Goal: Task Accomplishment & Management: Use online tool/utility

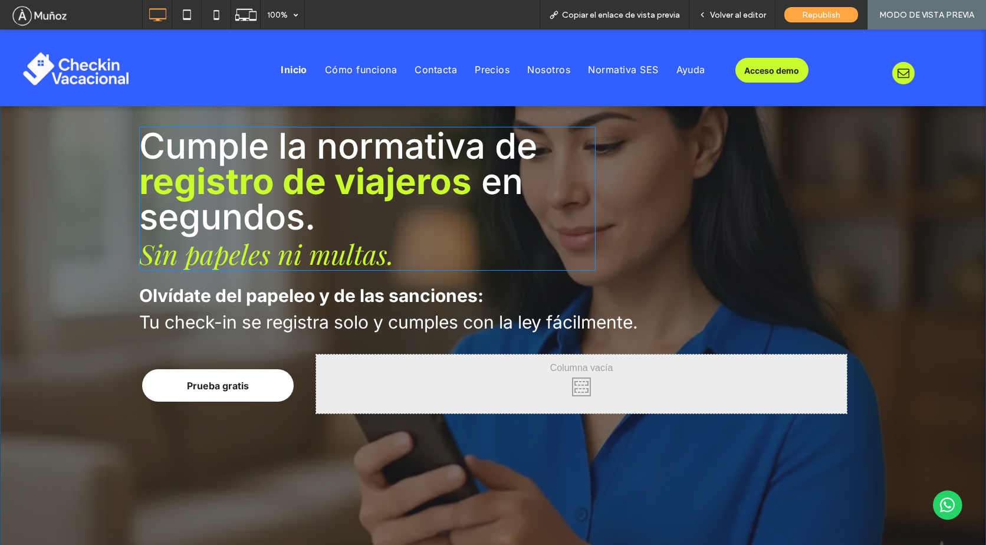
scroll to position [177, 0]
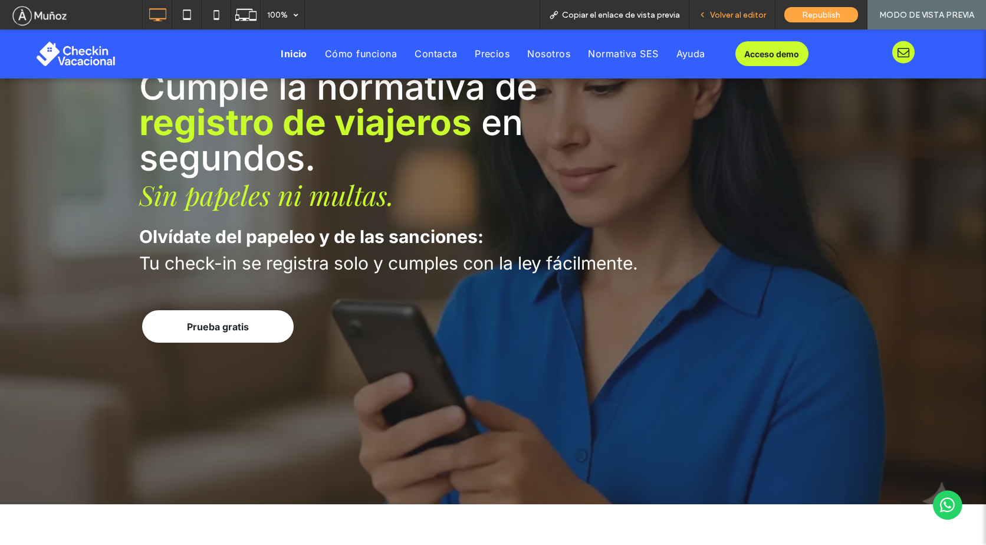
click at [742, 15] on span "Volver al editor" at bounding box center [738, 15] width 56 height 10
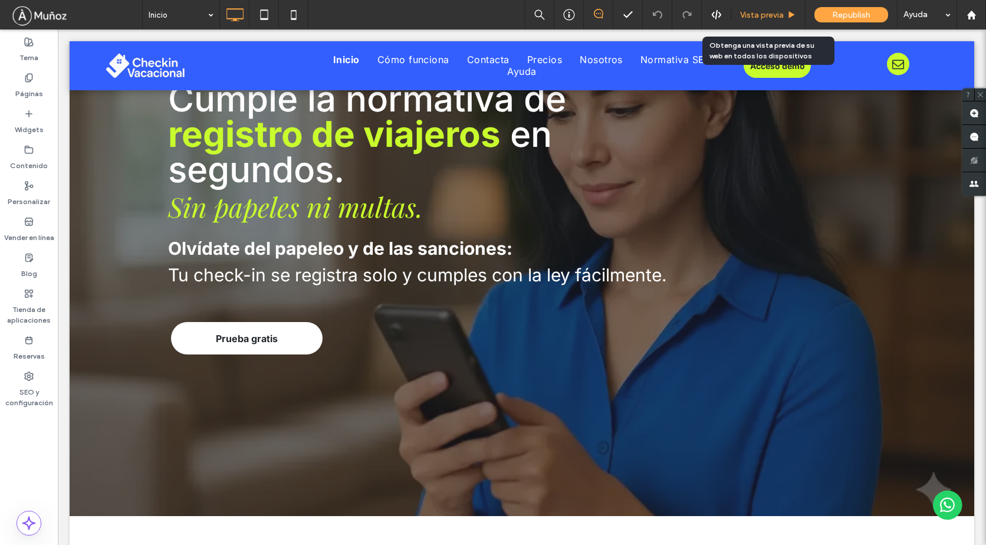
click at [769, 14] on span "Vista previa" at bounding box center [762, 15] width 44 height 10
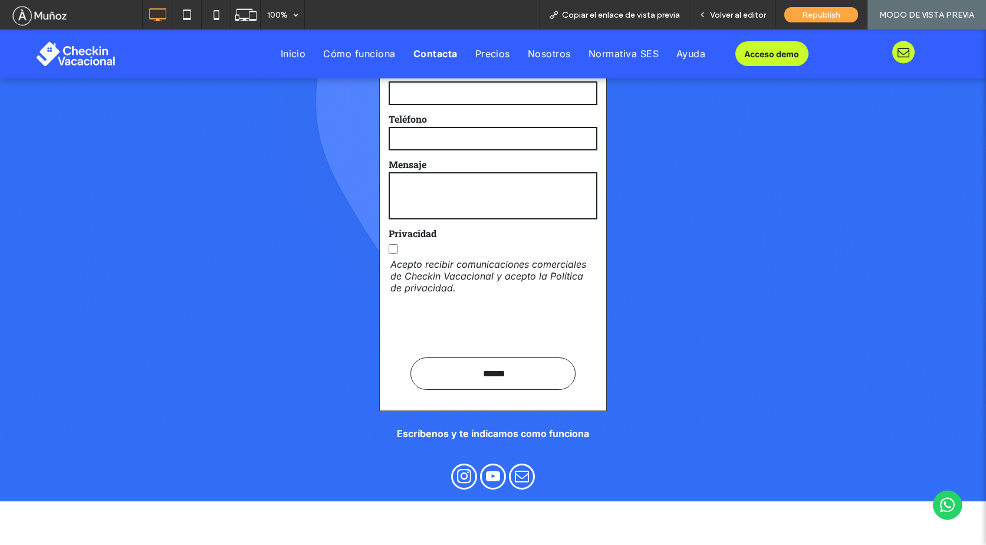
scroll to position [4892, 0]
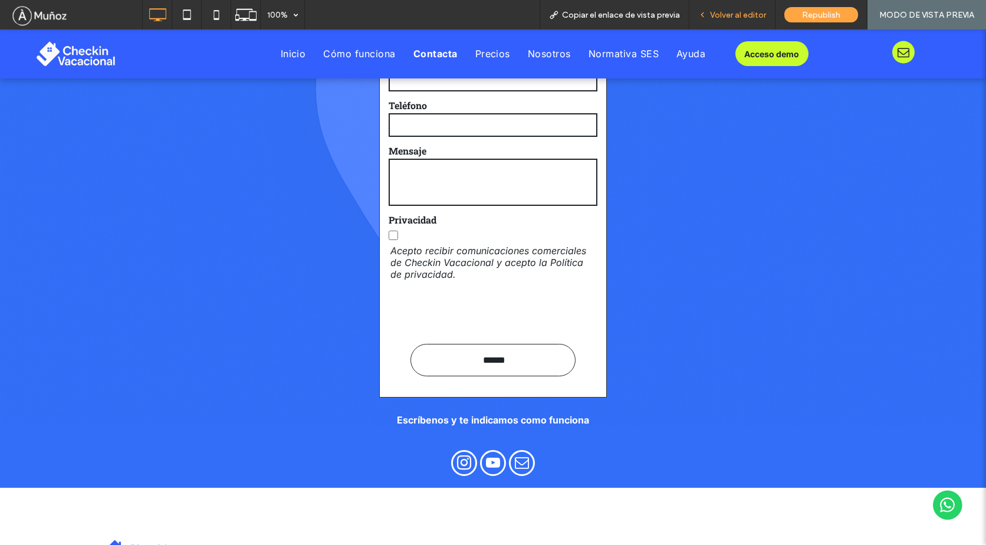
drag, startPoint x: 708, startPoint y: 12, endPoint x: 723, endPoint y: 15, distance: 15.7
click at [723, 15] on span "Volver al editor" at bounding box center [738, 15] width 56 height 10
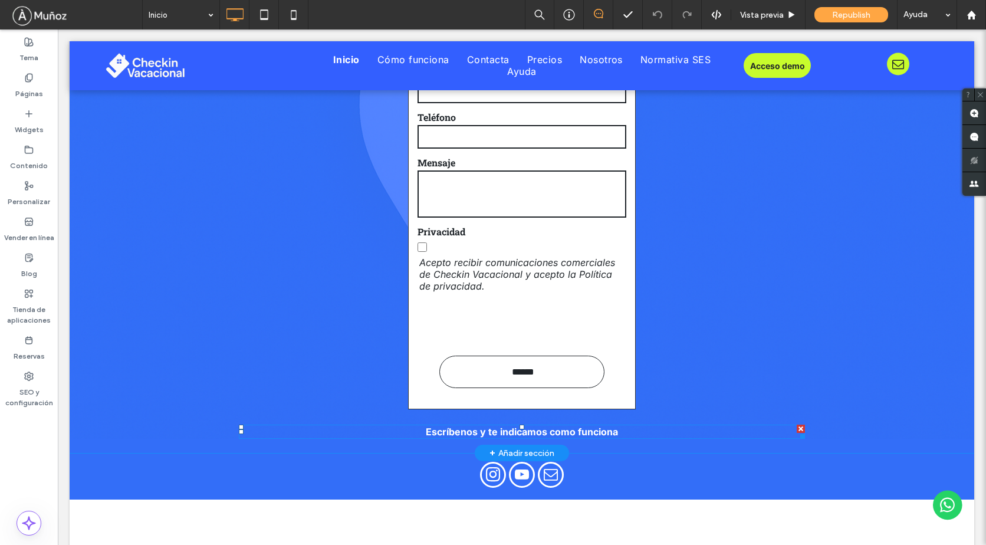
click at [559, 434] on strong "Escríbenos y te indicamos como funciona" at bounding box center [522, 432] width 192 height 12
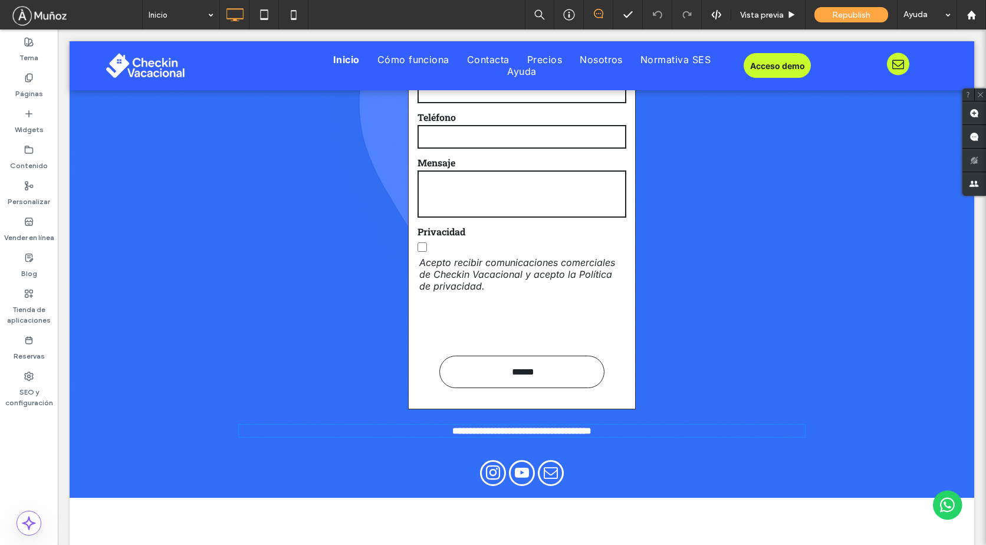
type input "*****"
type input "**"
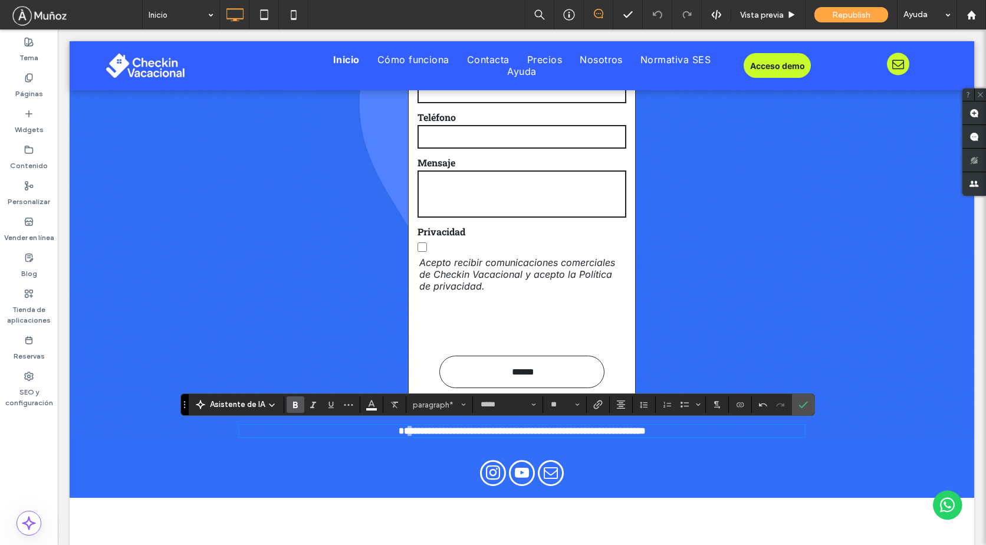
click at [398, 434] on strong "**********" at bounding box center [521, 430] width 247 height 9
click at [398, 431] on strong "**********" at bounding box center [521, 430] width 247 height 9
drag, startPoint x: 362, startPoint y: 432, endPoint x: 476, endPoint y: 433, distance: 114.4
click at [476, 433] on strong "**********" at bounding box center [521, 430] width 247 height 9
click at [530, 433] on strong "**********" at bounding box center [522, 430] width 208 height 9
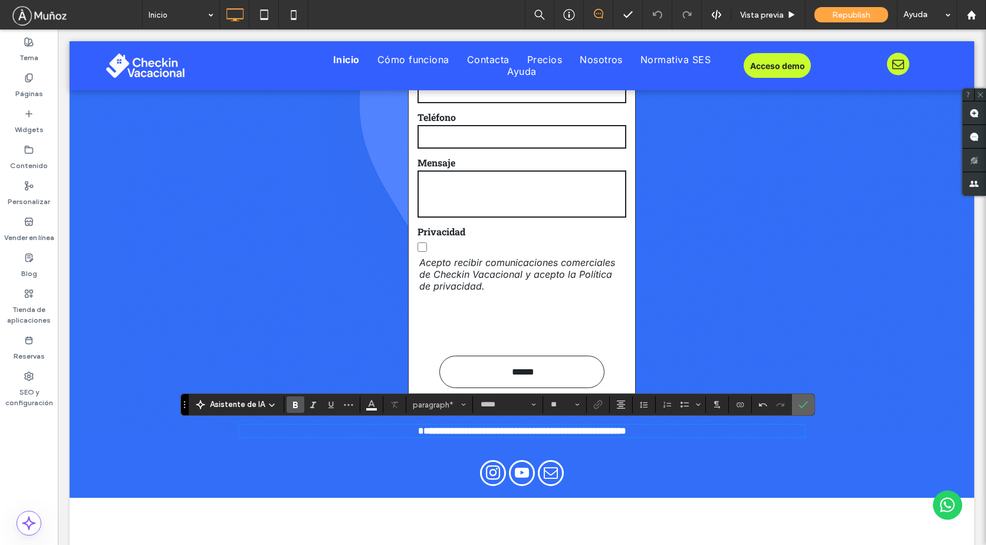
click at [803, 407] on icon "Confirmar" at bounding box center [802, 404] width 9 height 9
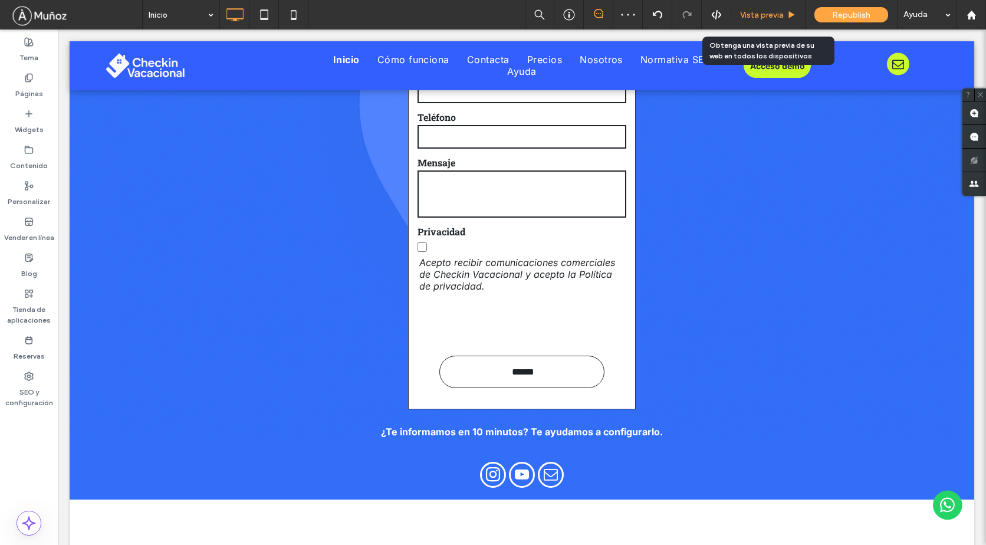
click at [760, 14] on span "Vista previa" at bounding box center [762, 15] width 44 height 10
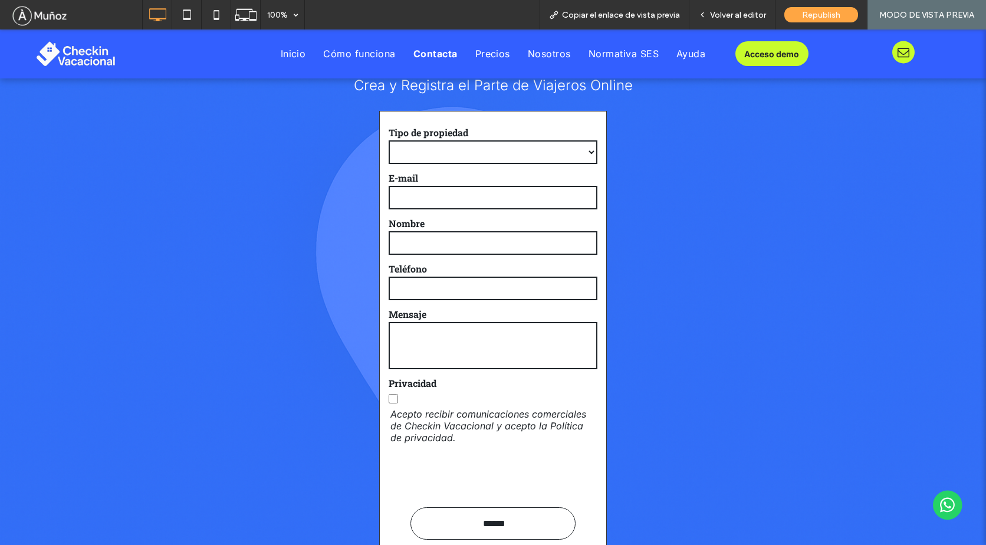
scroll to position [4669, 0]
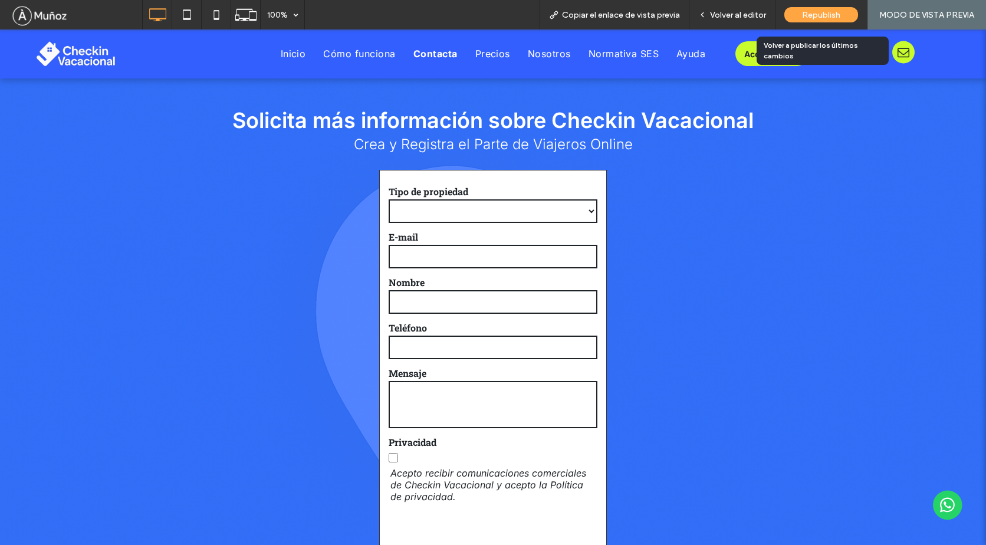
click at [806, 15] on span "Republish" at bounding box center [821, 15] width 38 height 10
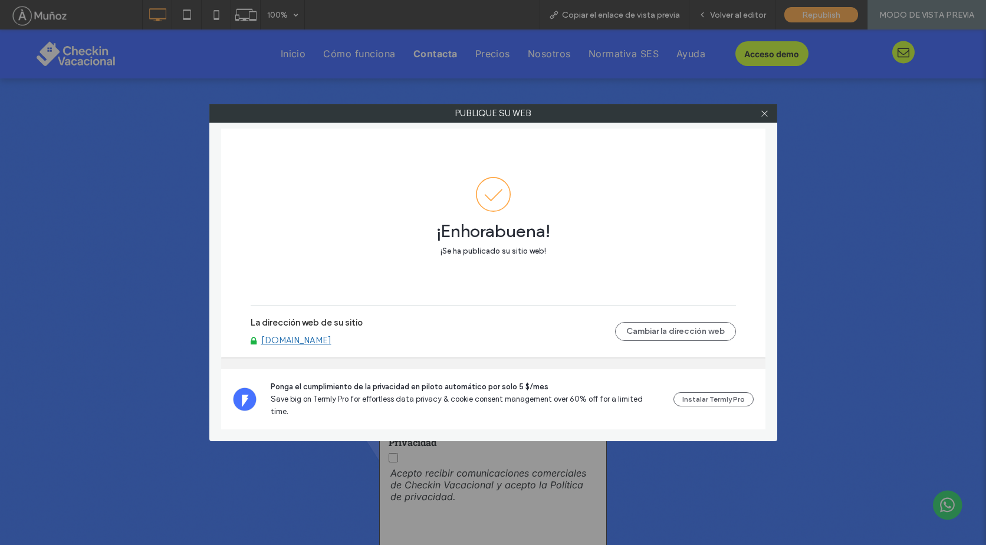
click at [321, 345] on link "[DOMAIN_NAME]" at bounding box center [296, 340] width 70 height 11
click at [766, 113] on icon at bounding box center [764, 113] width 9 height 9
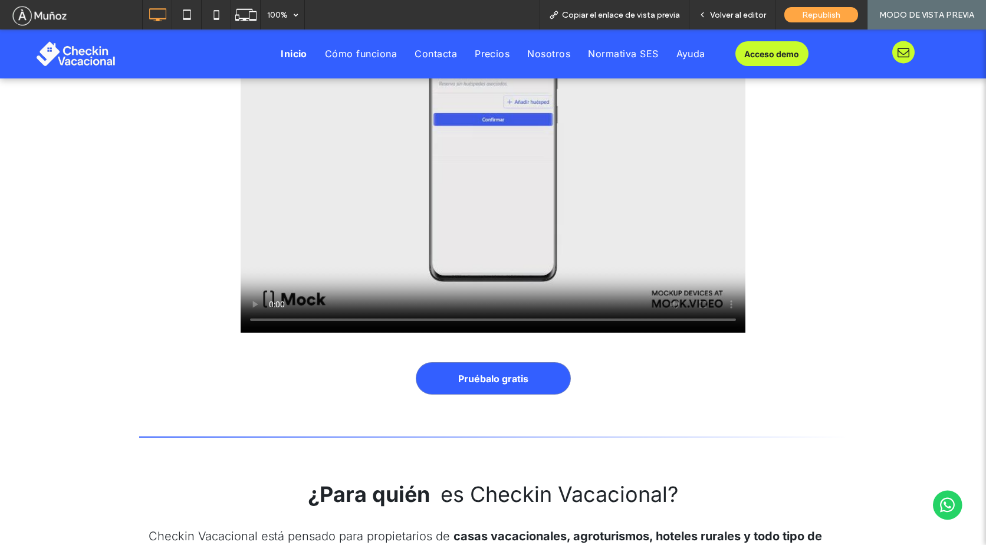
scroll to position [2783, 0]
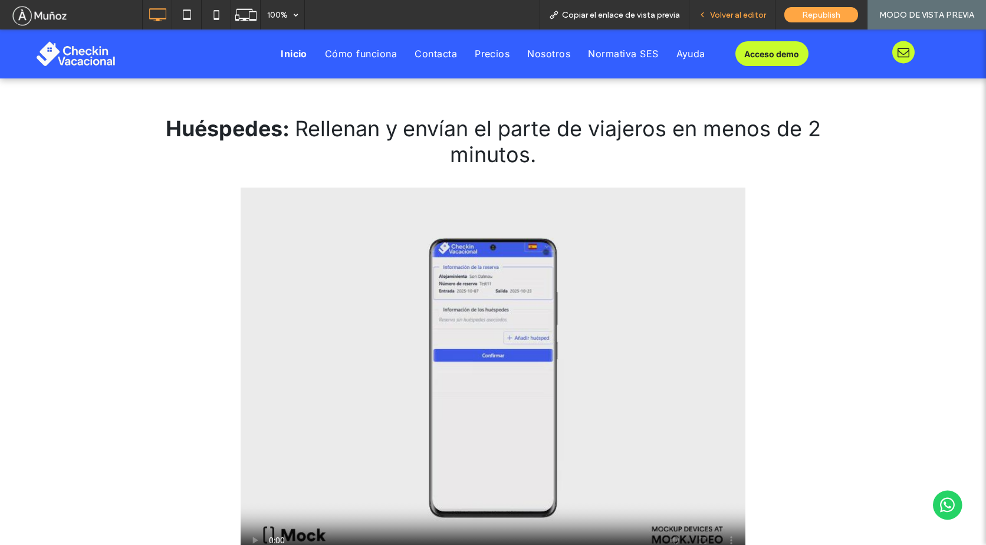
drag, startPoint x: 722, startPoint y: 8, endPoint x: 738, endPoint y: 9, distance: 16.6
click at [738, 10] on span "Volver al editor" at bounding box center [738, 15] width 56 height 10
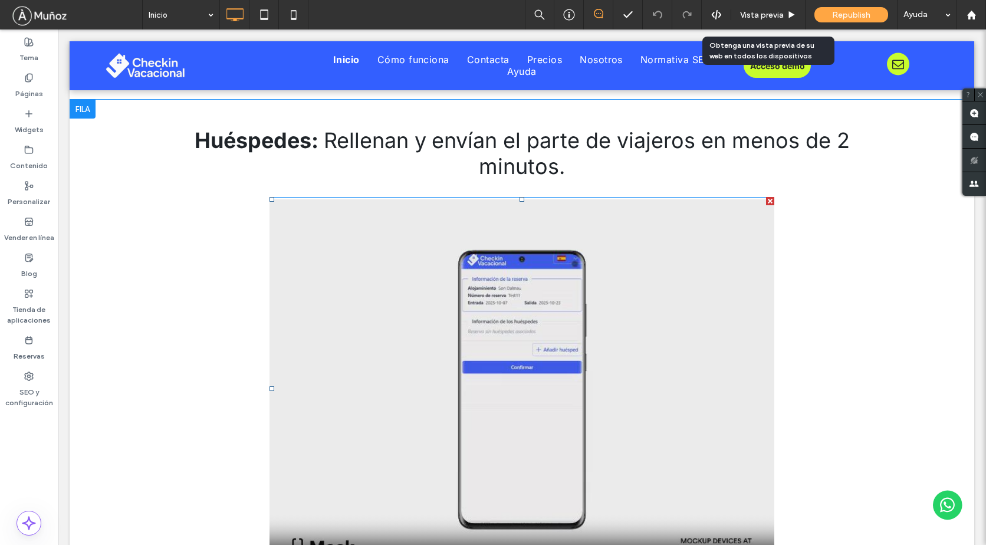
click at [565, 370] on span at bounding box center [521, 388] width 505 height 383
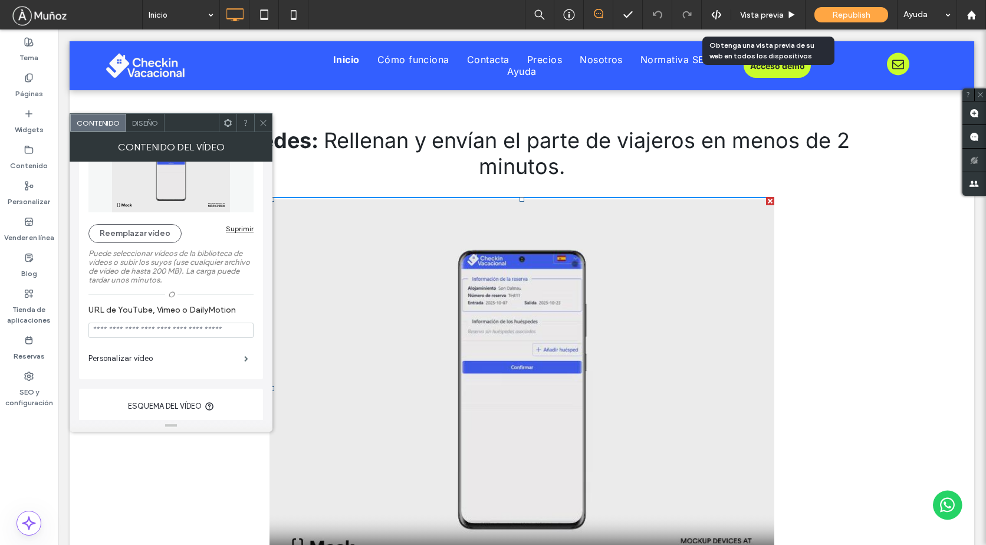
scroll to position [118, 0]
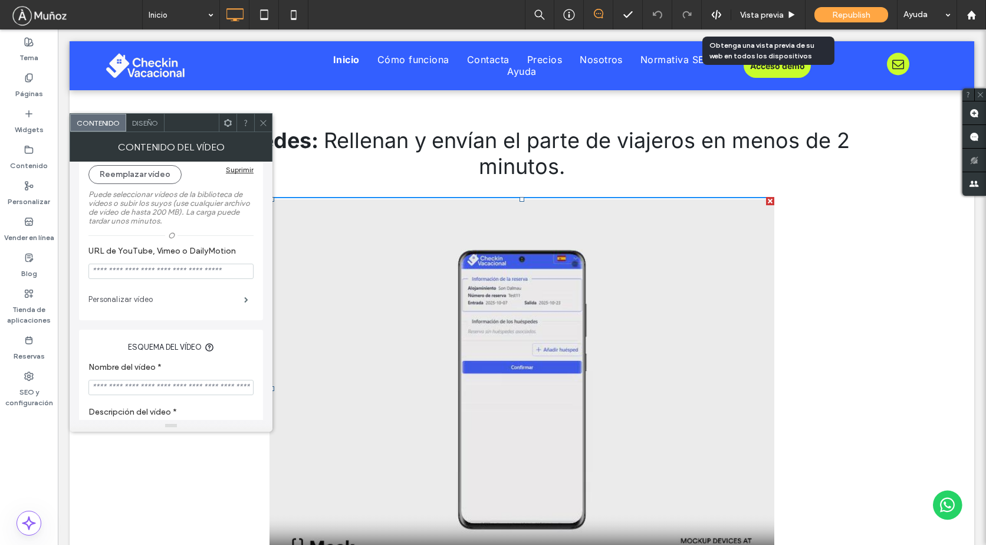
click at [162, 299] on label "Personalizar vídeo" at bounding box center [166, 300] width 156 height 24
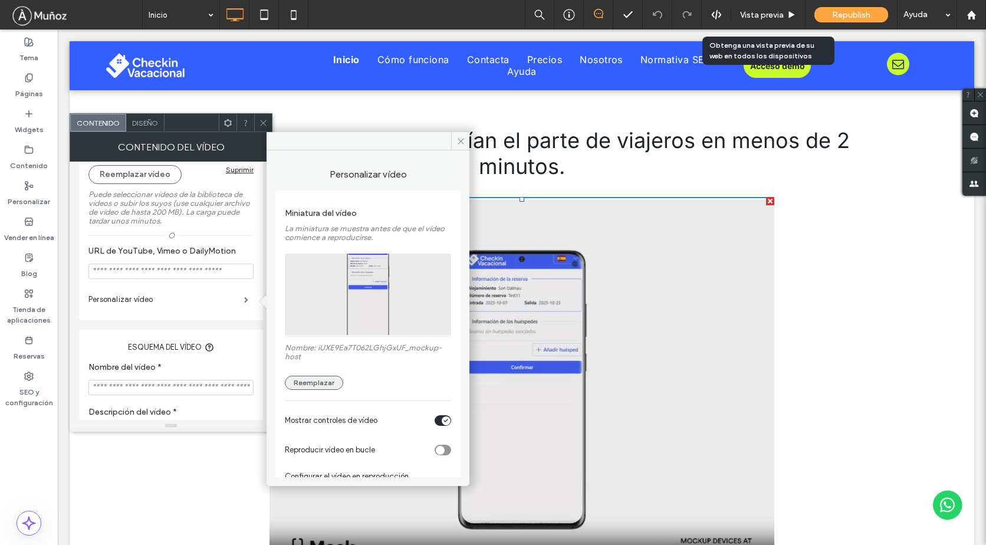
click at [327, 387] on button "Reemplazar" at bounding box center [314, 383] width 58 height 14
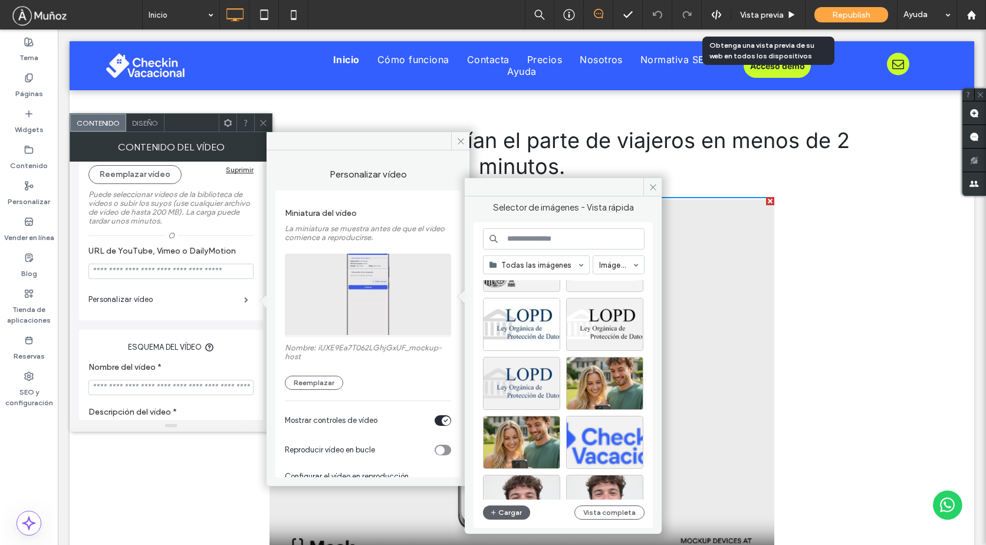
scroll to position [295, 0]
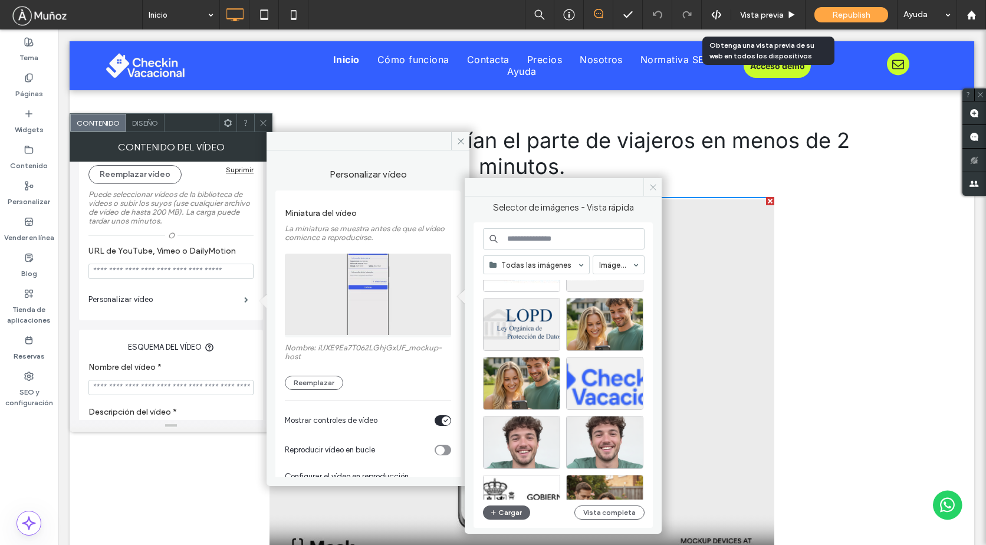
click at [649, 192] on span at bounding box center [652, 187] width 18 height 18
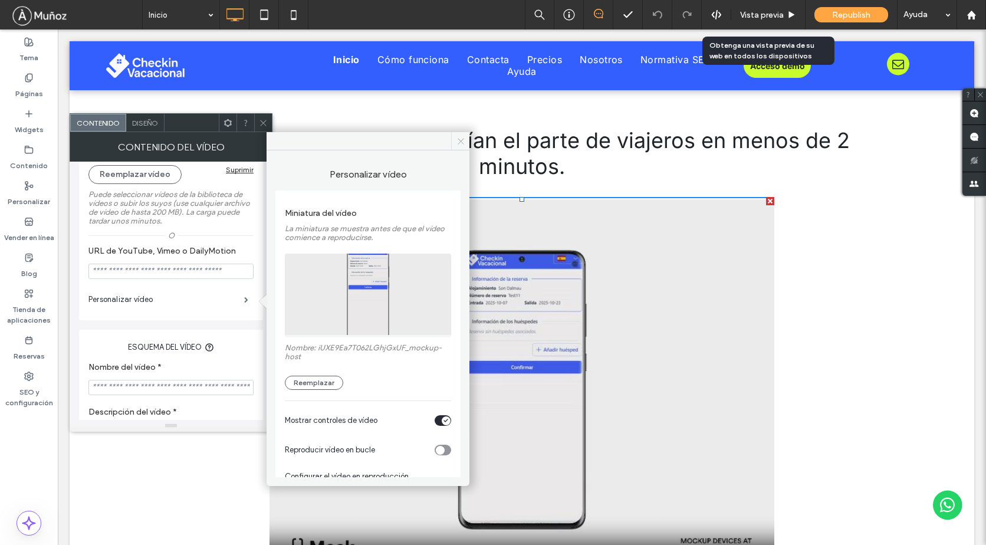
drag, startPoint x: 460, startPoint y: 141, endPoint x: 403, endPoint y: 113, distance: 64.6
click at [460, 141] on icon at bounding box center [460, 141] width 9 height 9
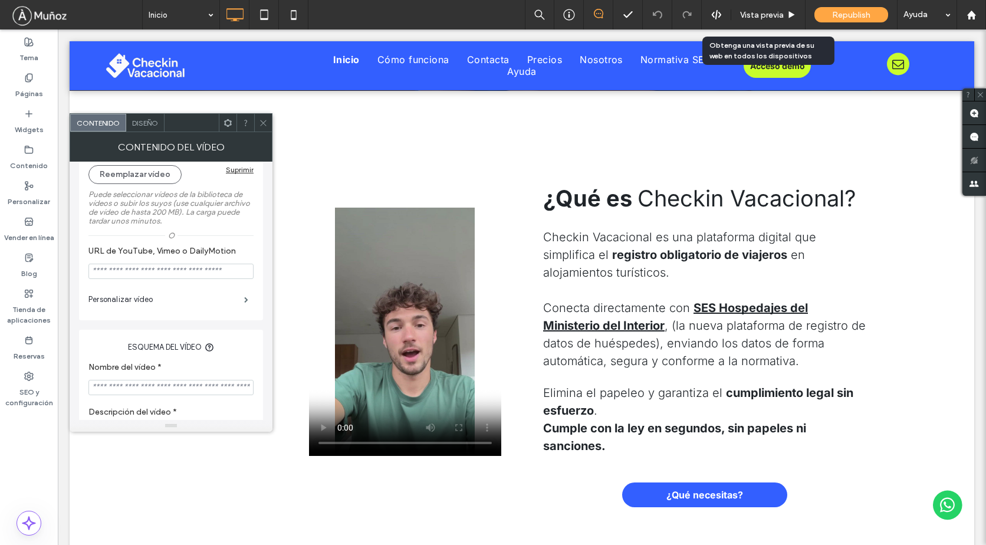
scroll to position [0, 0]
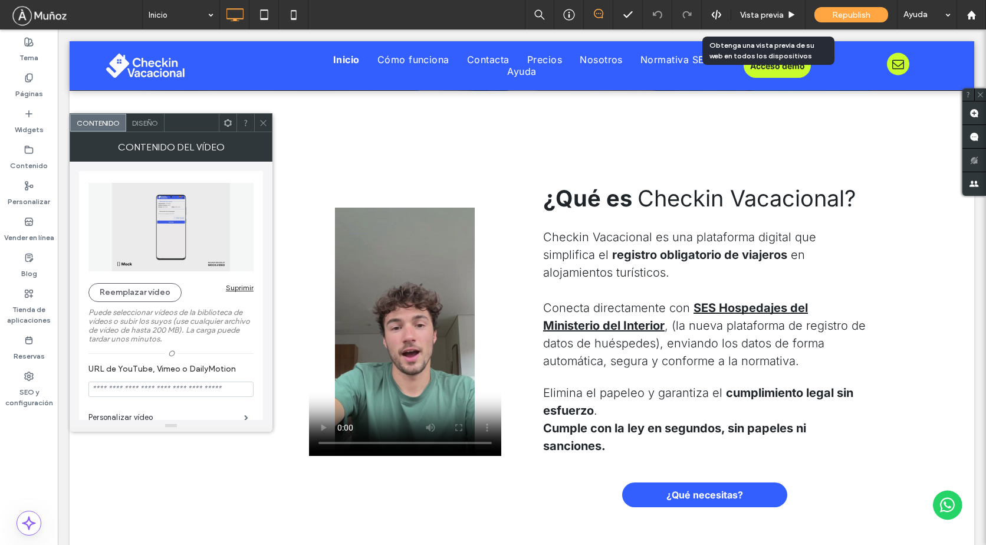
click at [261, 121] on icon at bounding box center [263, 122] width 9 height 9
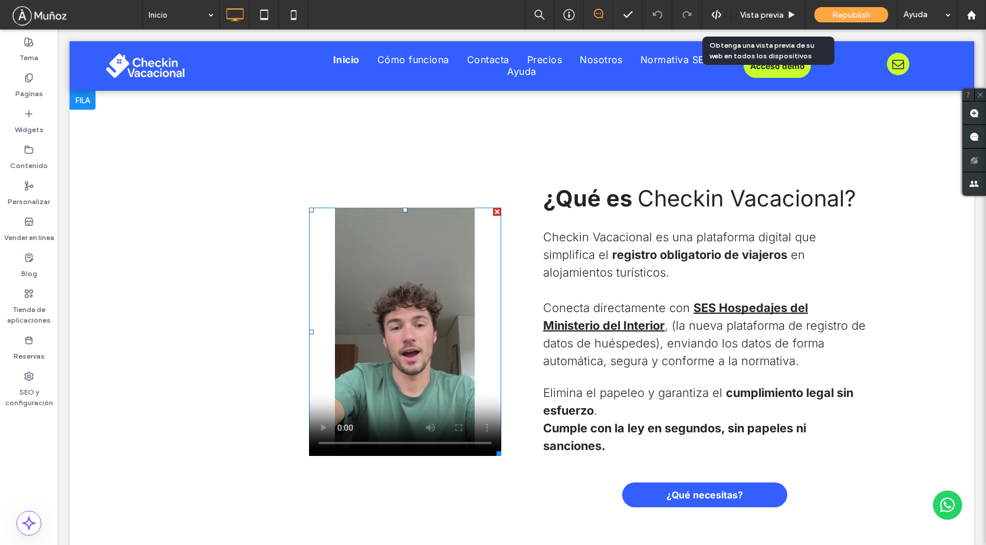
click at [404, 302] on span at bounding box center [405, 332] width 192 height 248
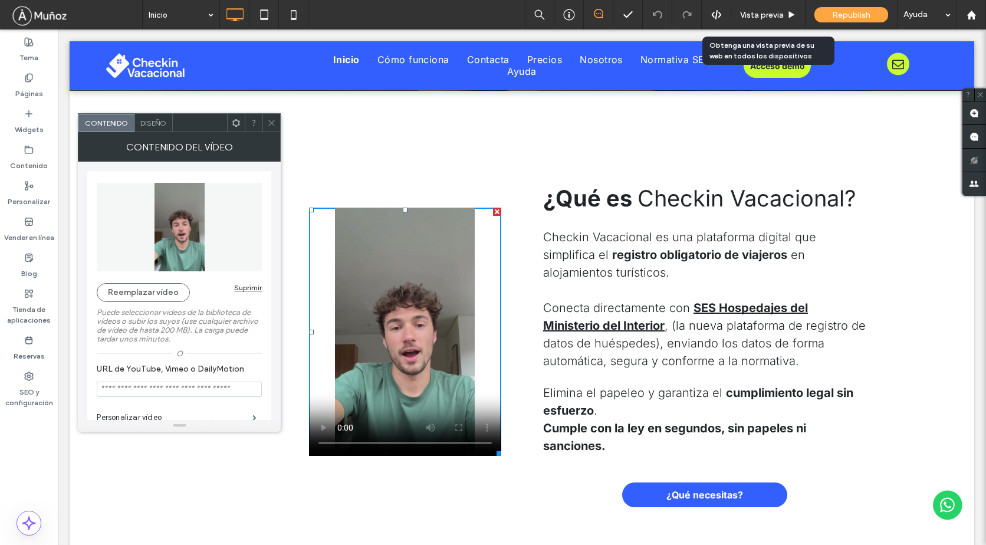
click at [158, 123] on span "Diseño" at bounding box center [153, 122] width 26 height 9
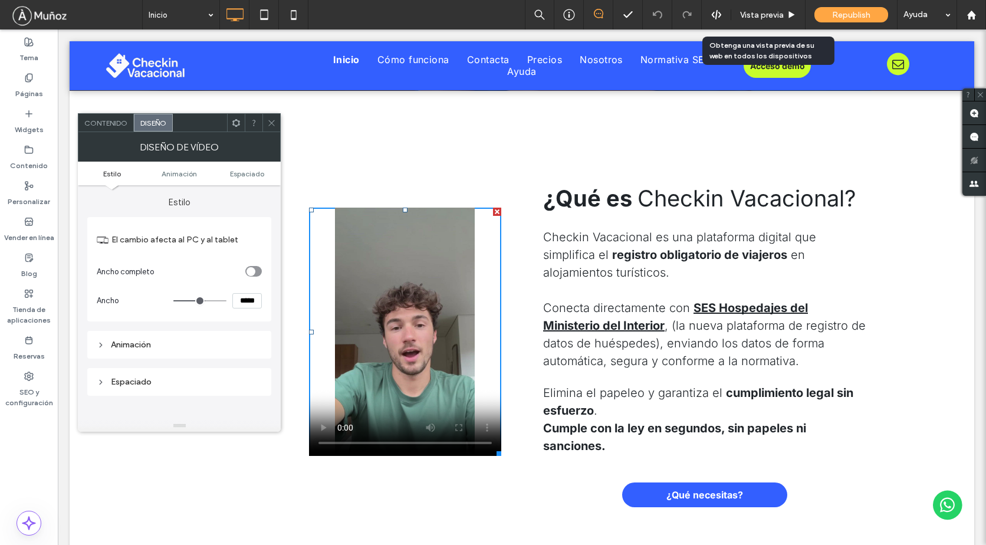
click at [113, 121] on span "Contenido" at bounding box center [105, 122] width 43 height 9
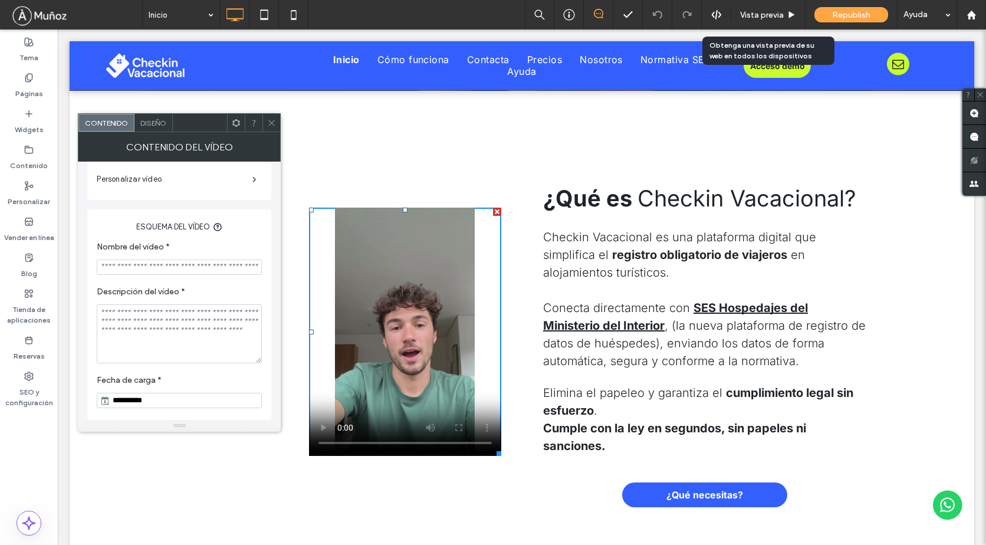
scroll to position [63, 0]
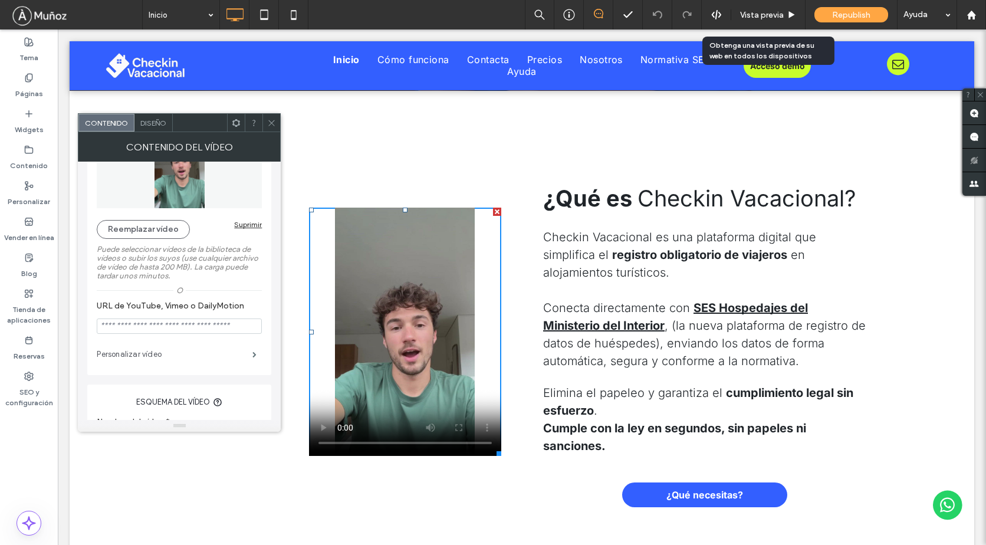
click at [161, 358] on label "Personalizar vídeo" at bounding box center [175, 354] width 156 height 24
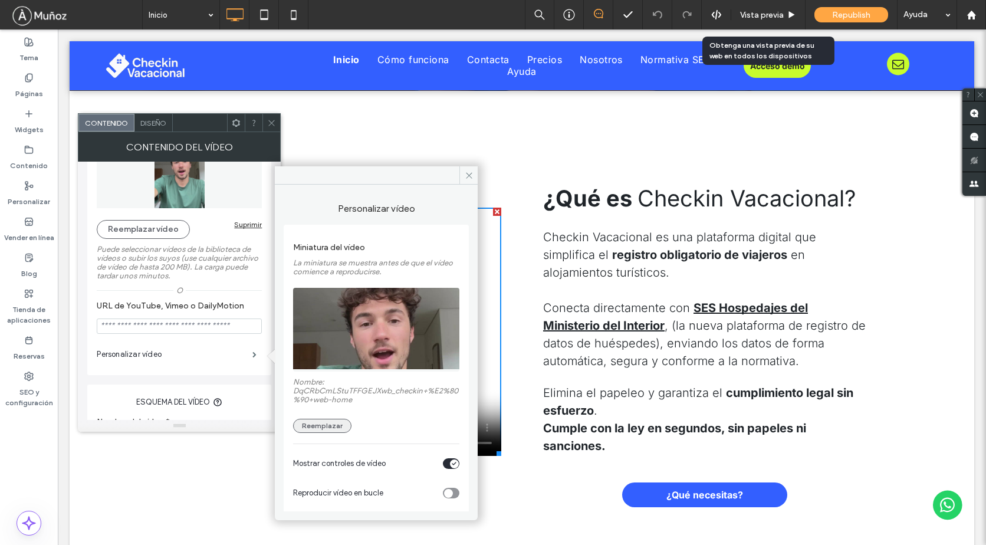
click at [329, 426] on button "Reemplazar" at bounding box center [322, 426] width 58 height 14
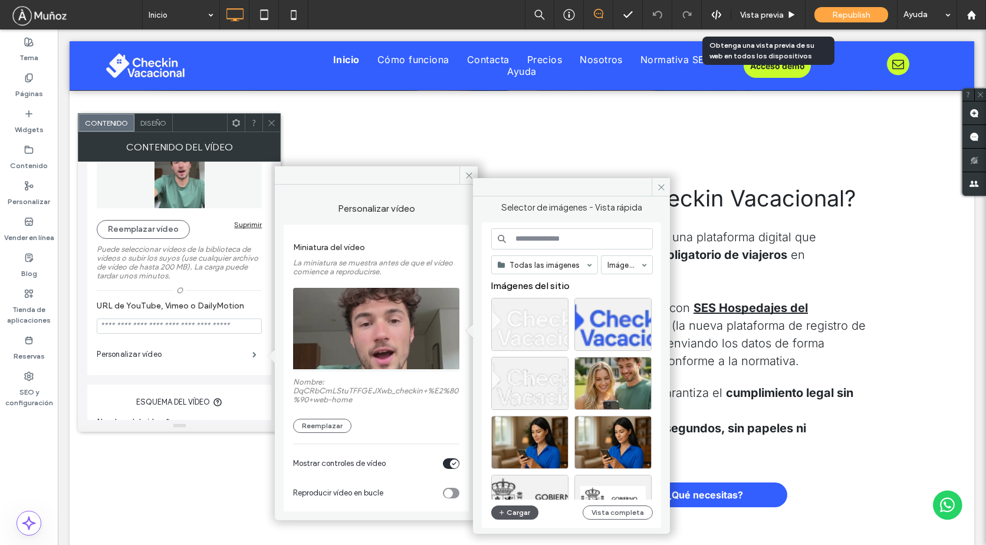
click at [504, 512] on icon "button" at bounding box center [501, 512] width 7 height 9
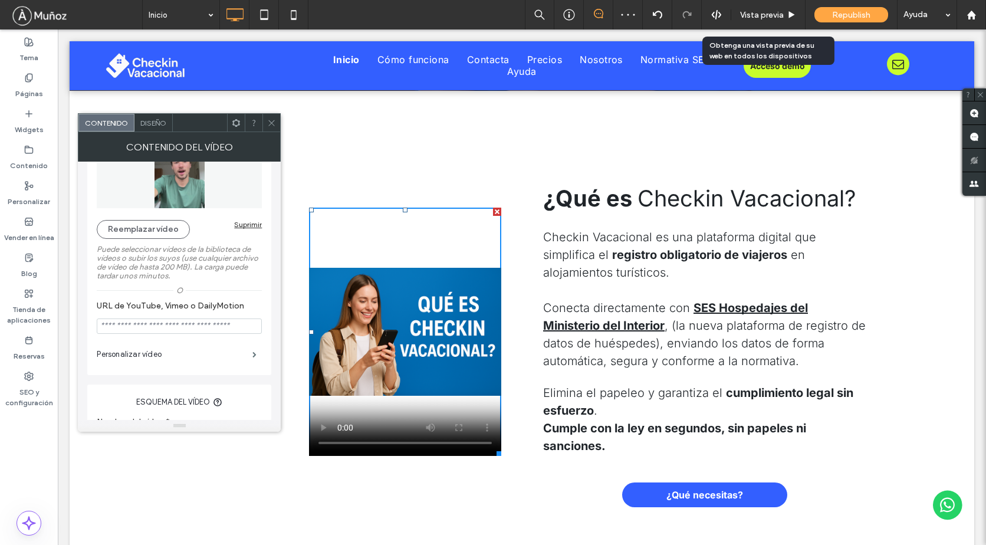
click at [271, 124] on icon at bounding box center [271, 122] width 9 height 9
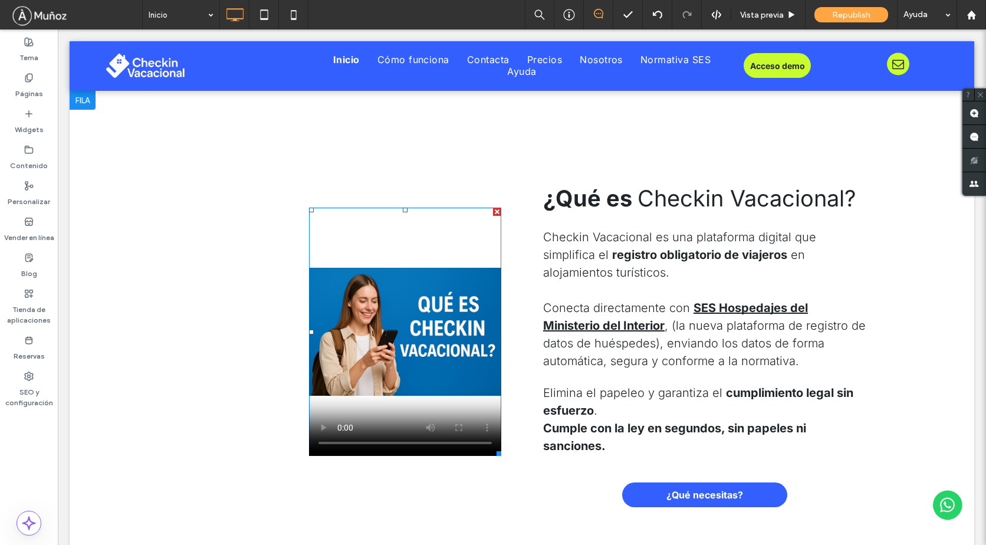
click at [430, 294] on span at bounding box center [405, 332] width 192 height 248
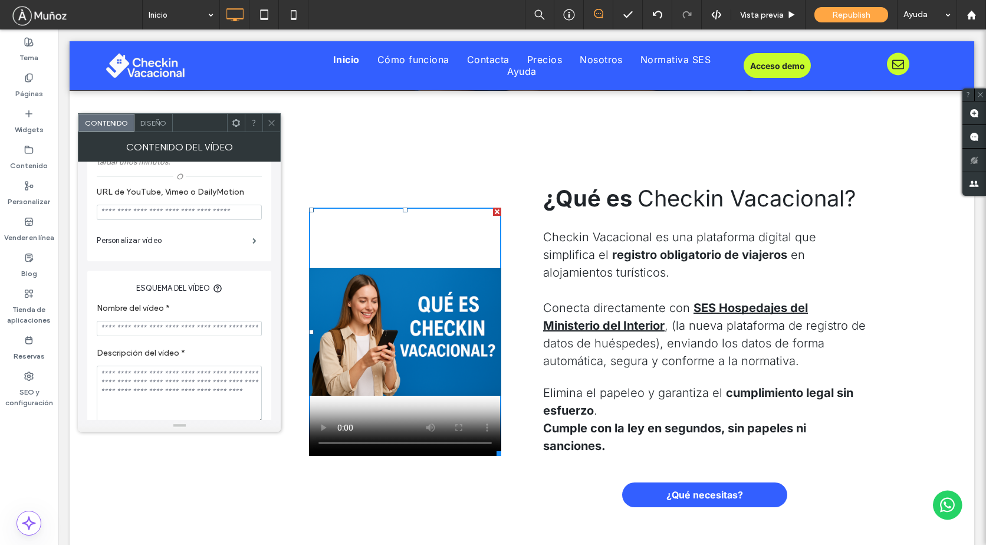
scroll to position [0, 0]
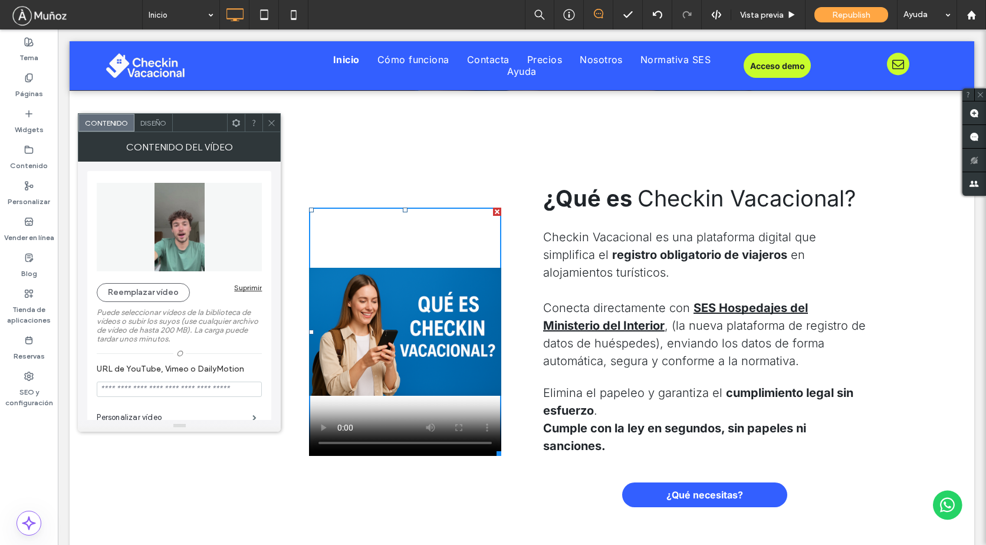
click at [147, 121] on span "Diseño" at bounding box center [153, 122] width 26 height 9
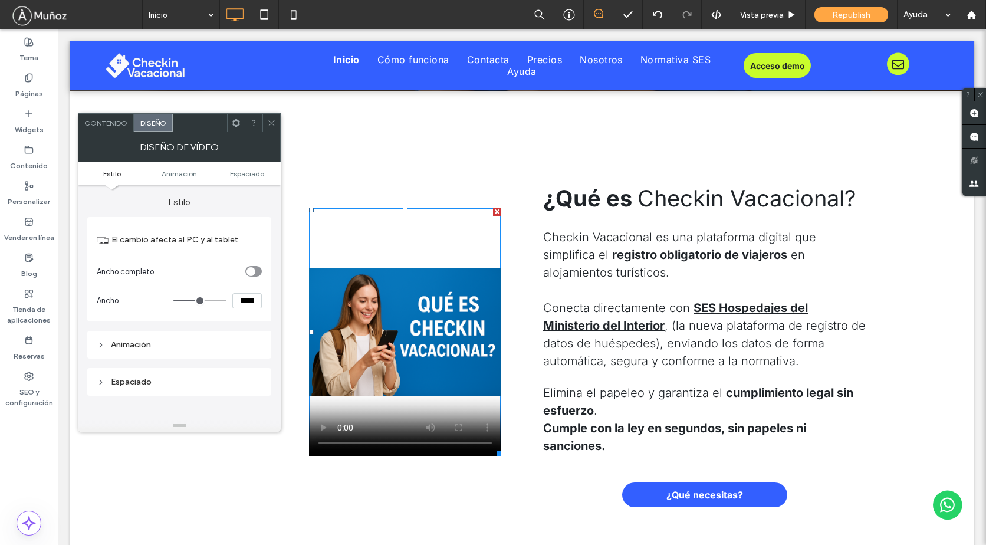
click at [113, 113] on div "Click To Paste ¿Qué es Checkin Vacacional? Checkin Vacacional es una plataforma…" at bounding box center [522, 331] width 904 height 480
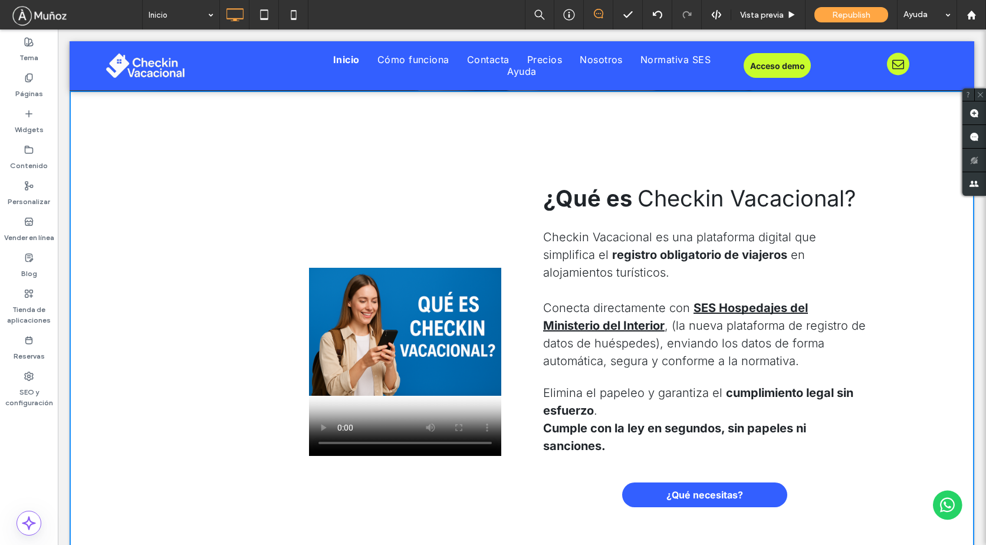
click at [418, 337] on div at bounding box center [522, 286] width 928 height 515
click at [758, 14] on span "Vista previa" at bounding box center [762, 15] width 44 height 10
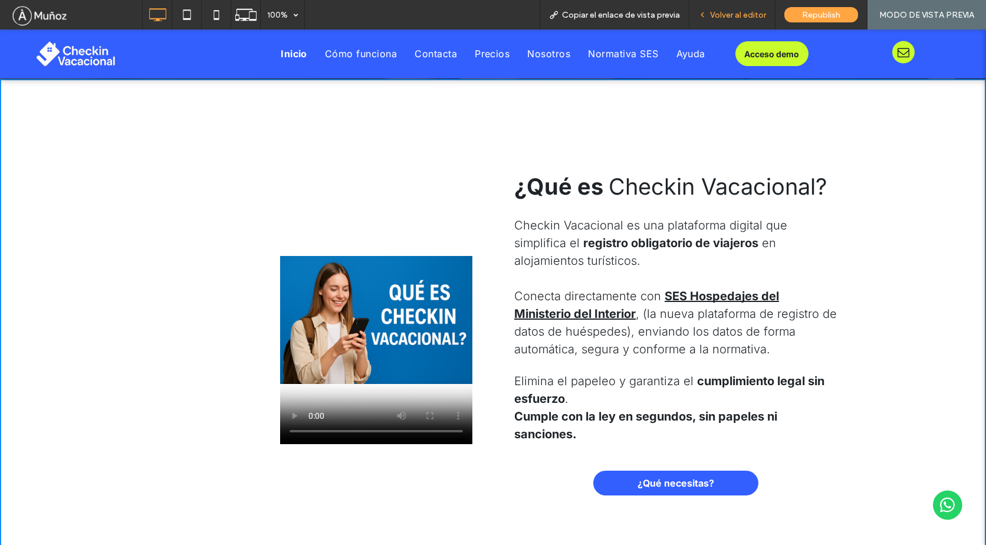
click at [736, 15] on span "Volver al editor" at bounding box center [738, 15] width 56 height 10
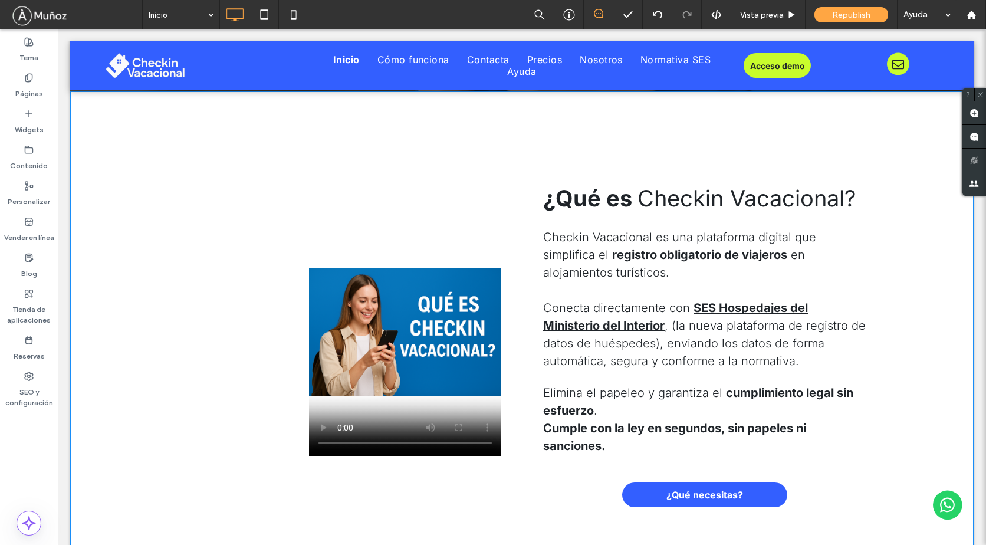
click at [456, 304] on div at bounding box center [522, 286] width 928 height 515
click at [755, 13] on span "Vista previa" at bounding box center [762, 15] width 44 height 10
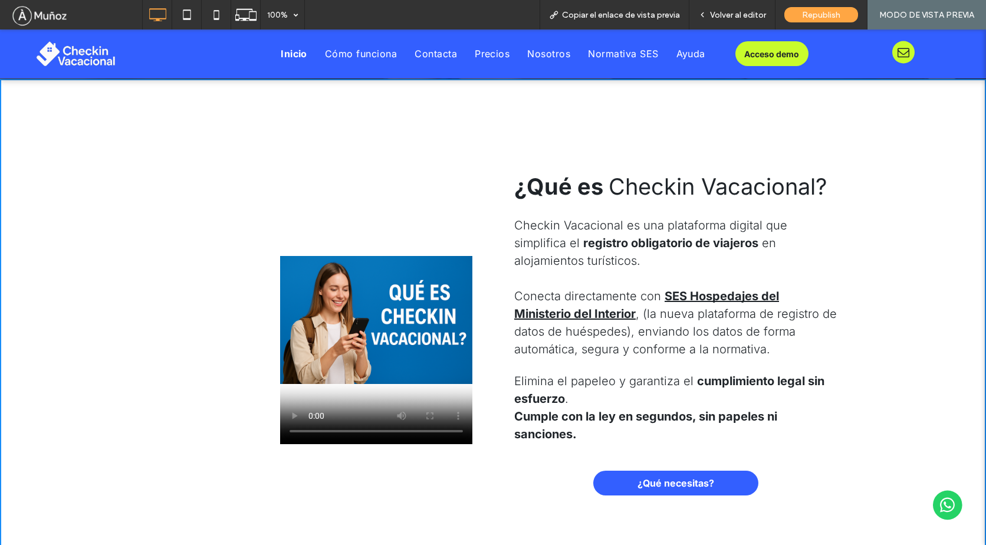
click at [414, 340] on div at bounding box center [464, 286] width 928 height 515
drag, startPoint x: 751, startPoint y: 9, endPoint x: 668, endPoint y: 37, distance: 87.6
click at [750, 10] on span "Volver al editor" at bounding box center [738, 15] width 56 height 10
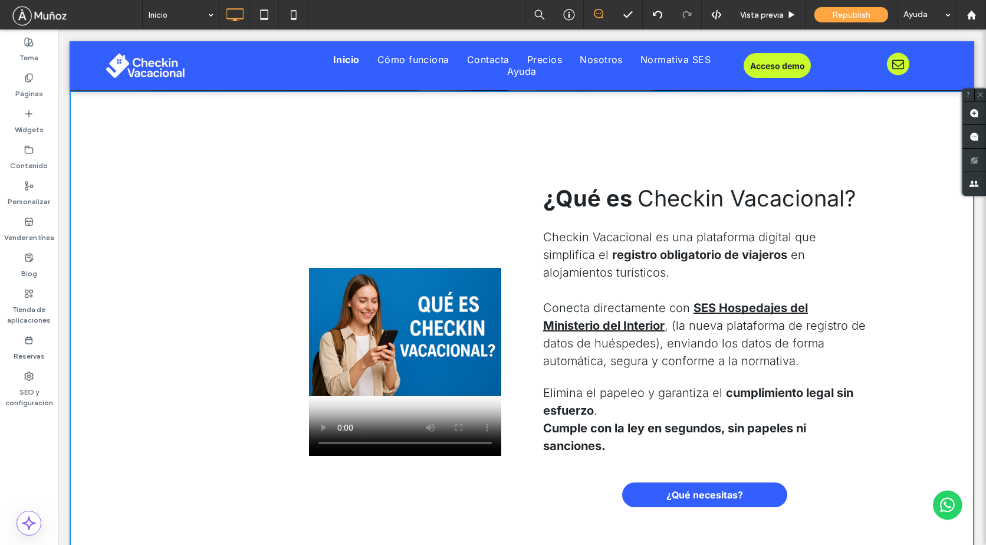
click at [414, 360] on div at bounding box center [522, 286] width 928 height 515
click at [415, 359] on div at bounding box center [522, 286] width 928 height 515
click at [656, 16] on icon at bounding box center [657, 14] width 9 height 9
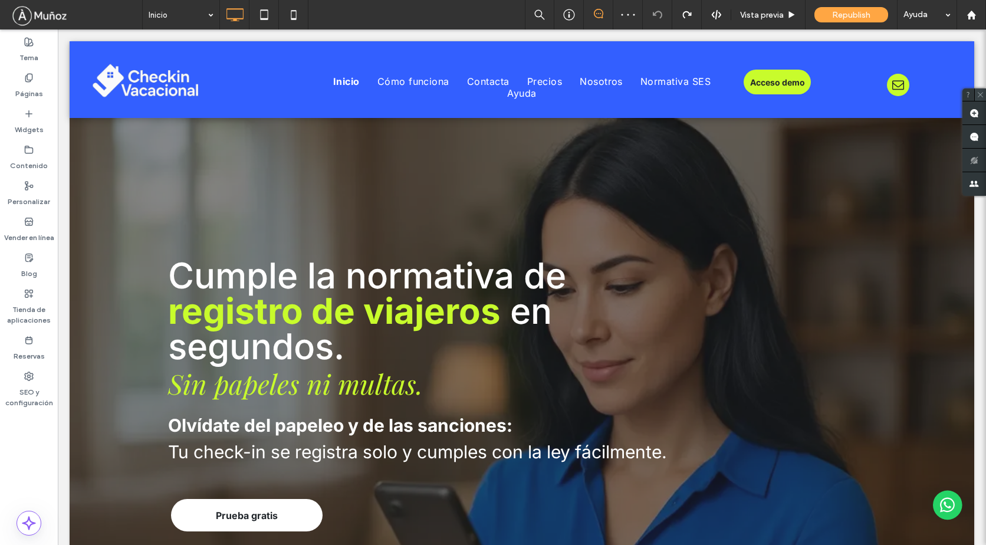
click at [980, 95] on use at bounding box center [979, 94] width 5 height 5
drag, startPoint x: 979, startPoint y: 83, endPoint x: 980, endPoint y: 104, distance: 20.7
click at [980, 108] on div at bounding box center [522, 286] width 928 height 515
drag, startPoint x: 981, startPoint y: 79, endPoint x: 978, endPoint y: 96, distance: 17.3
click at [978, 96] on div at bounding box center [522, 286] width 928 height 515
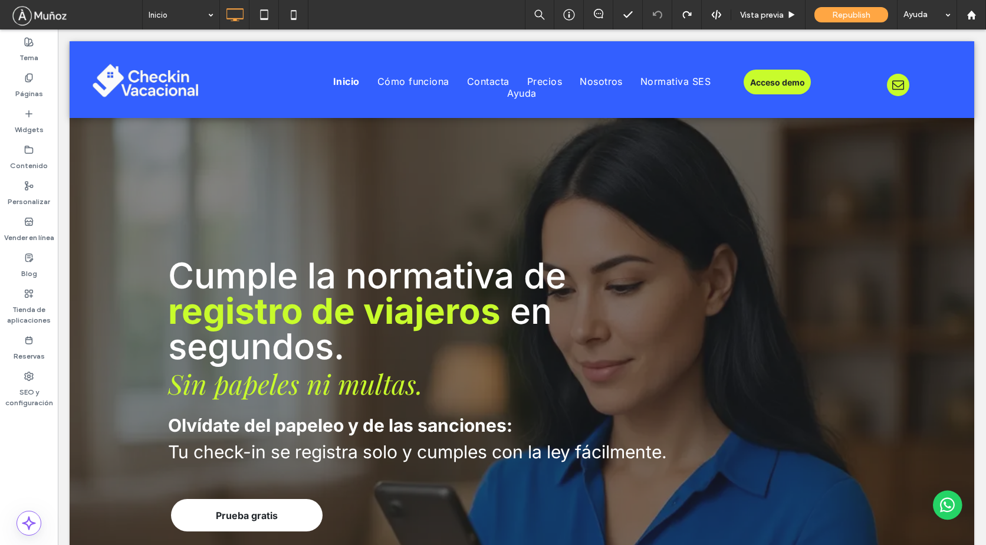
drag, startPoint x: 978, startPoint y: 81, endPoint x: 983, endPoint y: 103, distance: 23.0
click at [984, 104] on div at bounding box center [522, 286] width 928 height 515
click at [748, 18] on span "Vista previa" at bounding box center [762, 15] width 44 height 10
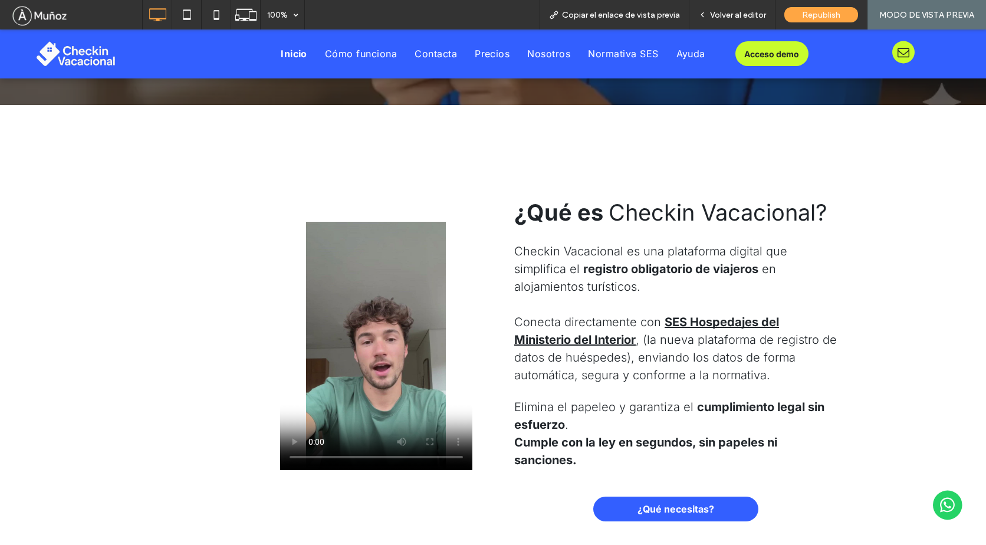
scroll to position [536, 0]
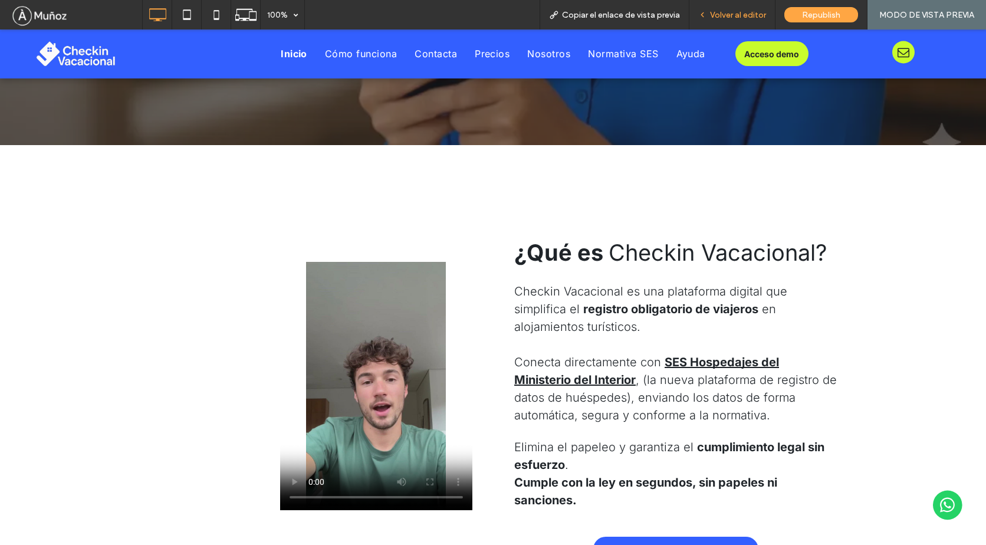
click at [727, 11] on span "Volver al editor" at bounding box center [738, 15] width 56 height 10
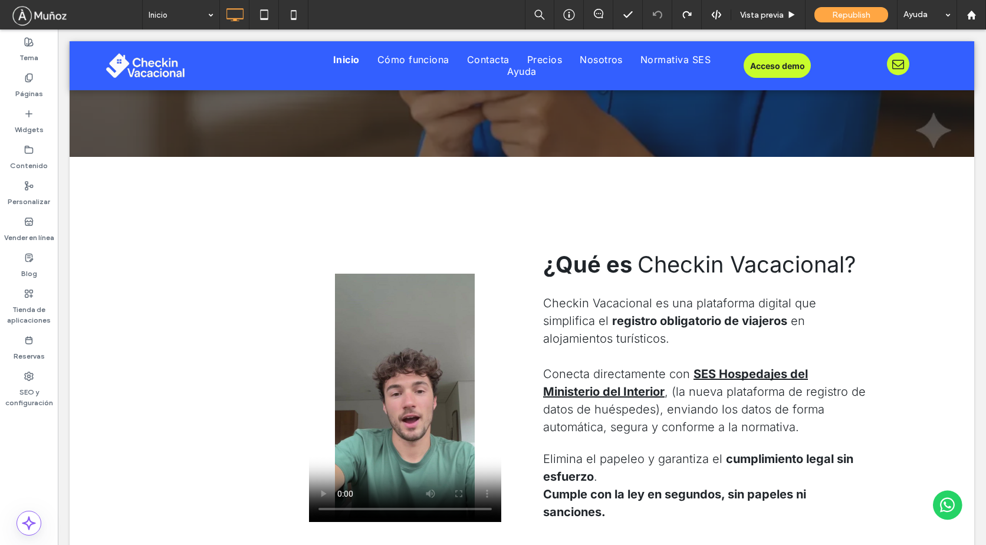
click at [426, 341] on div at bounding box center [522, 286] width 928 height 515
click at [757, 14] on span "Vista previa" at bounding box center [762, 15] width 44 height 10
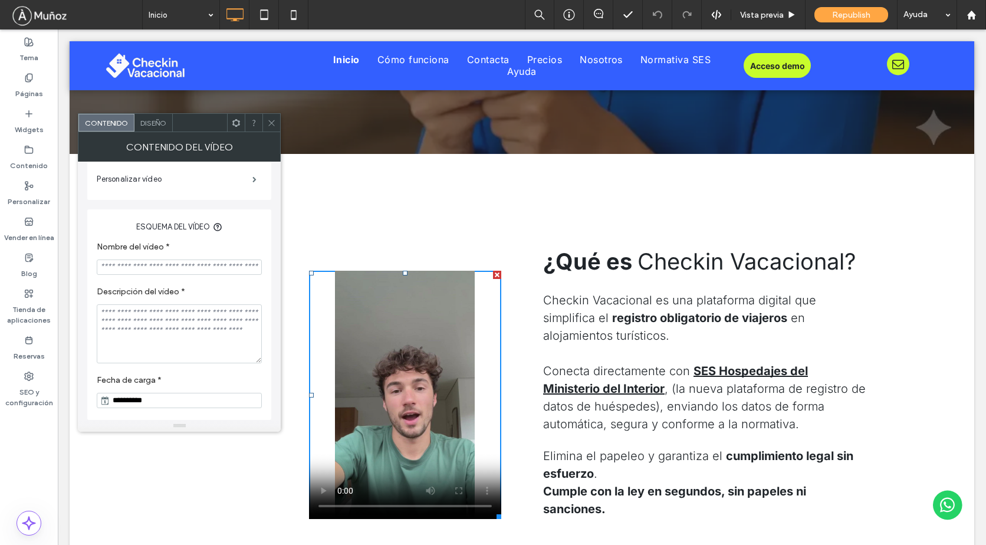
scroll to position [63, 0]
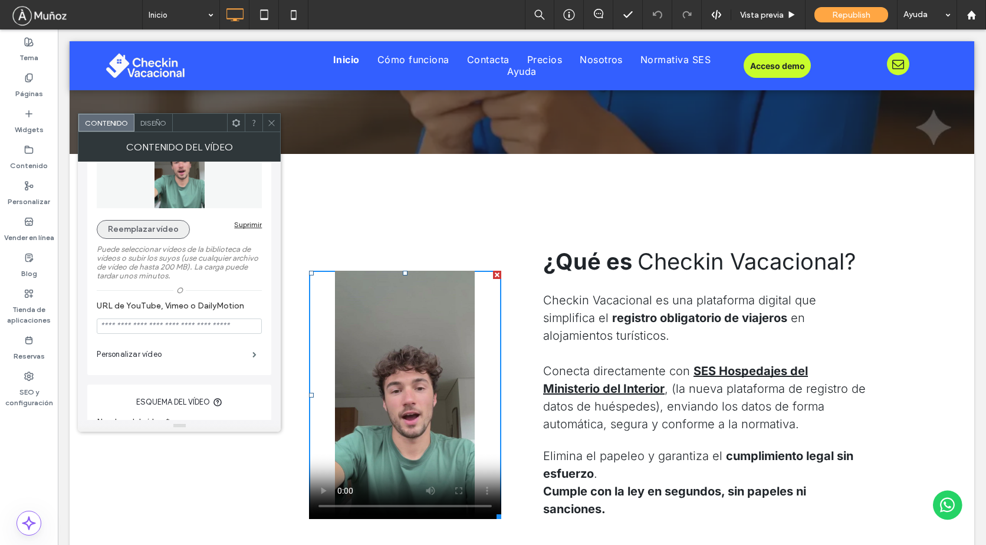
click at [169, 230] on button "Reemplazar vídeo" at bounding box center [143, 229] width 93 height 19
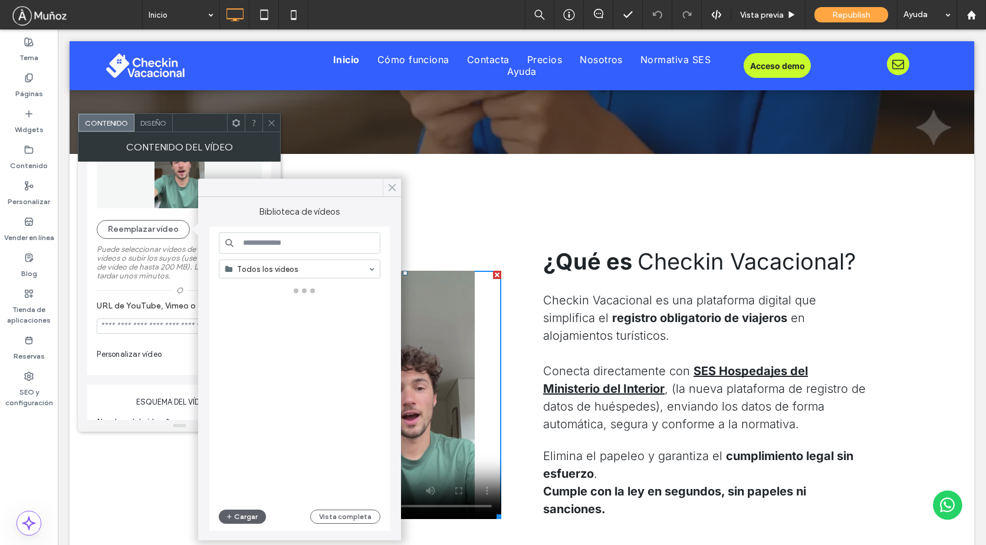
drag, startPoint x: 391, startPoint y: 187, endPoint x: 234, endPoint y: 162, distance: 158.9
click at [391, 187] on icon at bounding box center [392, 187] width 11 height 11
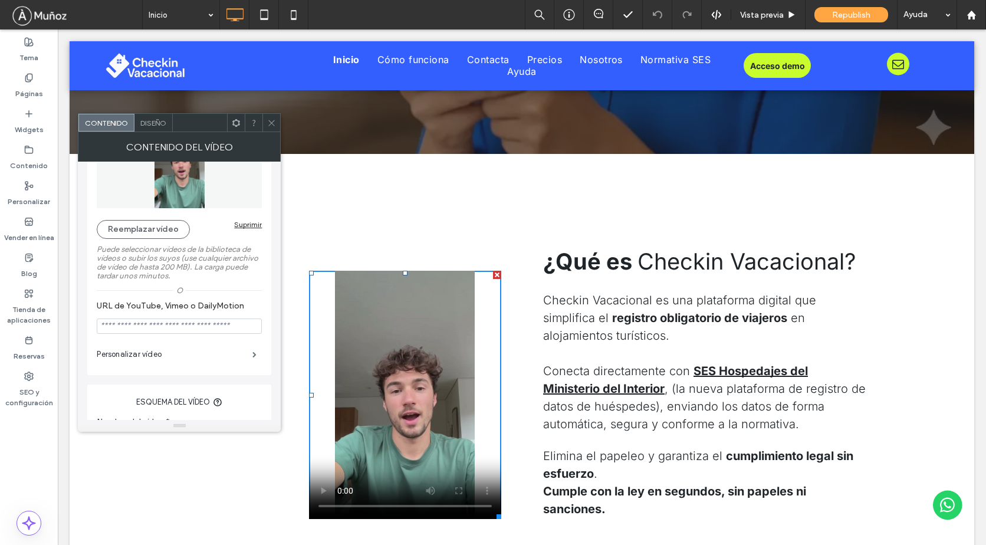
scroll to position [122, 0]
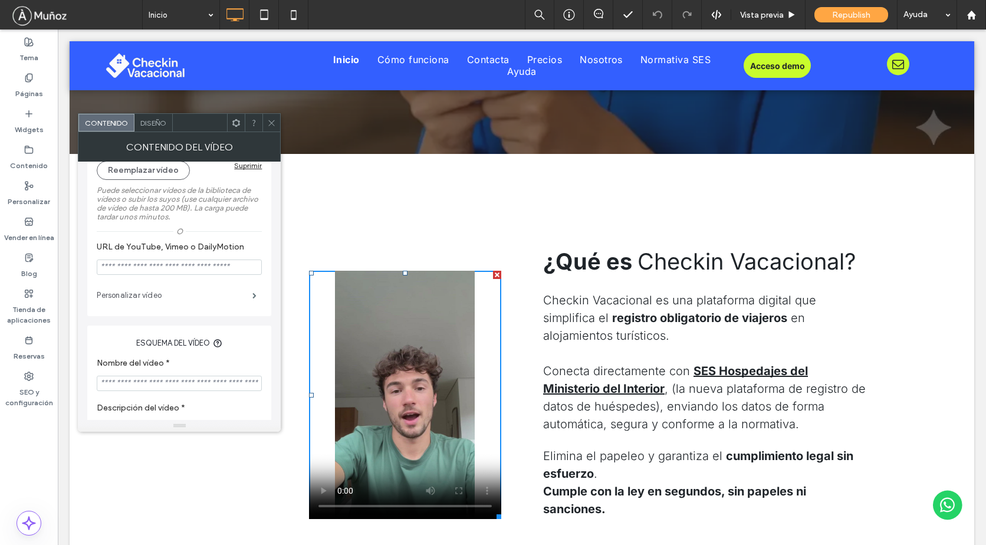
click at [162, 301] on label "Personalizar vídeo" at bounding box center [175, 296] width 156 height 24
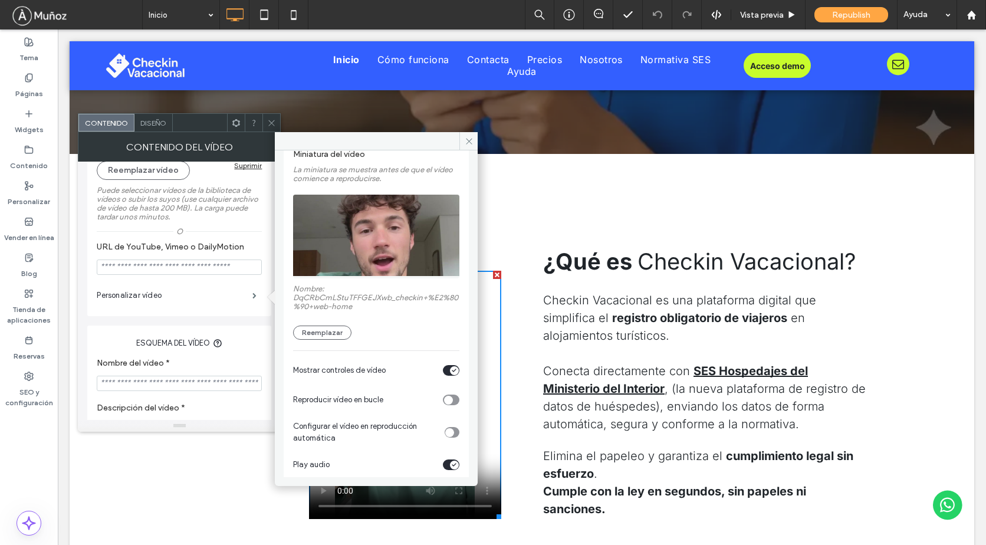
scroll to position [91, 0]
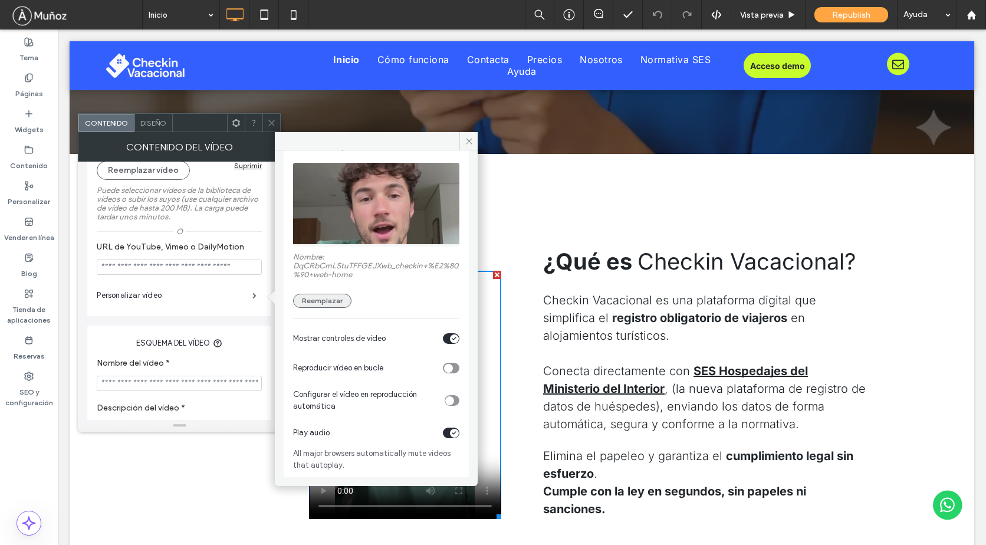
click at [331, 297] on button "Reemplazar" at bounding box center [322, 301] width 58 height 14
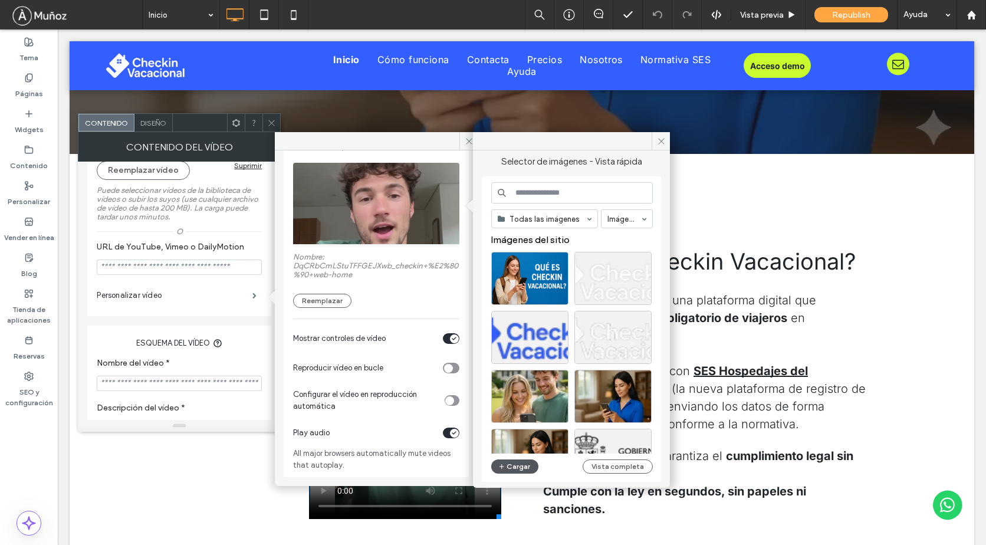
click at [511, 463] on button "Cargar" at bounding box center [514, 466] width 47 height 14
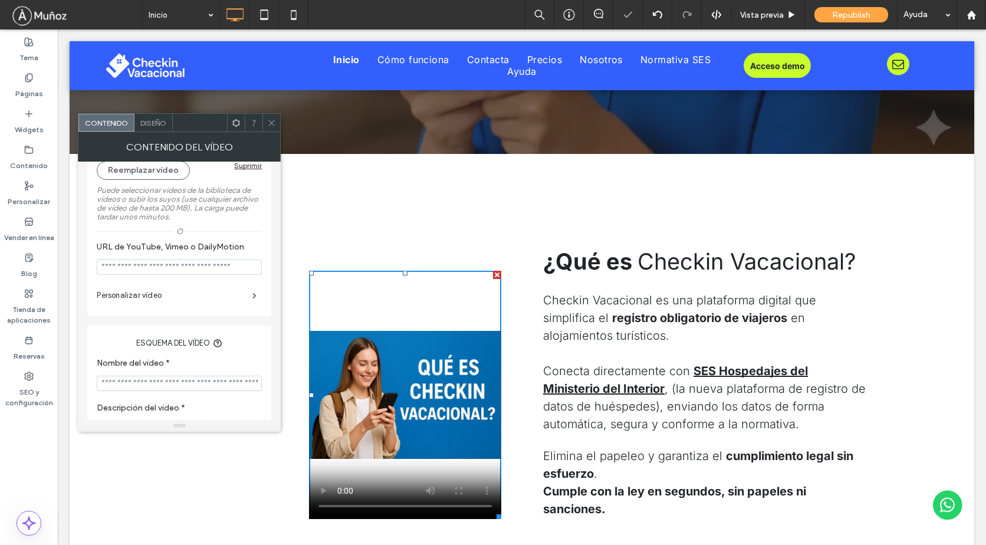
drag, startPoint x: 270, startPoint y: 121, endPoint x: 229, endPoint y: 87, distance: 53.6
click at [270, 121] on icon at bounding box center [271, 122] width 9 height 9
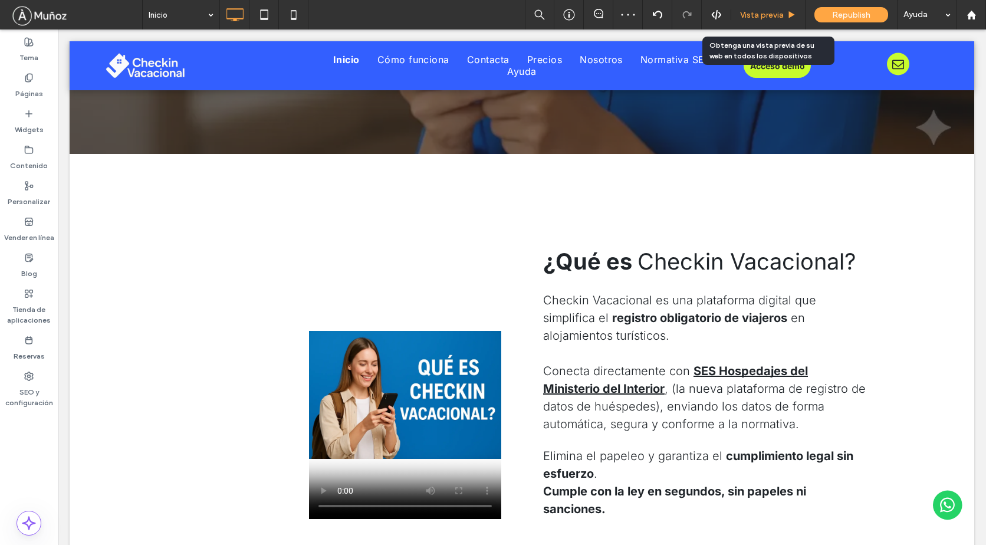
click at [754, 14] on span "Vista previa" at bounding box center [762, 15] width 44 height 10
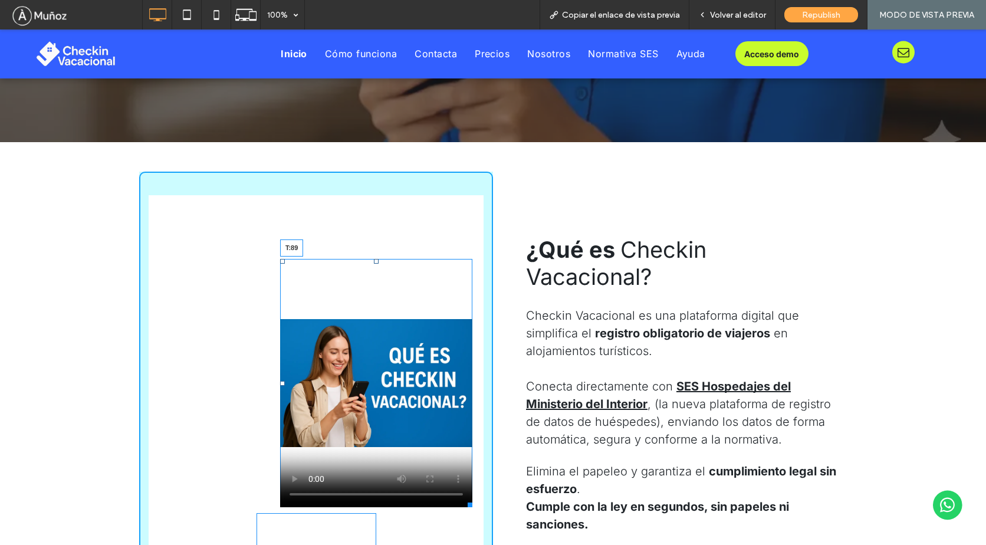
drag, startPoint x: 370, startPoint y: 262, endPoint x: 400, endPoint y: 282, distance: 36.1
click at [374, 259] on div at bounding box center [376, 261] width 5 height 5
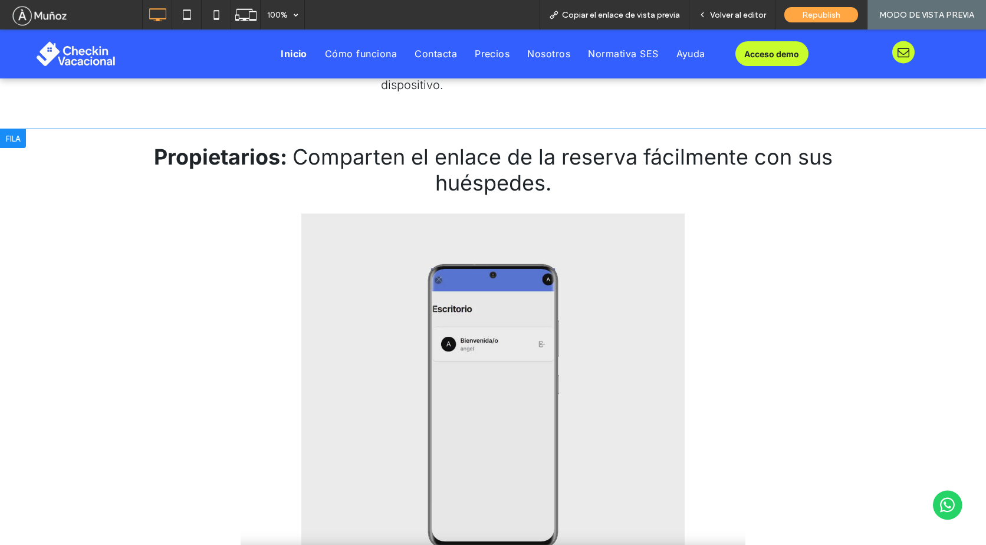
scroll to position [2307, 0]
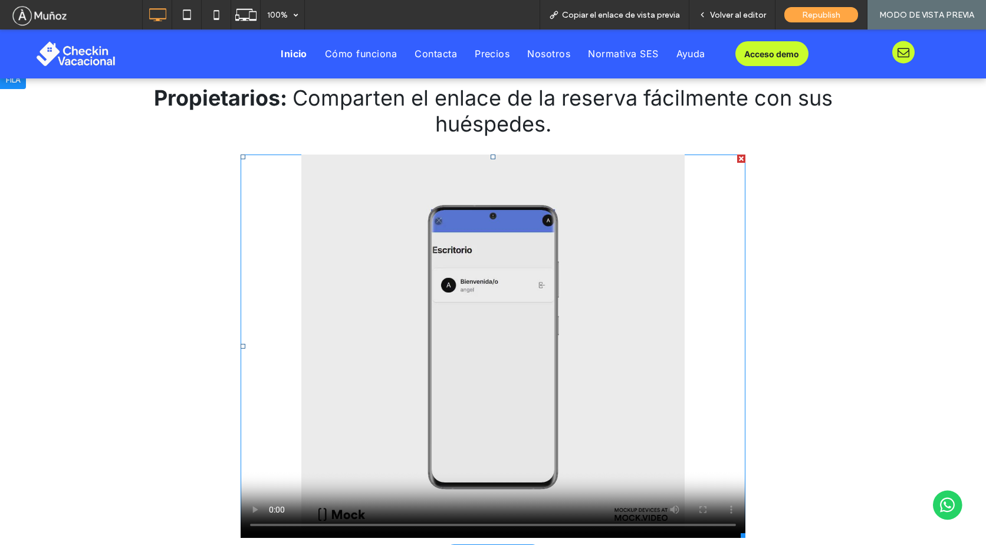
click at [630, 306] on span at bounding box center [493, 345] width 505 height 383
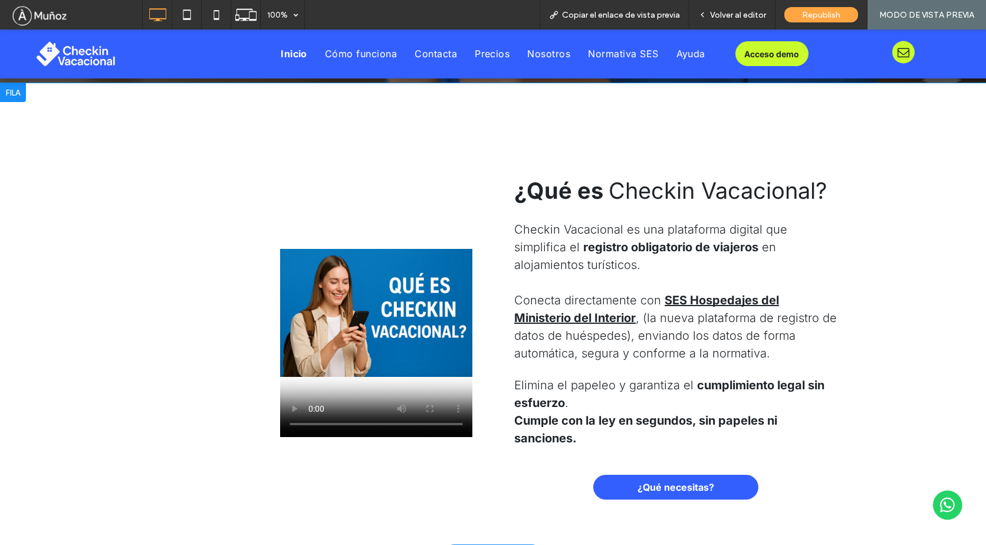
scroll to position [480, 0]
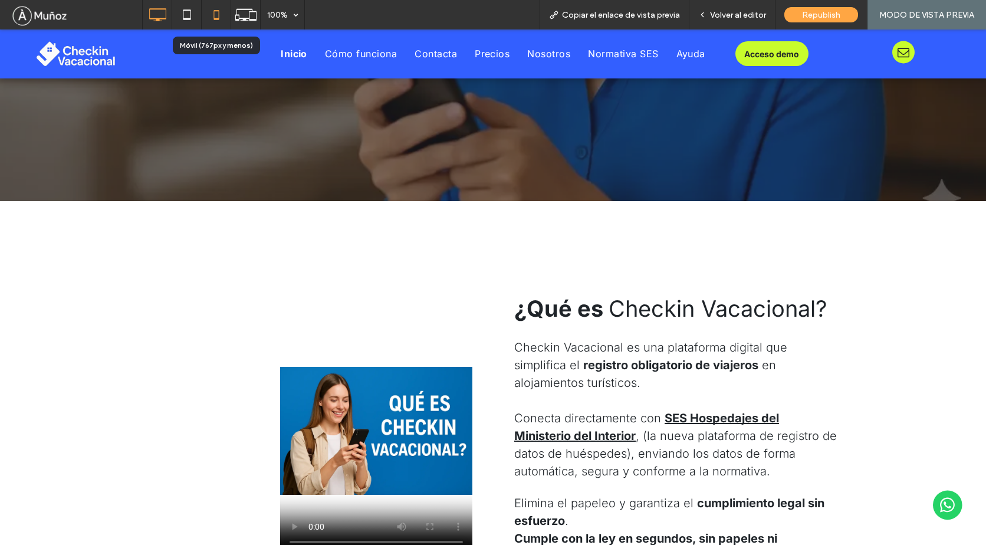
click at [218, 16] on icon at bounding box center [217, 15] width 24 height 24
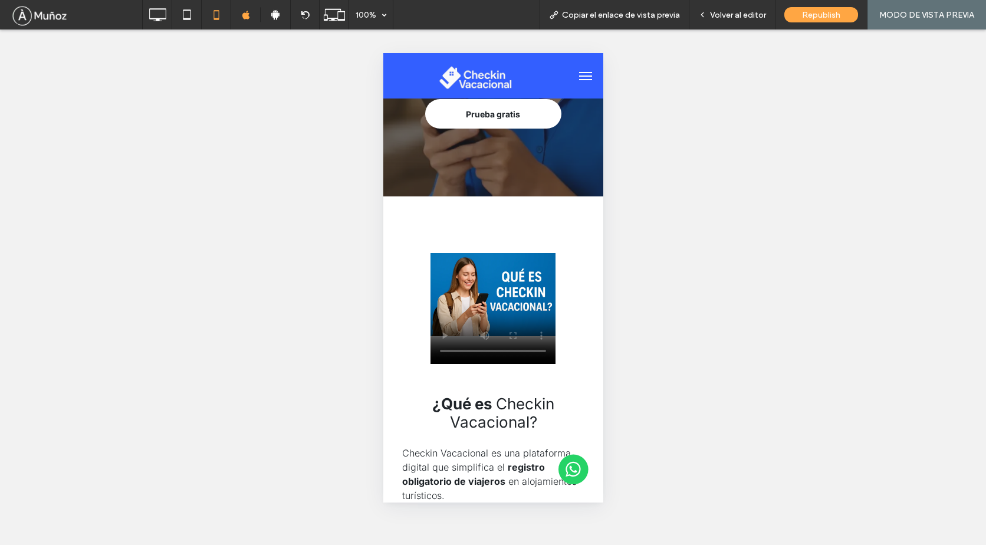
scroll to position [0, 0]
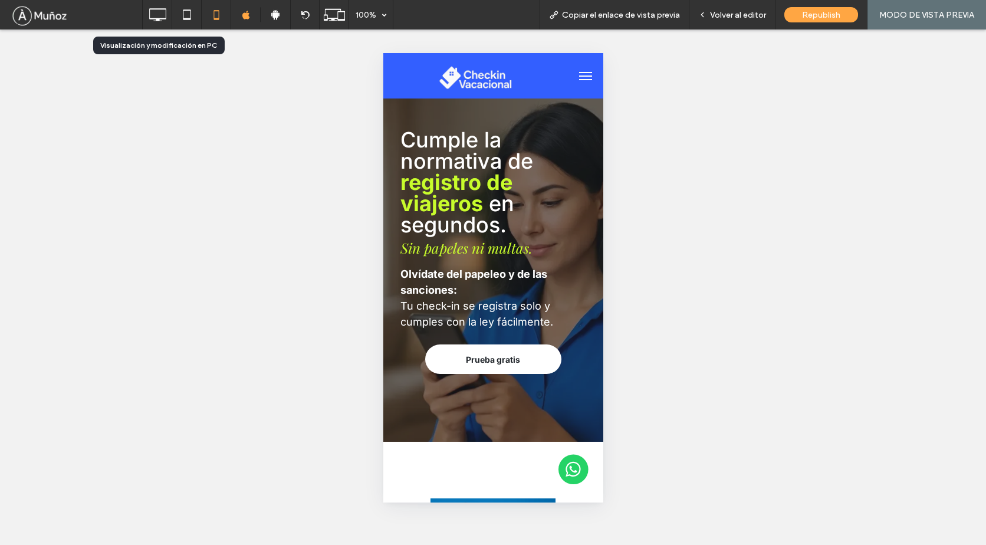
click at [158, 15] on icon at bounding box center [158, 15] width 24 height 24
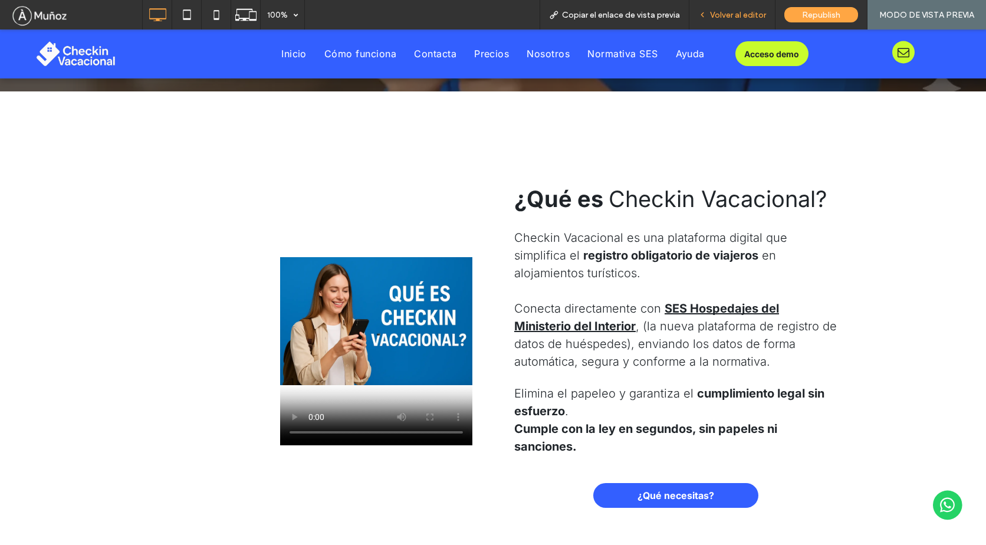
scroll to position [562, 0]
click at [725, 11] on span "Volver al editor" at bounding box center [738, 15] width 56 height 10
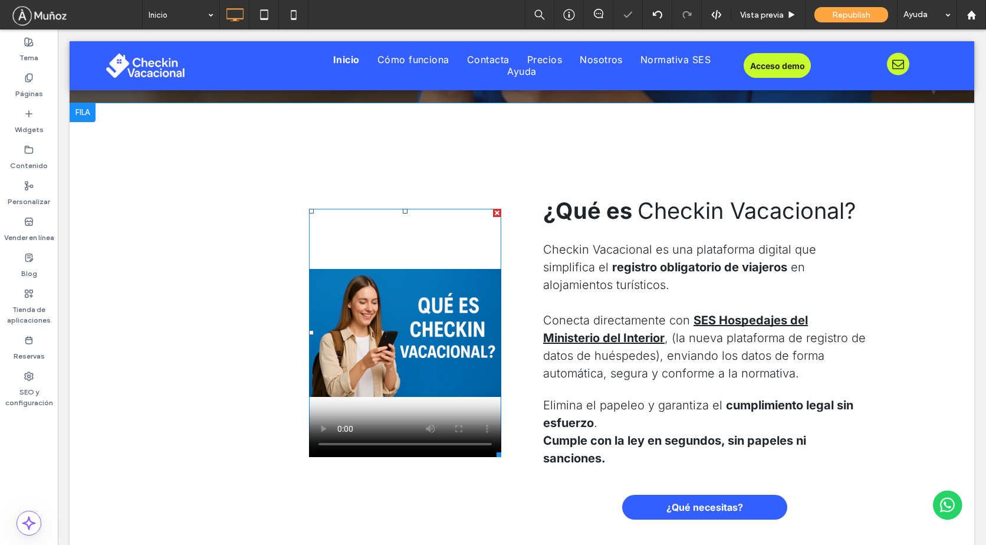
click at [442, 302] on span at bounding box center [405, 333] width 192 height 248
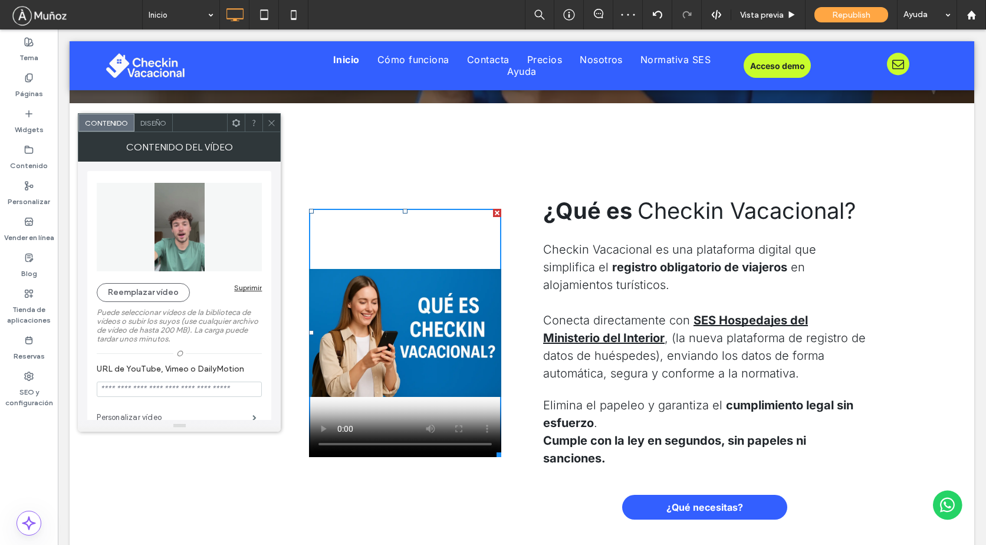
scroll to position [59, 0]
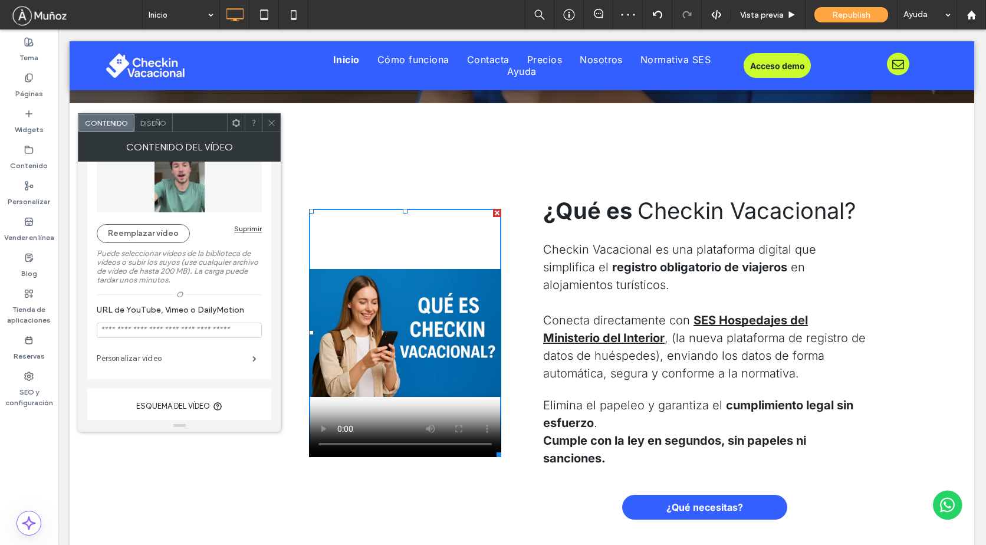
click at [166, 357] on label "Personalizar vídeo" at bounding box center [175, 359] width 156 height 24
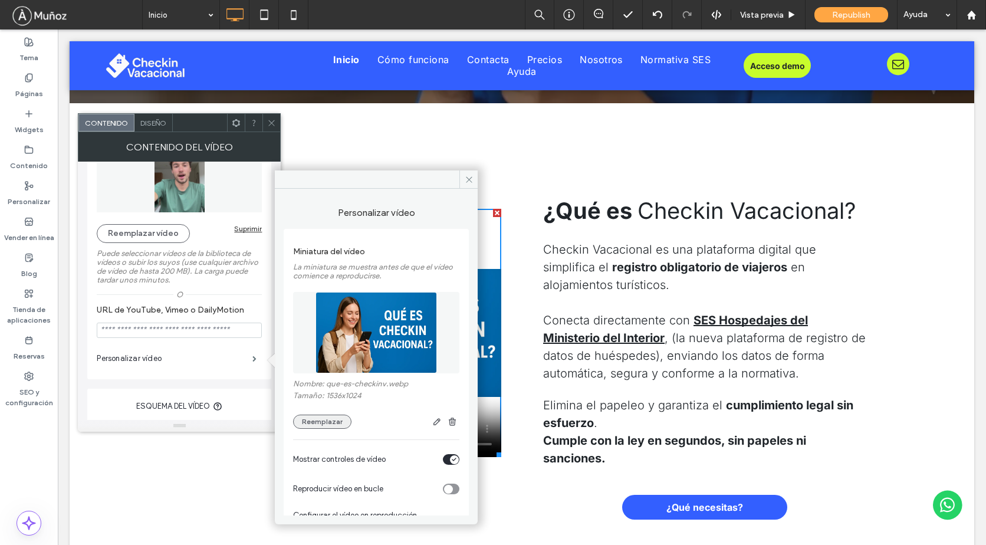
click at [334, 423] on button "Reemplazar" at bounding box center [322, 421] width 58 height 14
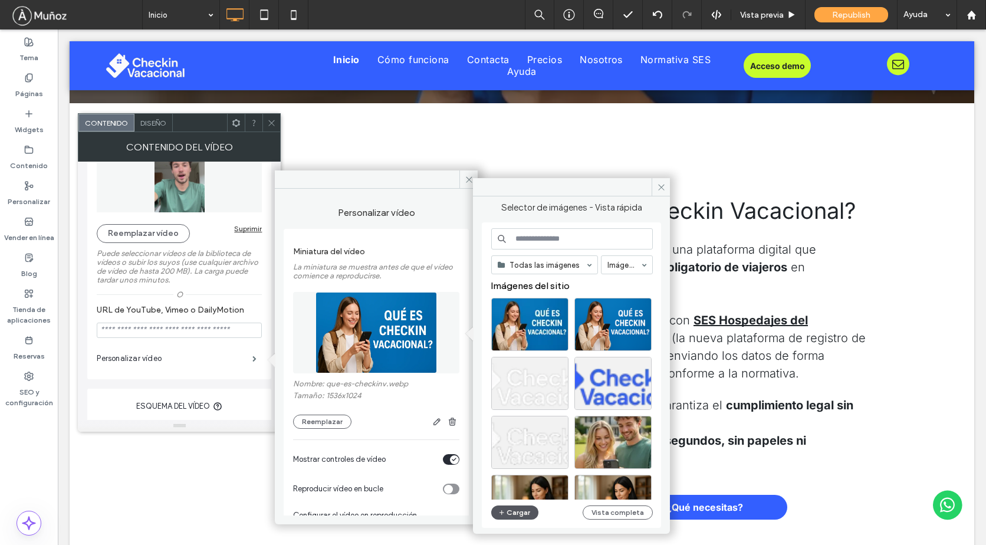
click at [505, 516] on button "Cargar" at bounding box center [514, 512] width 47 height 14
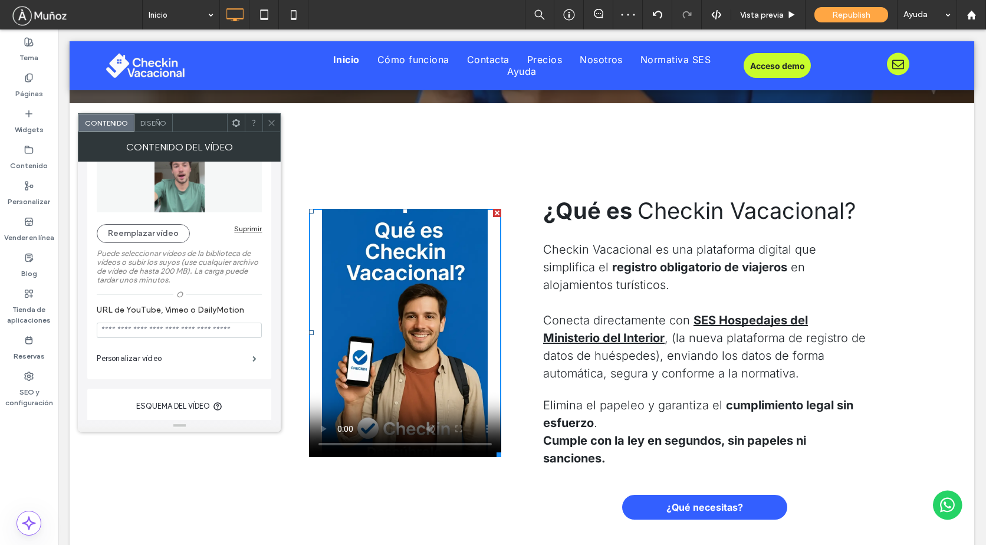
click at [268, 123] on icon at bounding box center [271, 122] width 9 height 9
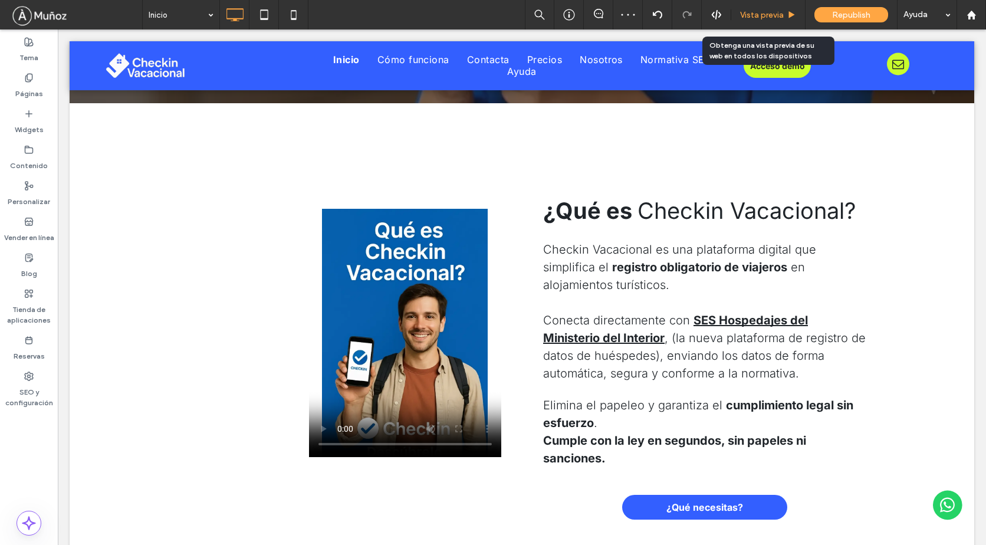
click at [760, 11] on span "Vista previa" at bounding box center [762, 15] width 44 height 10
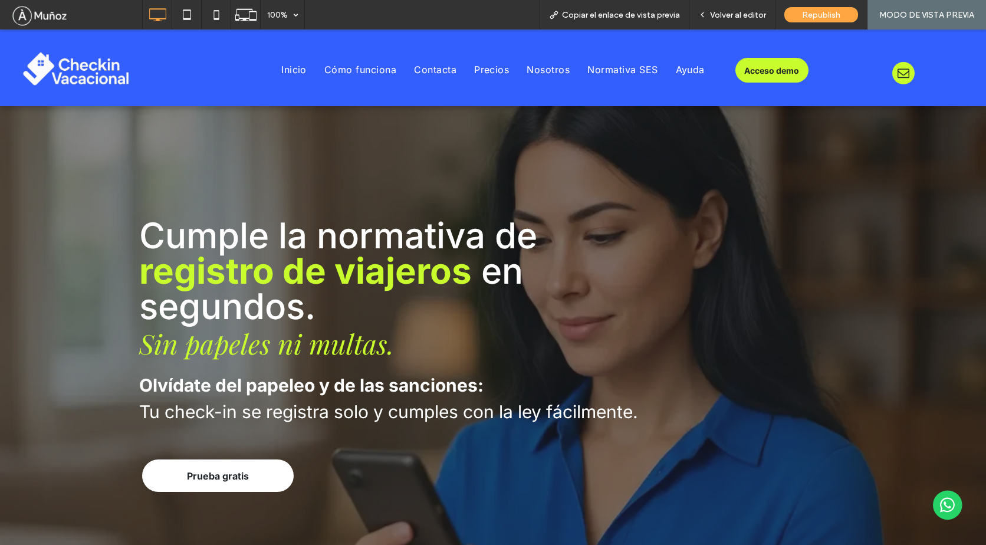
click at [959, 136] on div "Cumple la normativa de registro de viajeros en segundos. ﻿ Sin papeles ni multa…" at bounding box center [493, 365] width 986 height 575
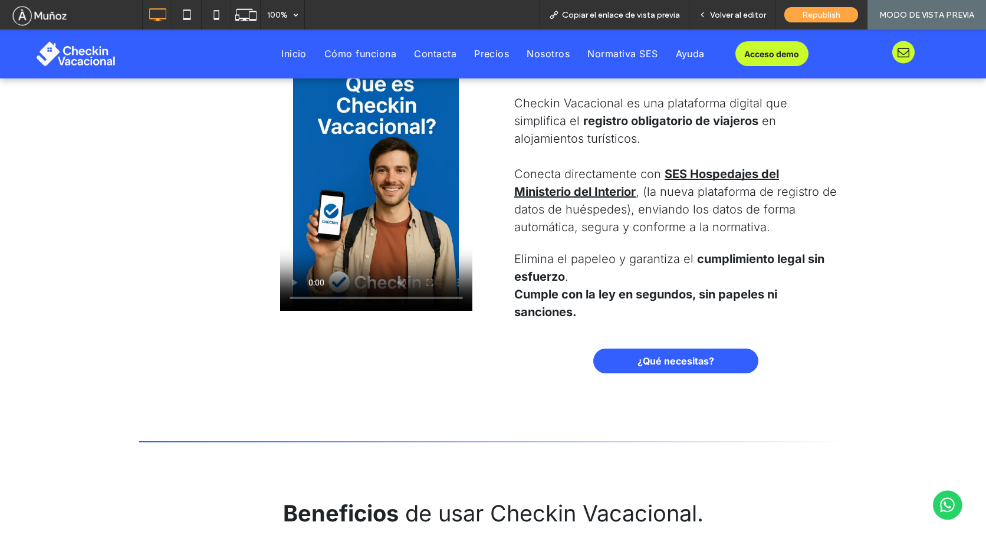
scroll to position [709, 0]
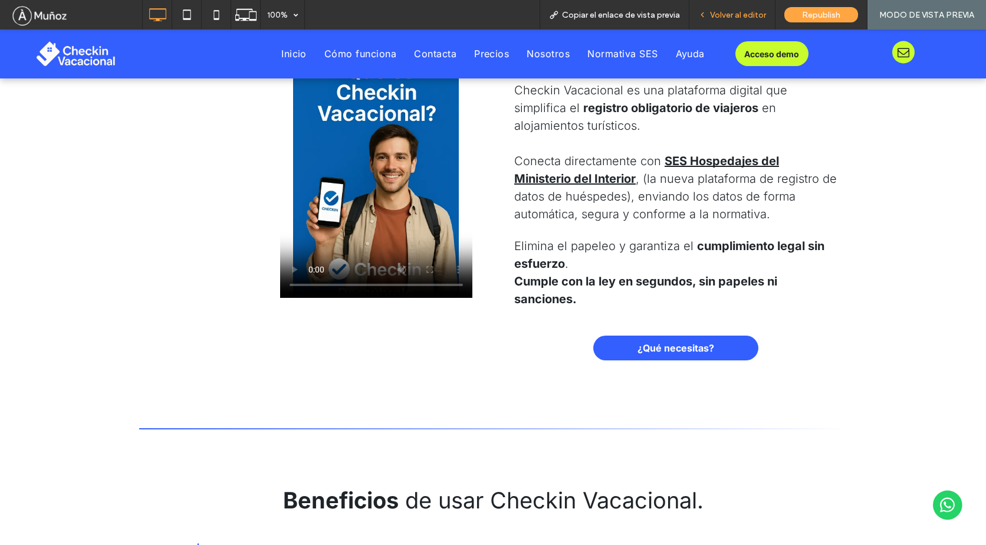
click at [749, 15] on span "Volver al editor" at bounding box center [738, 15] width 56 height 10
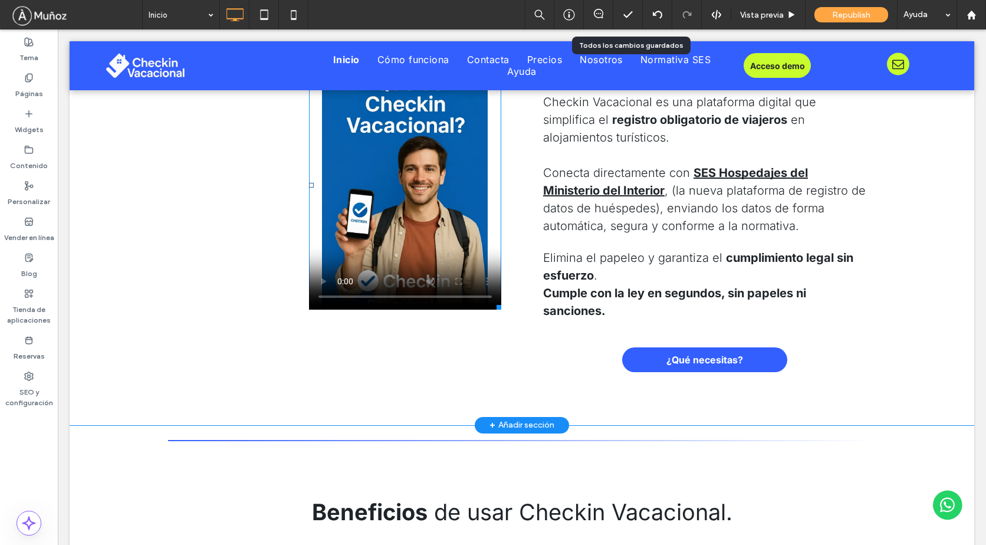
click at [414, 186] on span at bounding box center [405, 185] width 192 height 248
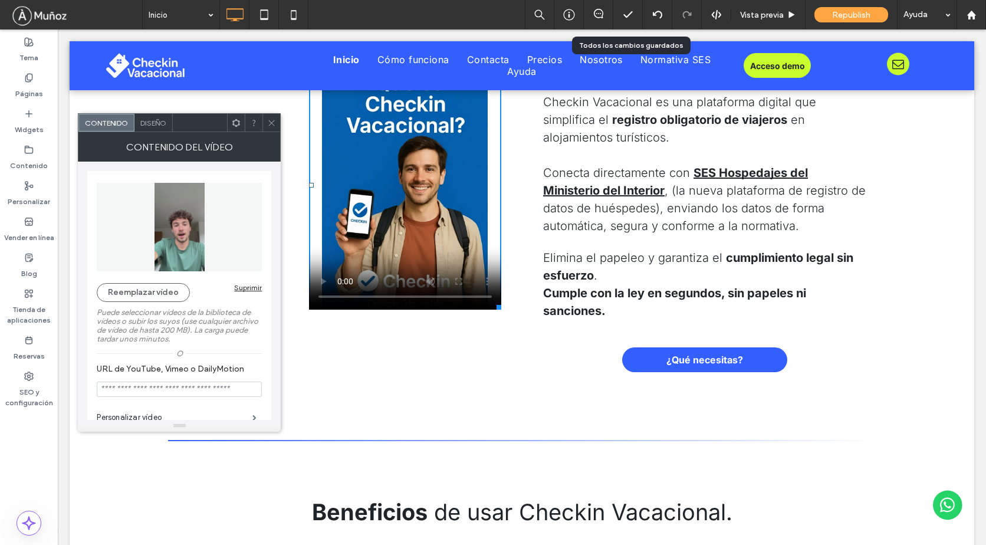
scroll to position [59, 0]
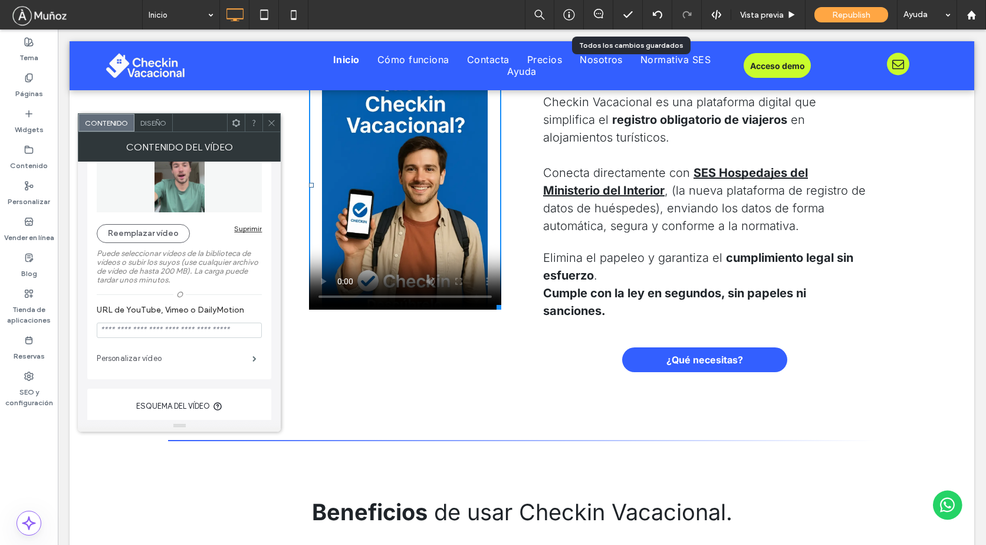
click at [211, 359] on label "Personalizar vídeo" at bounding box center [175, 359] width 156 height 24
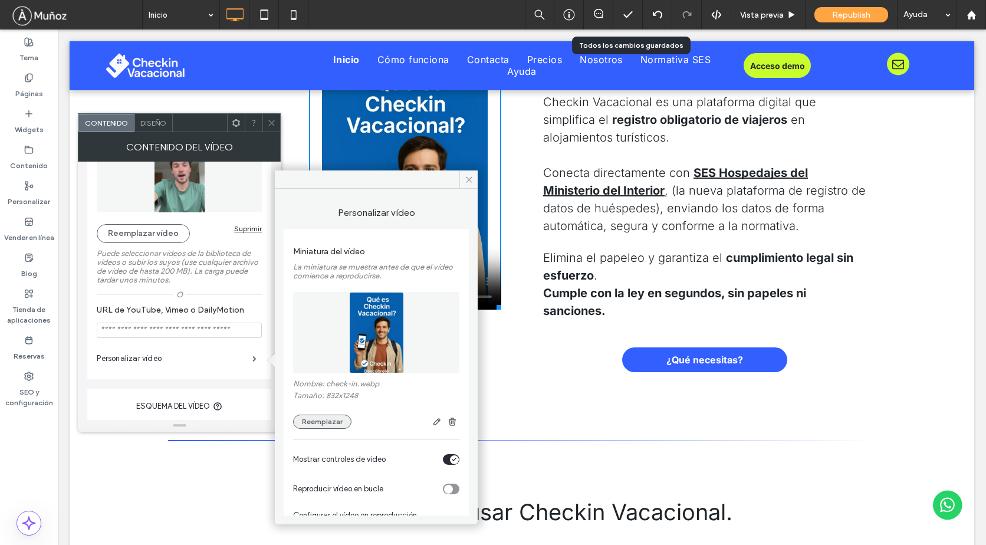
click at [329, 424] on button "Reemplazar" at bounding box center [322, 421] width 58 height 14
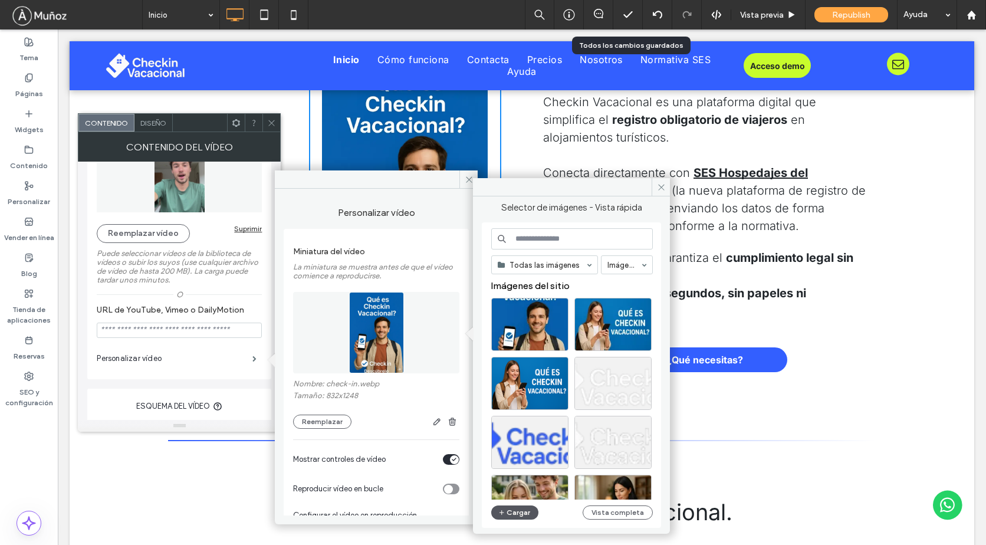
click at [515, 515] on button "Cargar" at bounding box center [514, 512] width 47 height 14
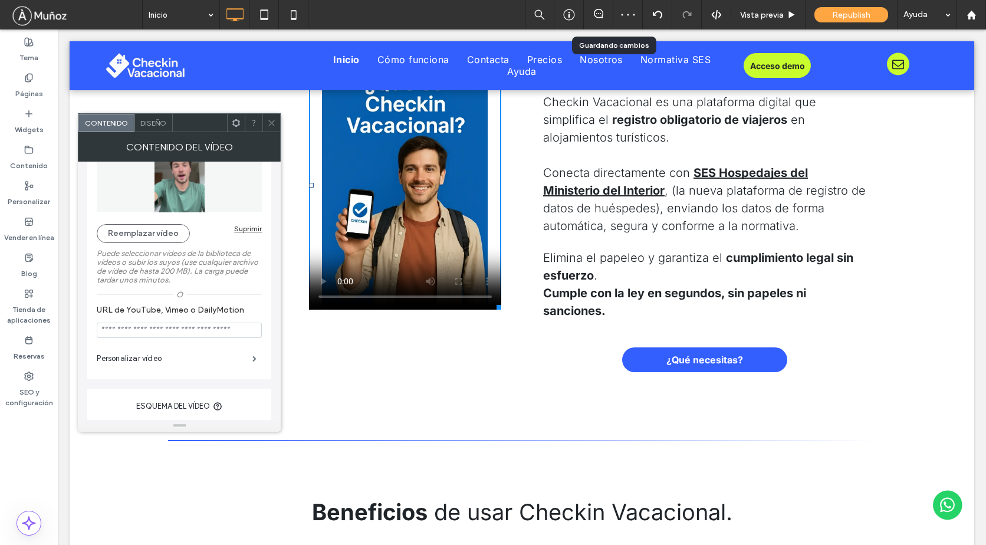
click at [269, 122] on icon at bounding box center [271, 122] width 9 height 9
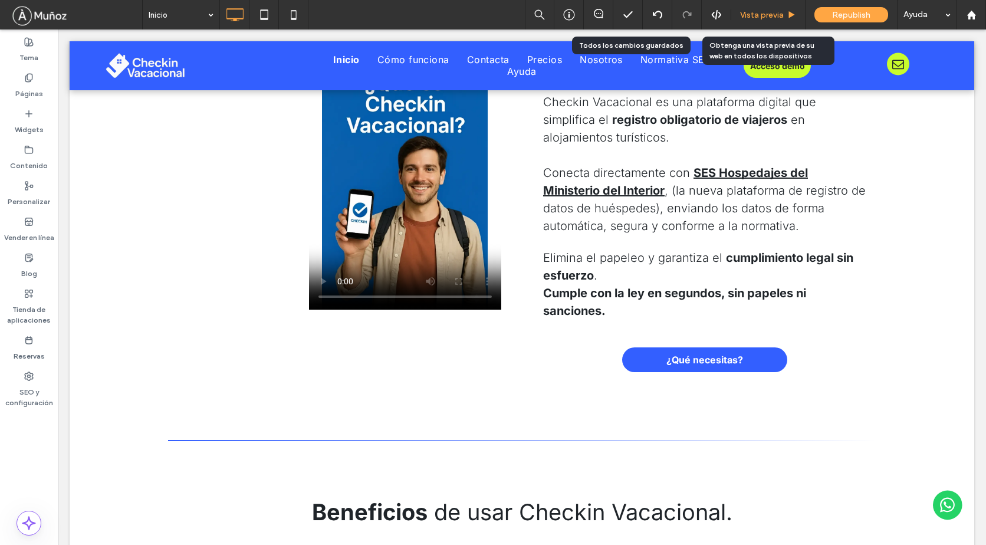
click at [763, 14] on span "Vista previa" at bounding box center [762, 15] width 44 height 10
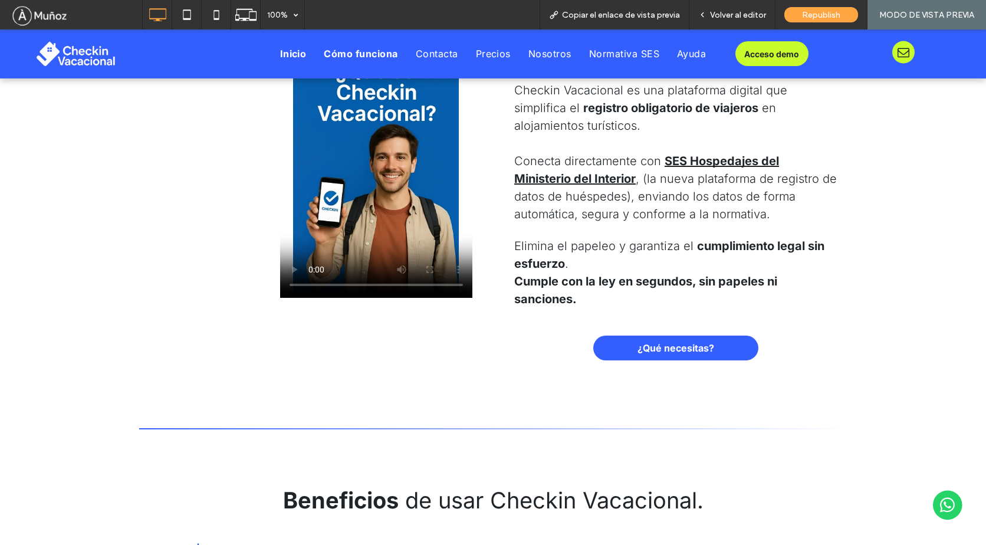
click at [333, 51] on span "Cómo funciona" at bounding box center [361, 54] width 74 height 12
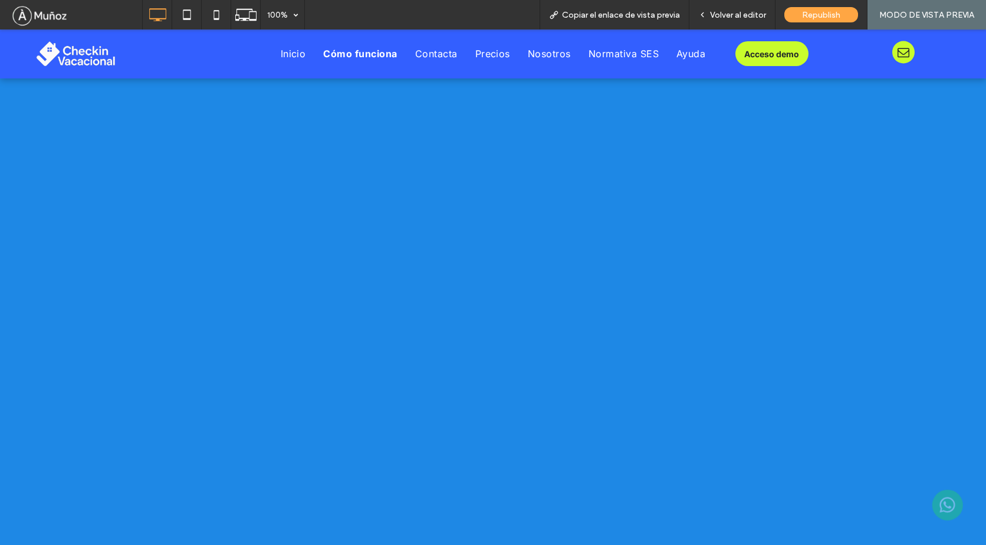
scroll to position [1936, 0]
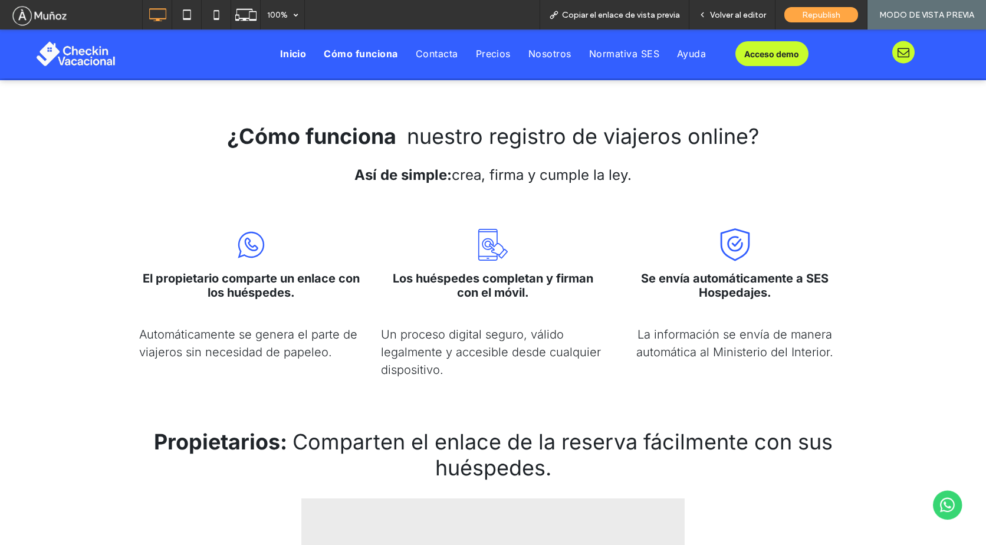
click at [289, 55] on span "Inicio" at bounding box center [293, 54] width 27 height 12
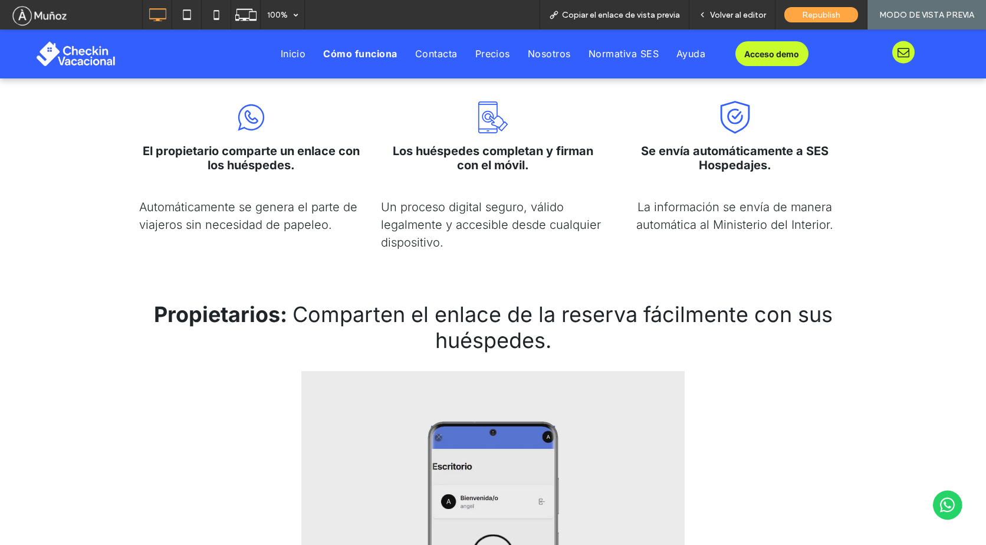
scroll to position [2299, 0]
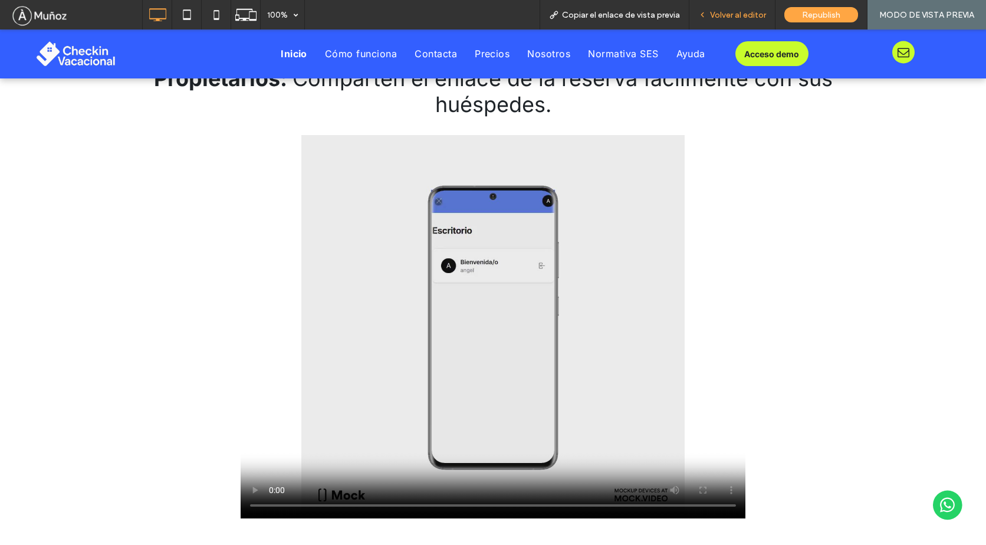
click at [743, 15] on span "Volver al editor" at bounding box center [738, 15] width 56 height 10
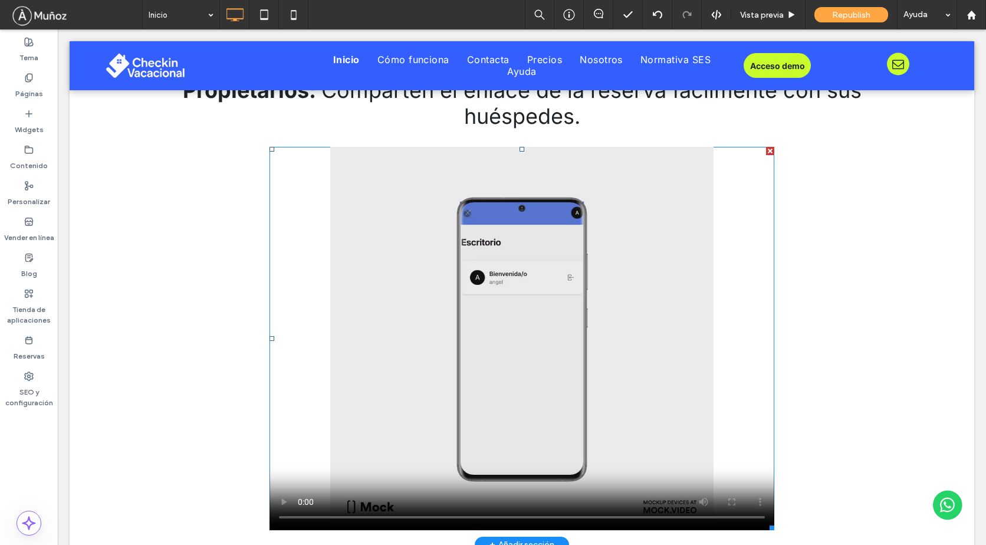
click at [634, 239] on span at bounding box center [521, 338] width 505 height 383
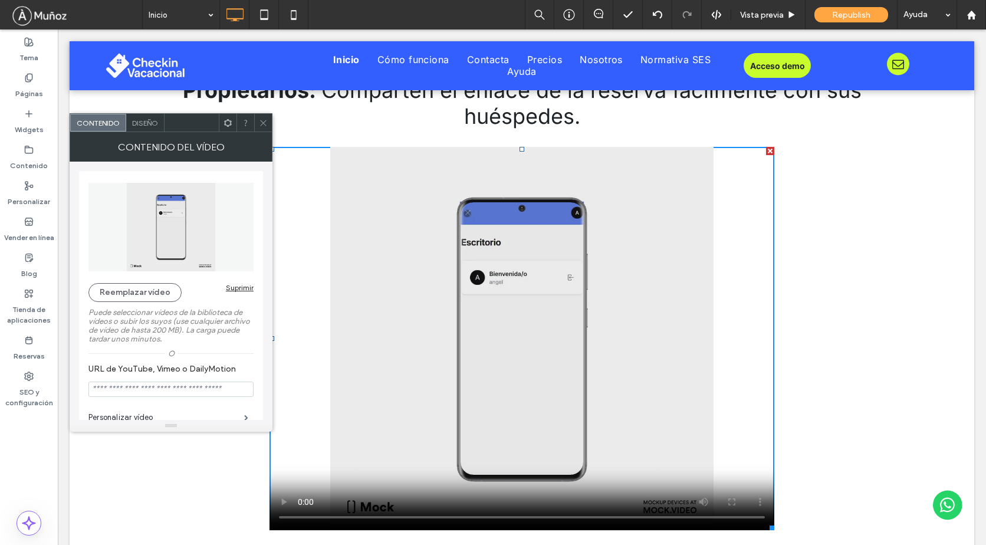
scroll to position [59, 0]
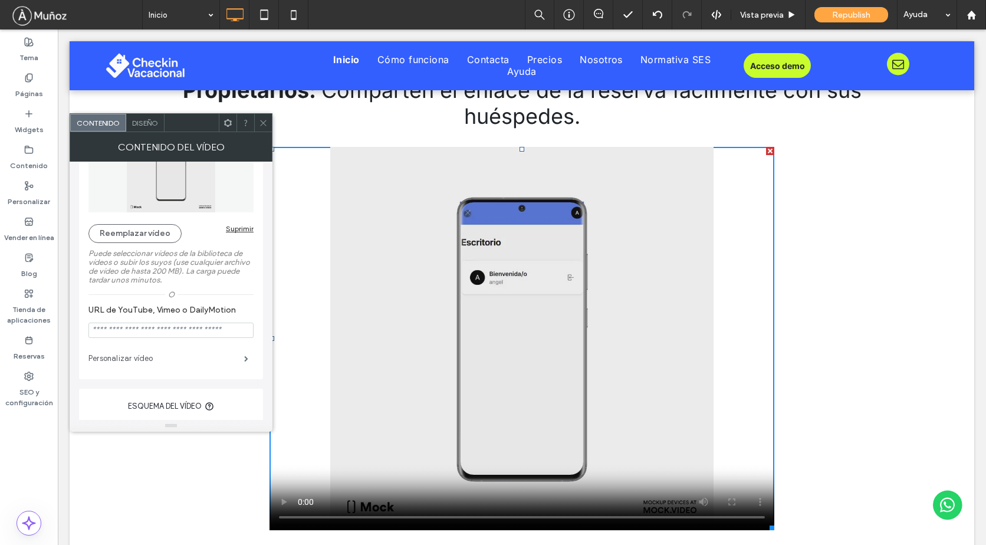
click at [147, 358] on label "Personalizar vídeo" at bounding box center [166, 359] width 156 height 24
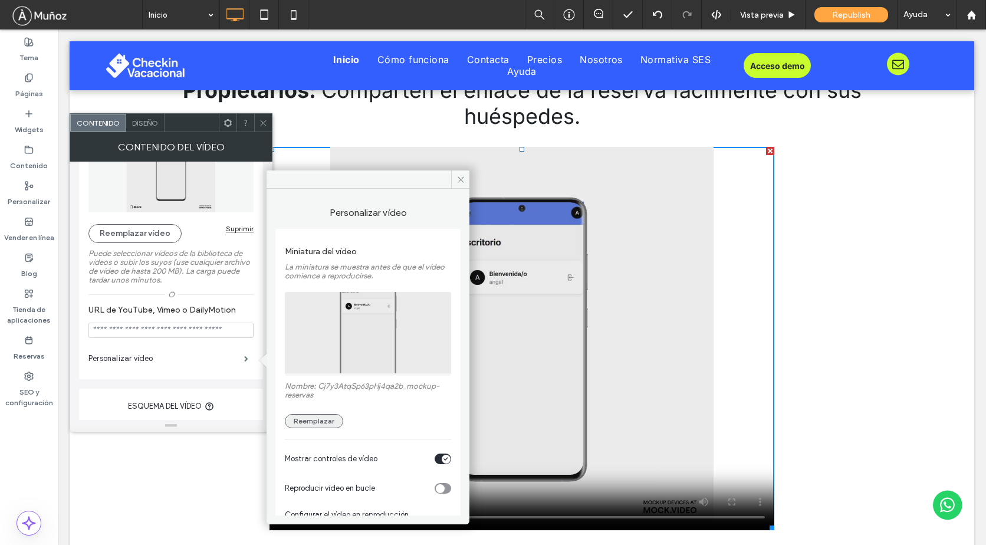
click at [330, 427] on button "Reemplazar" at bounding box center [314, 421] width 58 height 14
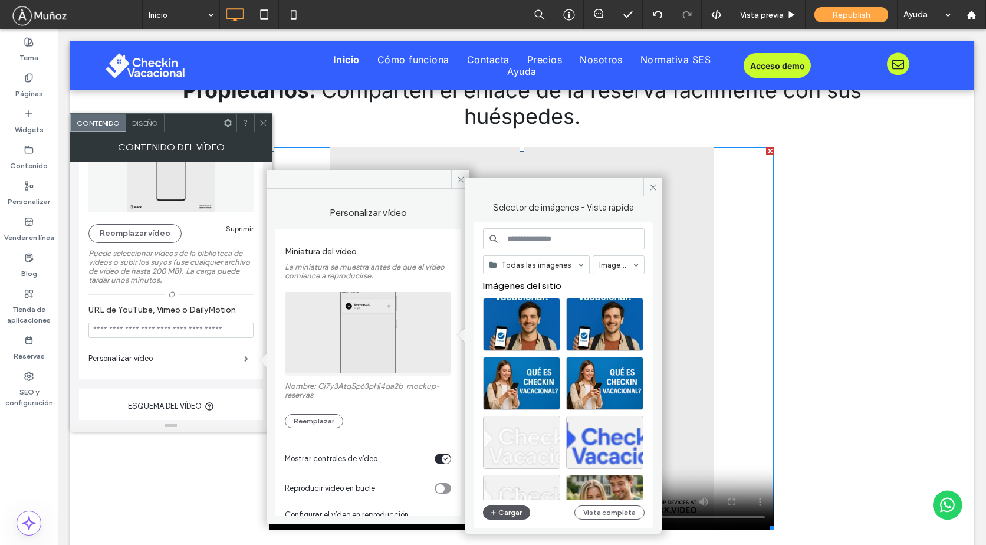
click at [499, 511] on button "Cargar" at bounding box center [506, 512] width 47 height 14
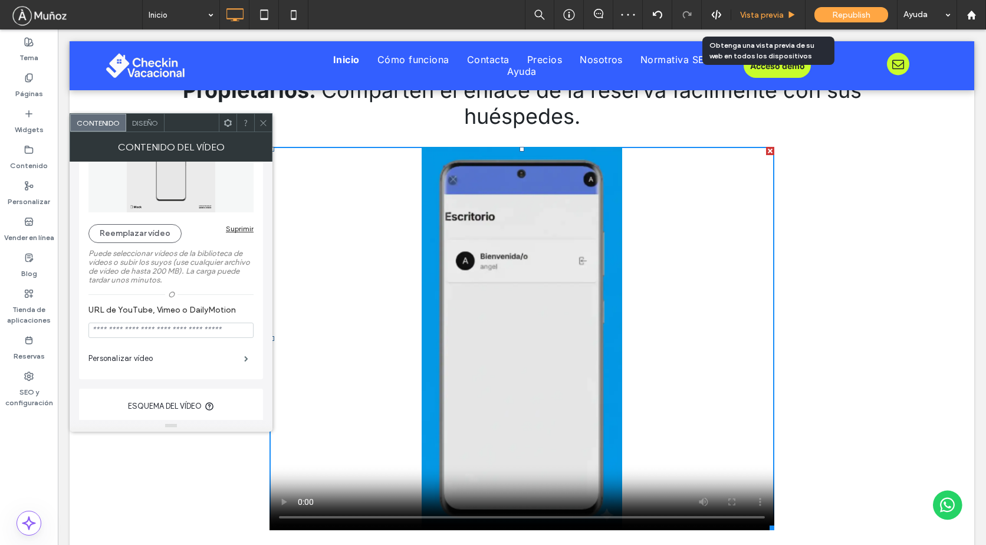
click at [755, 14] on span "Vista previa" at bounding box center [762, 15] width 44 height 10
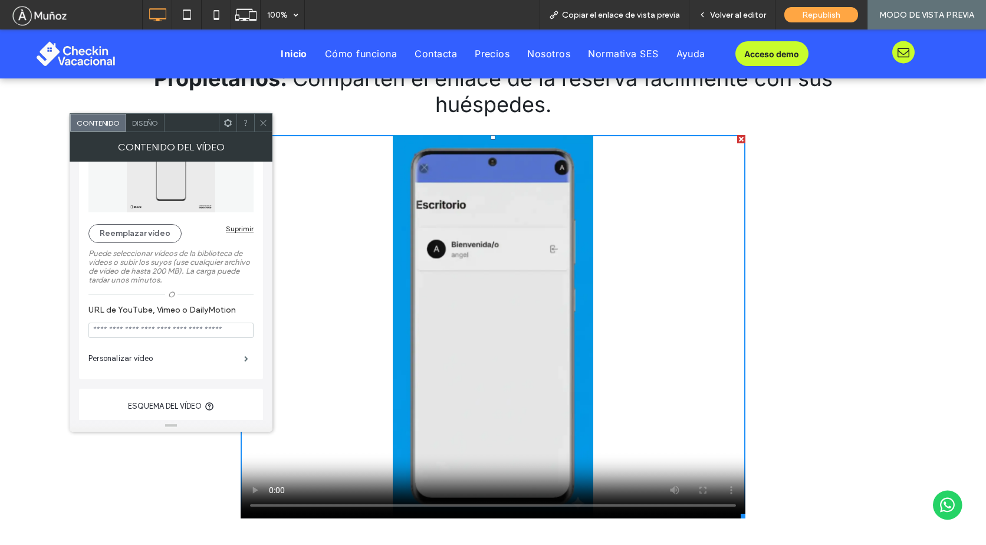
click at [259, 121] on icon at bounding box center [263, 122] width 9 height 9
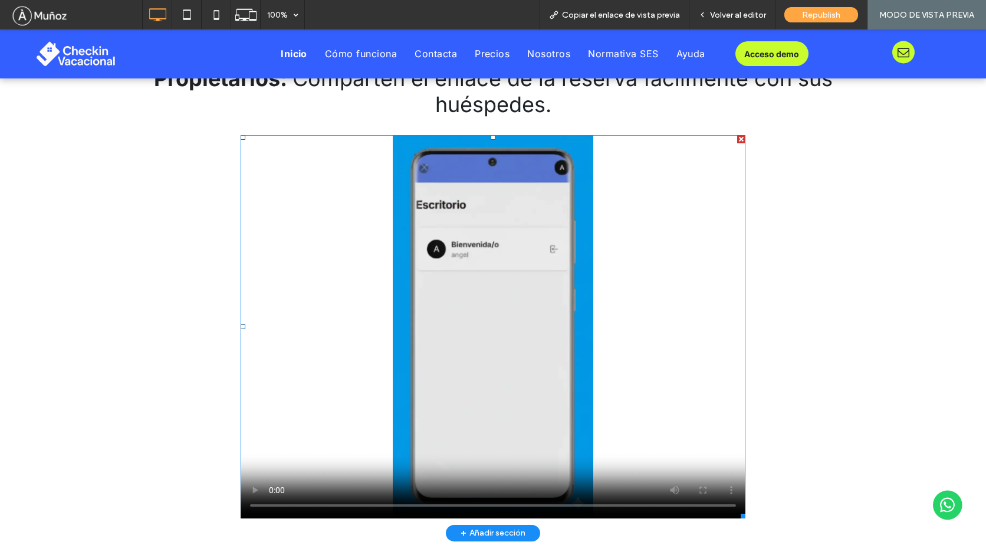
click at [252, 487] on span at bounding box center [493, 326] width 505 height 383
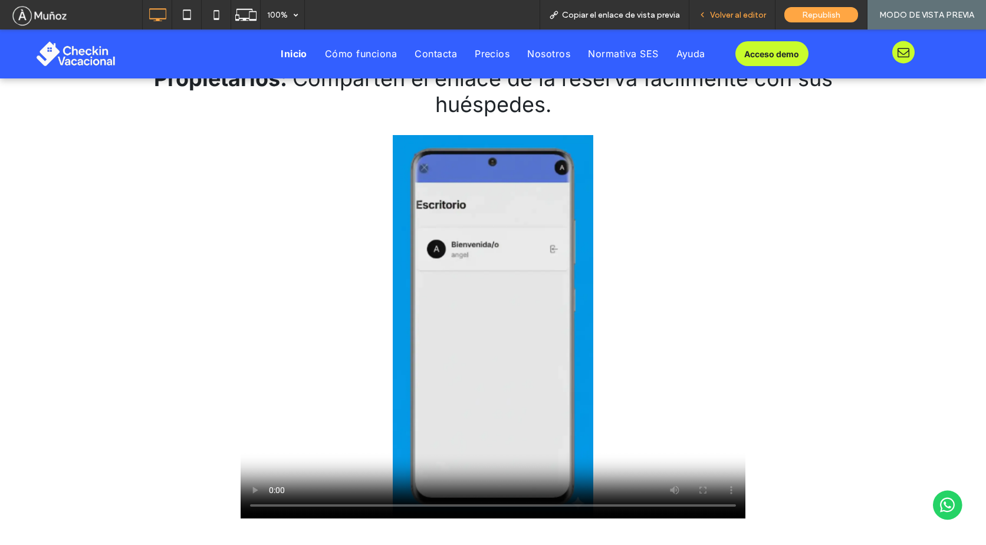
click at [723, 11] on span "Volver al editor" at bounding box center [738, 15] width 56 height 10
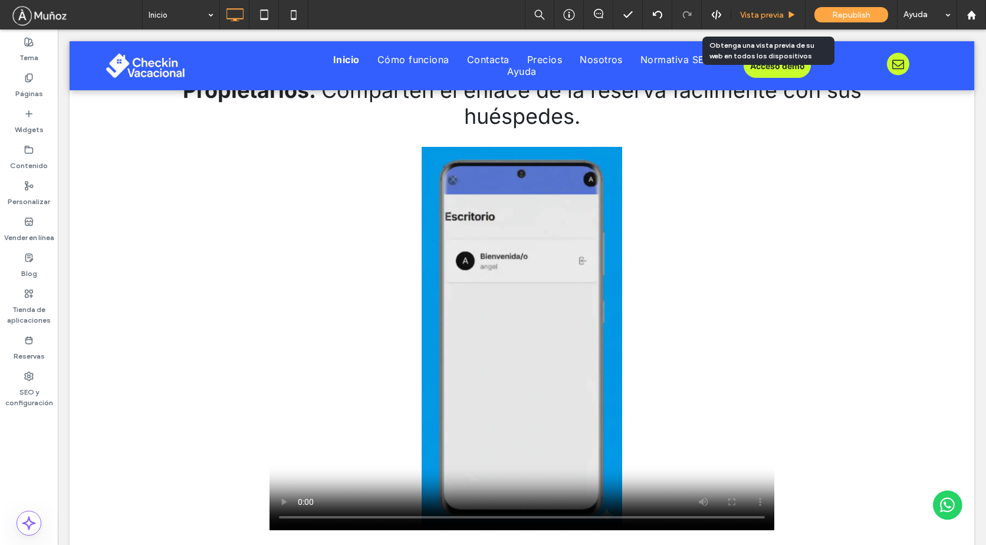
click at [761, 14] on span "Vista previa" at bounding box center [762, 15] width 44 height 10
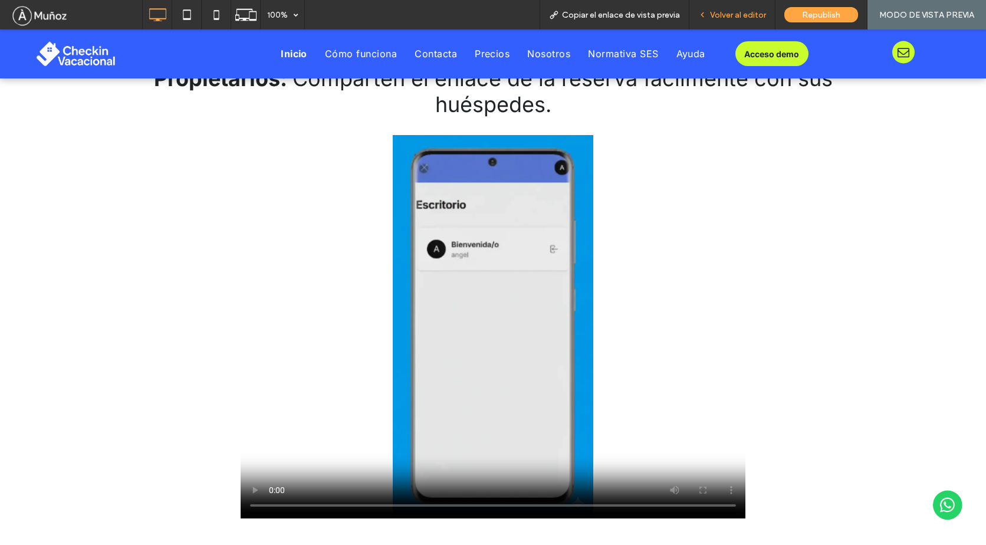
click at [737, 16] on span "Volver al editor" at bounding box center [738, 15] width 56 height 10
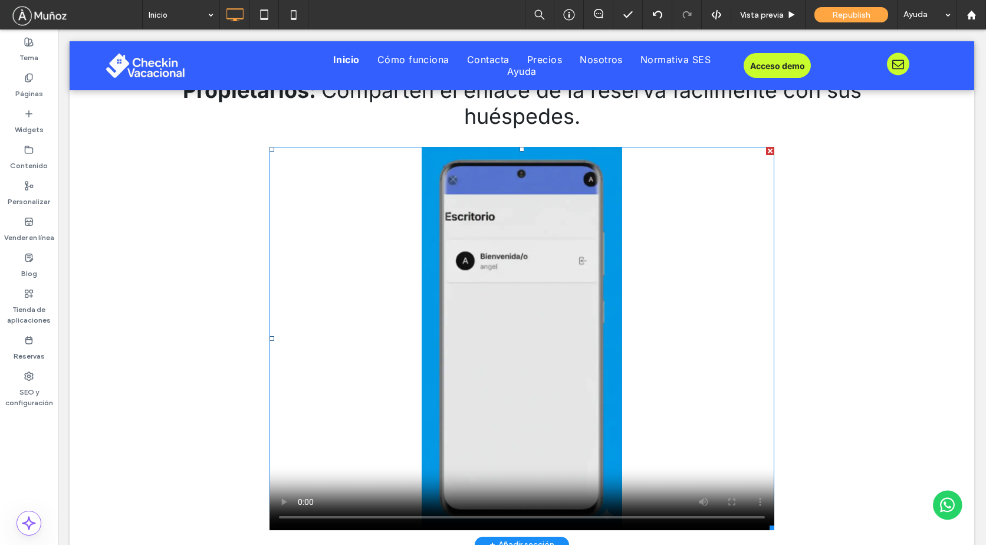
click at [595, 271] on span at bounding box center [521, 338] width 505 height 383
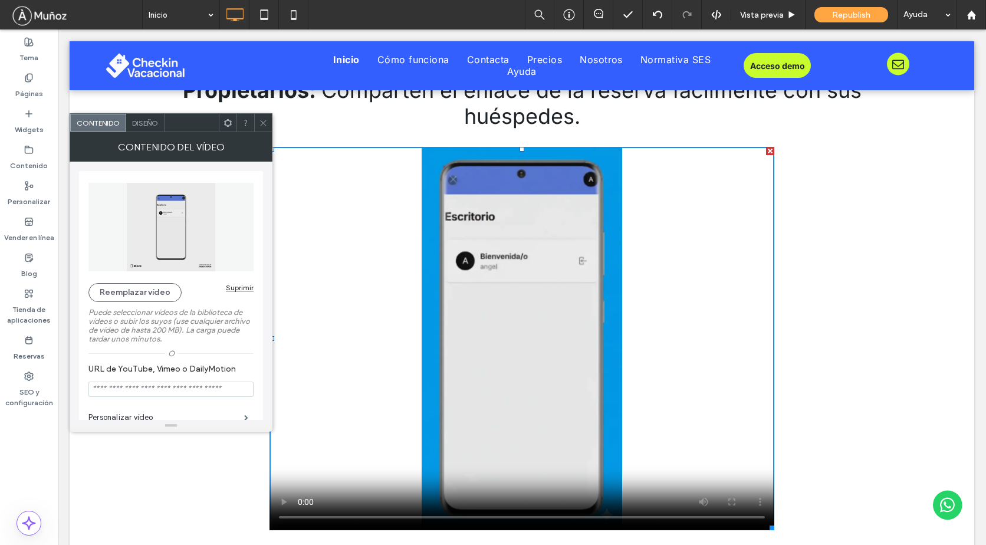
scroll to position [118, 0]
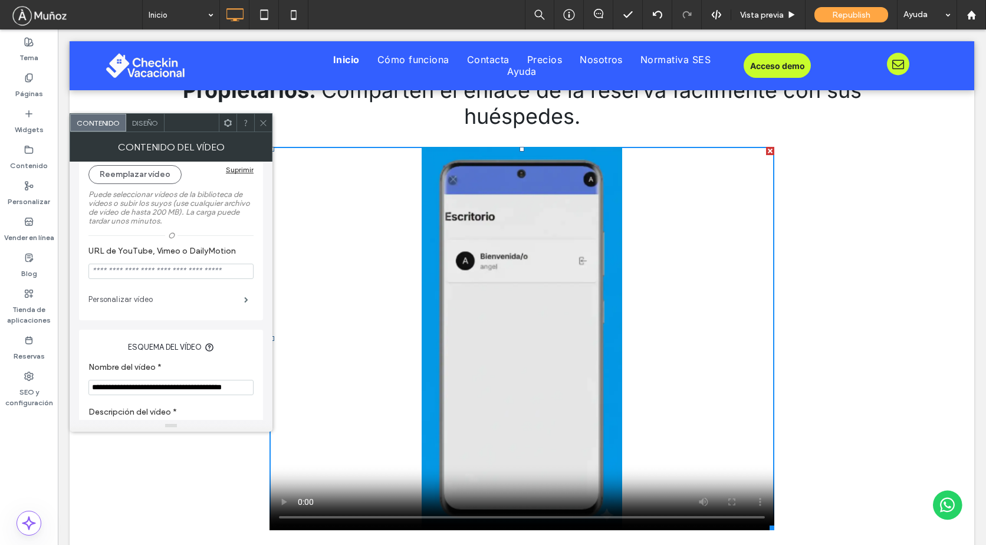
click at [131, 297] on label "Personalizar vídeo" at bounding box center [166, 300] width 156 height 24
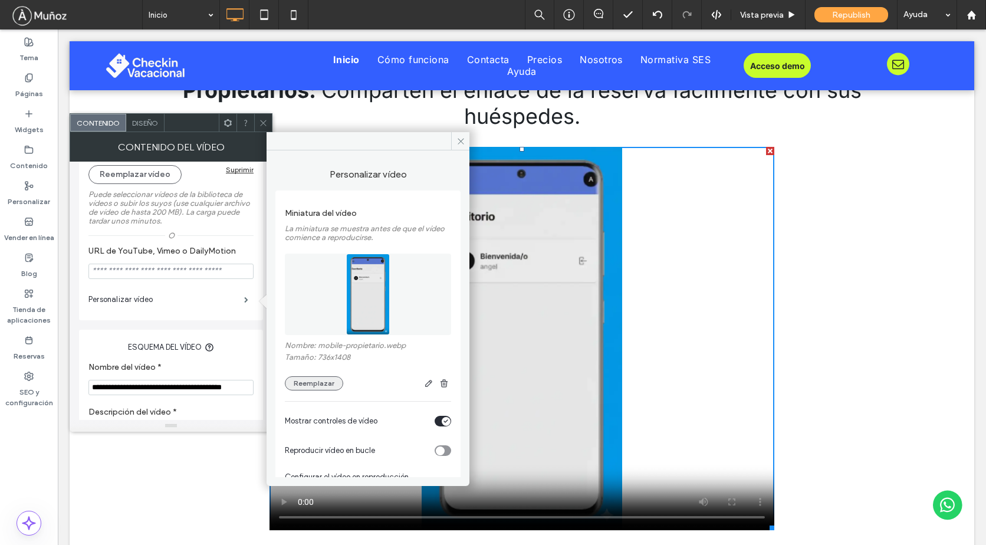
click at [300, 386] on button "Reemplazar" at bounding box center [314, 383] width 58 height 14
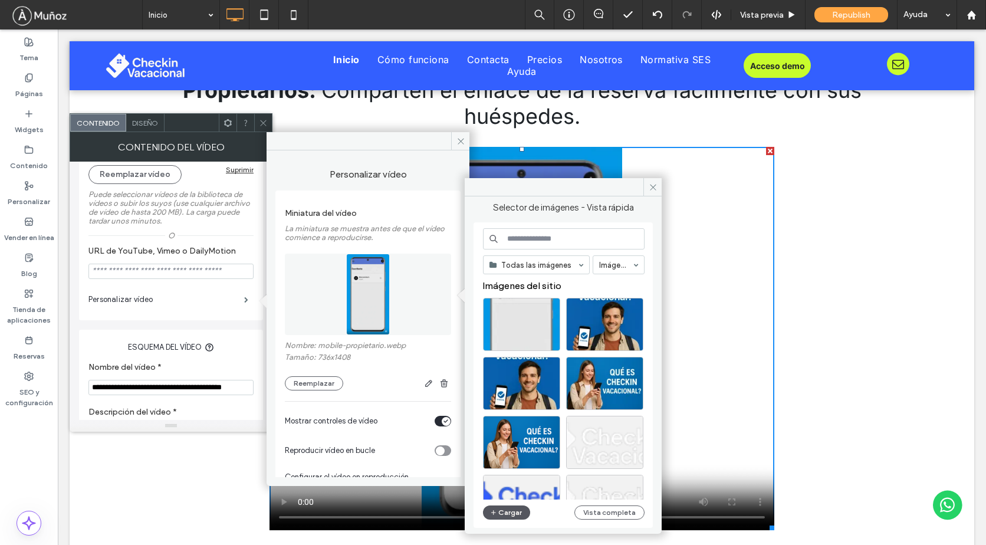
click at [495, 514] on icon "button" at bounding box center [493, 512] width 7 height 9
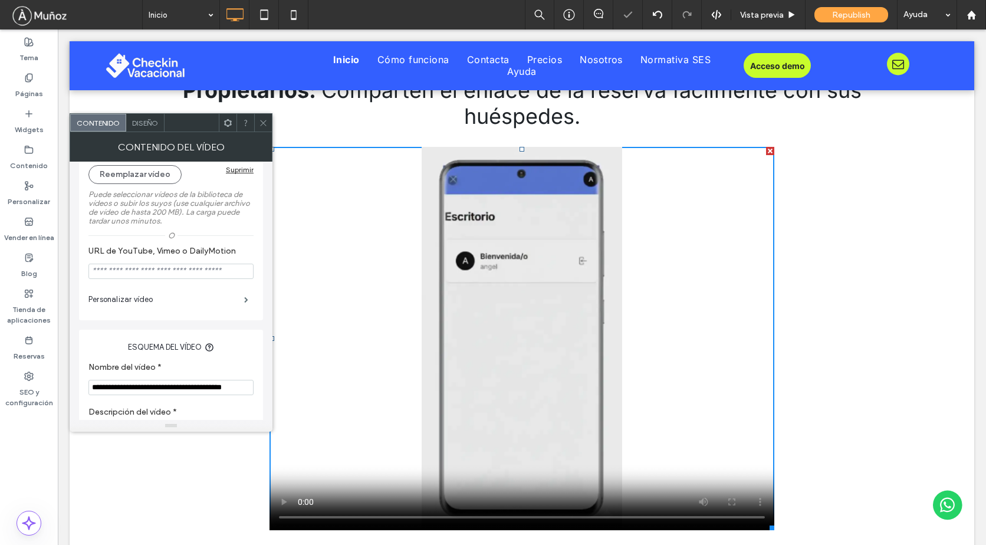
click at [263, 120] on icon at bounding box center [263, 122] width 9 height 9
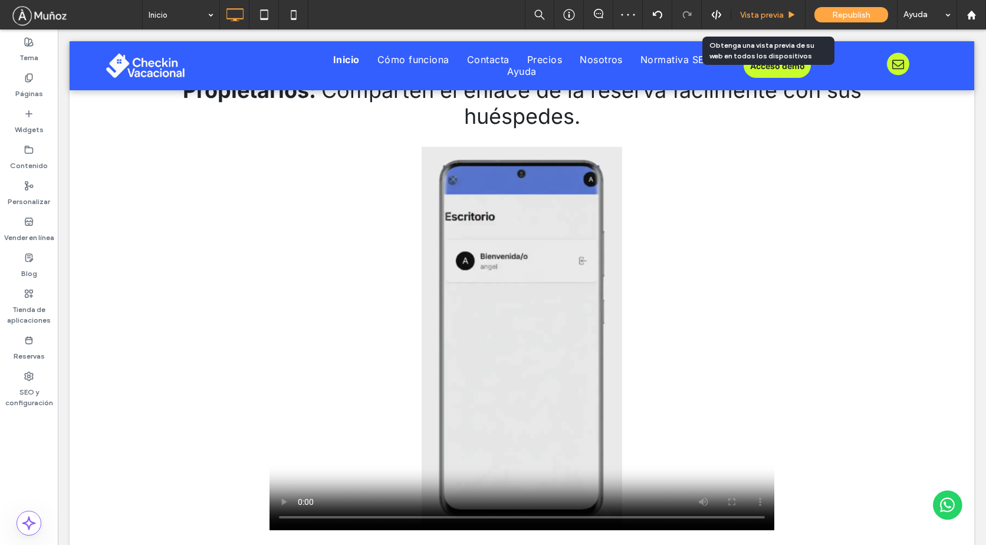
click at [756, 17] on span "Vista previa" at bounding box center [762, 15] width 44 height 10
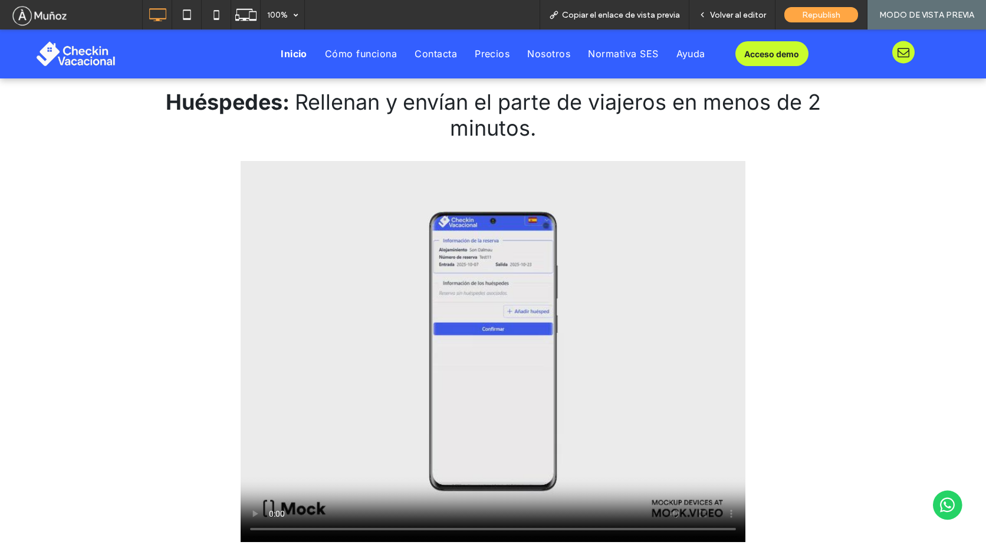
scroll to position [2830, 0]
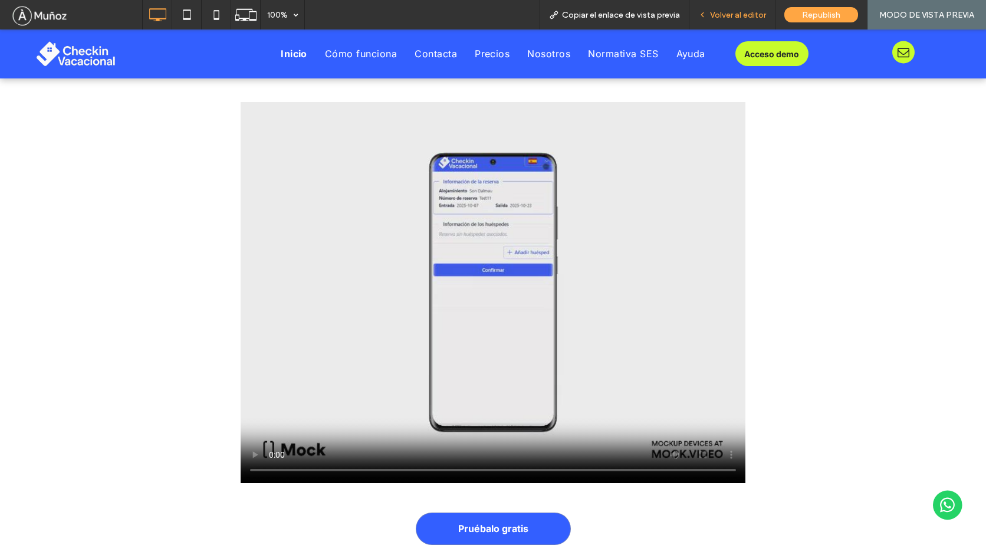
click at [727, 8] on div "Volver al editor" at bounding box center [732, 14] width 86 height 29
click at [727, 15] on span "Volver al editor" at bounding box center [738, 15] width 56 height 10
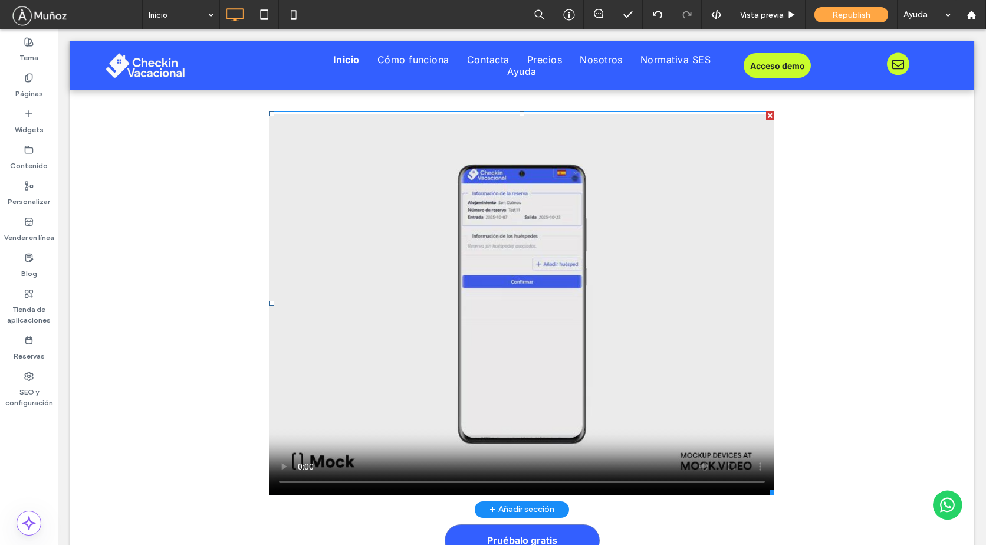
click at [331, 299] on span at bounding box center [521, 302] width 505 height 383
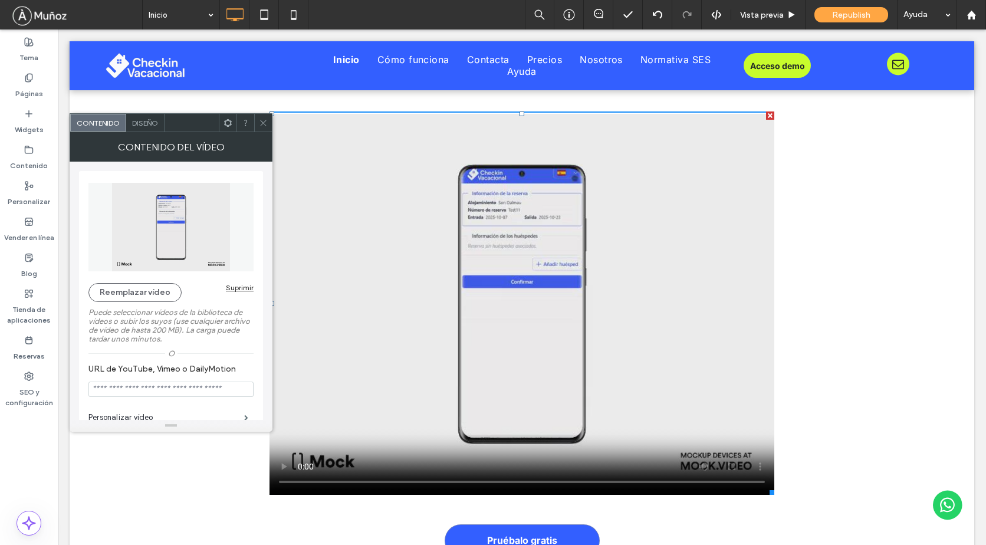
scroll to position [118, 0]
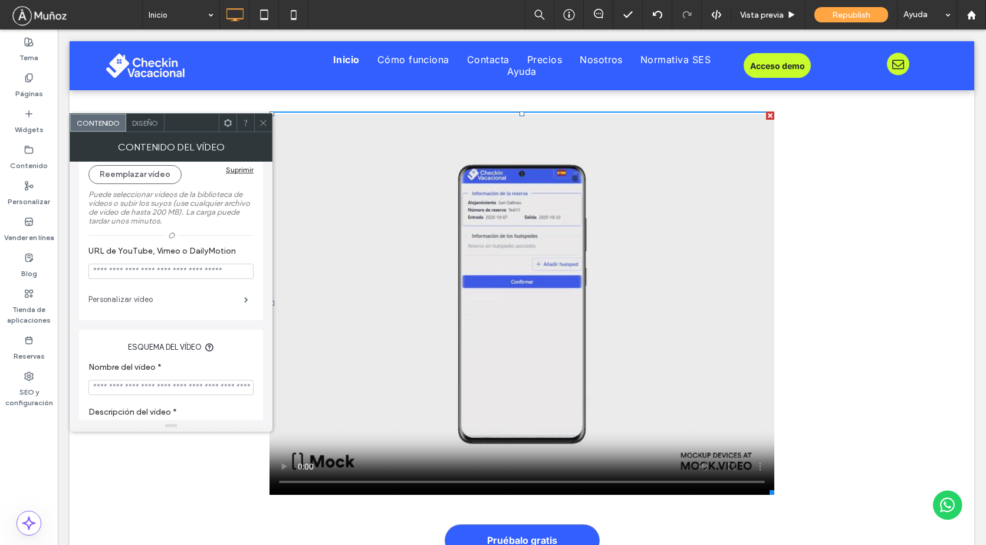
click at [139, 298] on label "Personalizar vídeo" at bounding box center [166, 300] width 156 height 24
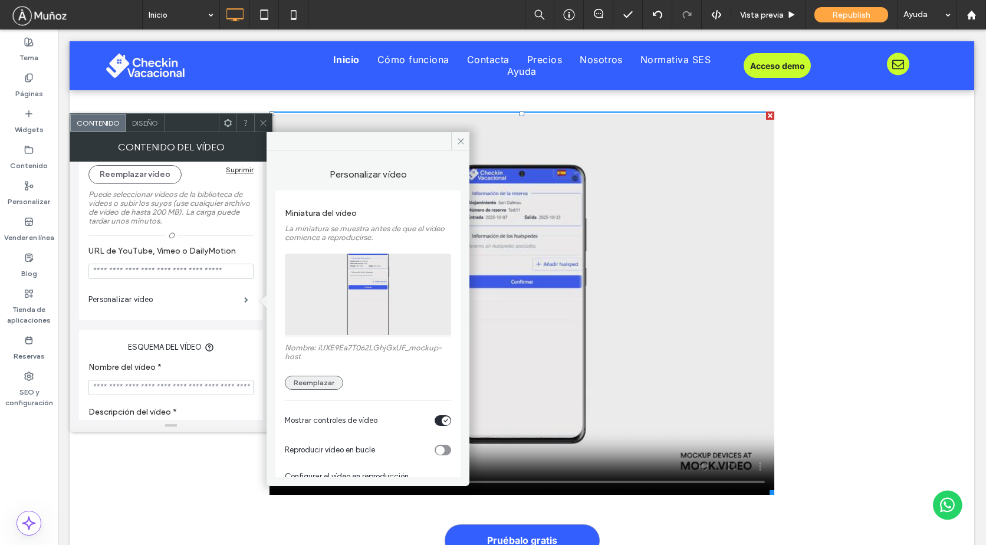
click at [316, 387] on button "Reemplazar" at bounding box center [314, 383] width 58 height 14
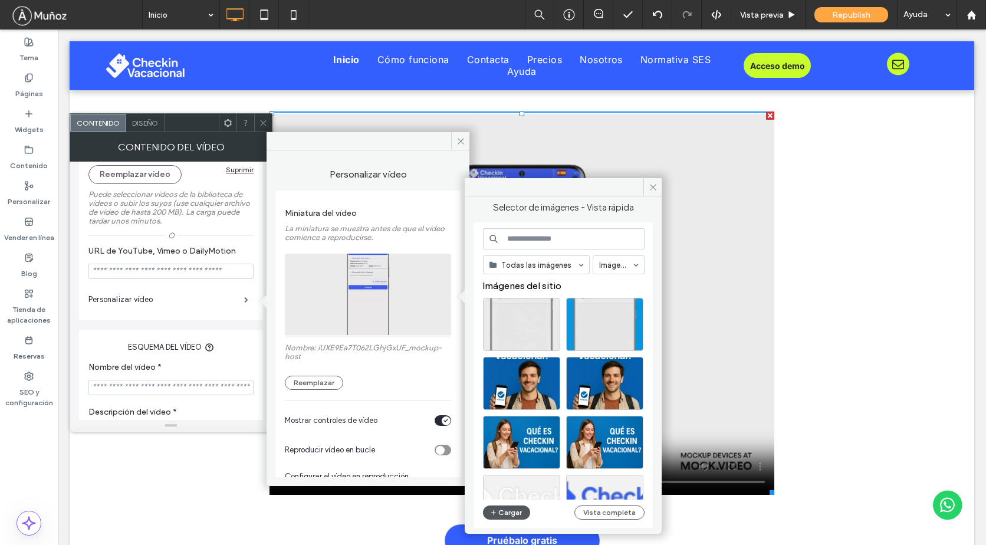
click at [492, 518] on span "button" at bounding box center [494, 512] width 8 height 13
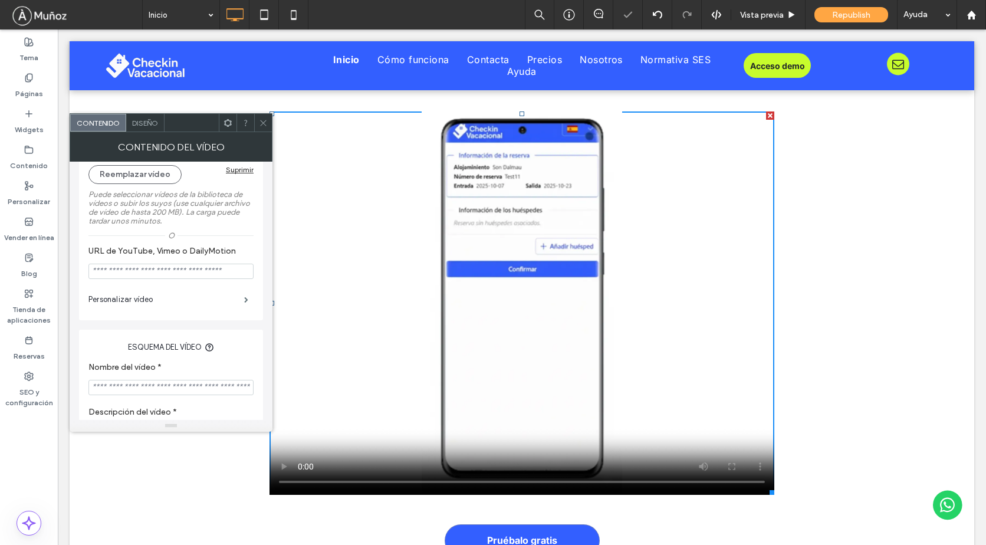
click at [259, 123] on icon at bounding box center [263, 122] width 9 height 9
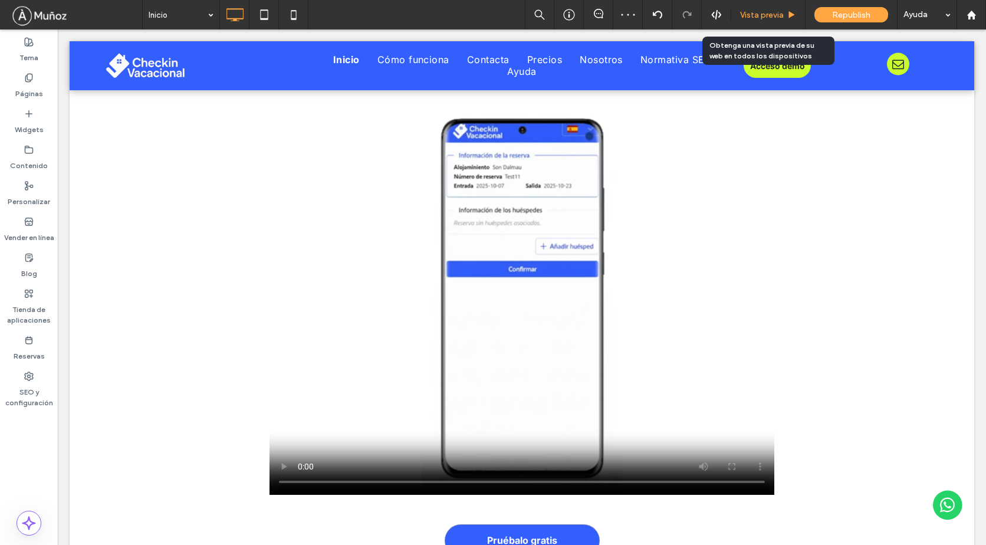
click at [763, 17] on span "Vista previa" at bounding box center [762, 15] width 44 height 10
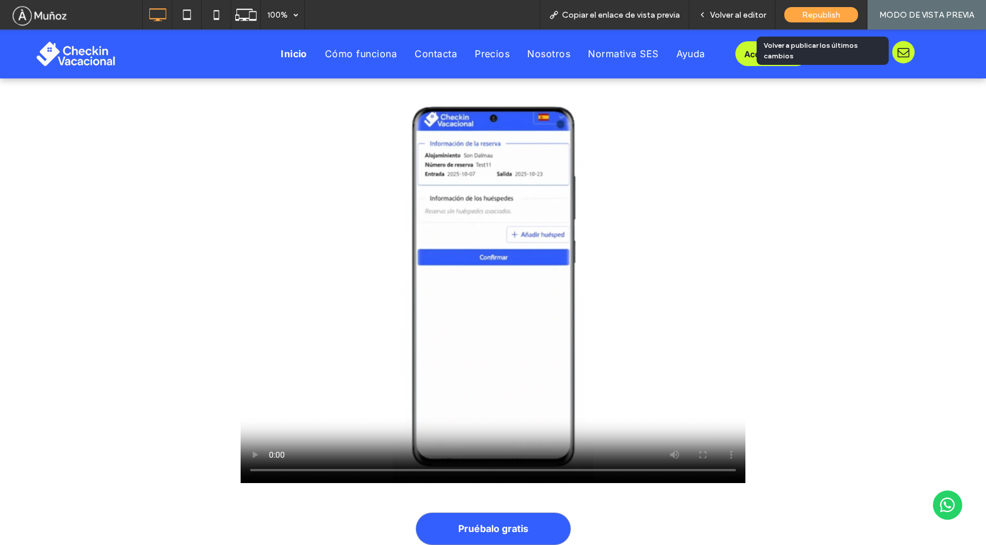
click at [838, 12] on span "Republish" at bounding box center [821, 15] width 38 height 10
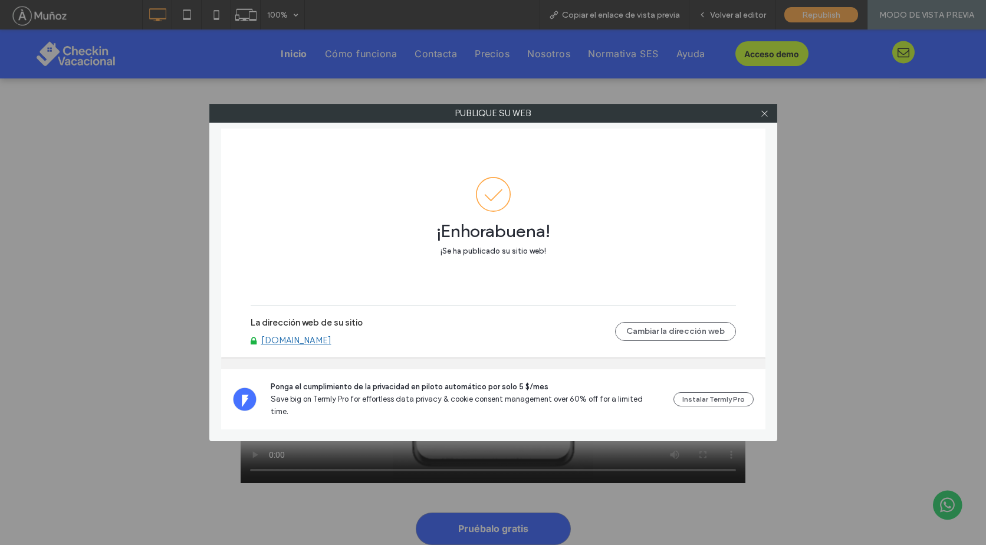
click at [330, 345] on link "[DOMAIN_NAME]" at bounding box center [296, 340] width 70 height 11
drag, startPoint x: 767, startPoint y: 114, endPoint x: 759, endPoint y: 120, distance: 9.7
click at [766, 114] on icon at bounding box center [764, 113] width 9 height 9
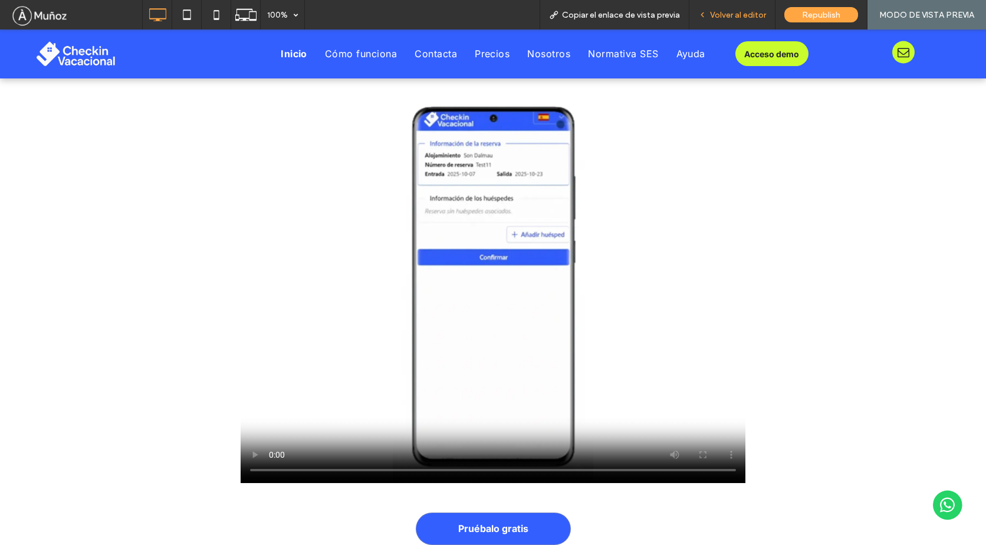
click at [723, 15] on span "Volver al editor" at bounding box center [738, 15] width 56 height 10
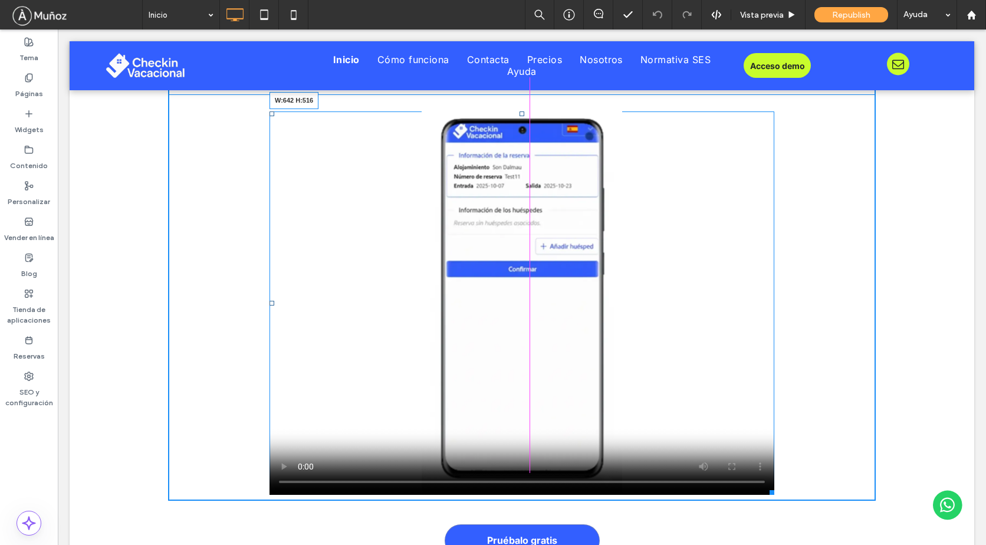
drag, startPoint x: 768, startPoint y: 493, endPoint x: 704, endPoint y: 414, distance: 101.1
click at [765, 486] on div at bounding box center [769, 490] width 9 height 9
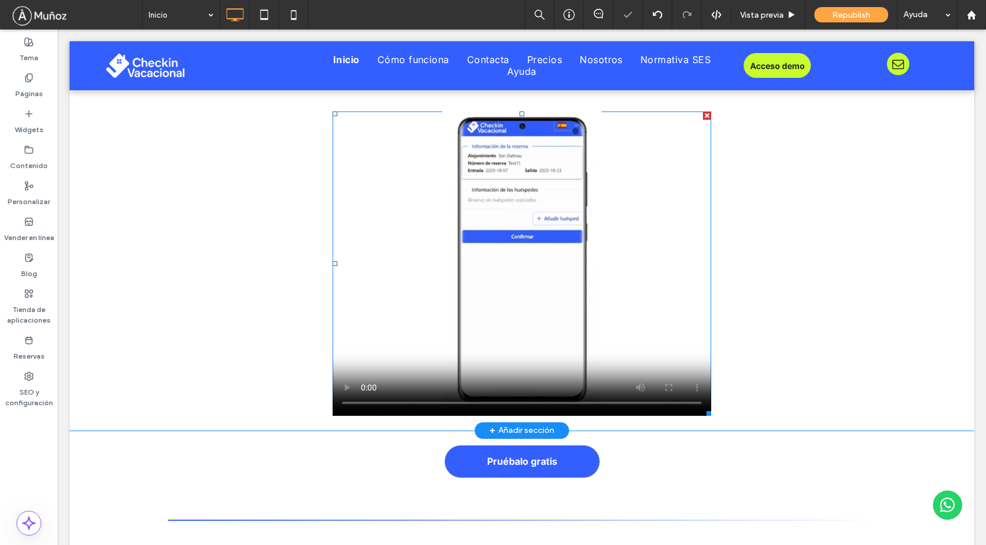
scroll to position [2594, 0]
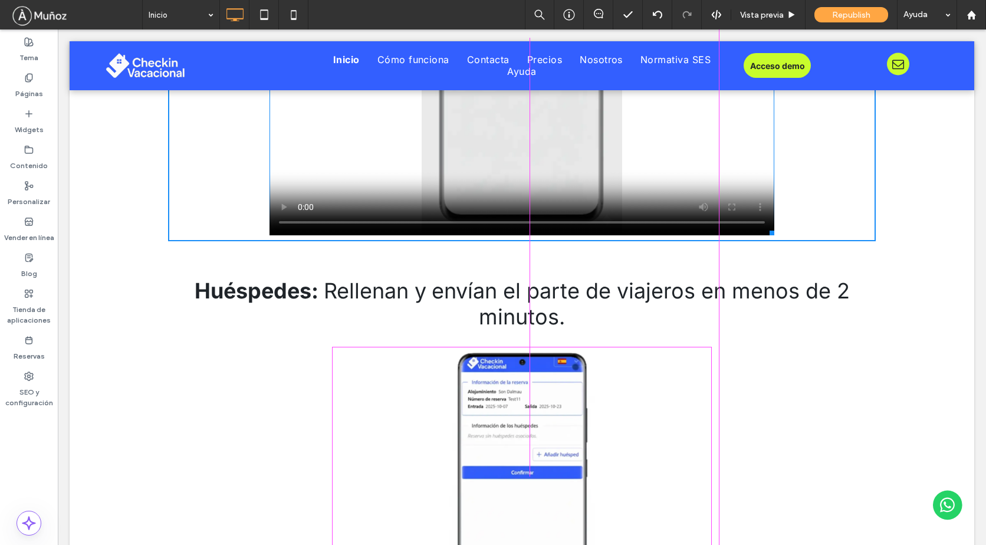
drag, startPoint x: 766, startPoint y: 230, endPoint x: 809, endPoint y: 272, distance: 60.9
click at [765, 226] on div at bounding box center [769, 230] width 9 height 9
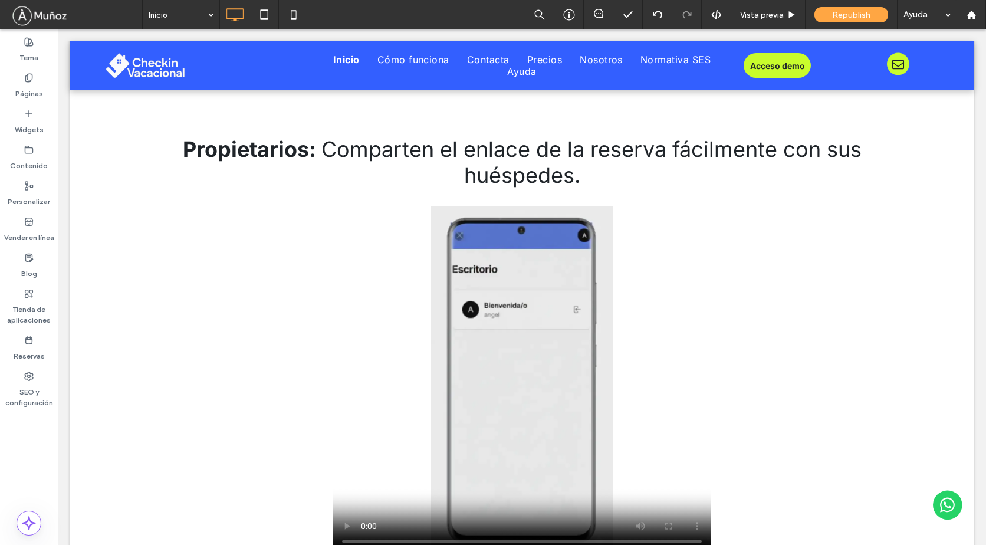
scroll to position [2417, 0]
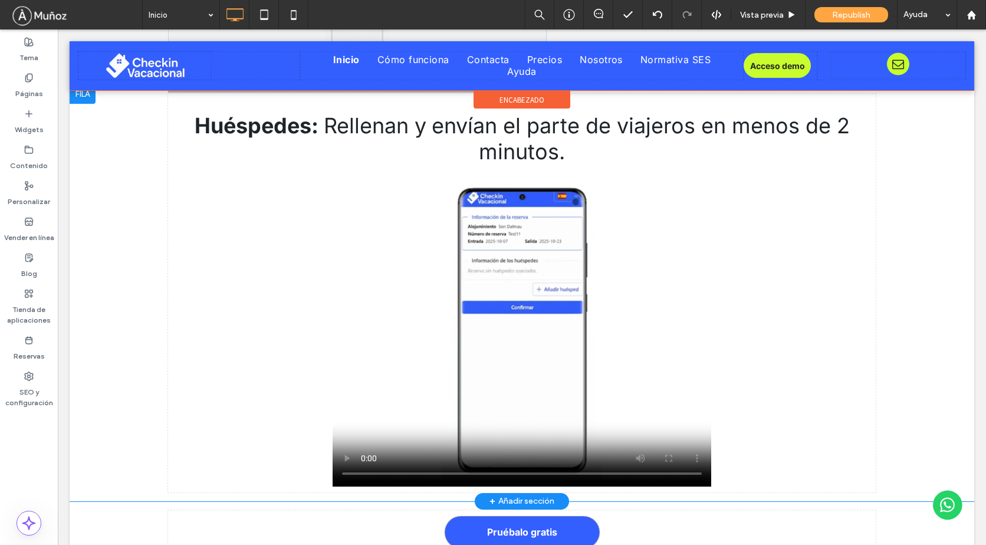
drag, startPoint x: 353, startPoint y: 363, endPoint x: 325, endPoint y: 364, distance: 27.7
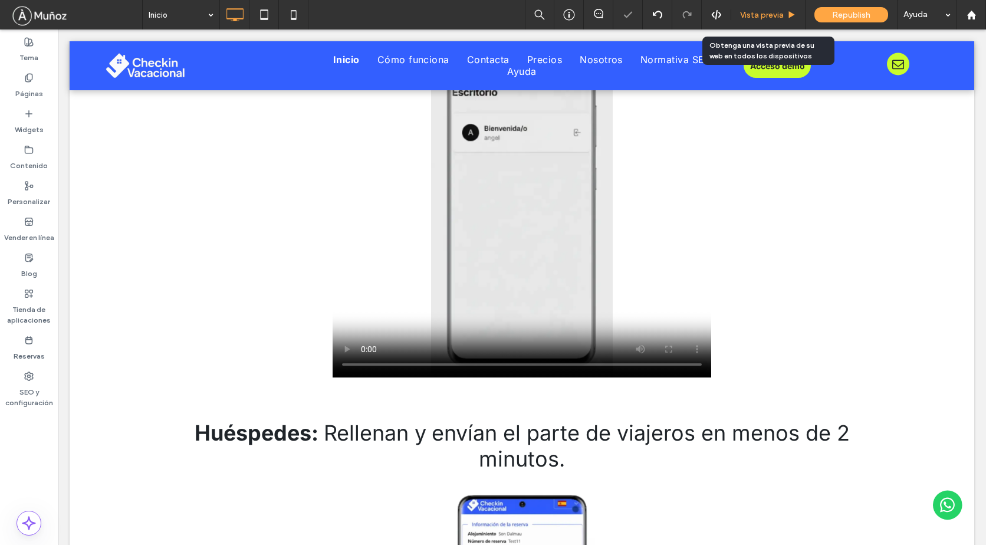
click at [760, 17] on span "Vista previa" at bounding box center [762, 15] width 44 height 10
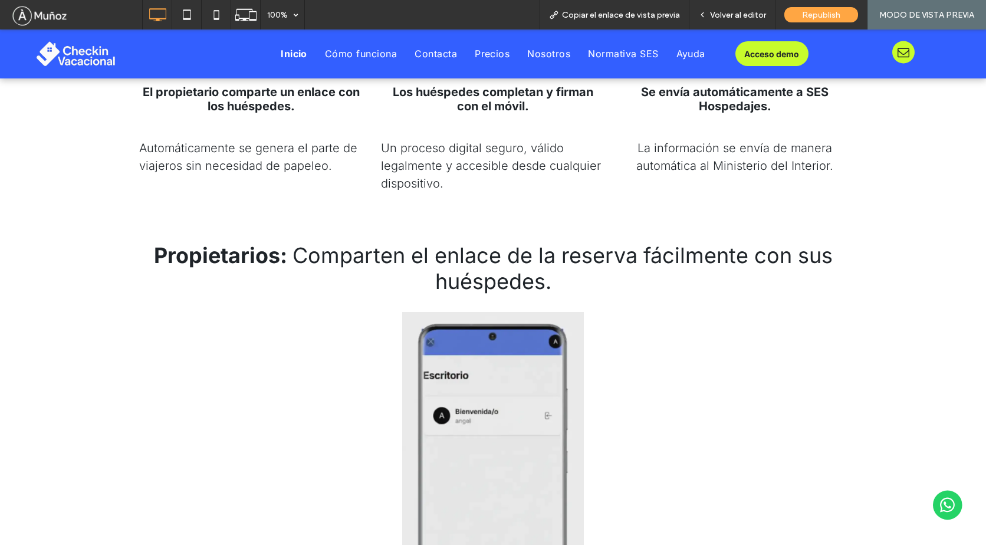
scroll to position [2063, 0]
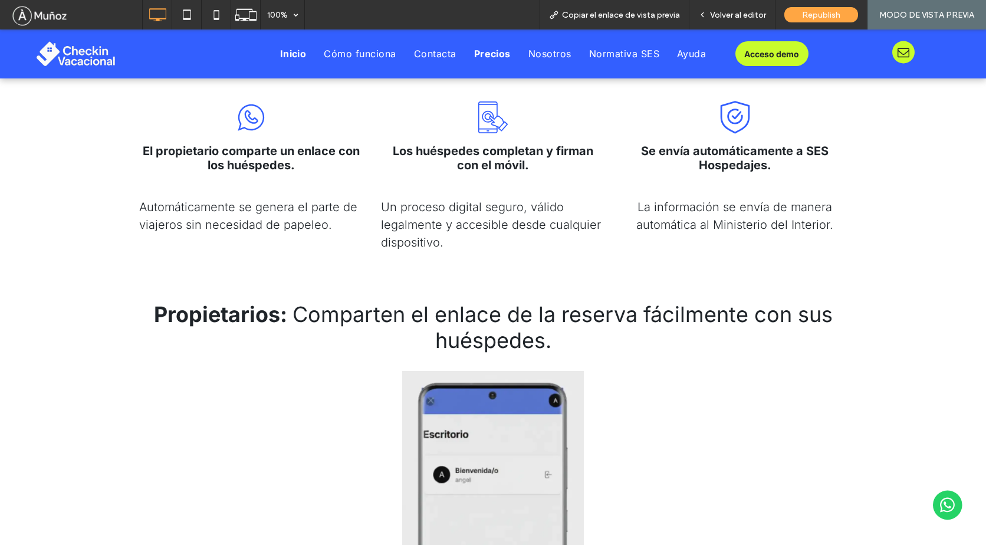
click at [474, 52] on span "Precios" at bounding box center [492, 54] width 37 height 12
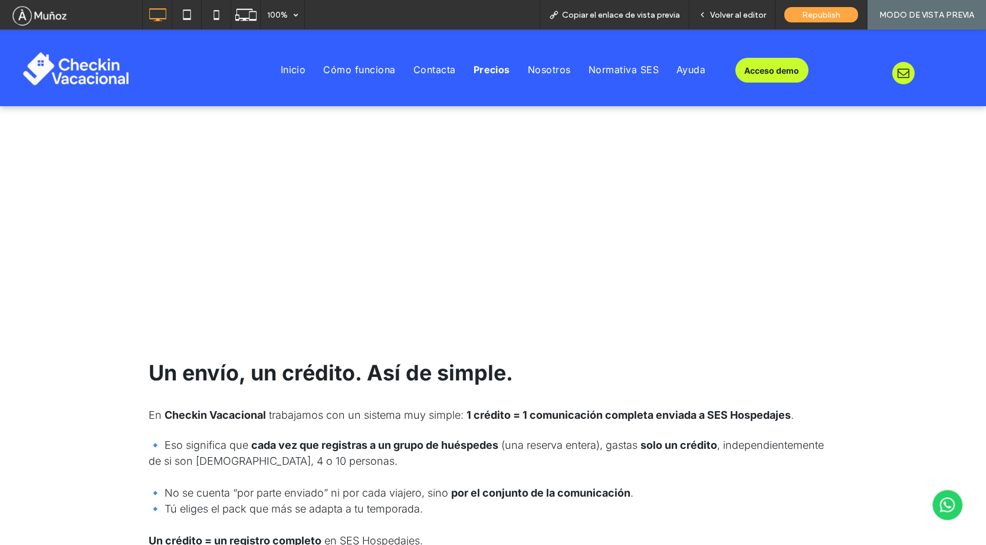
click at [287, 70] on span "Inicio" at bounding box center [293, 70] width 25 height 12
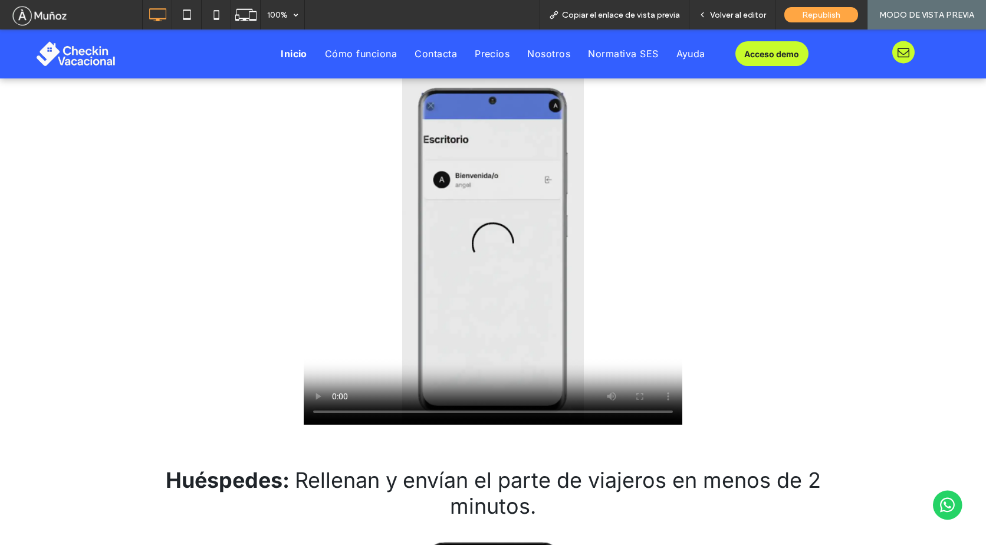
scroll to position [2122, 0]
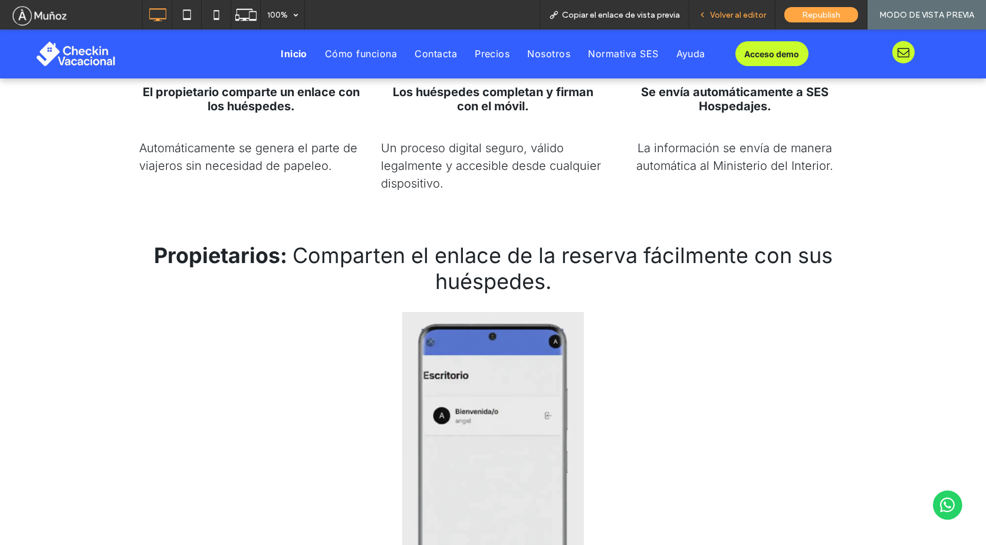
click at [729, 11] on span "Volver al editor" at bounding box center [738, 15] width 56 height 10
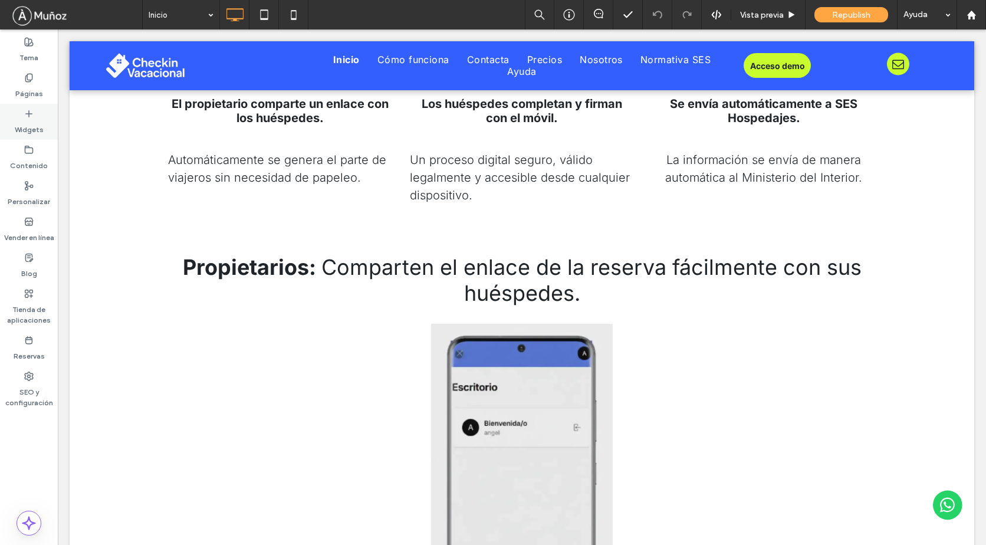
click at [23, 121] on label "Widgets" at bounding box center [29, 126] width 29 height 17
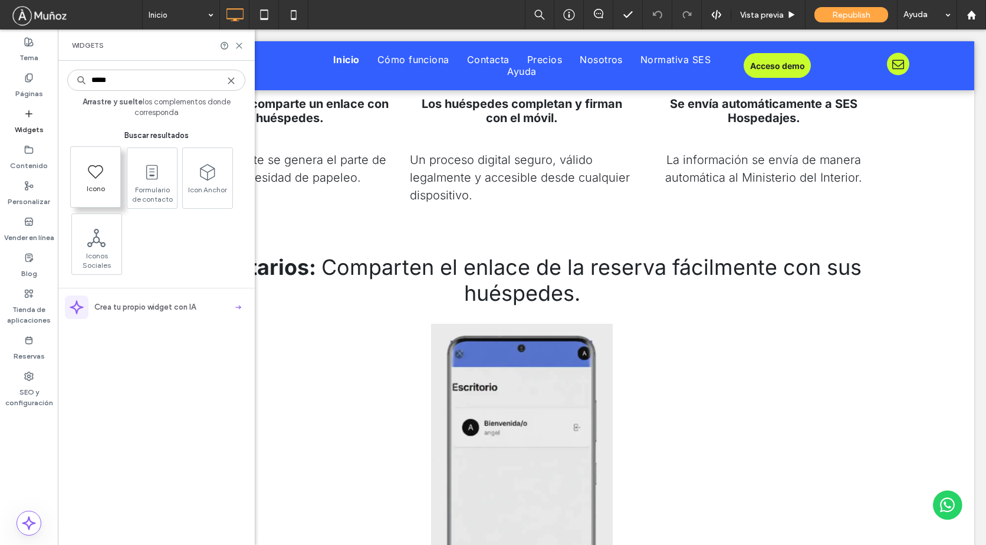
type input "*****"
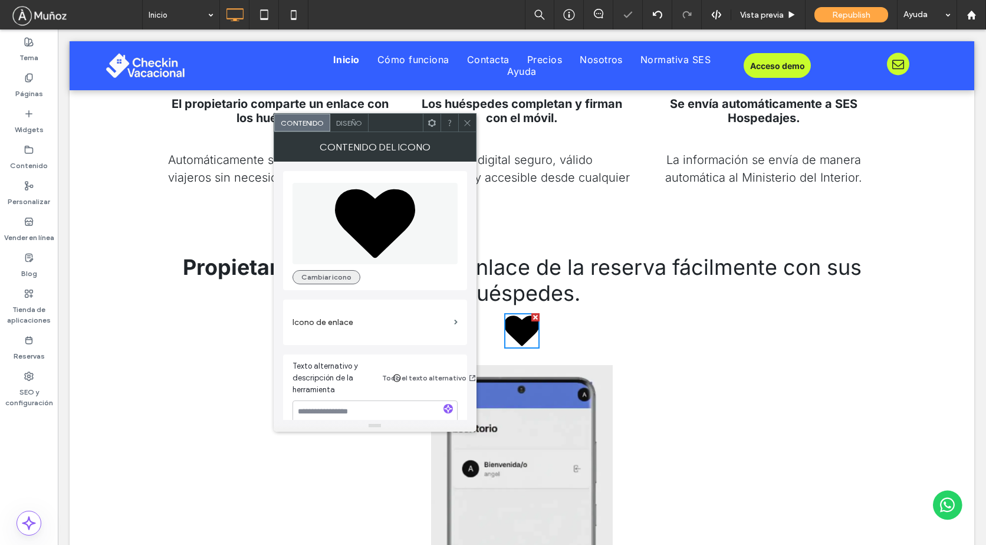
click at [330, 274] on button "Cambiar icono" at bounding box center [326, 277] width 68 height 14
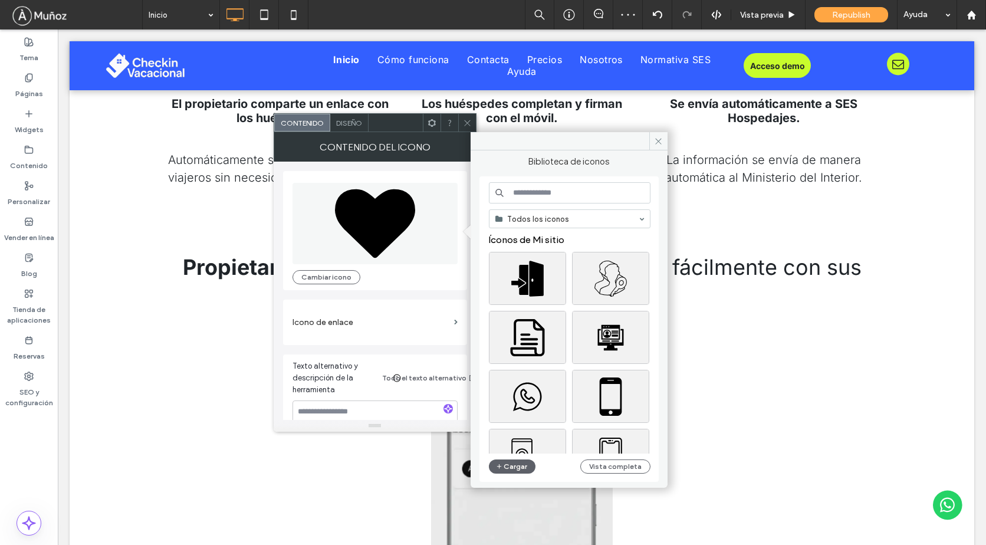
click at [542, 195] on input at bounding box center [570, 192] width 162 height 21
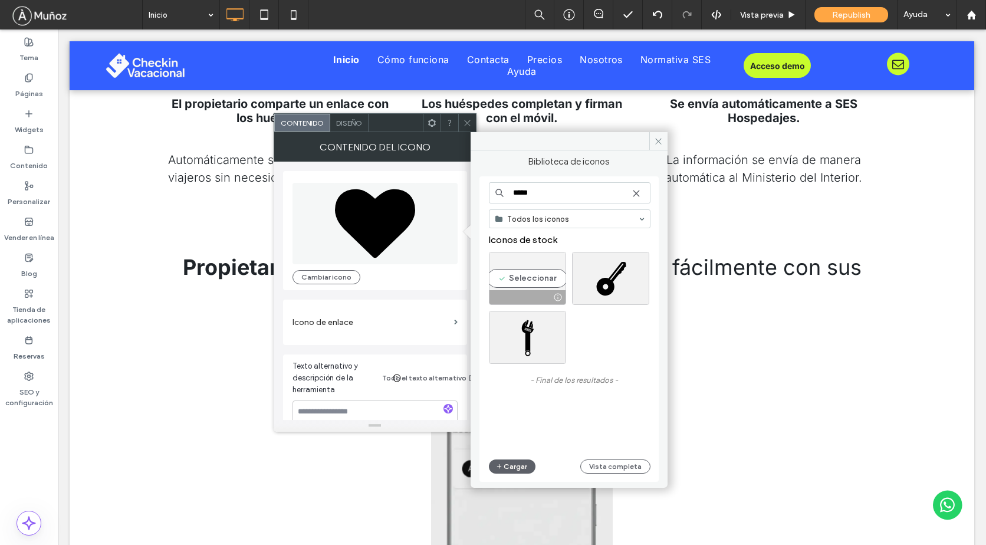
type input "*****"
click at [528, 263] on div "Seleccionar" at bounding box center [527, 278] width 77 height 53
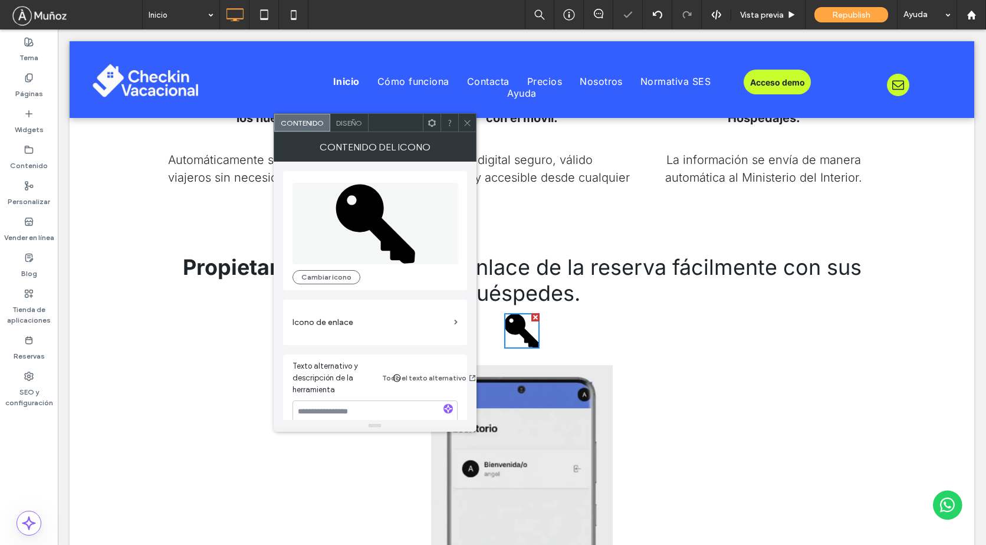
scroll to position [2150, 0]
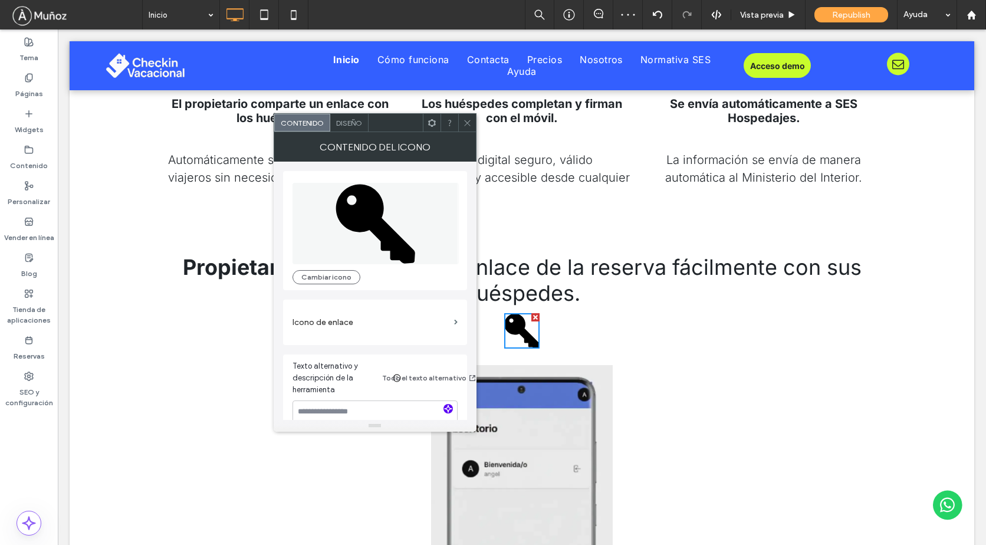
click at [451, 409] on use "button" at bounding box center [447, 408] width 7 height 7
type textarea "**********"
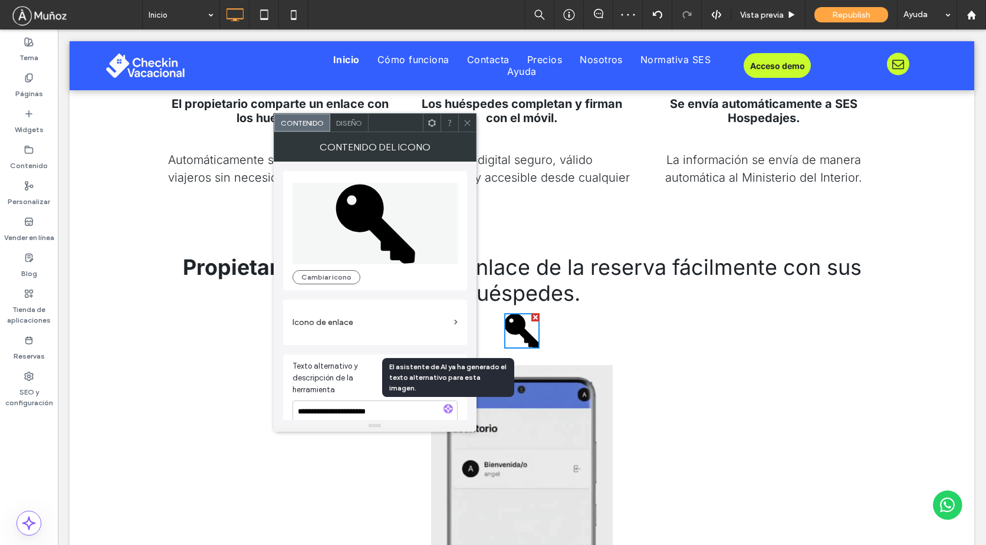
click at [348, 120] on span "Diseño" at bounding box center [349, 122] width 26 height 9
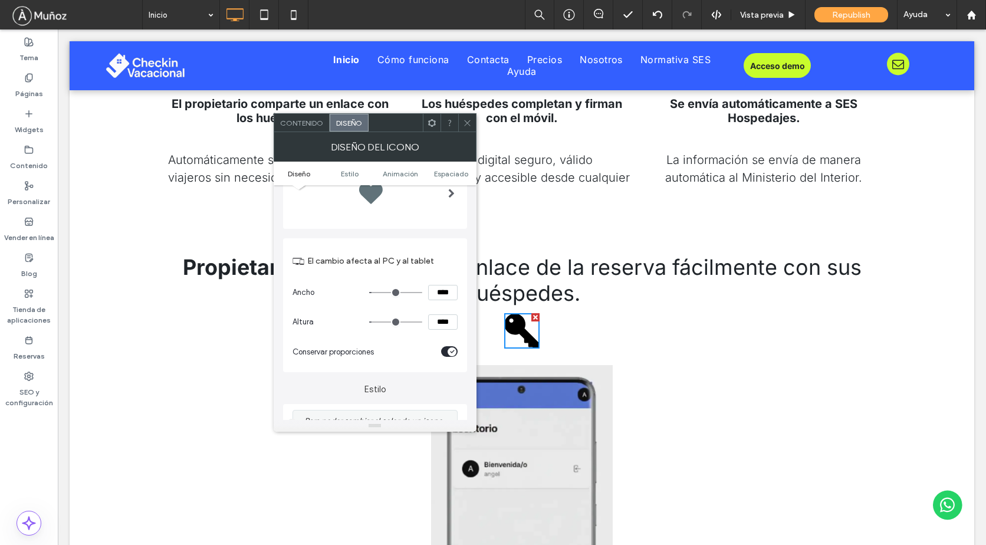
scroll to position [118, 0]
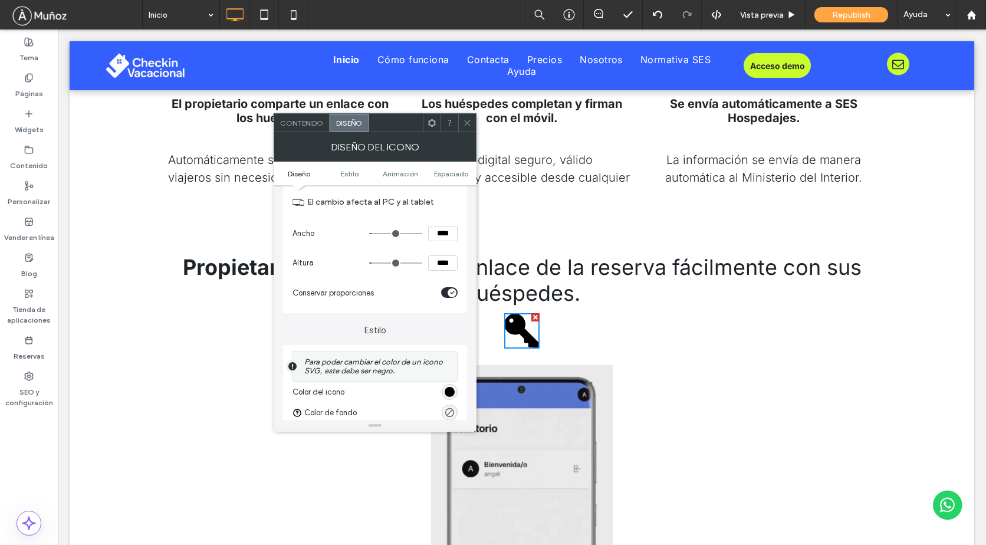
click at [444, 383] on div at bounding box center [403, 391] width 108 height 21
click at [453, 392] on div "rgb(0, 0, 0)" at bounding box center [449, 392] width 10 height 10
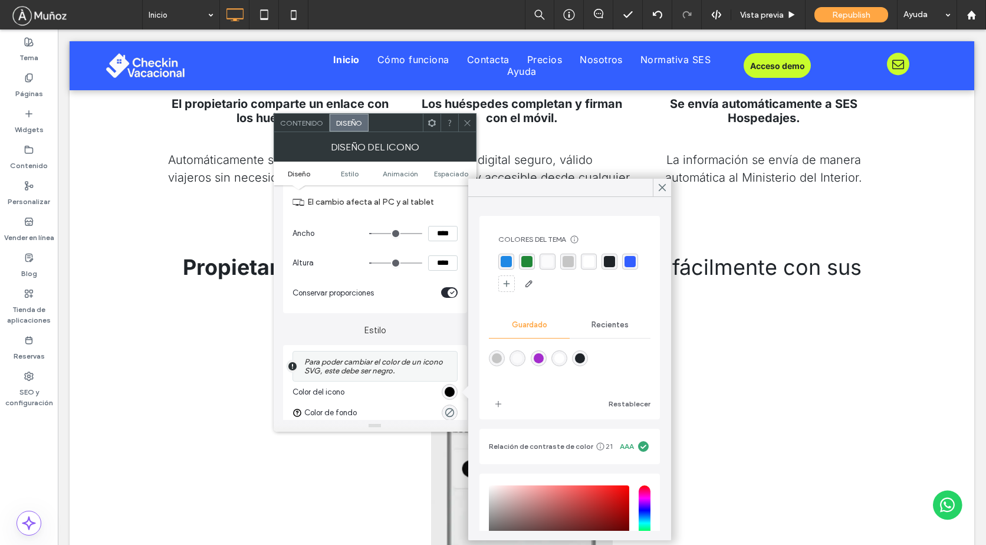
click at [624, 267] on div "rgba(51, 95, 255, 1)" at bounding box center [629, 261] width 11 height 11
click at [663, 188] on use at bounding box center [662, 188] width 6 height 6
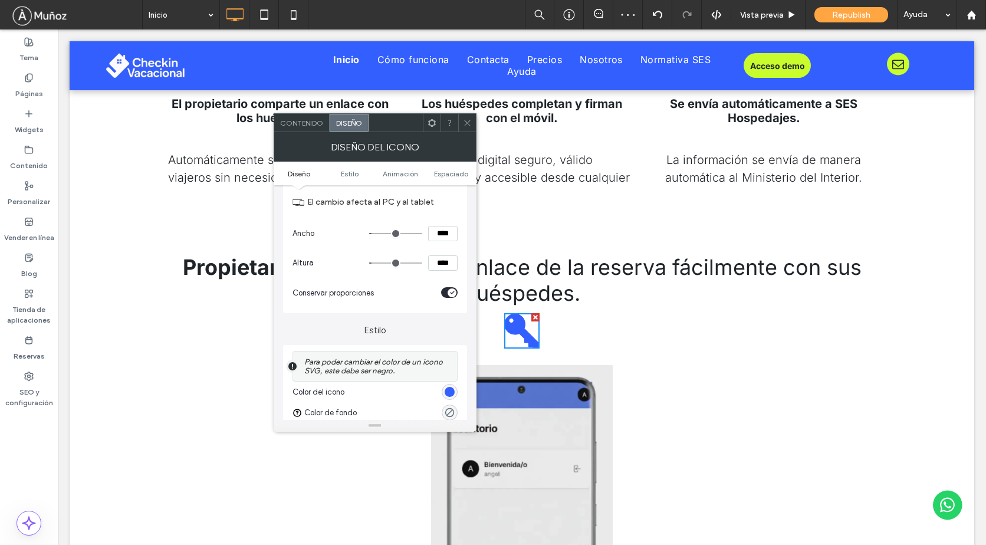
click at [463, 120] on icon at bounding box center [467, 122] width 9 height 9
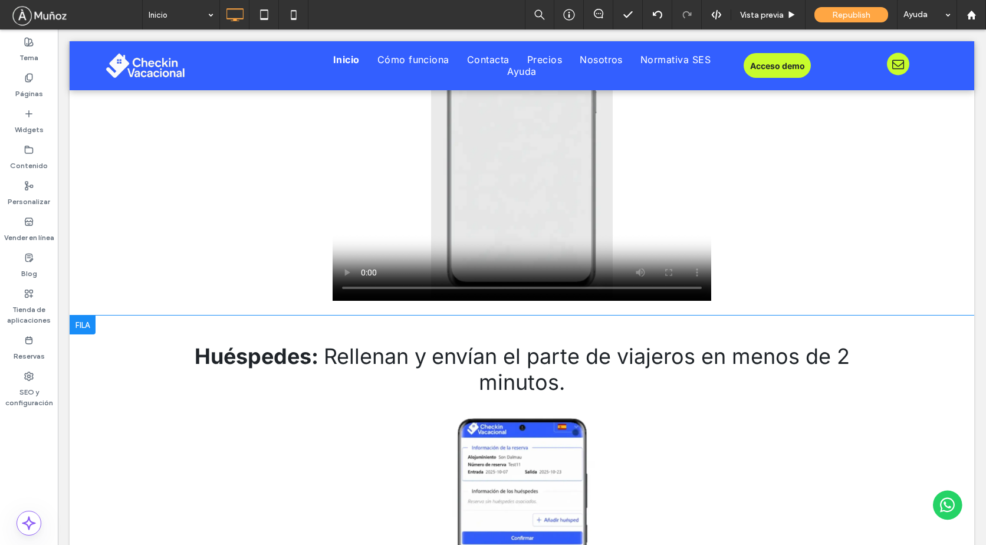
scroll to position [2680, 0]
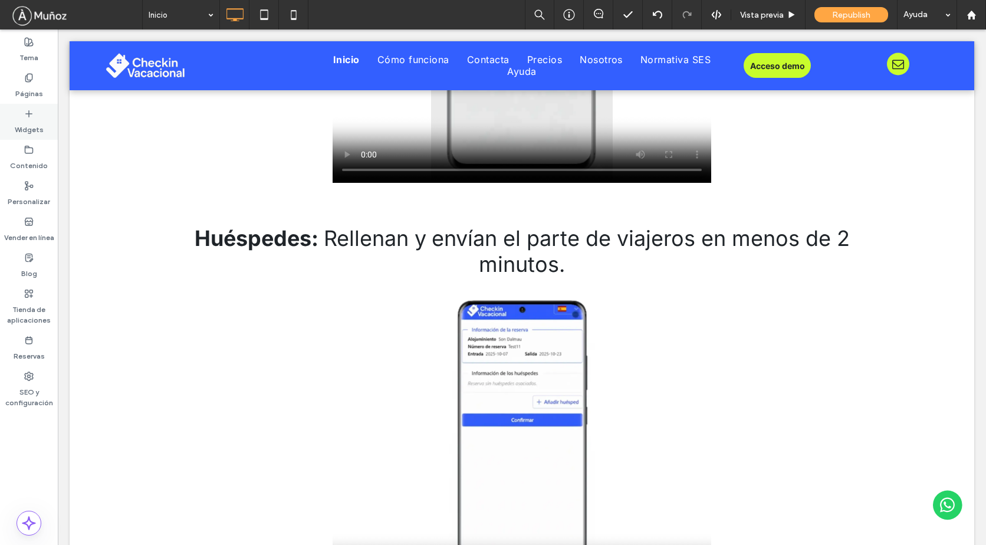
click at [25, 124] on label "Widgets" at bounding box center [29, 126] width 29 height 17
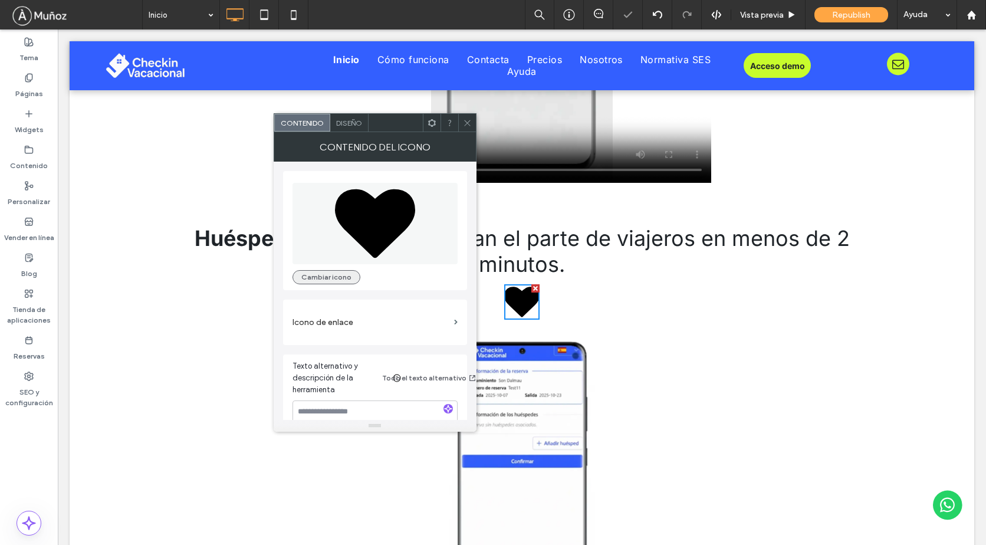
click at [326, 281] on button "Cambiar icono" at bounding box center [326, 277] width 68 height 14
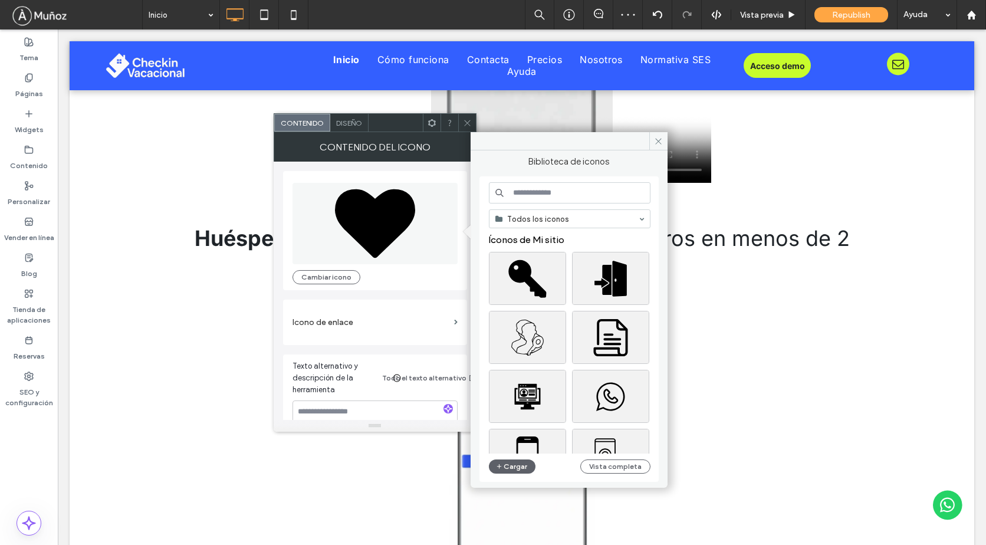
click at [533, 192] on input at bounding box center [570, 192] width 162 height 21
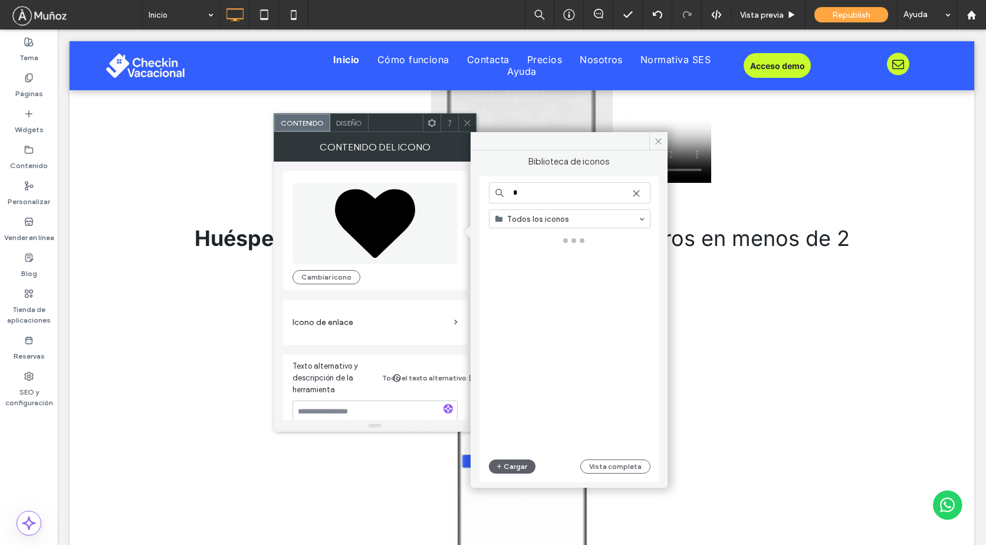
type input "*"
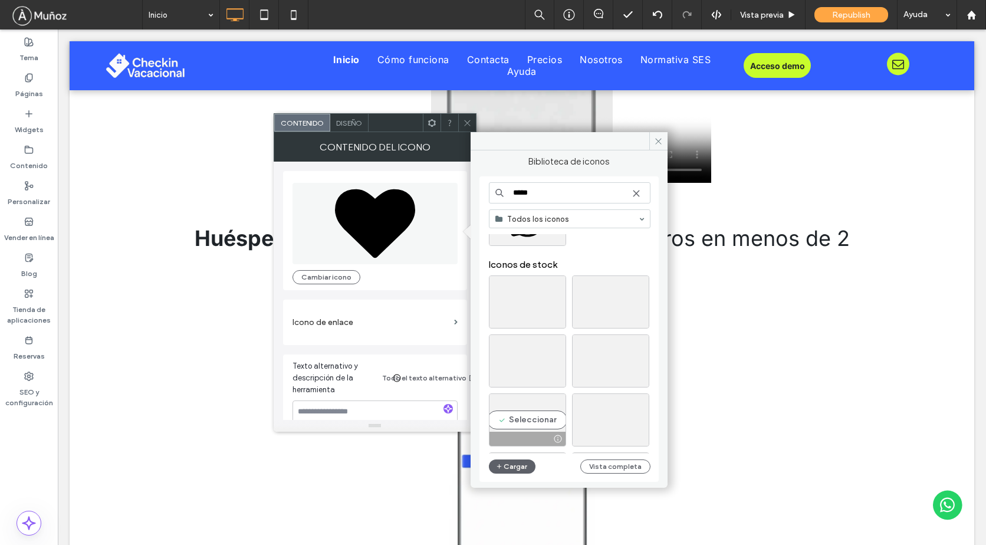
scroll to position [118, 0]
type input "*****"
click at [537, 399] on div "Seleccionar" at bounding box center [527, 419] width 77 height 53
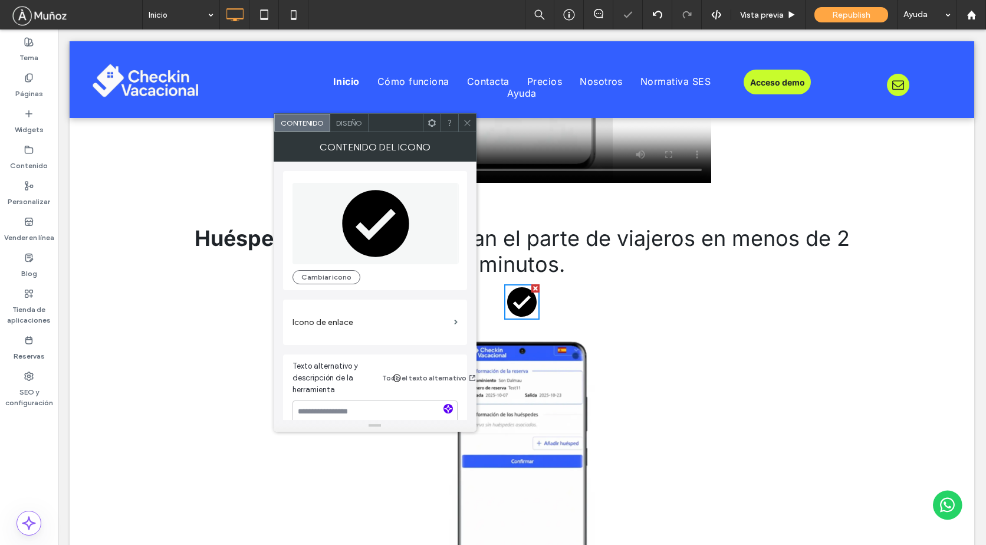
click at [446, 413] on span "button" at bounding box center [447, 408] width 9 height 9
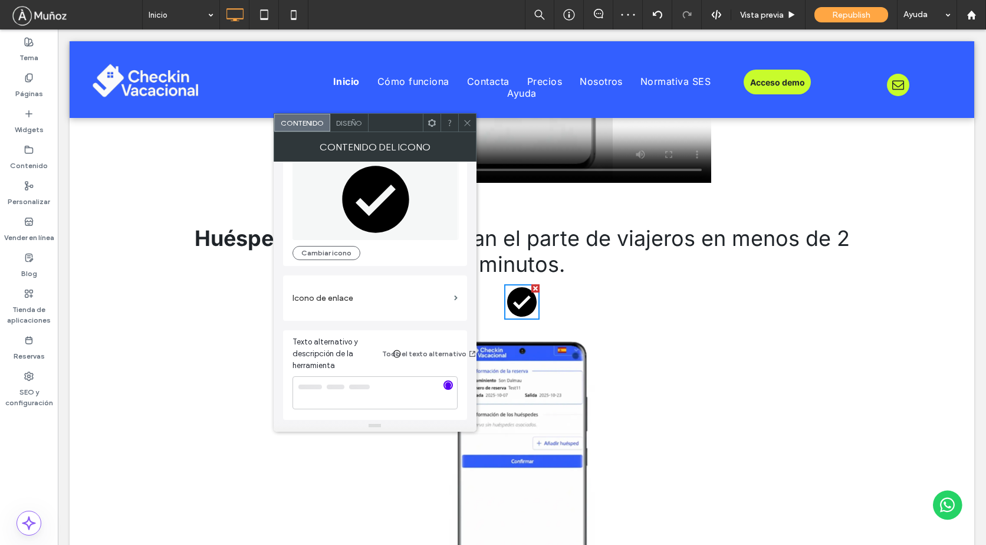
type textarea "**********"
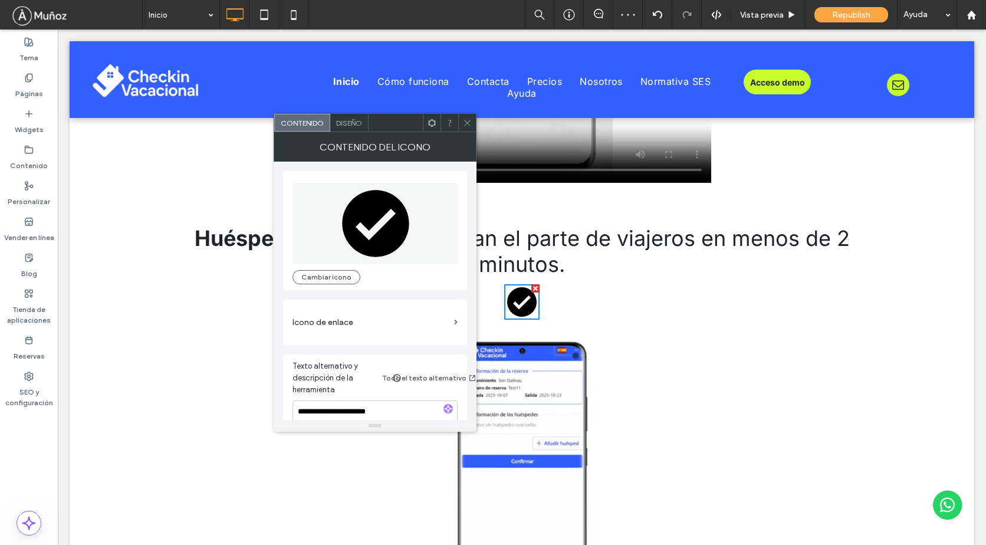
click at [350, 122] on span "Diseño" at bounding box center [349, 122] width 26 height 9
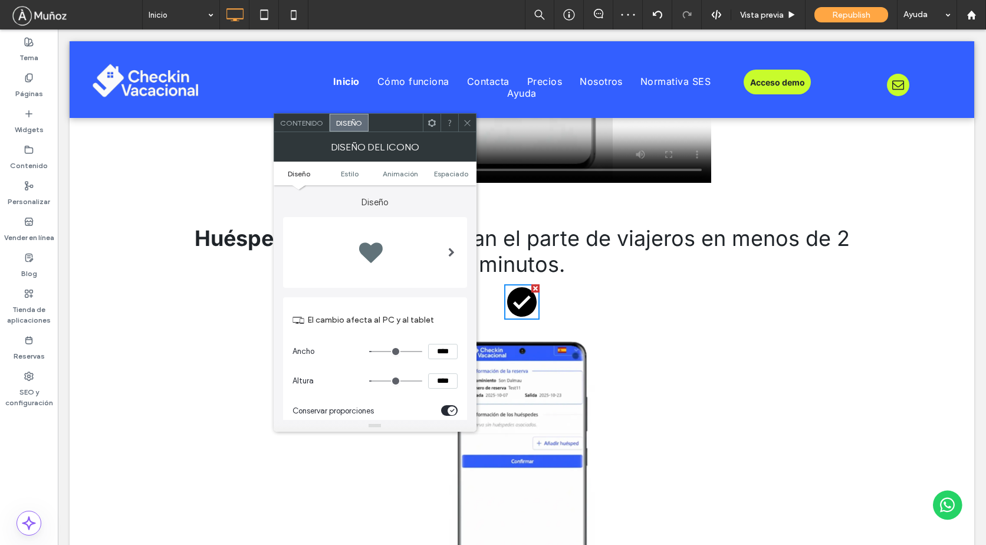
scroll to position [118, 0]
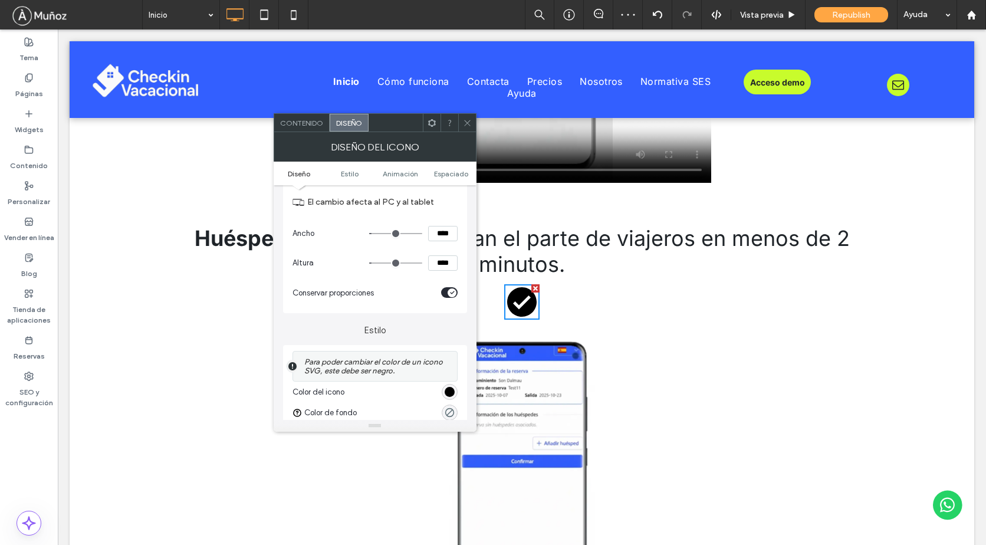
click at [447, 390] on div "rgb(0, 0, 0)" at bounding box center [449, 392] width 10 height 10
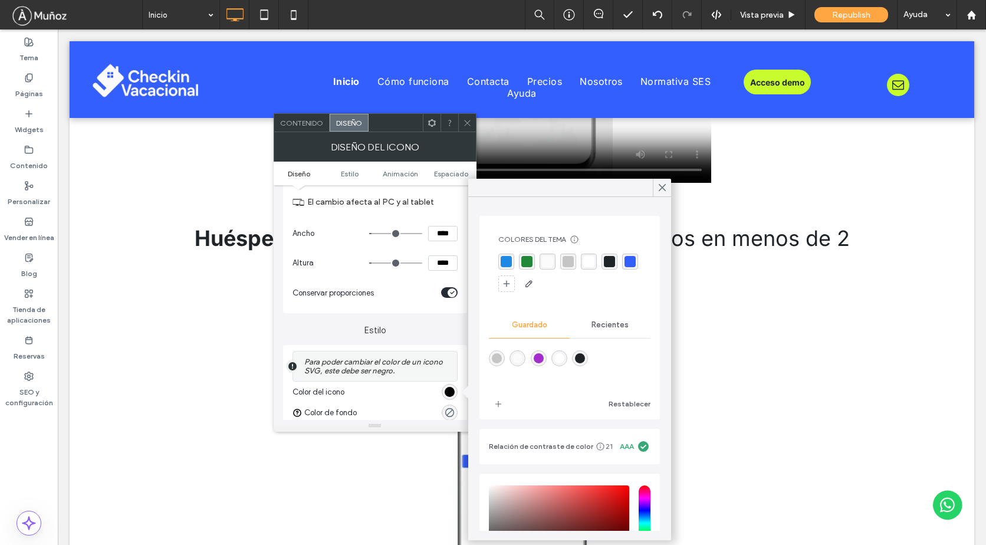
click at [624, 267] on div "rgba(51, 95, 255, 1)" at bounding box center [629, 261] width 11 height 11
click at [653, 199] on div "Colores del tema Ahorre tiempo con los colores del tema Cree una paleta de colo…" at bounding box center [569, 368] width 203 height 343
click at [664, 187] on icon at bounding box center [662, 187] width 11 height 11
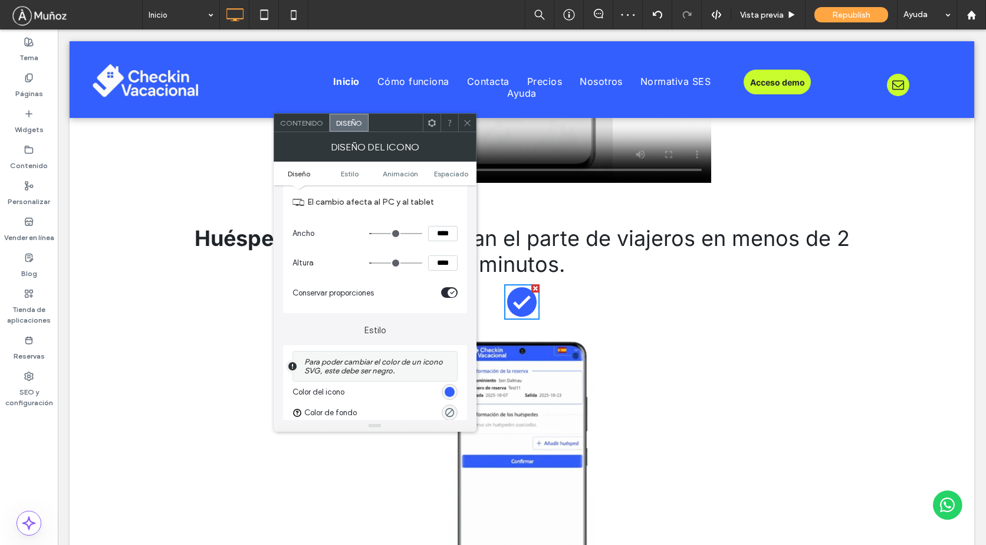
click at [469, 121] on icon at bounding box center [467, 122] width 9 height 9
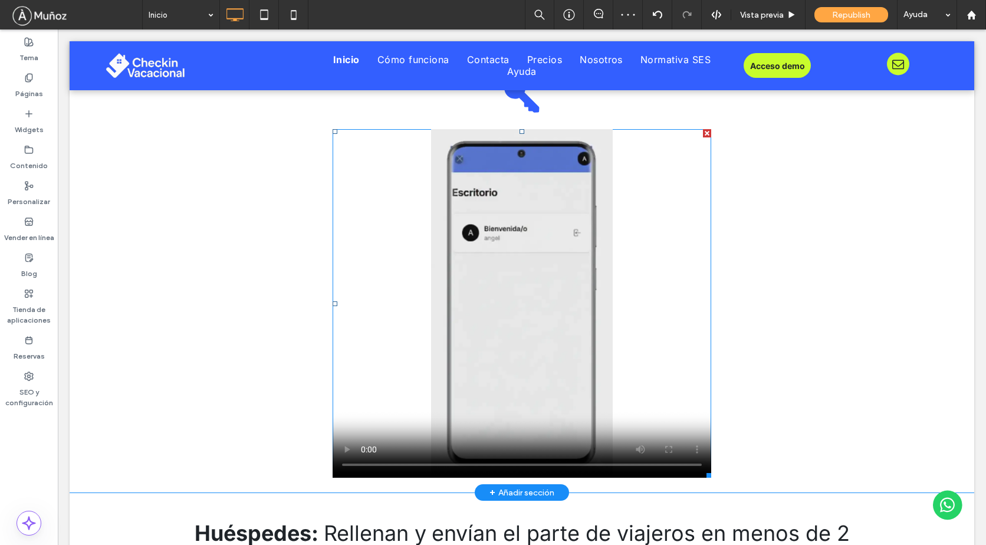
scroll to position [2150, 0]
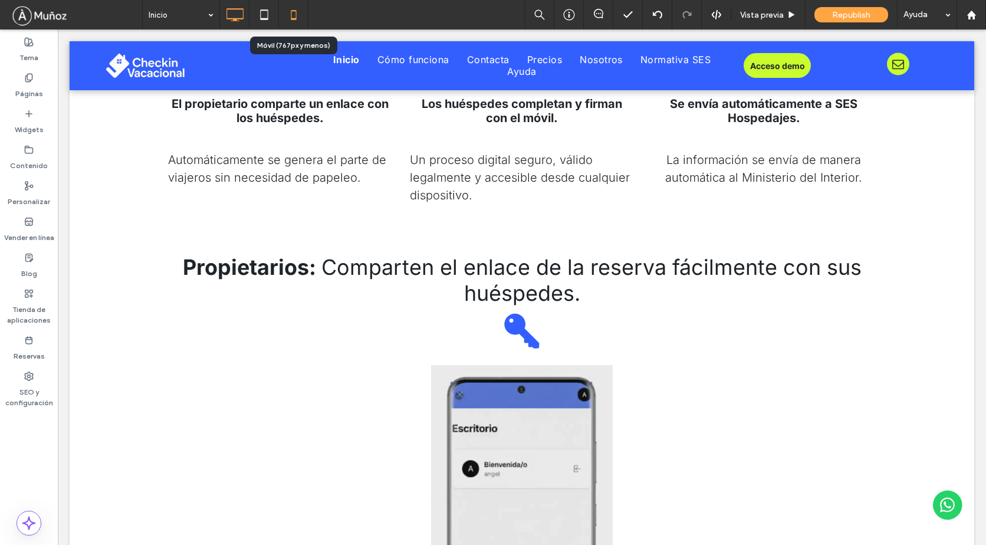
click at [300, 14] on icon at bounding box center [294, 15] width 24 height 24
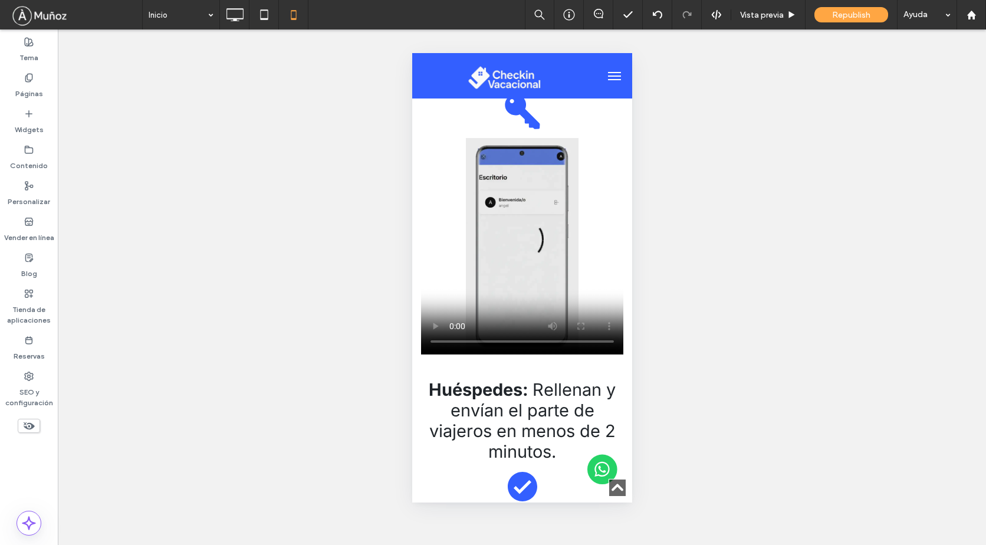
scroll to position [2555, 0]
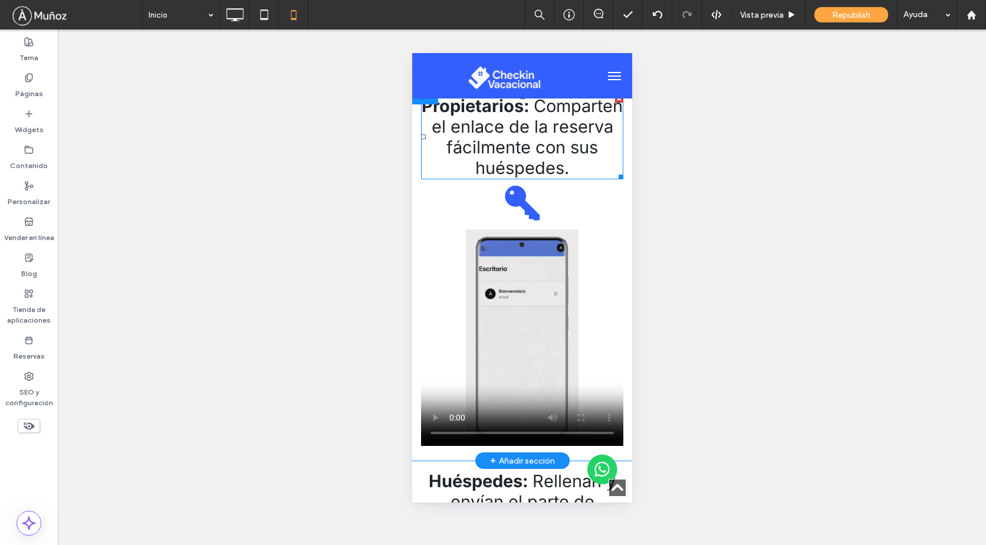
click at [530, 178] on span "Comparten el enlace de la reserva fácilmente con sus huéspedes." at bounding box center [527, 136] width 192 height 83
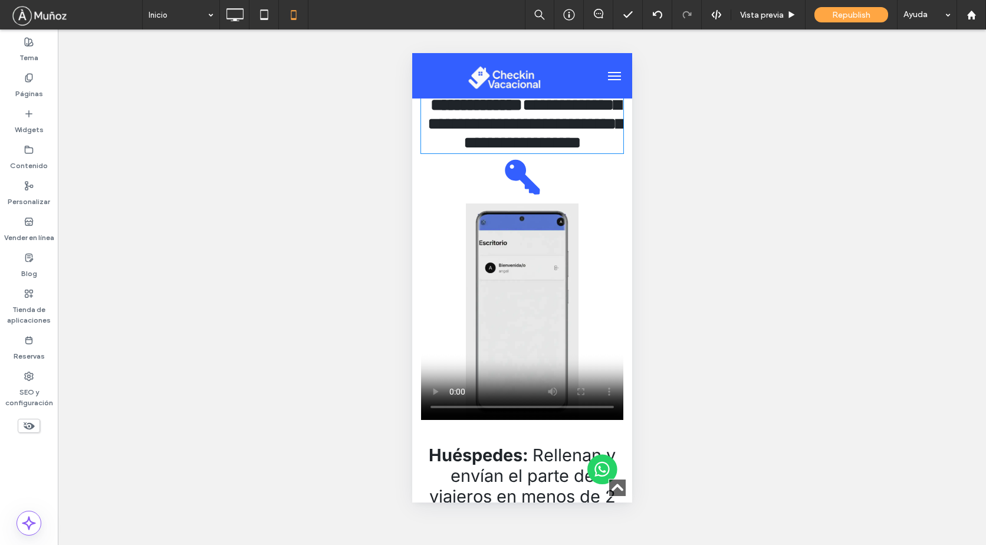
type input "*****"
type input "**"
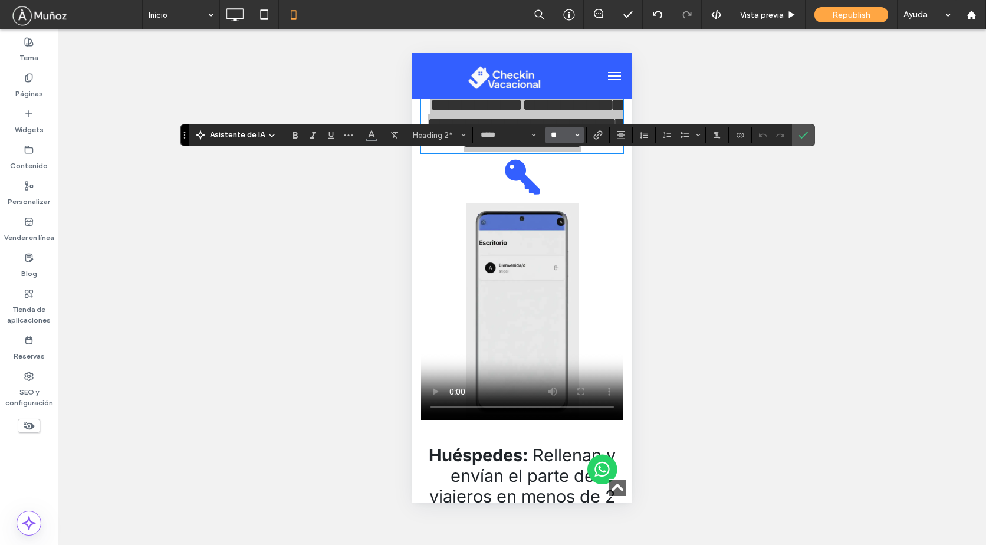
click at [567, 133] on input "**" at bounding box center [560, 134] width 23 height 9
type input "**"
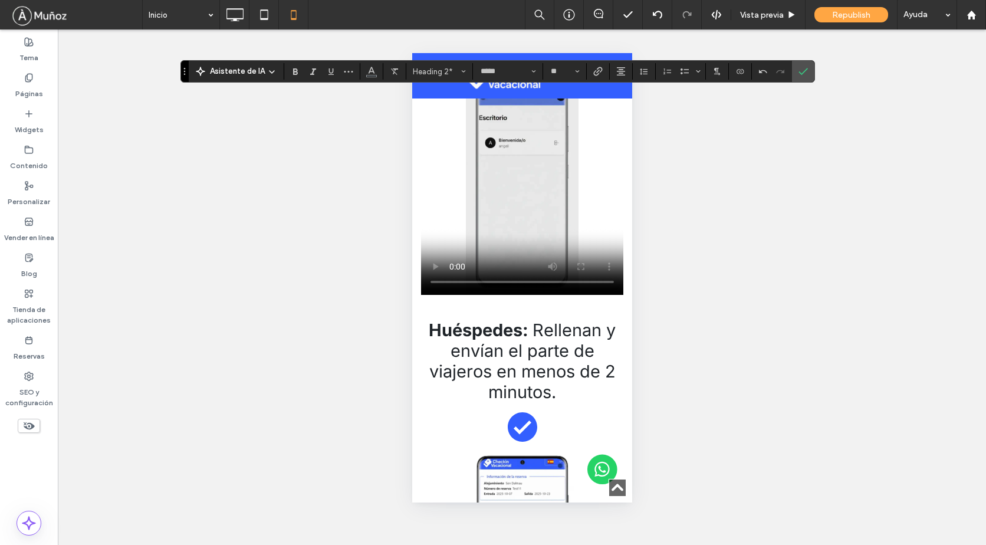
scroll to position [2732, 0]
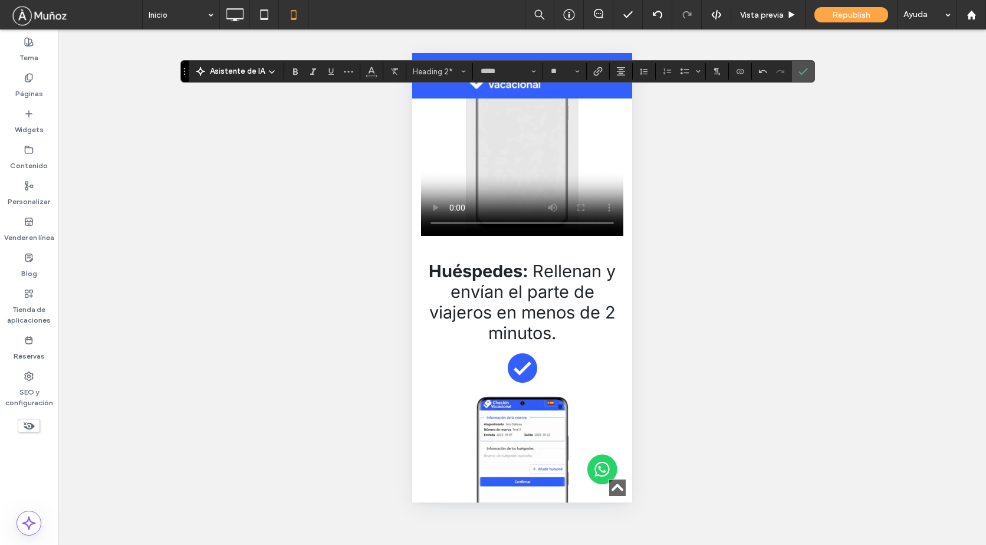
click at [521, 343] on span "envían el parte de viajeros en menos de 2 minutos." at bounding box center [522, 312] width 186 height 62
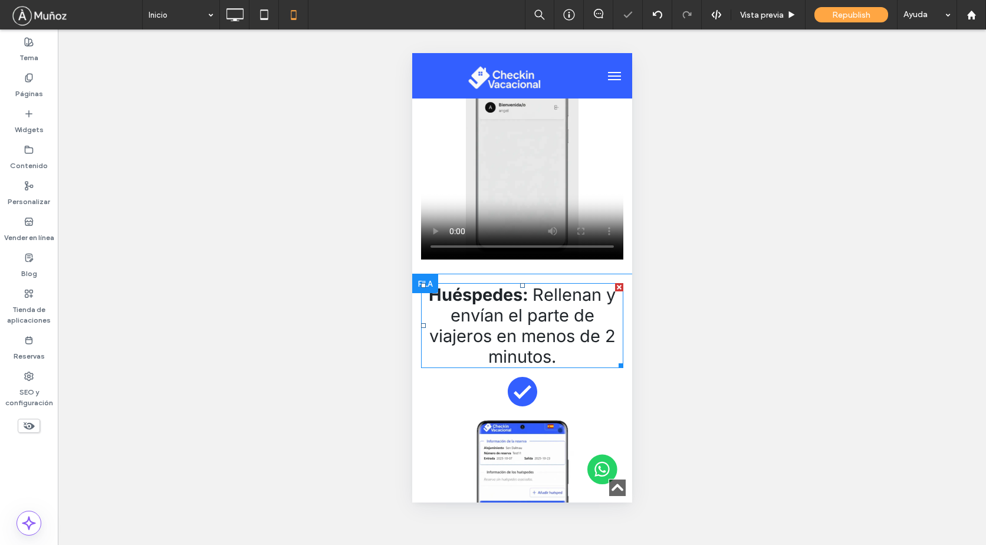
click at [521, 367] on span "envían el parte de viajeros en menos de 2 minutos." at bounding box center [522, 336] width 186 height 62
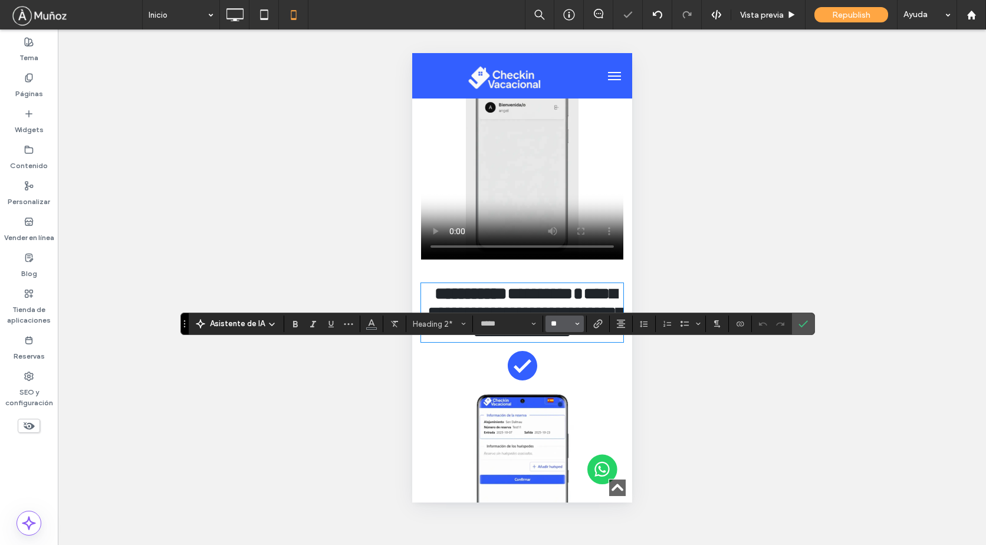
click at [559, 324] on input "**" at bounding box center [560, 323] width 23 height 9
type input "**"
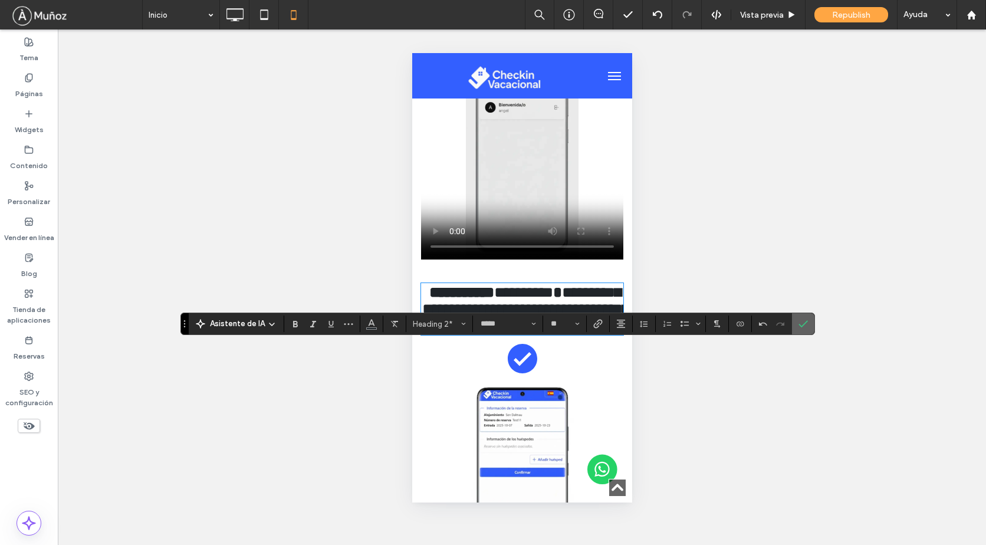
click at [799, 320] on icon "Confirmar" at bounding box center [802, 323] width 9 height 9
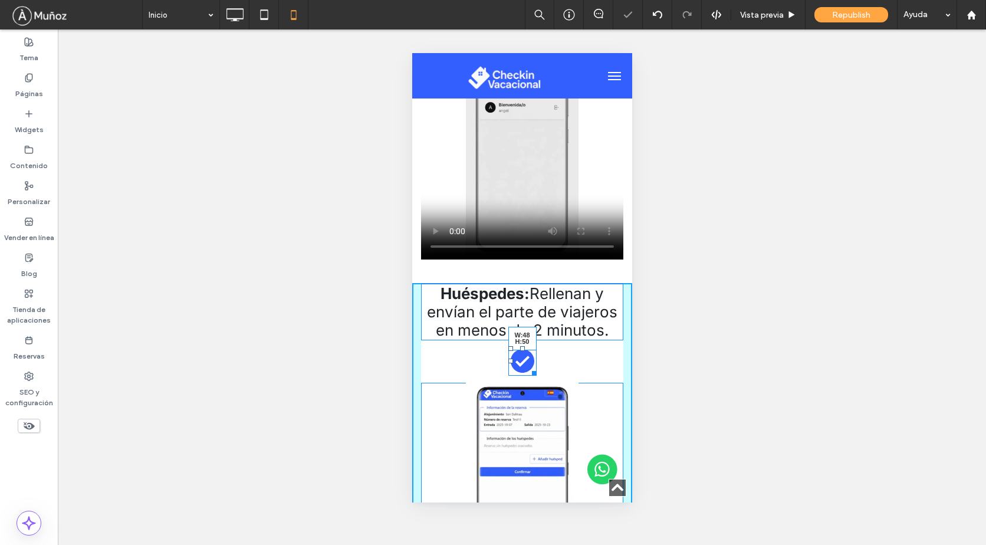
drag, startPoint x: 529, startPoint y: 435, endPoint x: 939, endPoint y: 477, distance: 411.9
click at [527, 376] on div at bounding box center [531, 371] width 9 height 9
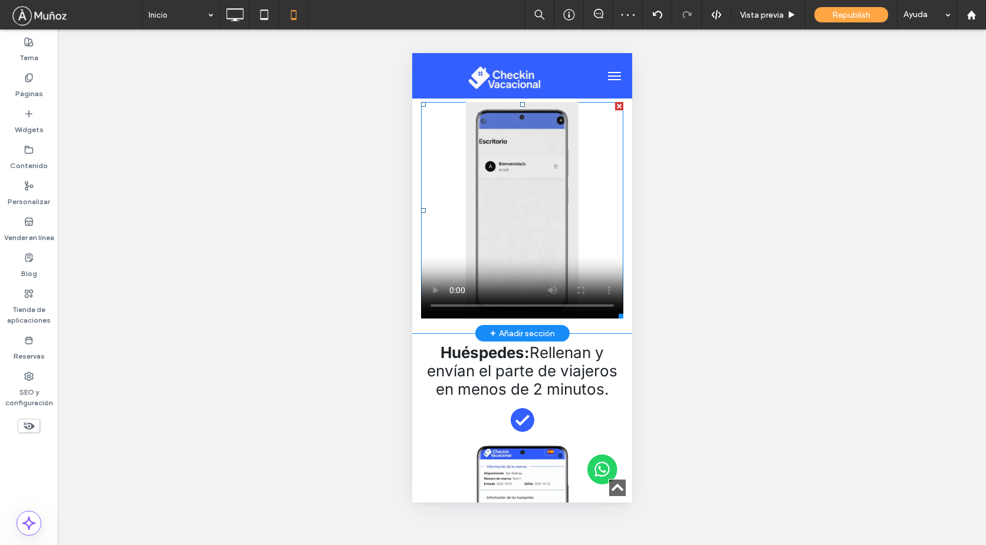
scroll to position [2614, 0]
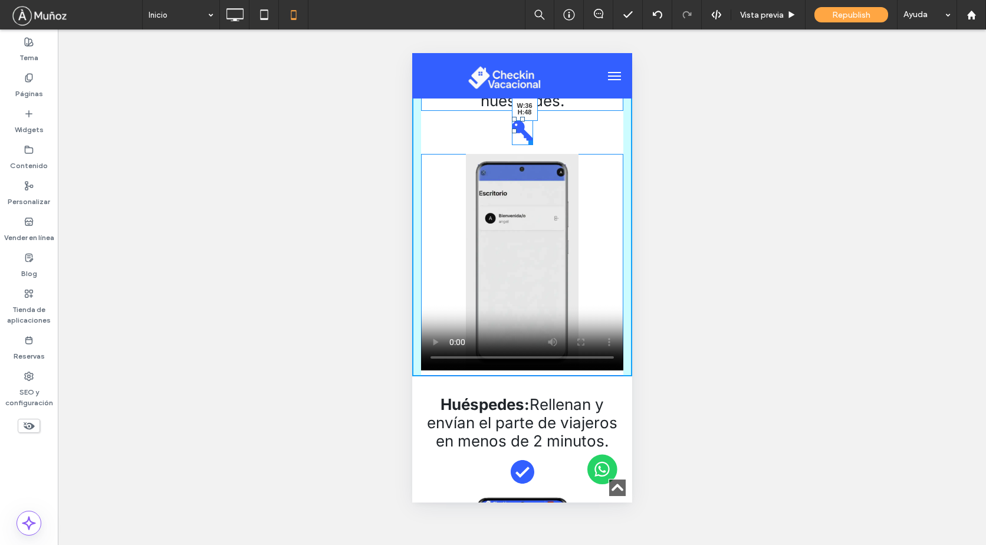
drag, startPoint x: 532, startPoint y: 208, endPoint x: 939, endPoint y: 256, distance: 410.1
click at [527, 145] on div at bounding box center [527, 140] width 9 height 9
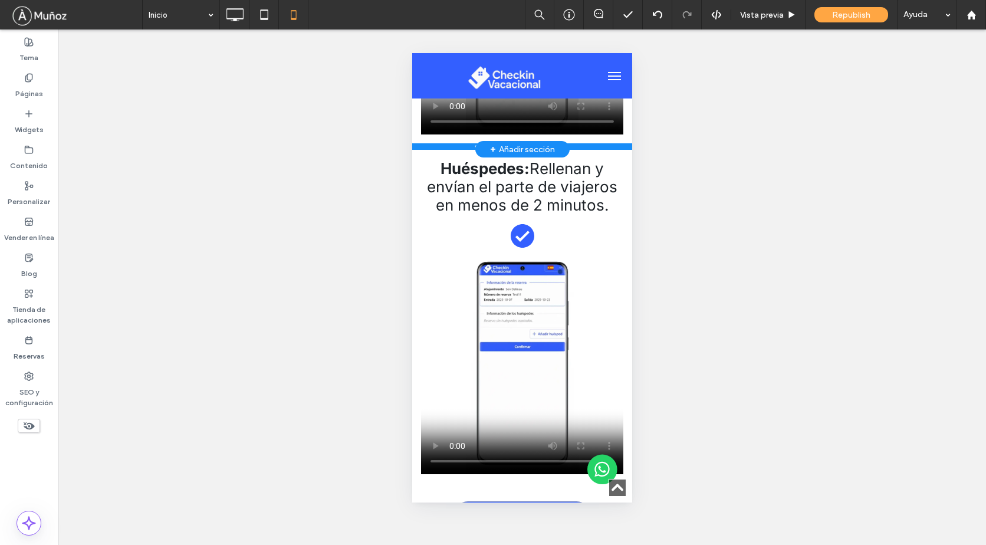
scroll to position [2791, 0]
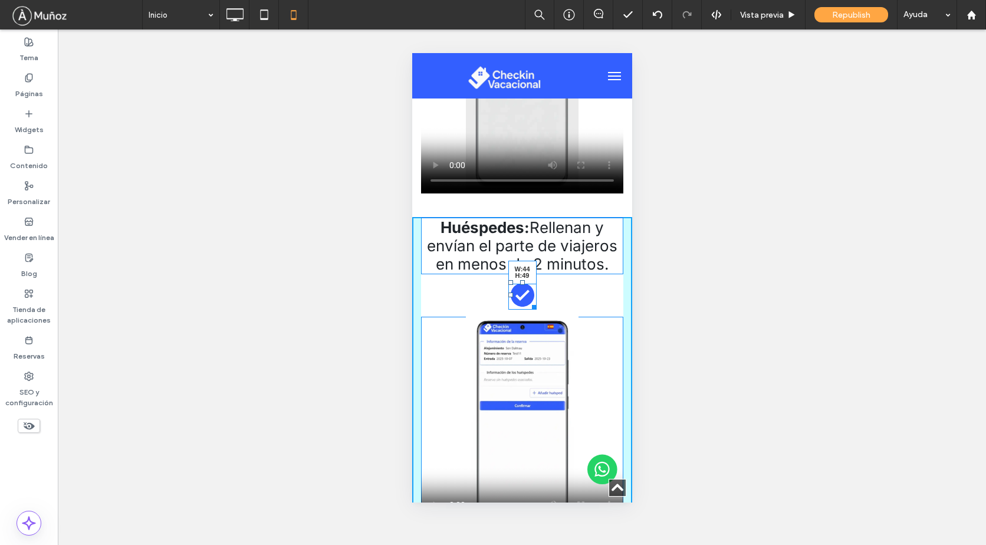
drag, startPoint x: 531, startPoint y: 368, endPoint x: 940, endPoint y: 419, distance: 412.2
click at [529, 309] on div at bounding box center [531, 305] width 9 height 9
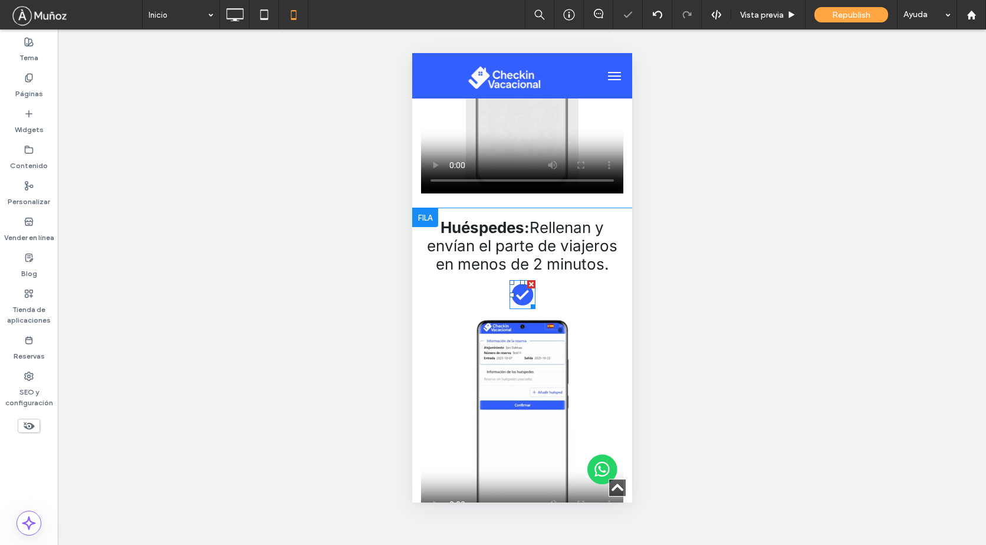
click at [516, 309] on icon "Forma de corazón negro." at bounding box center [522, 294] width 26 height 29
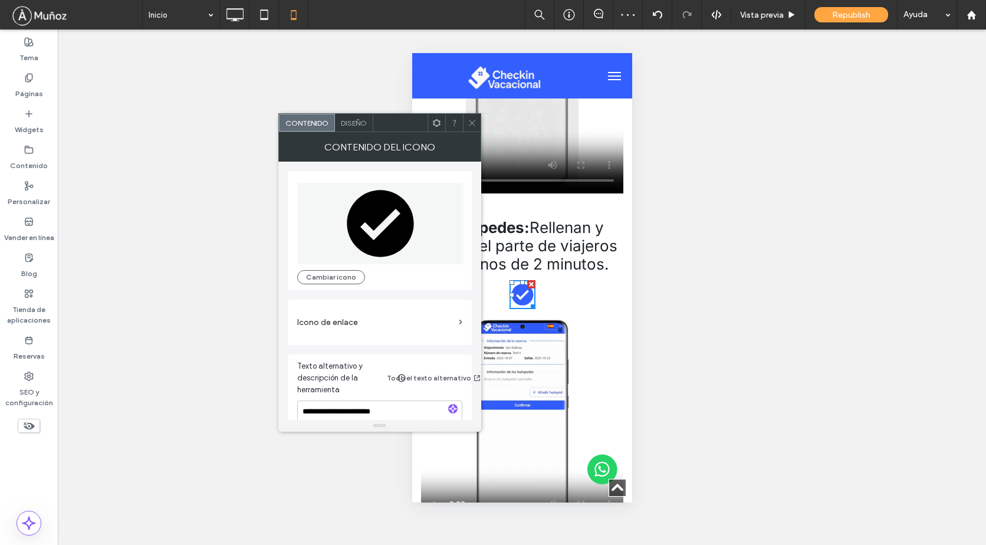
scroll to position [24, 0]
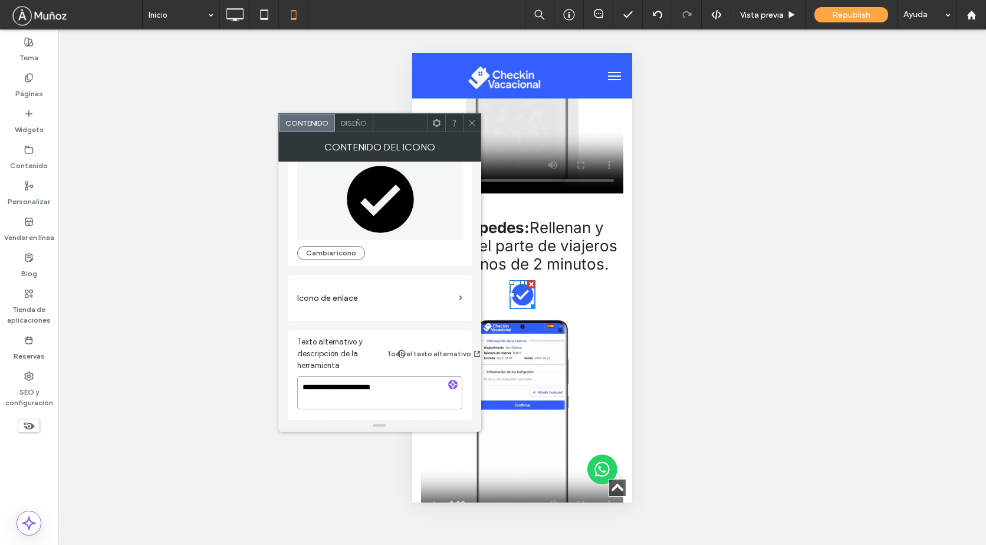
drag, startPoint x: 367, startPoint y: 387, endPoint x: 392, endPoint y: 386, distance: 25.4
click at [392, 386] on textarea "**********" at bounding box center [379, 392] width 165 height 33
drag, startPoint x: 303, startPoint y: 387, endPoint x: 400, endPoint y: 393, distance: 96.9
click at [400, 393] on textarea "**********" at bounding box center [379, 392] width 165 height 33
type textarea "**********"
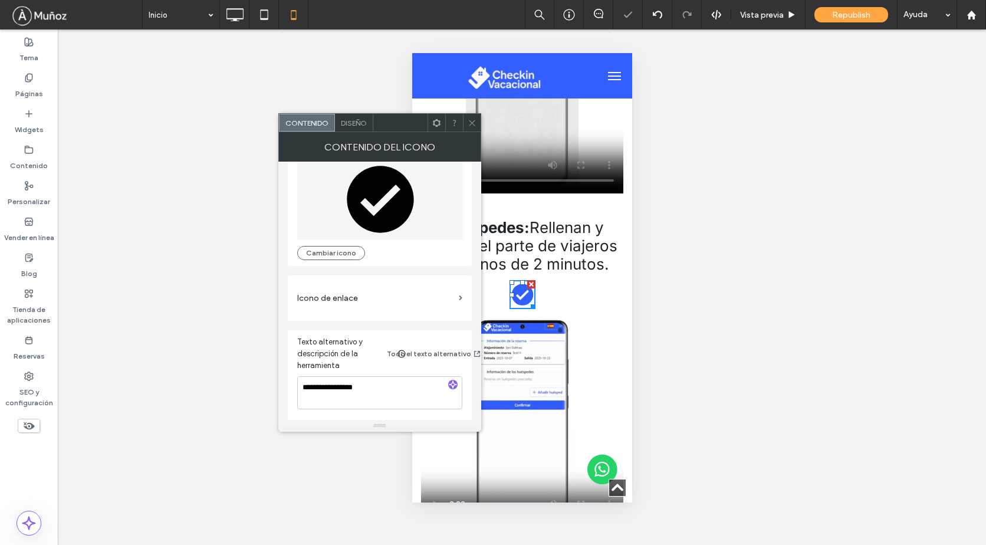
drag, startPoint x: 413, startPoint y: 340, endPoint x: 416, endPoint y: 314, distance: 25.5
click at [413, 339] on div "Texto alternativo y descripción de la herramienta Todo el texto alternativo" at bounding box center [379, 356] width 165 height 40
click at [470, 123] on icon at bounding box center [471, 122] width 9 height 9
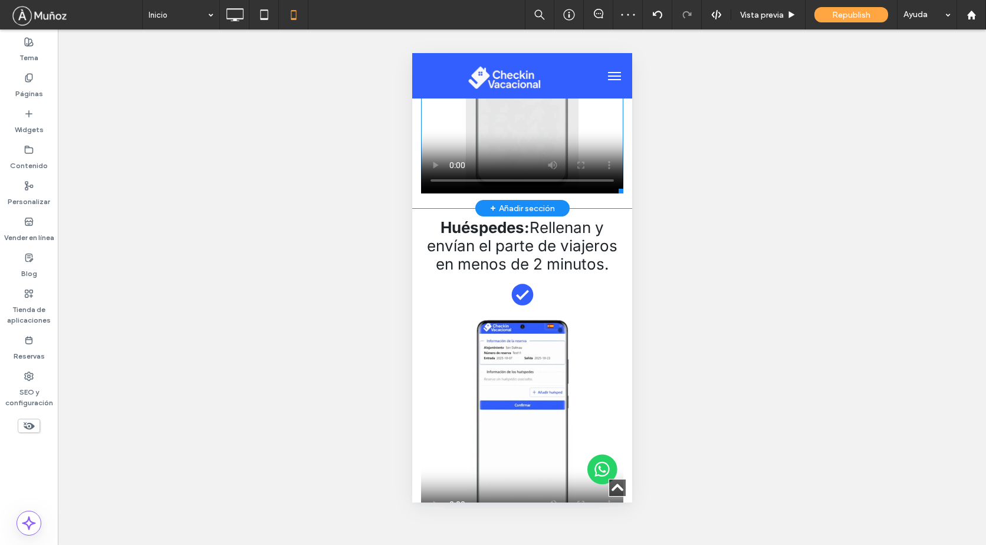
scroll to position [2673, 0]
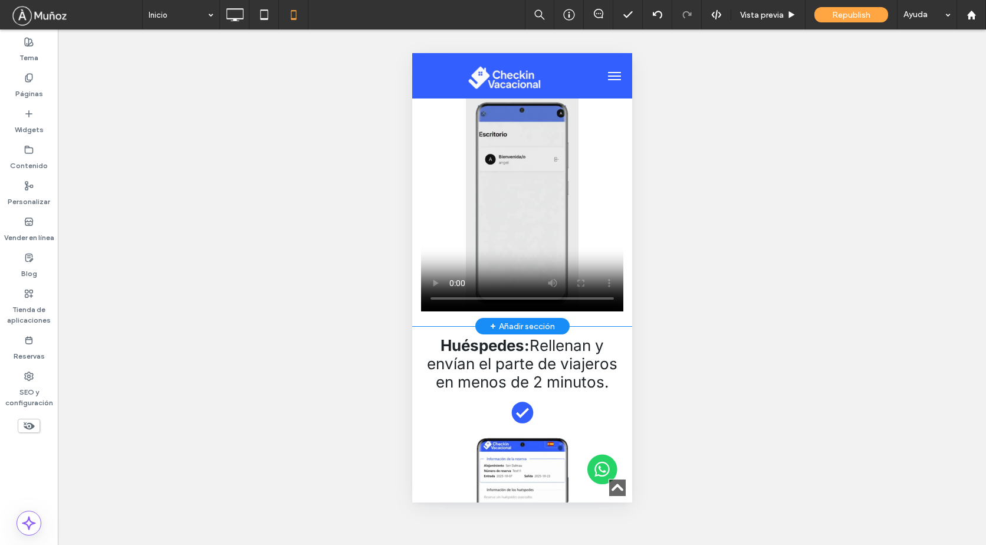
click at [519, 82] on icon at bounding box center [521, 71] width 21 height 21
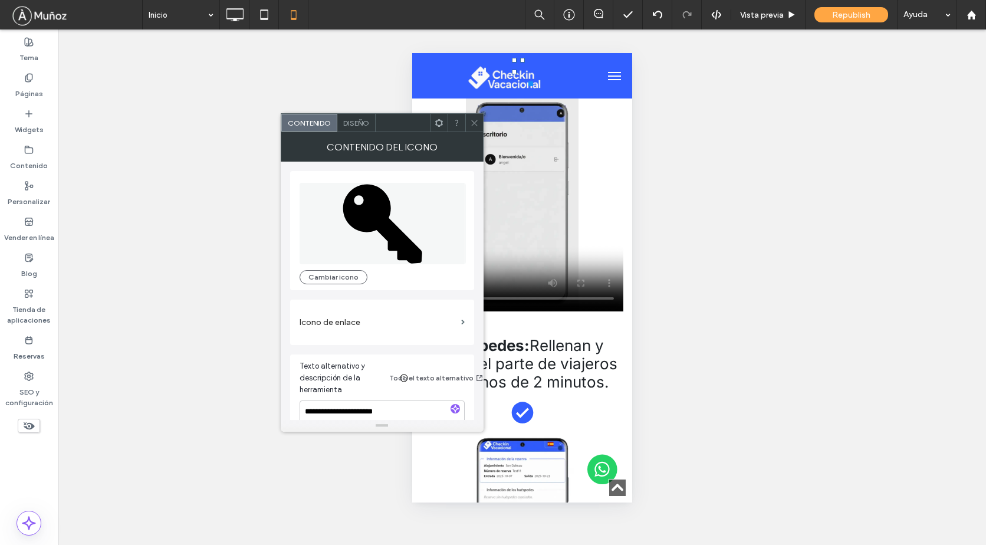
scroll to position [24, 0]
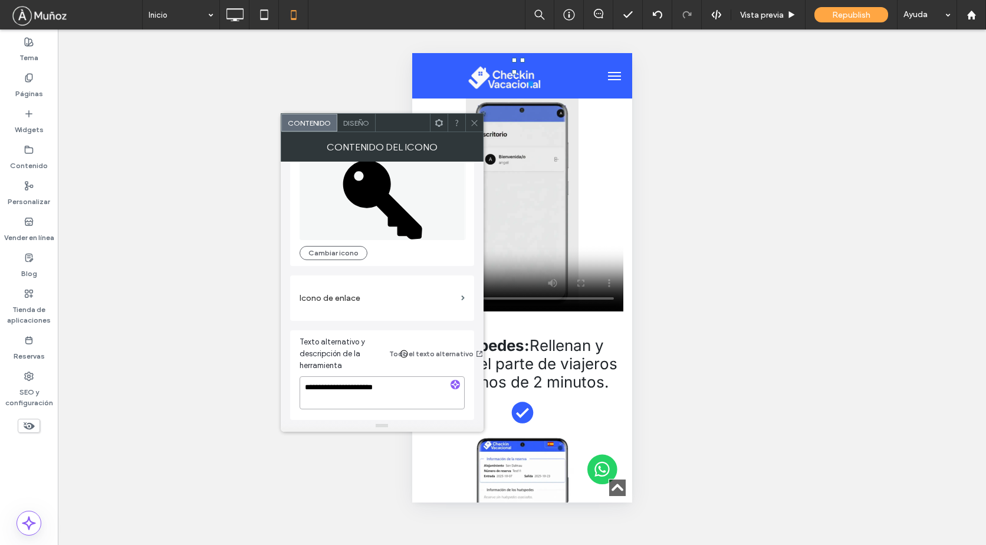
drag, startPoint x: 327, startPoint y: 381, endPoint x: 314, endPoint y: 381, distance: 13.6
click at [314, 381] on textarea "**********" at bounding box center [381, 392] width 165 height 33
type textarea "*"
type textarea "**********"
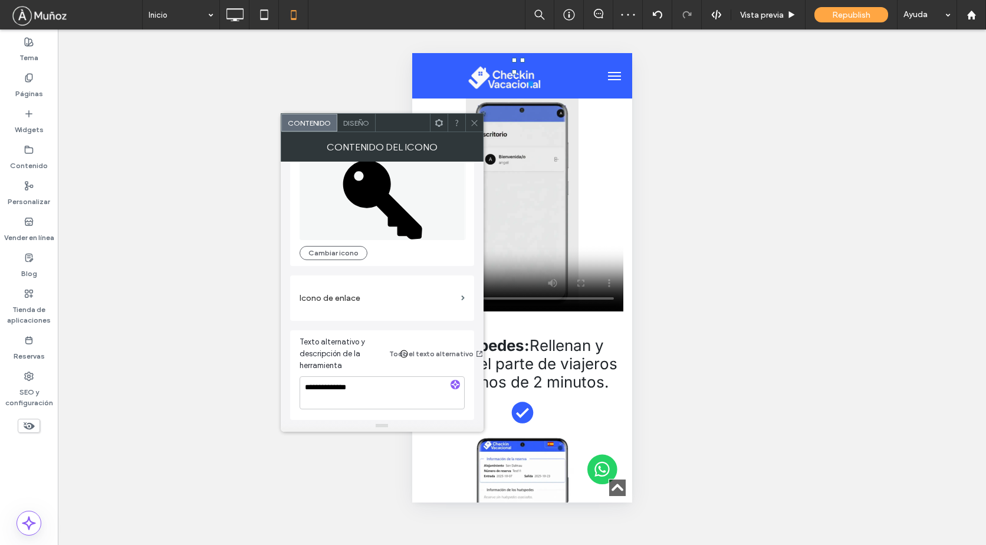
click at [367, 364] on span "Texto alternativo y descripción de la herramienta" at bounding box center [346, 353] width 95 height 35
click at [427, 351] on button "Todo el texto alternativo" at bounding box center [437, 354] width 56 height 14
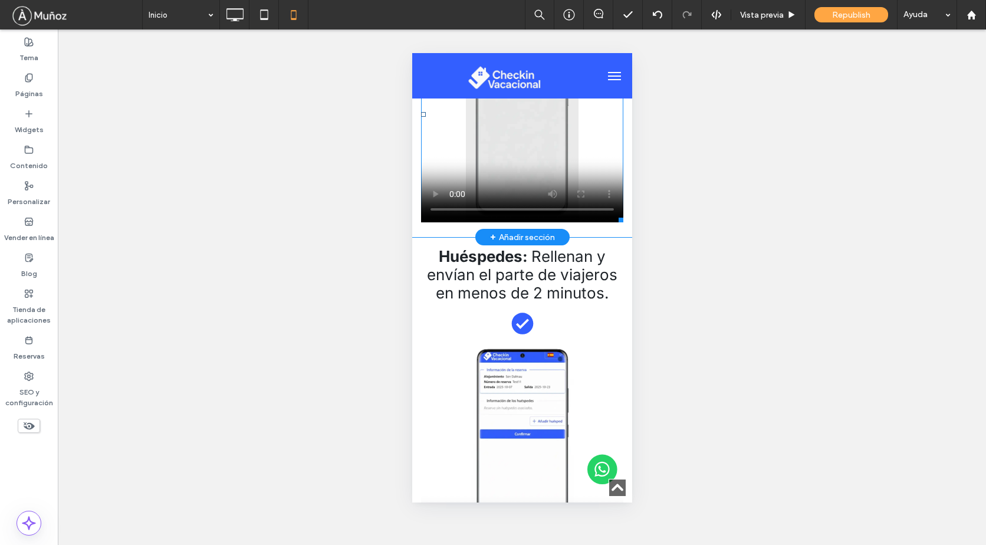
scroll to position [2821, 0]
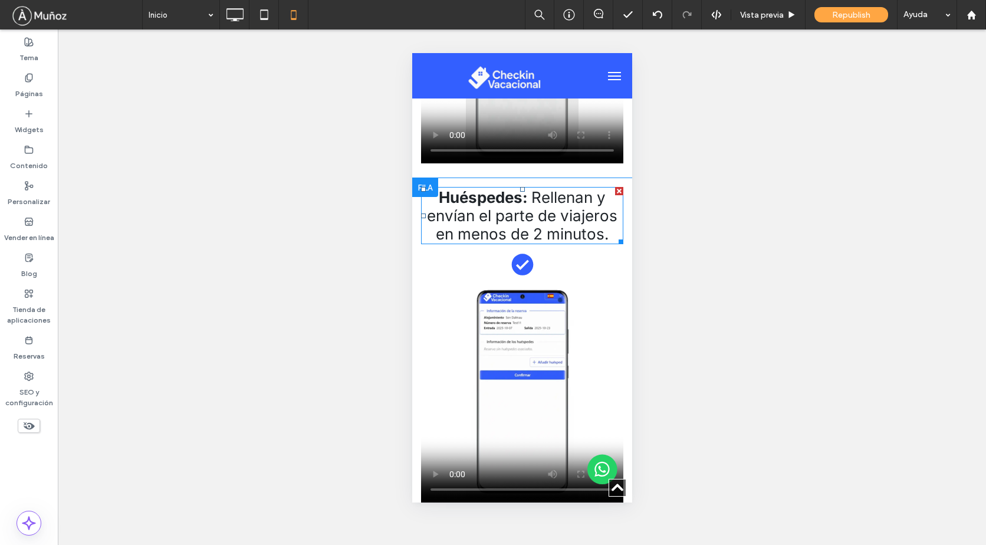
click at [552, 243] on span "envían el parte de viajeros en menos de 2 minutos." at bounding box center [521, 224] width 190 height 37
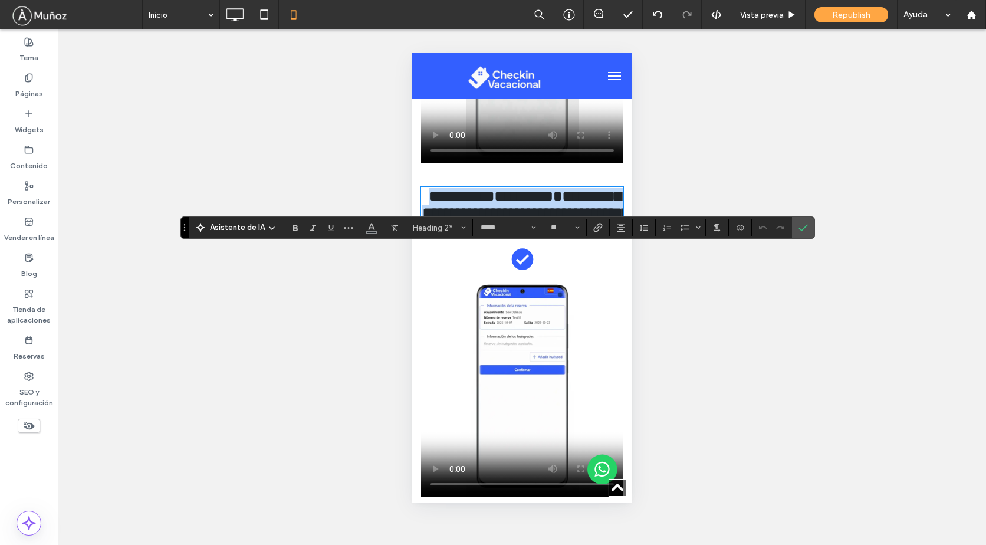
click at [534, 203] on span "**********" at bounding box center [522, 196] width 59 height 15
click at [805, 229] on icon "Confirmar" at bounding box center [802, 227] width 9 height 9
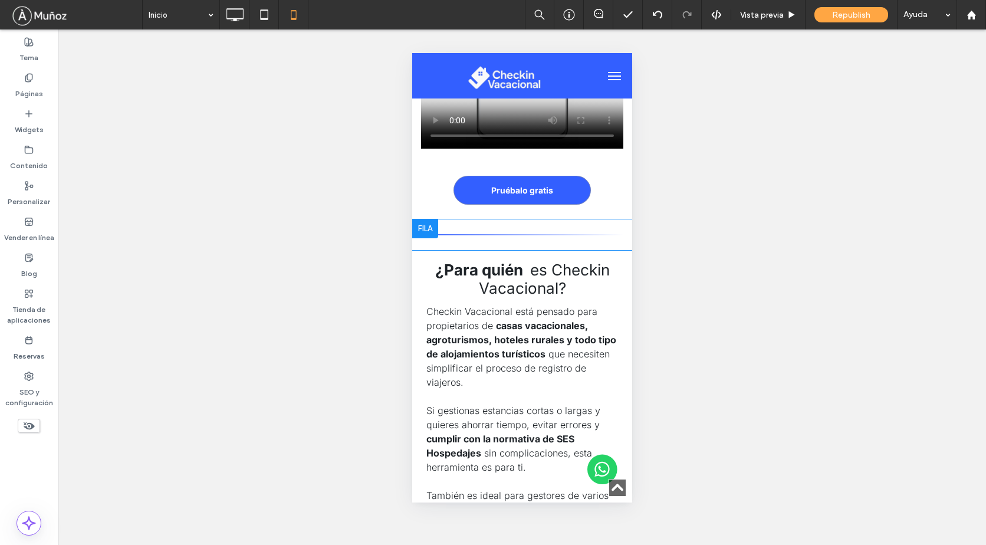
scroll to position [3233, 0]
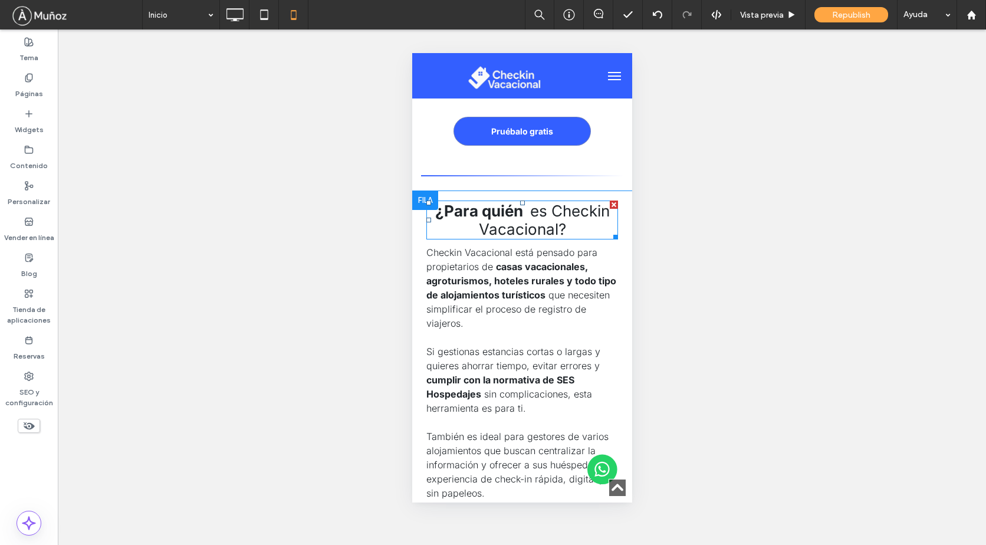
click at [541, 238] on span "es Checkin Vacacional?" at bounding box center [543, 220] width 131 height 37
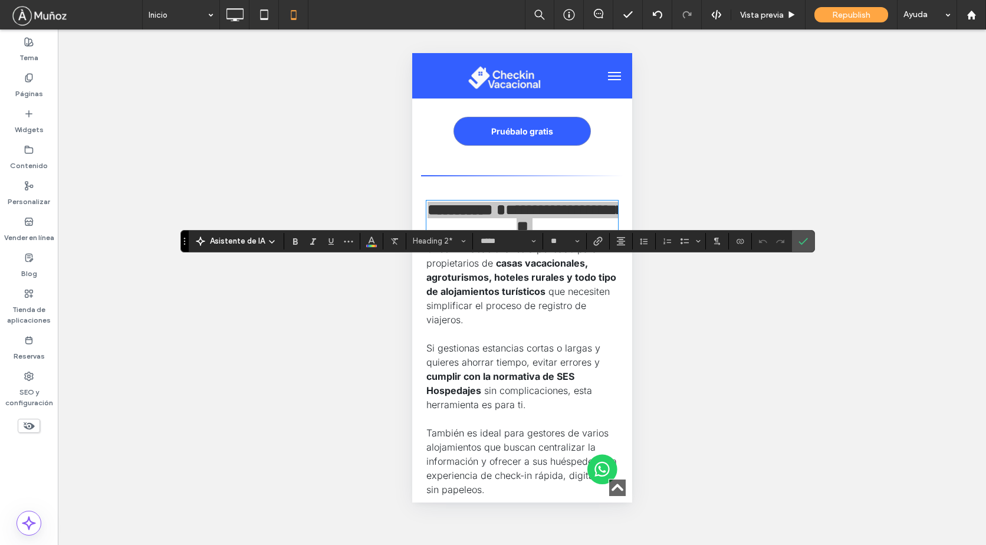
click at [802, 239] on icon "Confirmar" at bounding box center [802, 240] width 9 height 9
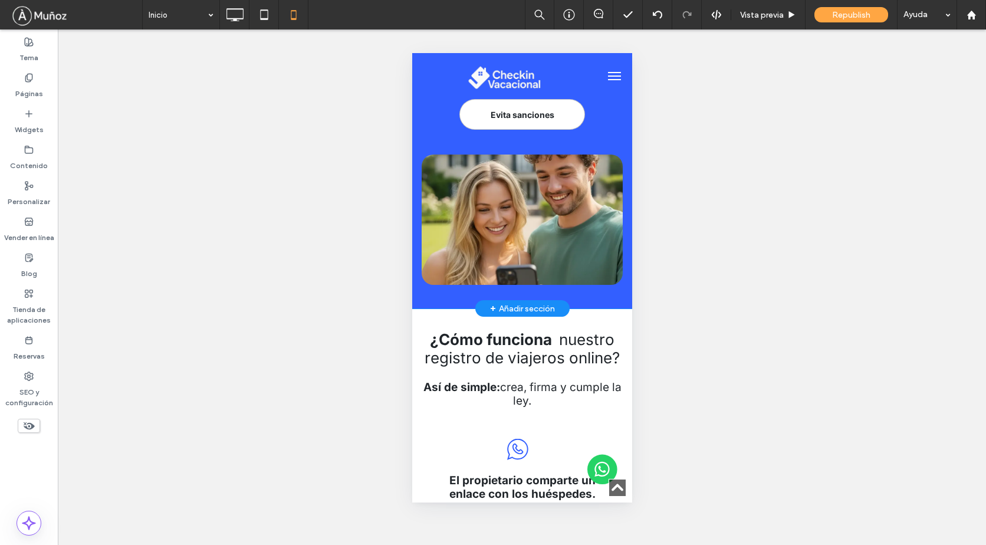
scroll to position [1583, 0]
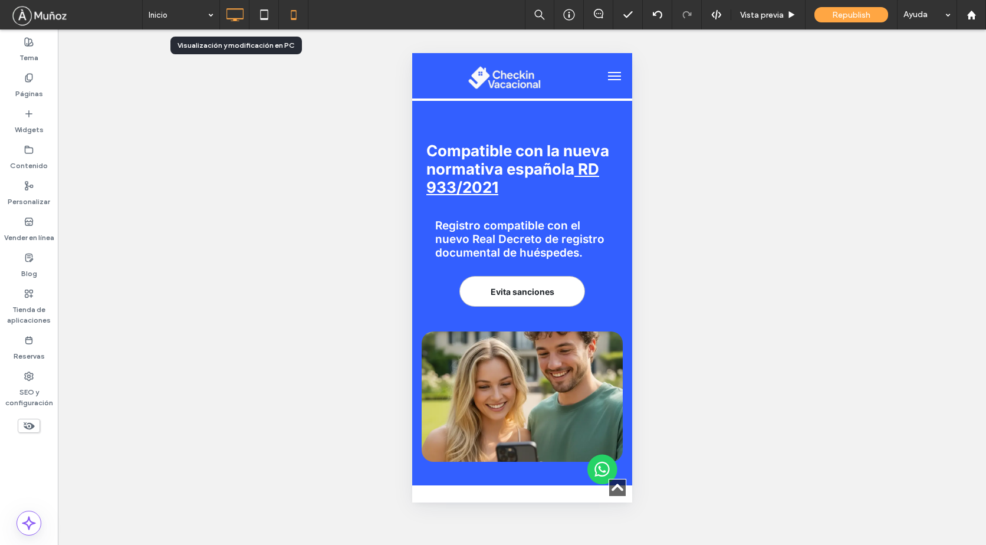
click at [239, 17] on icon at bounding box center [235, 15] width 24 height 24
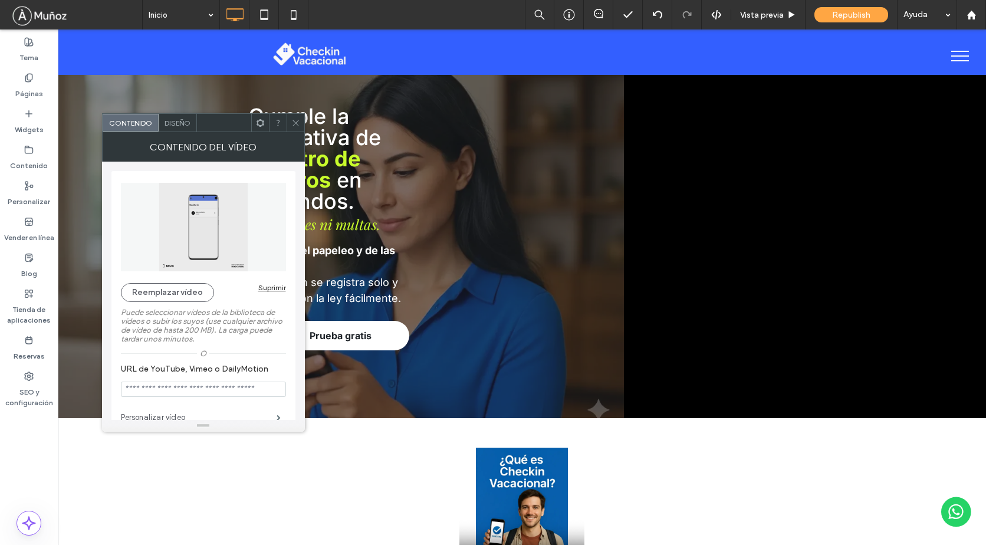
scroll to position [59, 0]
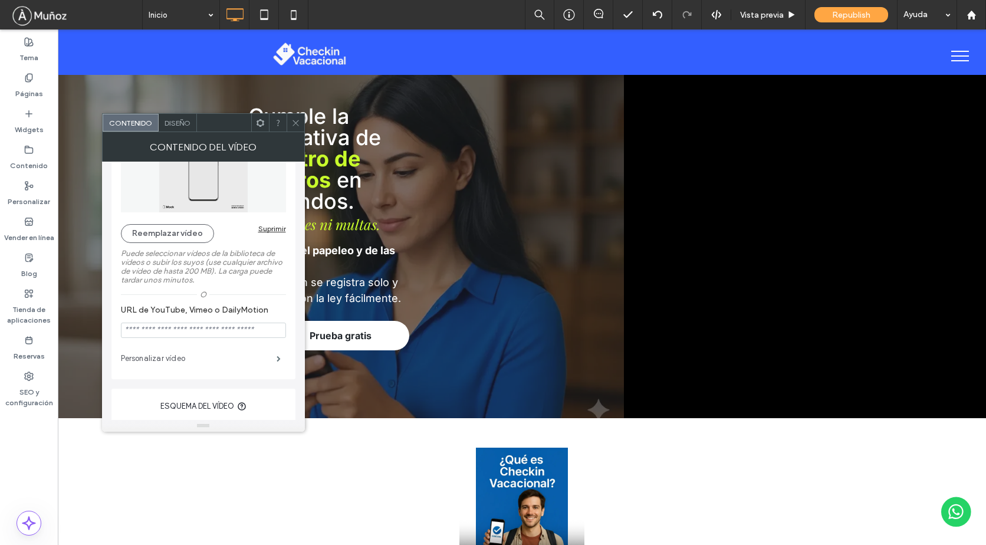
click at [197, 363] on label "Personalizar vídeo" at bounding box center [199, 359] width 156 height 24
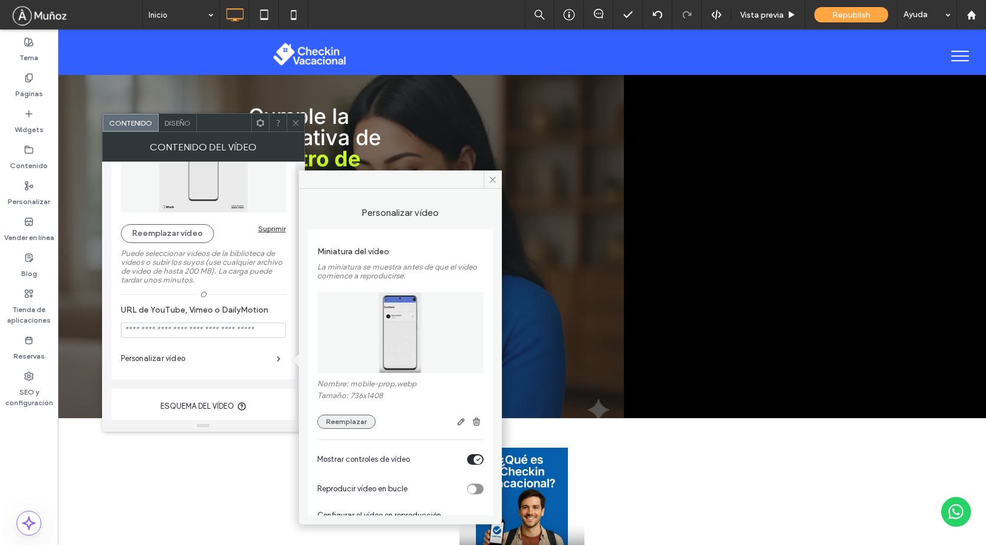
click at [354, 420] on button "Reemplazar" at bounding box center [346, 421] width 58 height 14
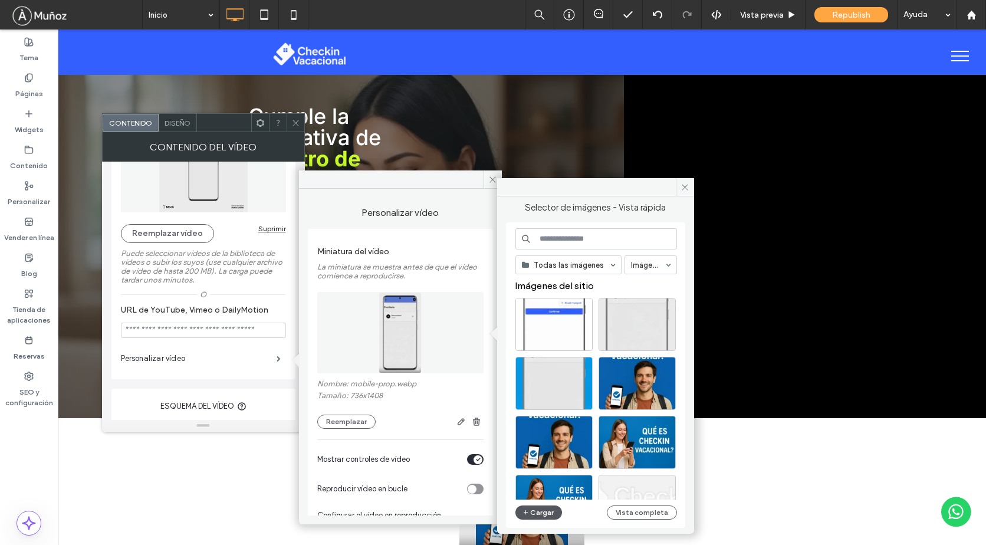
click at [541, 515] on button "Cargar" at bounding box center [538, 512] width 47 height 14
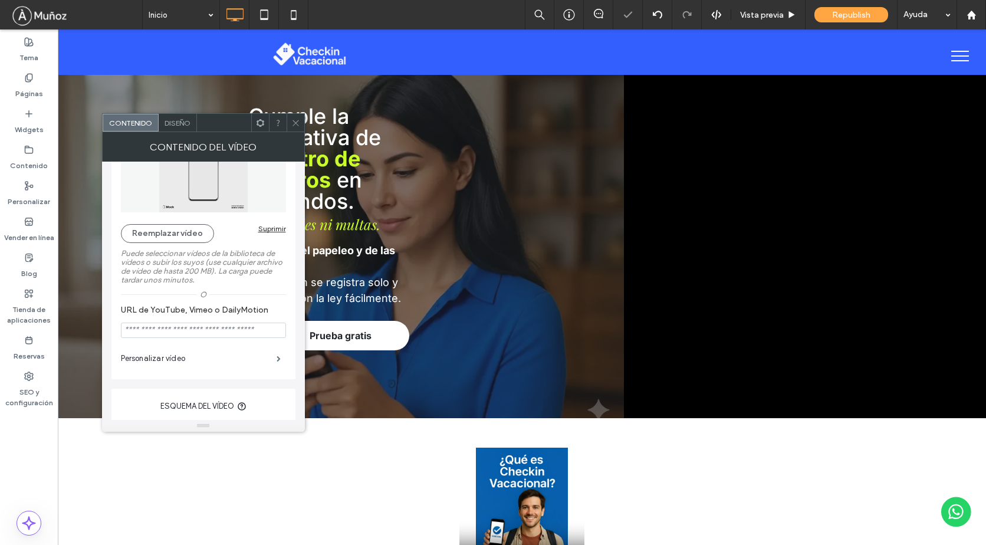
click at [292, 121] on icon at bounding box center [295, 122] width 9 height 9
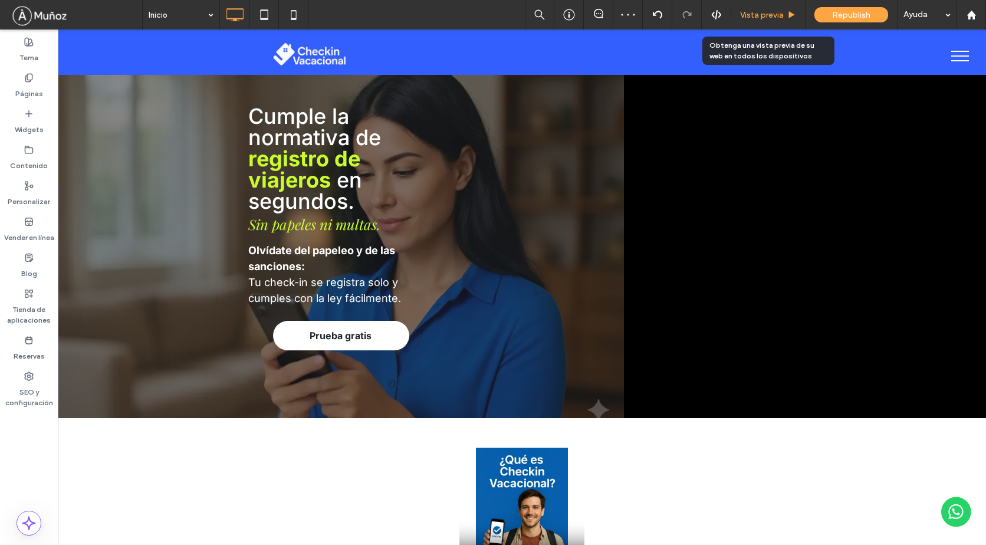
click at [757, 16] on span "Vista previa" at bounding box center [762, 15] width 44 height 10
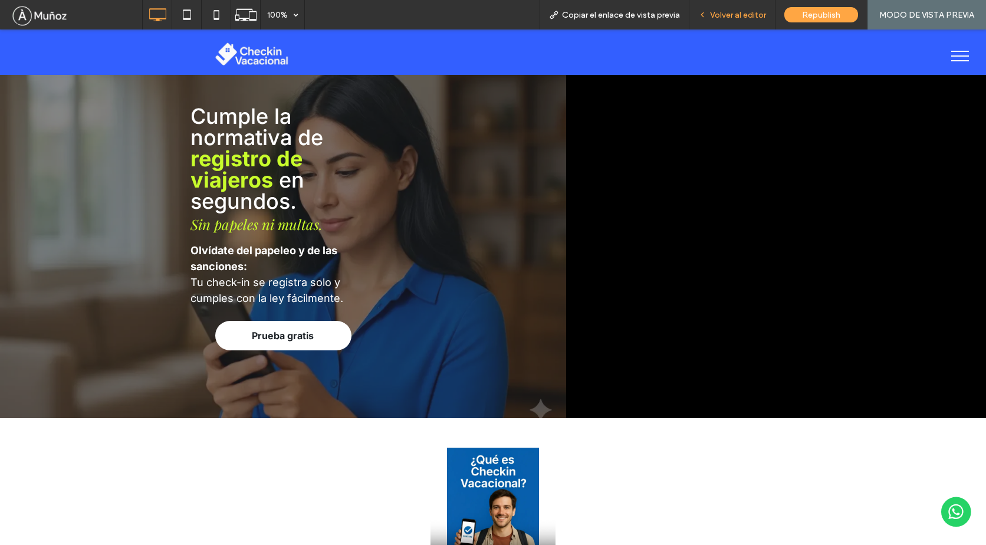
click at [728, 17] on span "Volver al editor" at bounding box center [738, 15] width 56 height 10
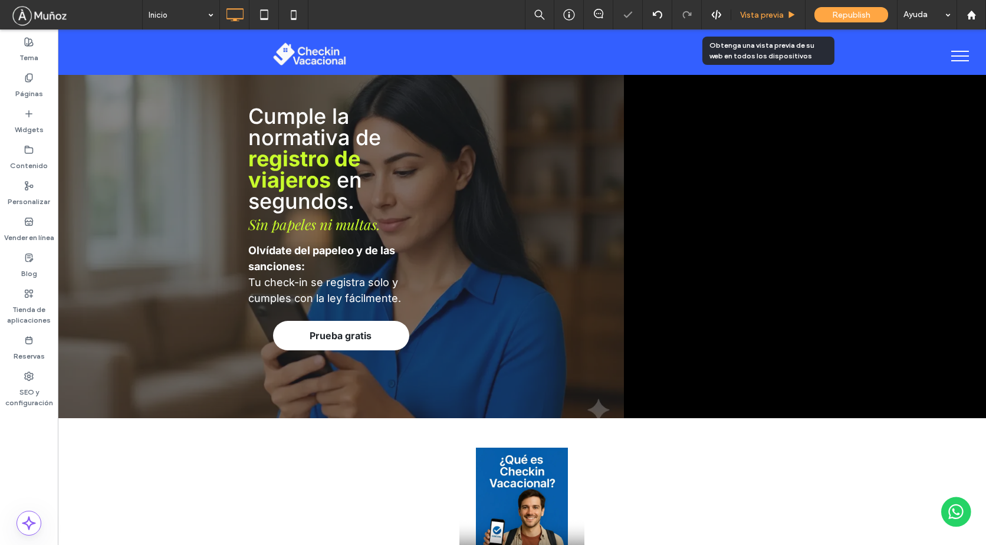
click at [761, 13] on span "Vista previa" at bounding box center [762, 15] width 44 height 10
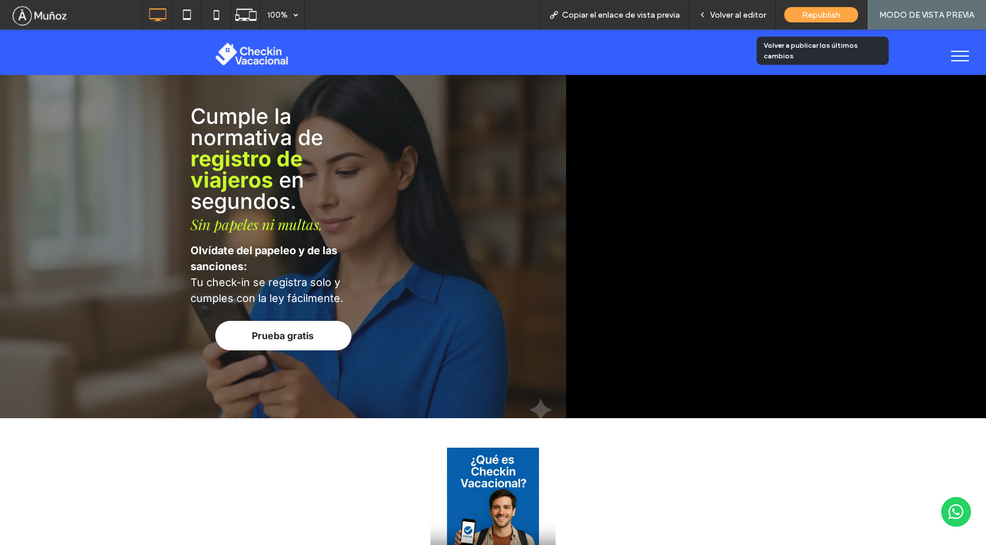
click at [823, 10] on span "Republish" at bounding box center [821, 15] width 38 height 10
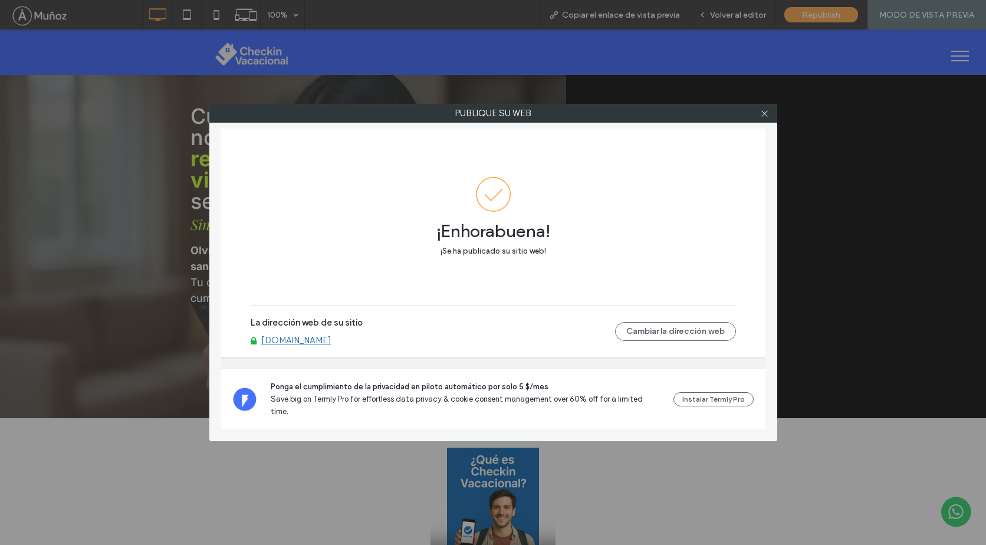
click at [305, 345] on link "[DOMAIN_NAME]" at bounding box center [296, 340] width 70 height 11
click at [764, 116] on icon at bounding box center [764, 113] width 9 height 9
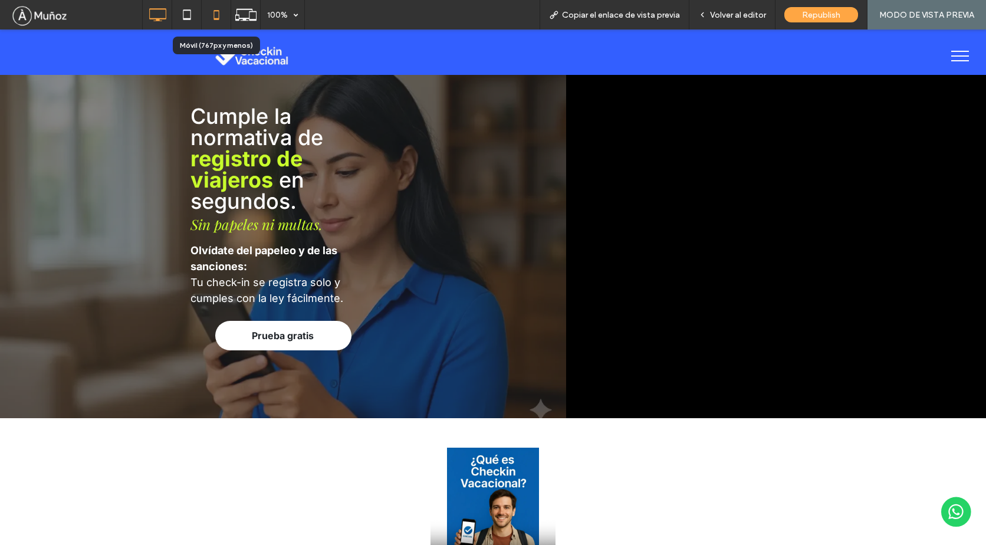
click at [217, 25] on icon at bounding box center [217, 15] width 24 height 24
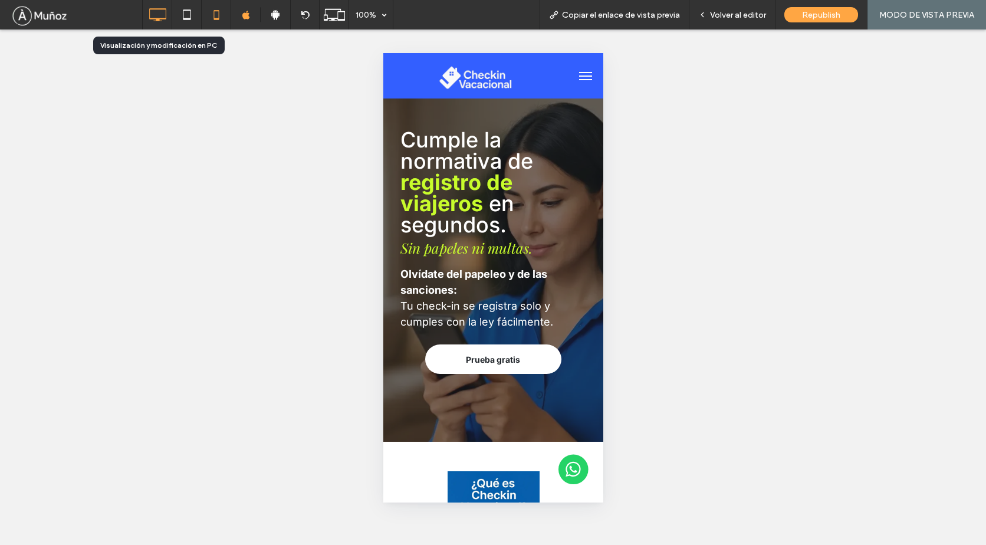
click at [163, 19] on use at bounding box center [157, 14] width 17 height 13
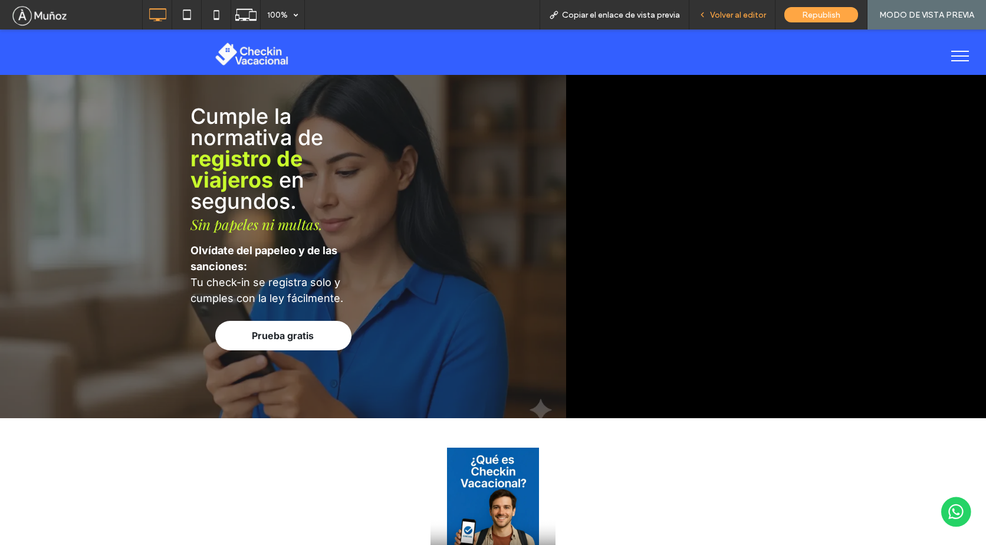
click at [758, 14] on span "Volver al editor" at bounding box center [738, 15] width 56 height 10
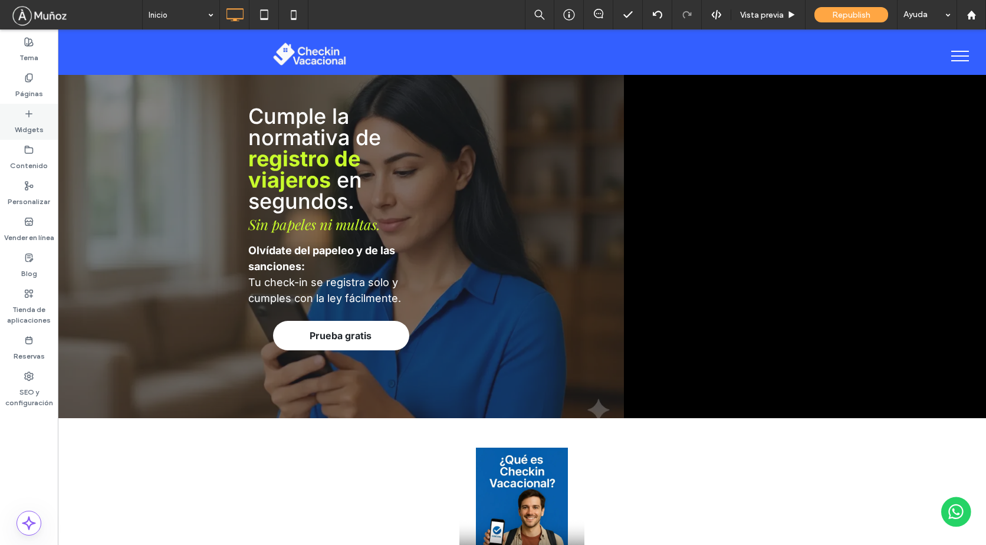
click at [21, 123] on label "Widgets" at bounding box center [29, 126] width 29 height 17
type input "*****"
type input "**"
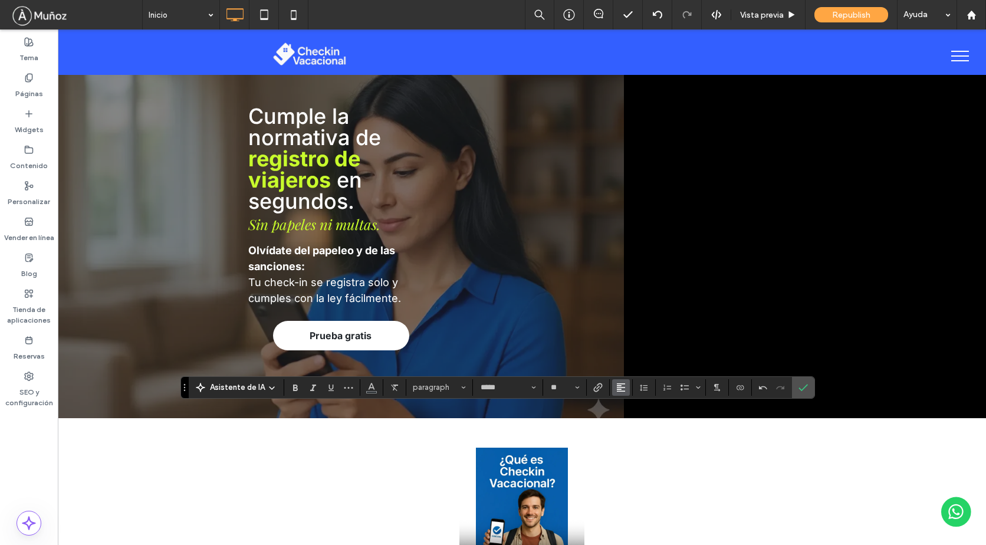
click at [620, 386] on icon "Alineación" at bounding box center [620, 387] width 9 height 9
click at [632, 330] on use "ui.textEditor.alignment.center" at bounding box center [629, 334] width 8 height 8
click at [799, 387] on icon "Confirmar" at bounding box center [802, 387] width 9 height 9
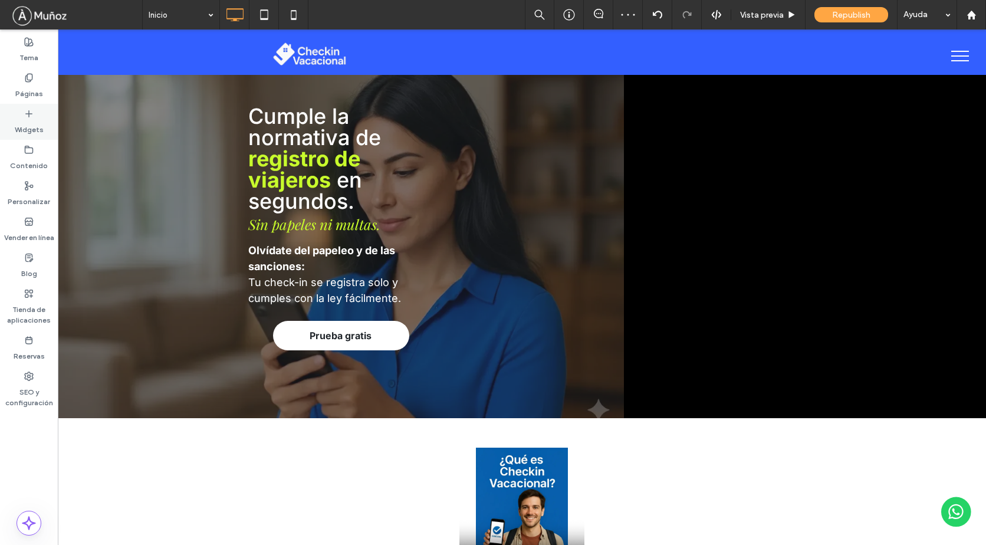
click at [28, 110] on icon at bounding box center [28, 113] width 9 height 9
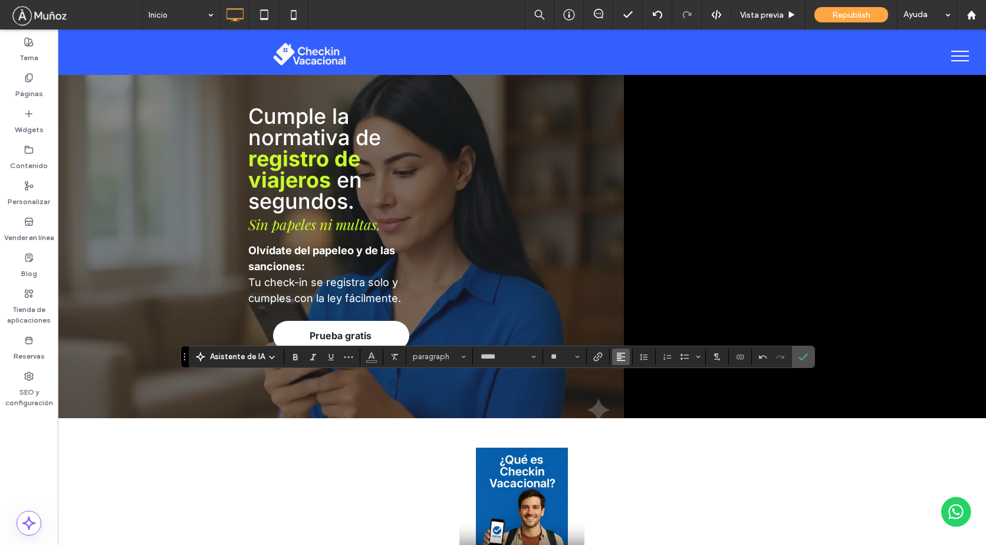
click at [623, 357] on icon "Alineación" at bounding box center [620, 356] width 9 height 9
click at [626, 299] on use "ui.textEditor.alignment.center" at bounding box center [629, 303] width 8 height 8
click at [806, 355] on icon "Confirmar" at bounding box center [802, 356] width 9 height 9
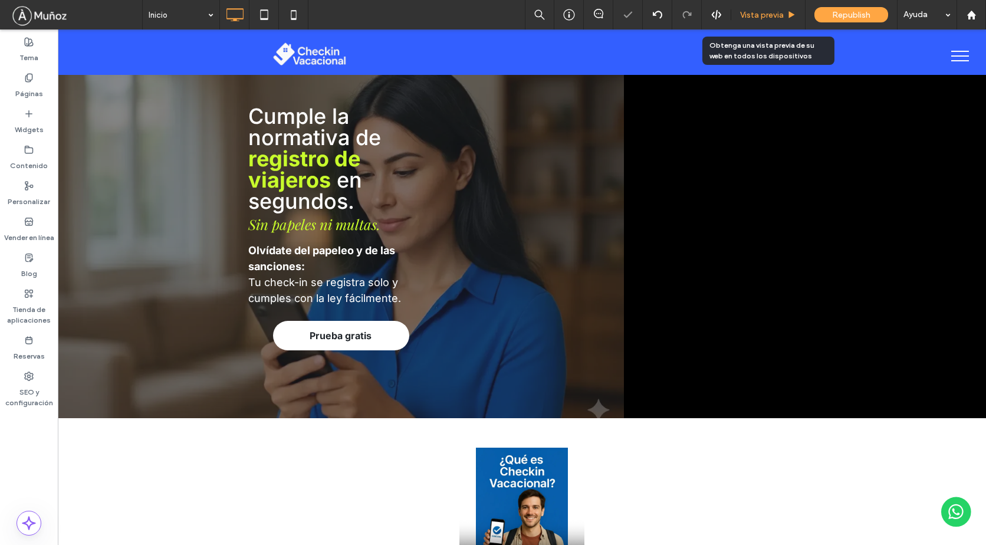
click at [753, 15] on span "Vista previa" at bounding box center [762, 15] width 44 height 10
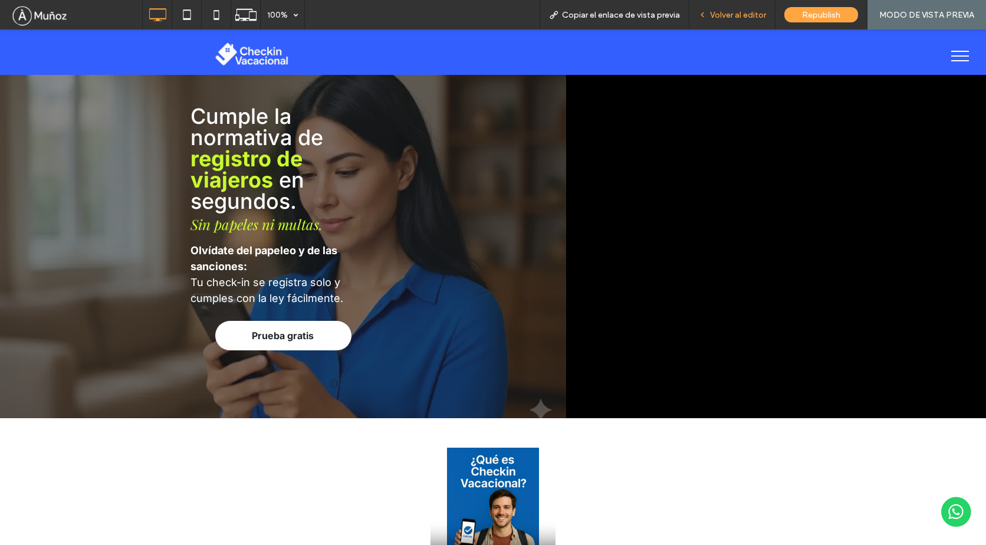
click at [724, 17] on span "Volver al editor" at bounding box center [738, 15] width 56 height 10
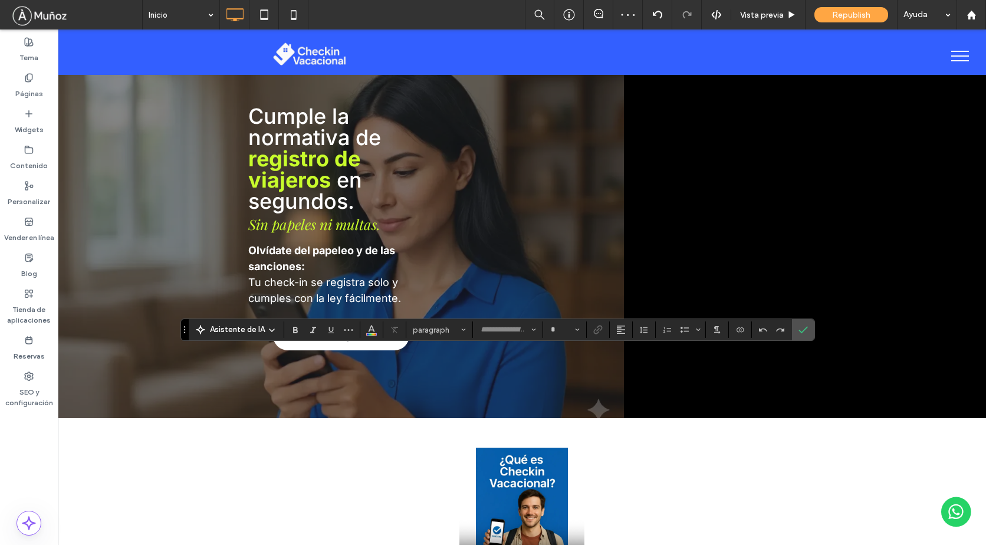
type input "*****"
type input "**"
click at [293, 331] on use "Negrita" at bounding box center [295, 330] width 5 height 6
click at [297, 331] on icon "Negrita" at bounding box center [295, 329] width 9 height 9
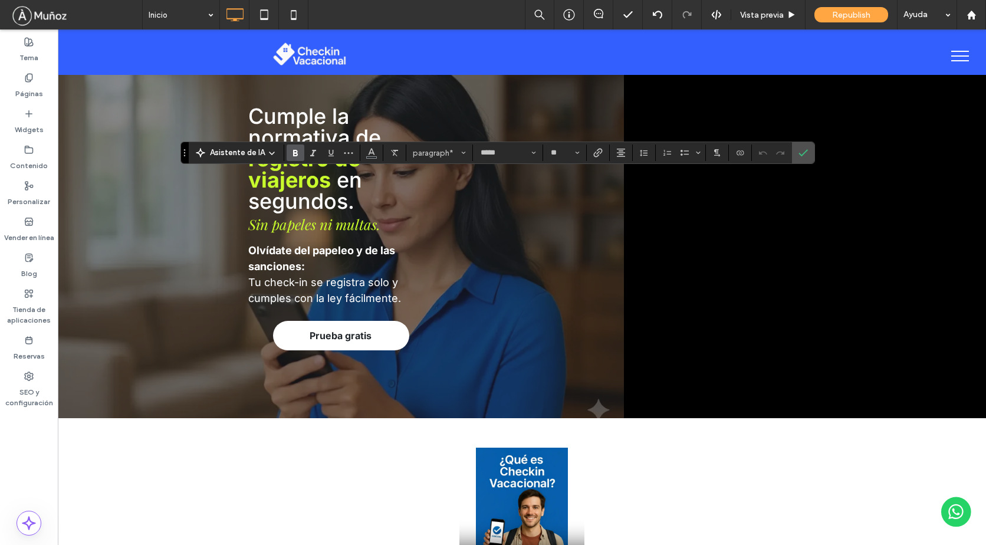
click at [291, 153] on icon "Negrita" at bounding box center [295, 152] width 9 height 9
click at [807, 153] on label "Confirmar" at bounding box center [803, 152] width 18 height 21
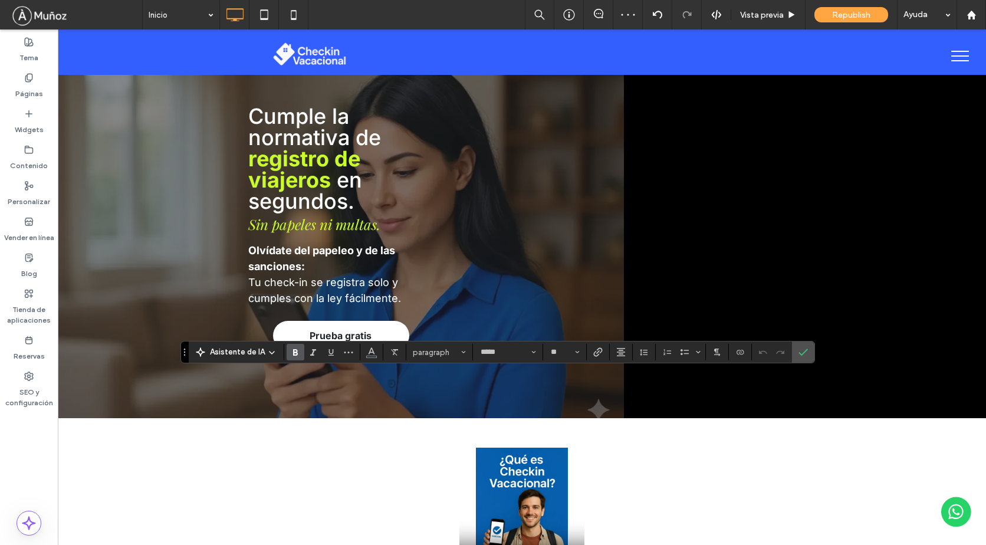
click at [299, 356] on label "Negrita" at bounding box center [295, 352] width 18 height 17
click at [799, 350] on icon "Confirmar" at bounding box center [802, 351] width 9 height 9
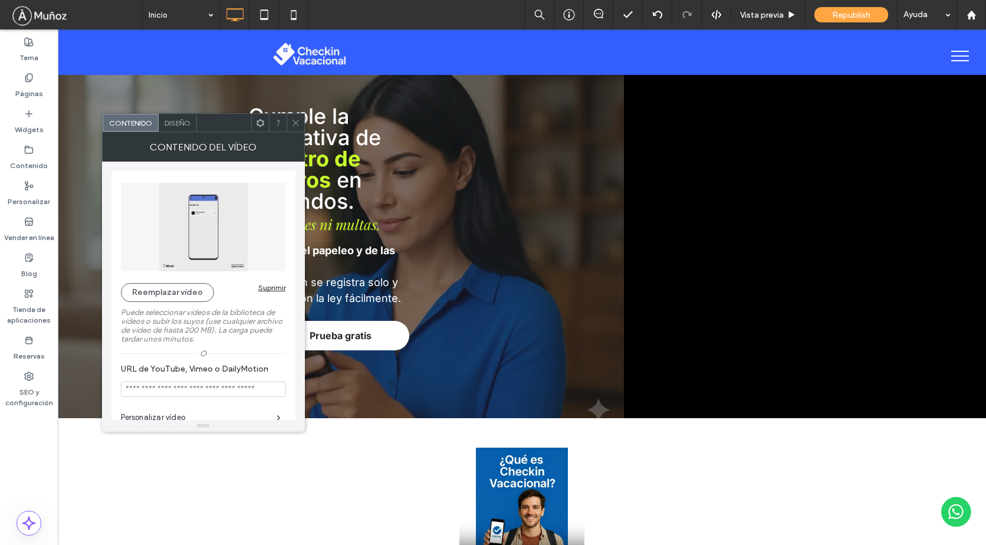
scroll to position [59, 0]
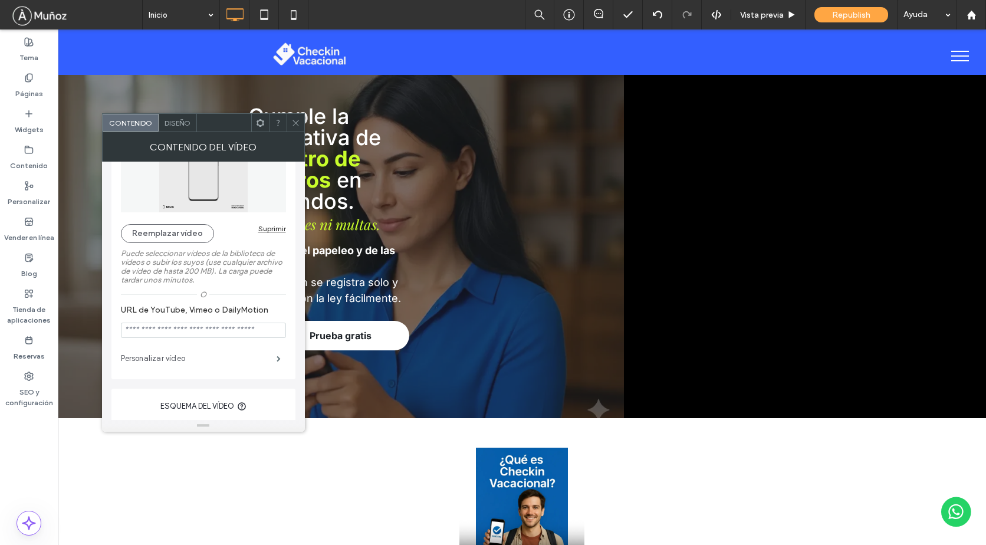
click at [173, 357] on label "Personalizar vídeo" at bounding box center [199, 359] width 156 height 24
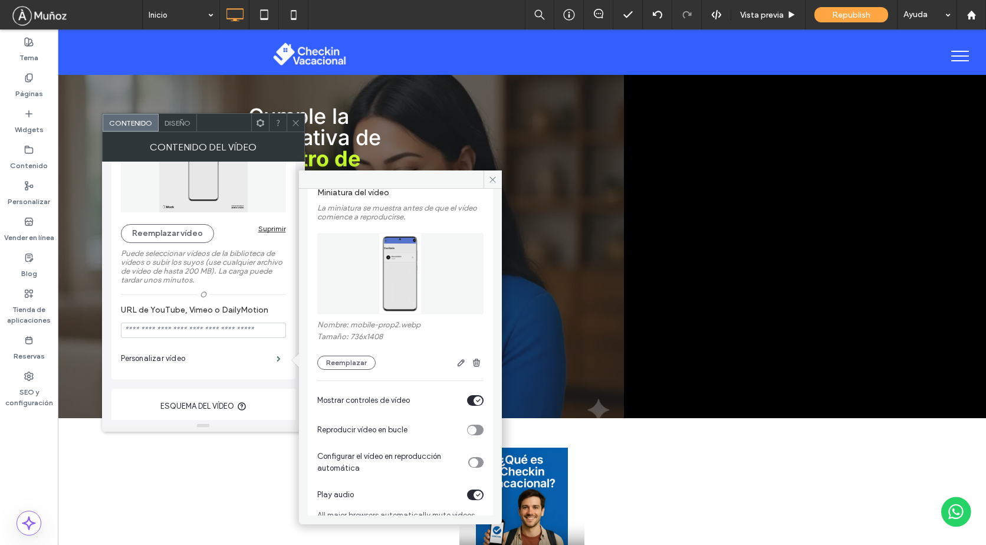
scroll to position [83, 0]
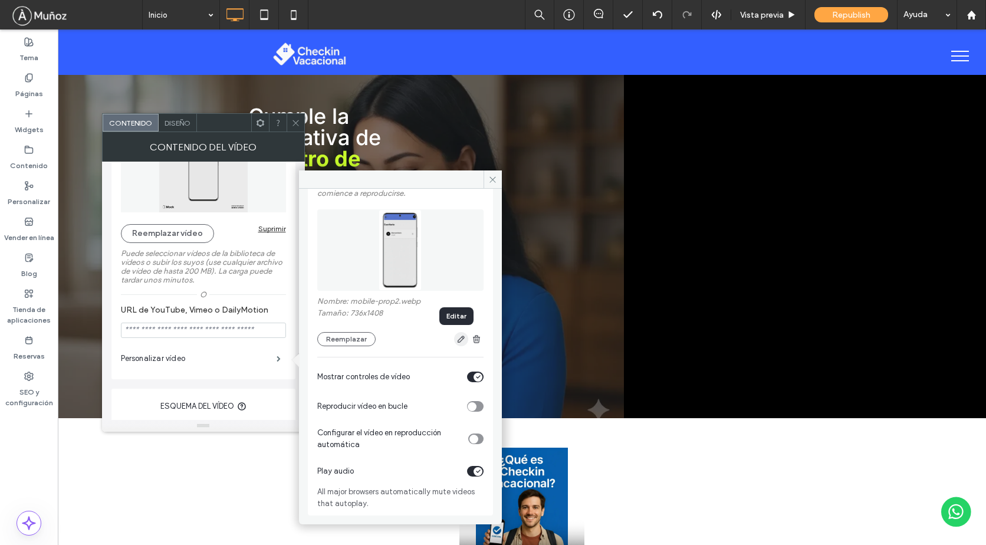
click at [456, 338] on icon "button" at bounding box center [460, 338] width 9 height 9
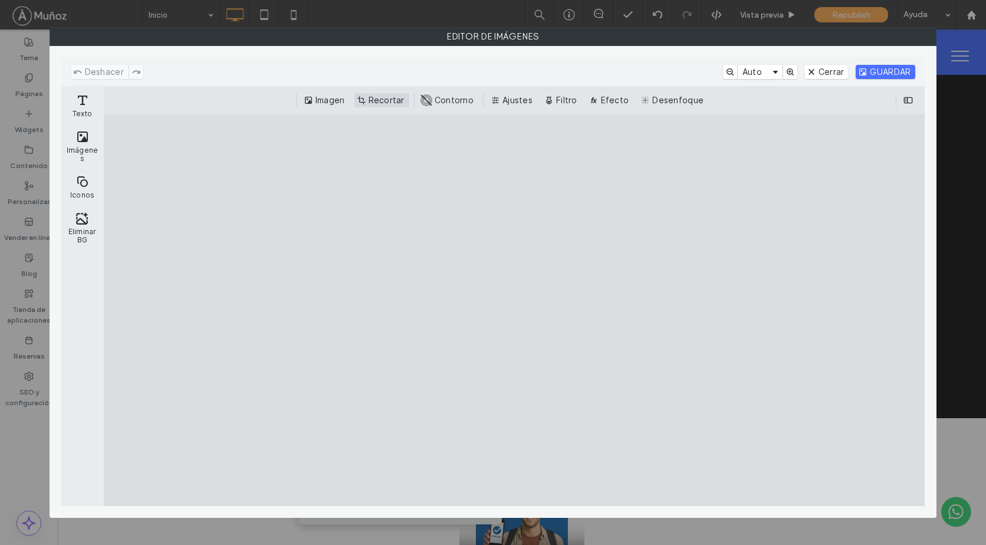
click at [388, 99] on button "Recortar" at bounding box center [381, 100] width 55 height 14
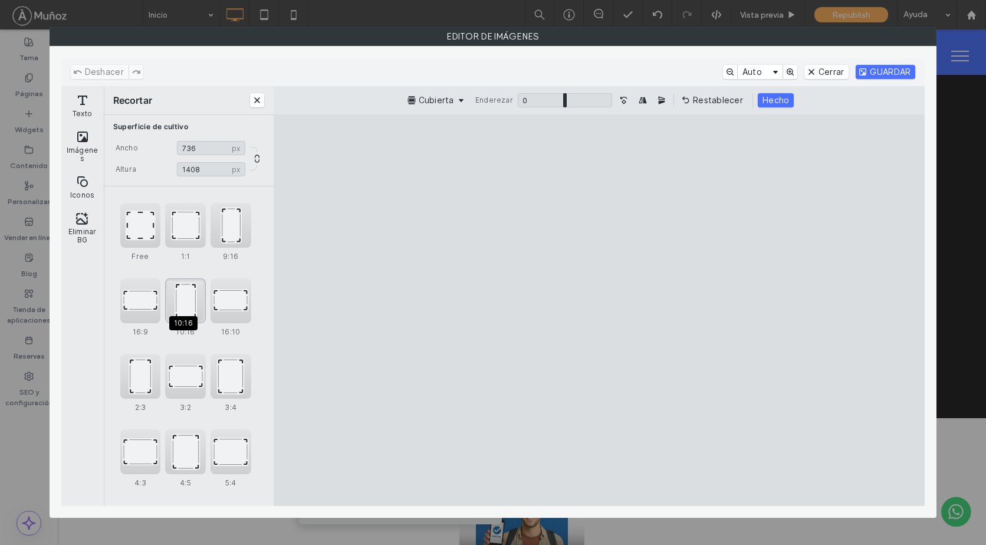
click at [185, 312] on div "10:16" at bounding box center [185, 300] width 41 height 45
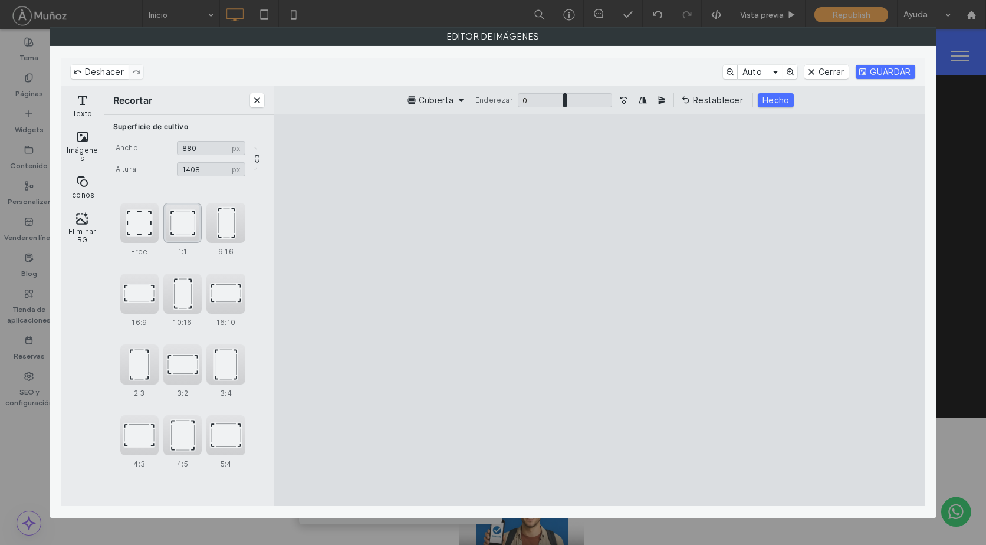
click at [187, 232] on div "1:1" at bounding box center [182, 223] width 38 height 40
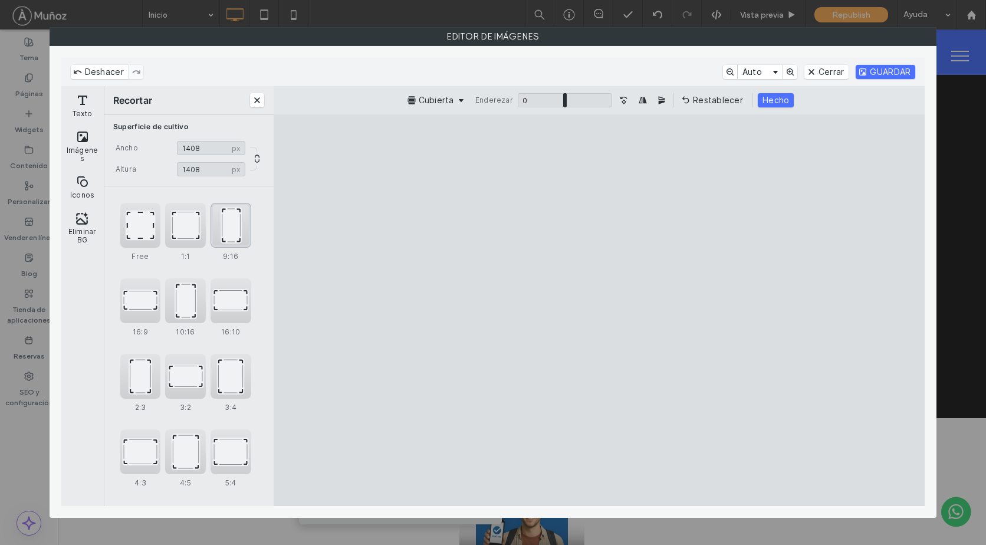
click at [228, 230] on div "9:16" at bounding box center [230, 225] width 41 height 45
type input "***"
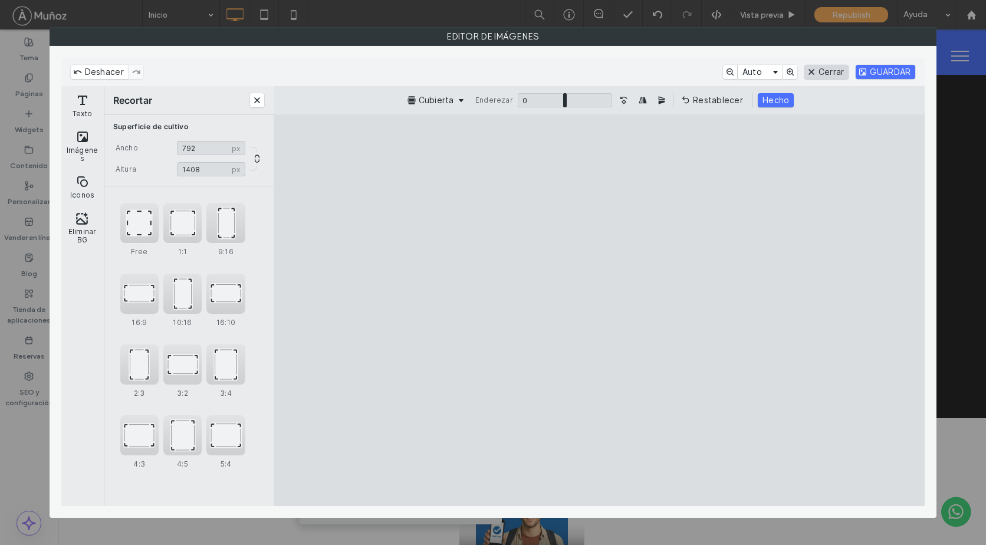
click at [818, 76] on button "Cerrar" at bounding box center [826, 72] width 45 height 14
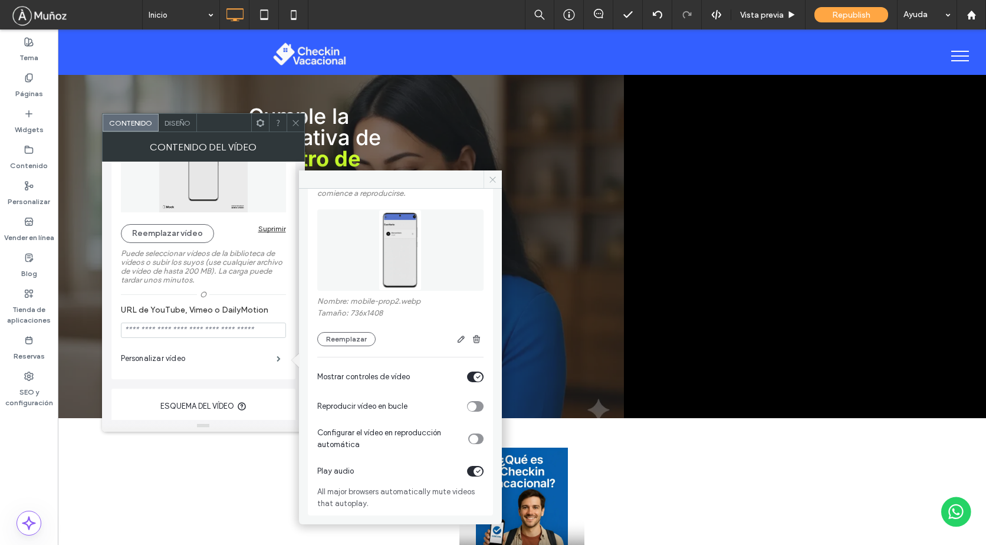
click at [492, 182] on icon at bounding box center [492, 179] width 9 height 9
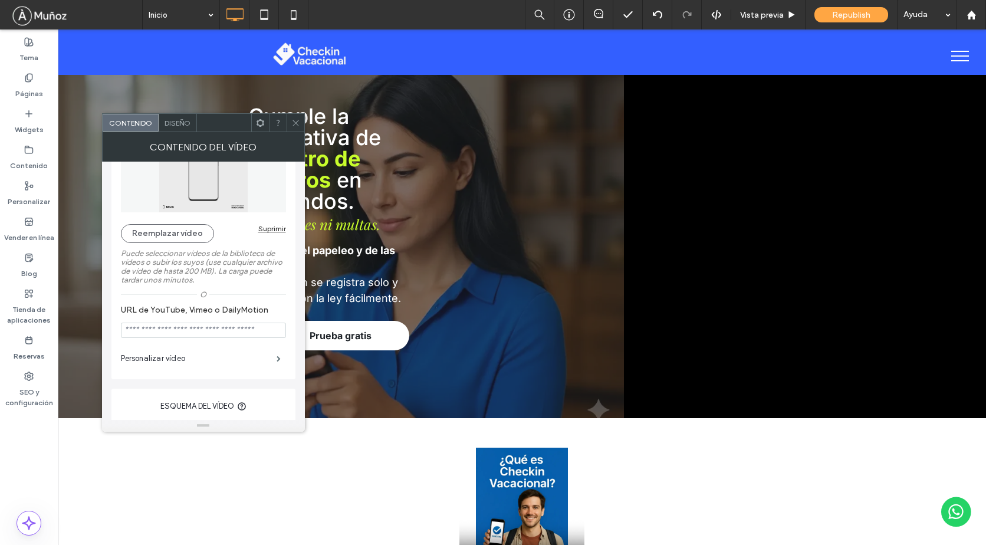
click at [294, 123] on icon at bounding box center [295, 122] width 9 height 9
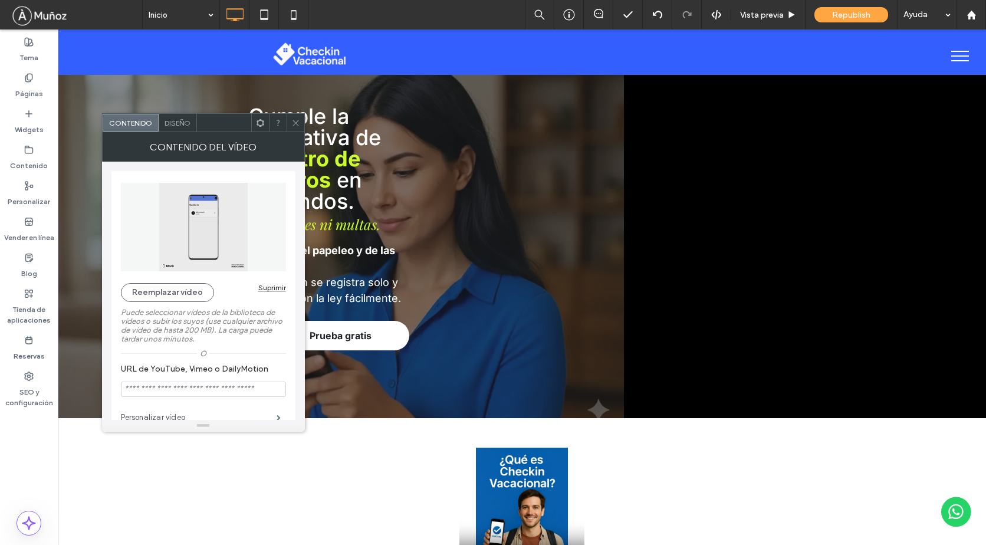
scroll to position [118, 0]
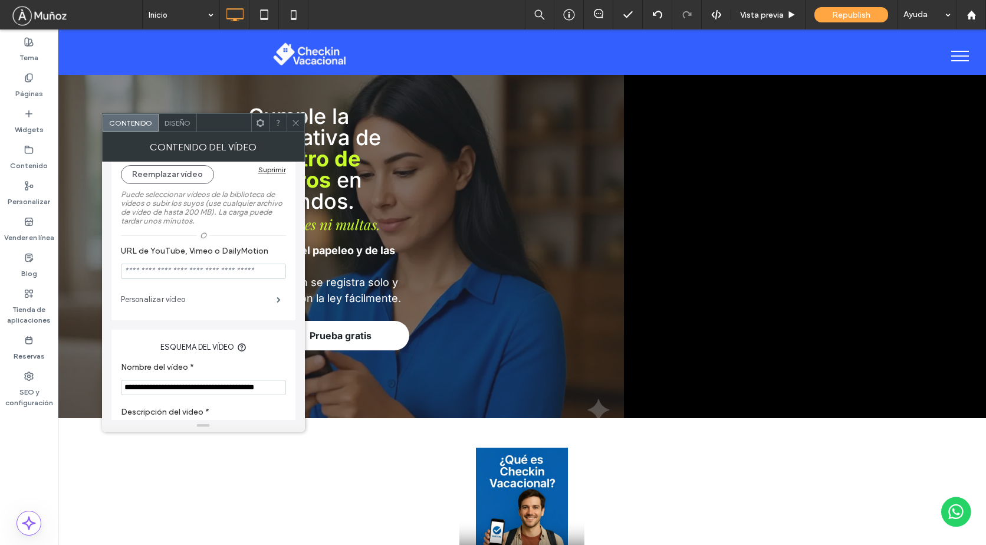
click at [168, 299] on label "Personalizar vídeo" at bounding box center [199, 300] width 156 height 24
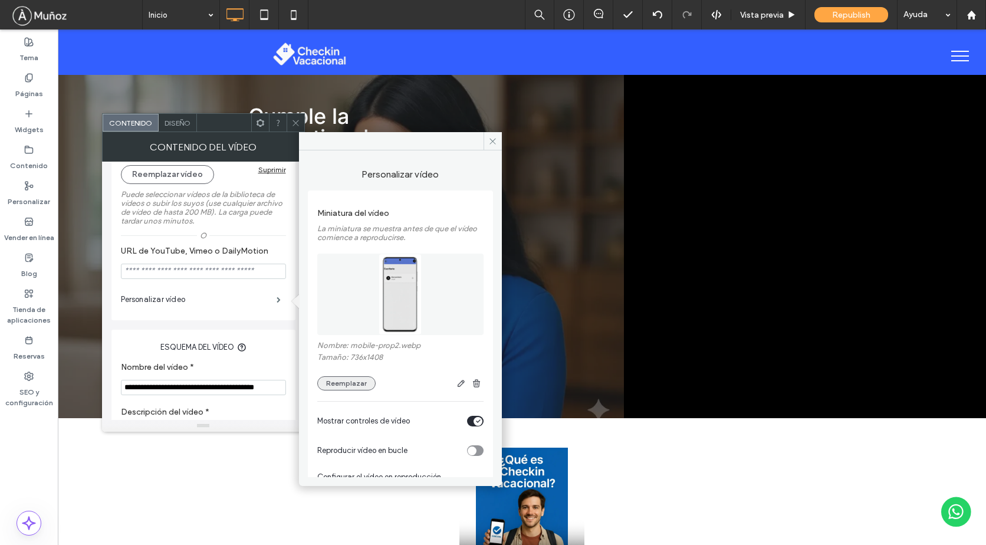
click at [354, 376] on button "Reemplazar" at bounding box center [346, 383] width 58 height 14
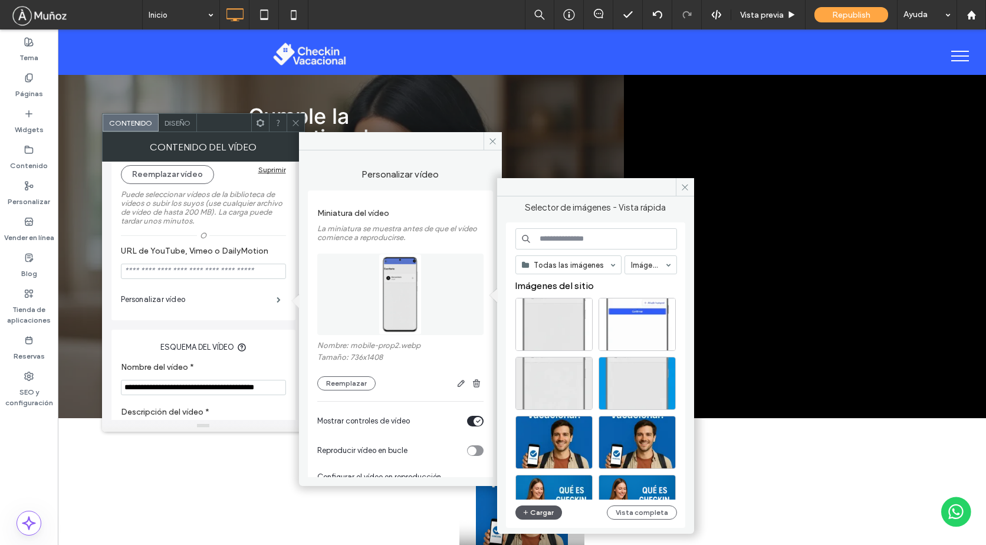
click at [540, 515] on button "Cargar" at bounding box center [538, 512] width 47 height 14
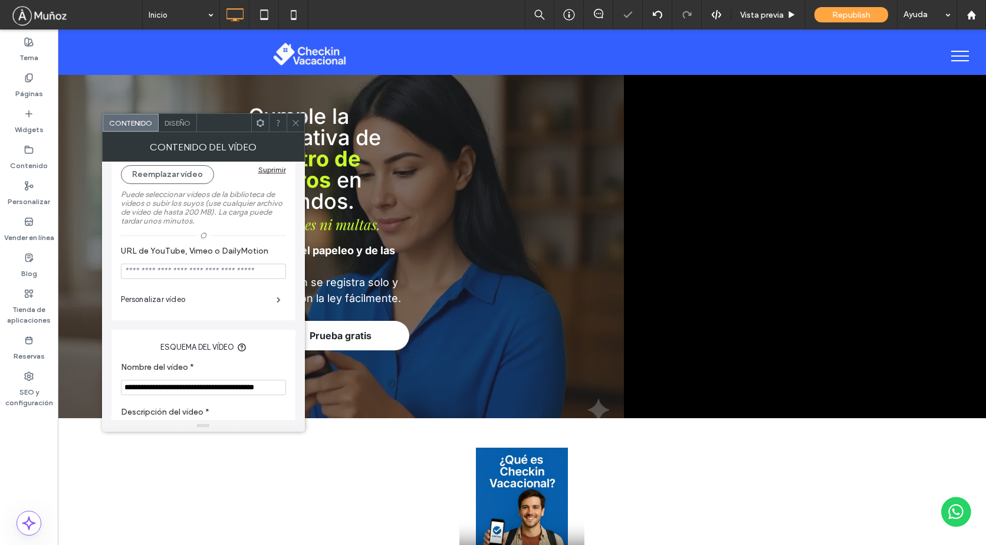
click at [289, 120] on div at bounding box center [295, 123] width 18 height 18
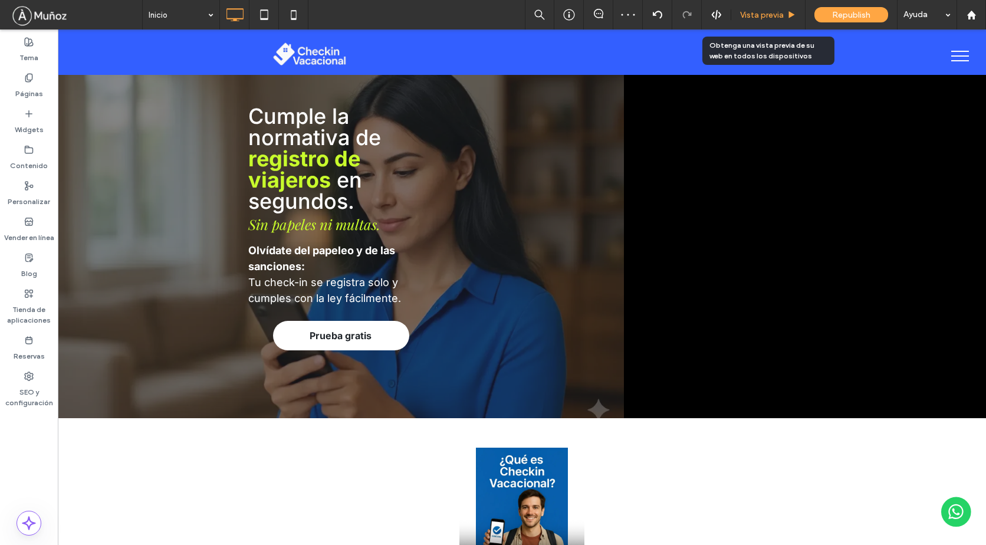
click at [772, 16] on span "Vista previa" at bounding box center [762, 15] width 44 height 10
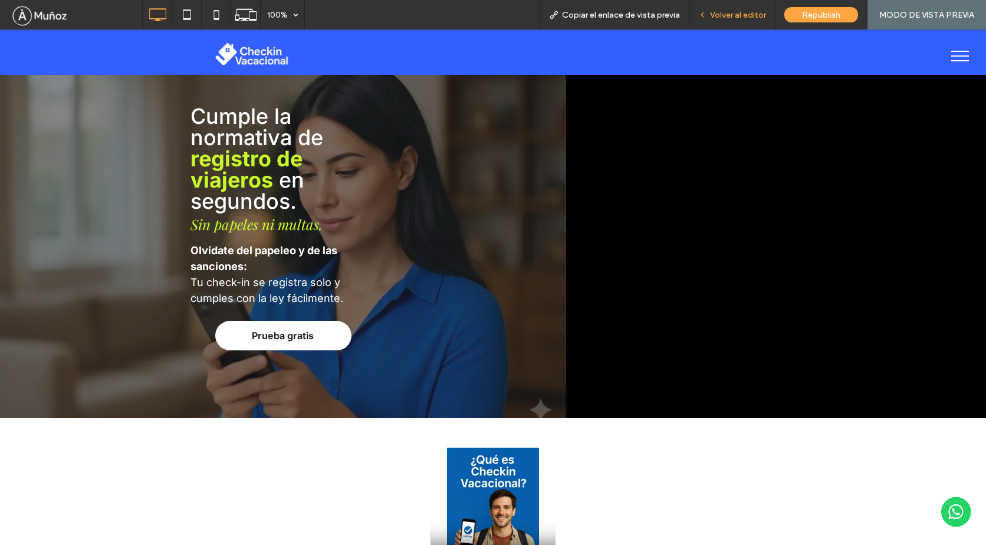
click at [736, 14] on span "Volver al editor" at bounding box center [738, 15] width 56 height 10
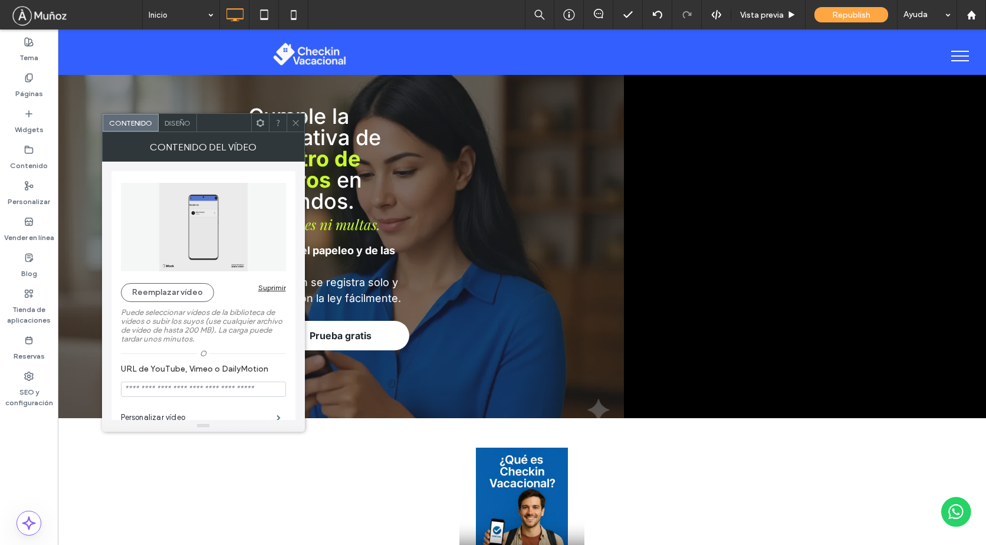
scroll to position [118, 0]
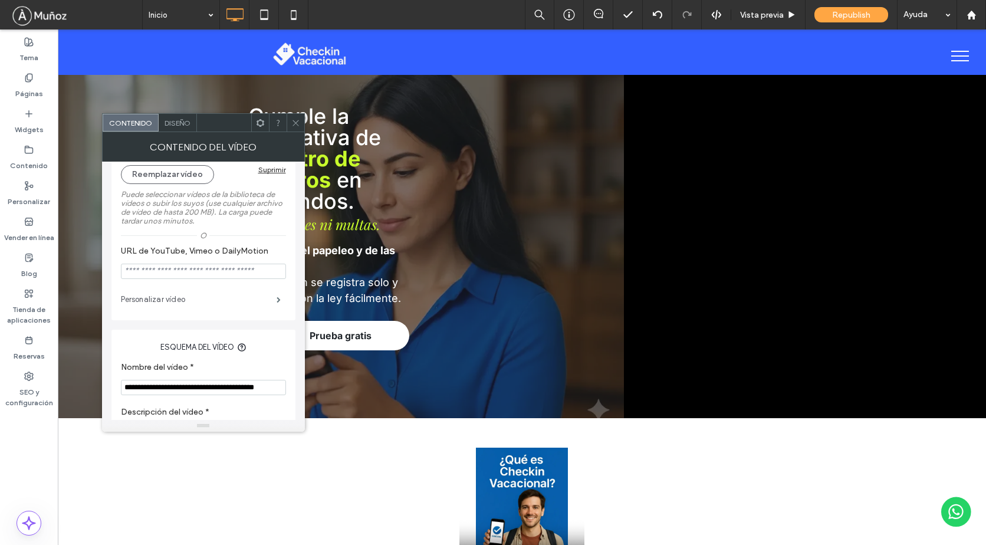
click at [167, 308] on label "Personalizar vídeo" at bounding box center [199, 300] width 156 height 24
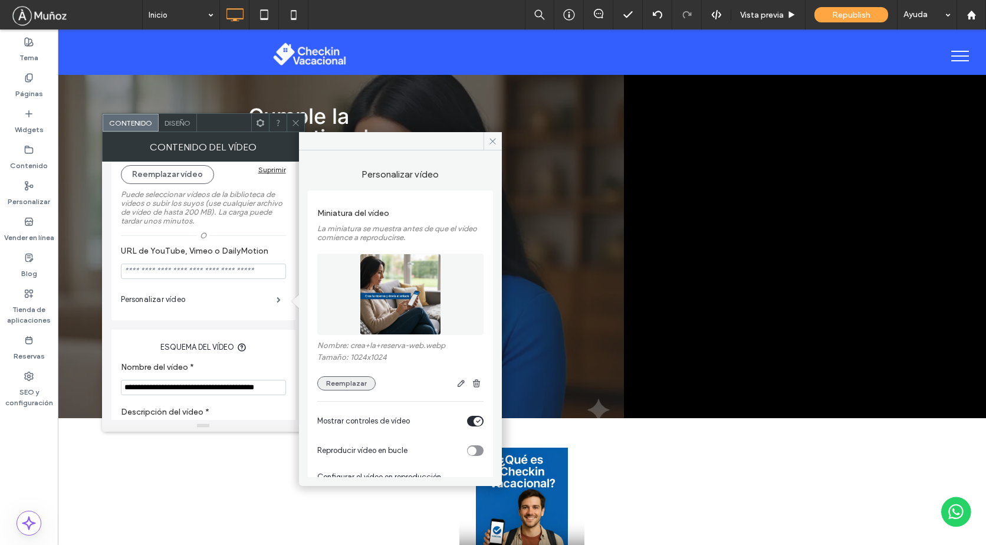
click at [363, 387] on button "Reemplazar" at bounding box center [346, 383] width 58 height 14
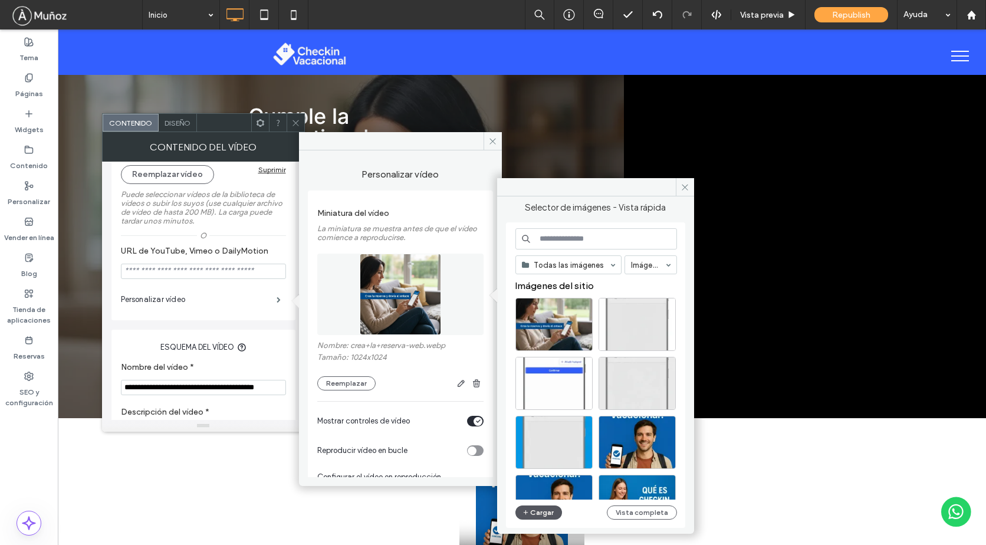
click at [527, 511] on icon "button" at bounding box center [525, 512] width 7 height 9
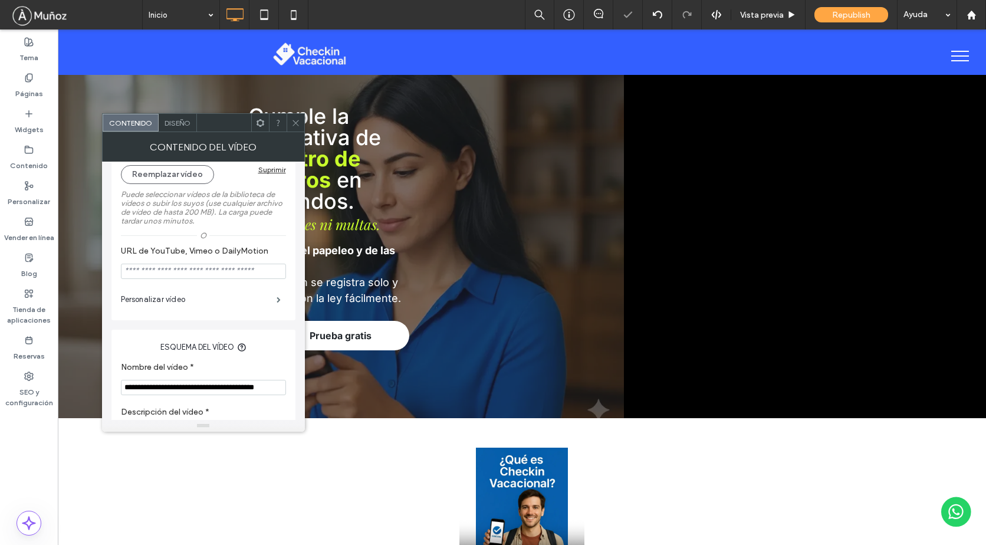
click at [292, 122] on icon at bounding box center [295, 122] width 9 height 9
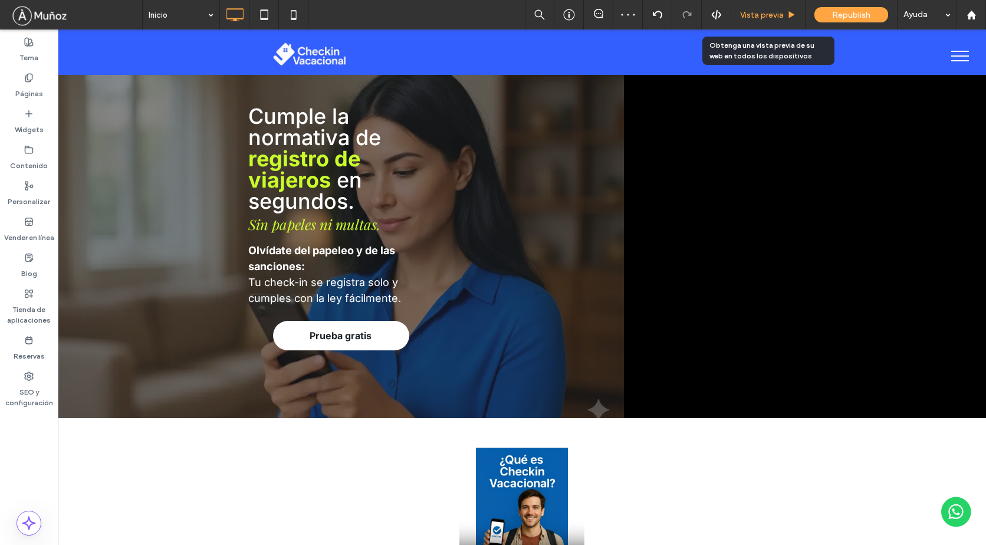
click at [758, 17] on span "Vista previa" at bounding box center [762, 15] width 44 height 10
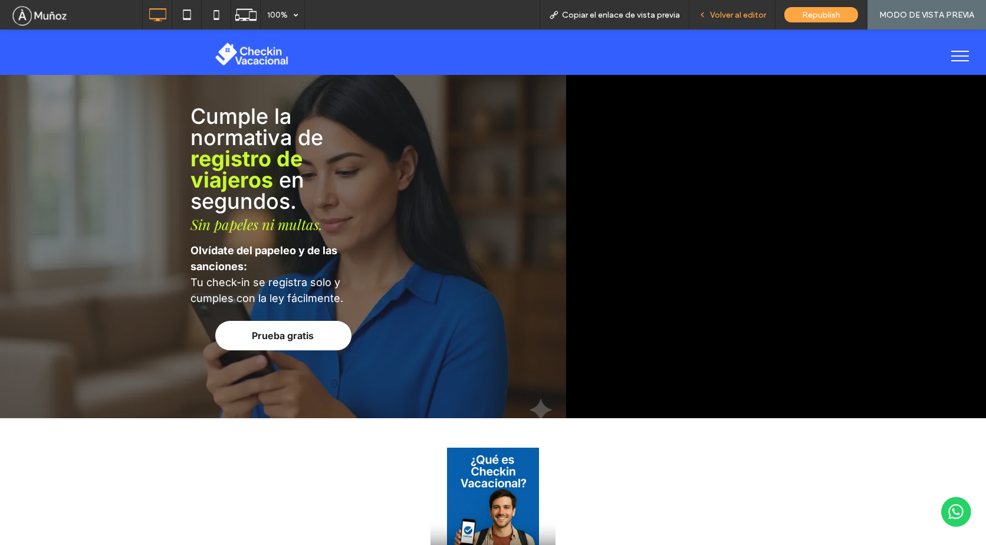
click at [729, 14] on span "Volver al editor" at bounding box center [738, 15] width 56 height 10
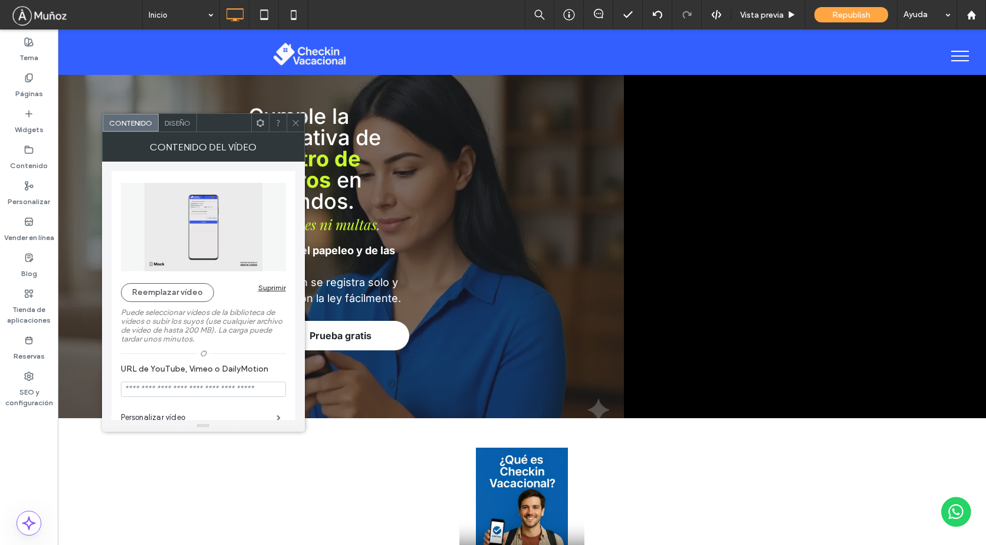
scroll to position [177, 0]
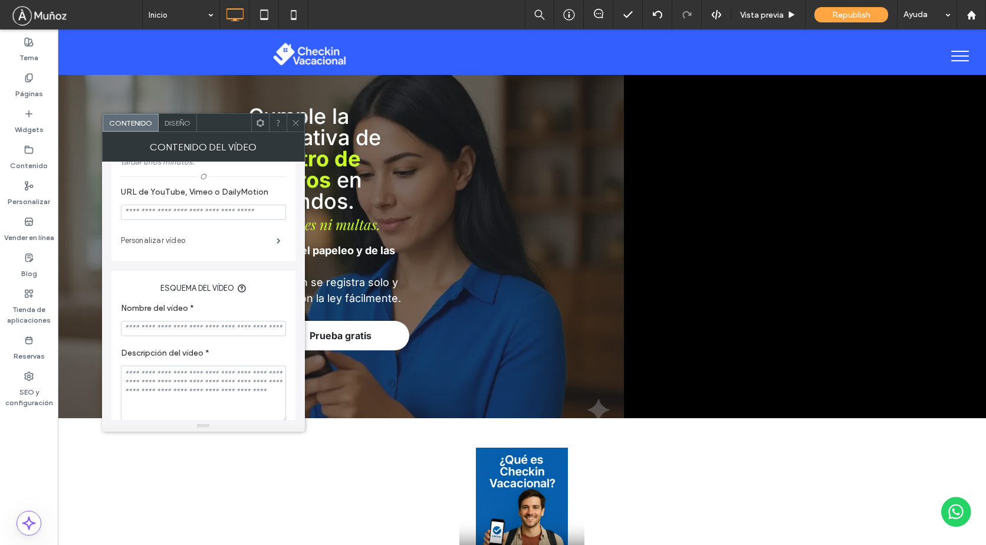
click at [179, 238] on label "Personalizar vídeo" at bounding box center [199, 241] width 156 height 24
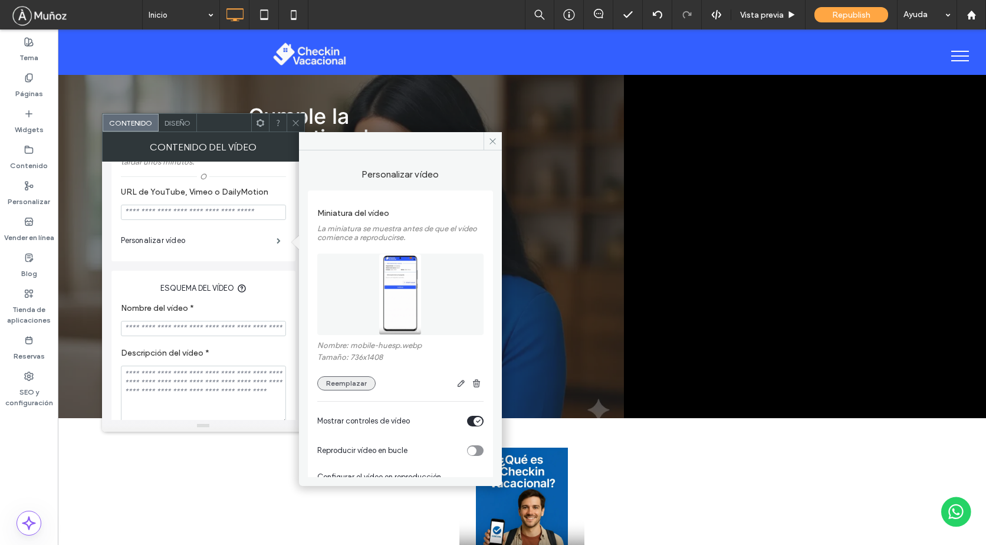
click at [369, 387] on button "Reemplazar" at bounding box center [346, 383] width 58 height 14
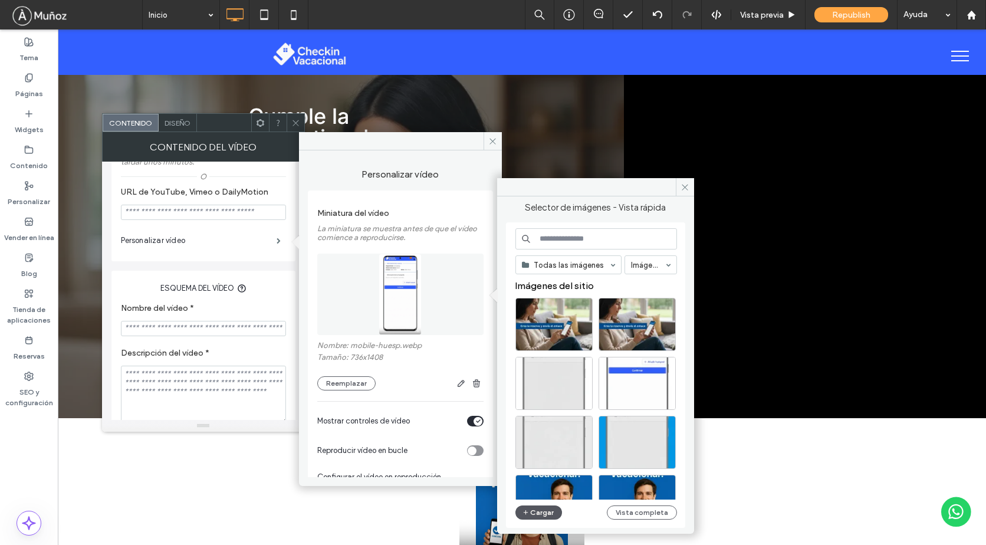
click at [539, 515] on button "Cargar" at bounding box center [538, 512] width 47 height 14
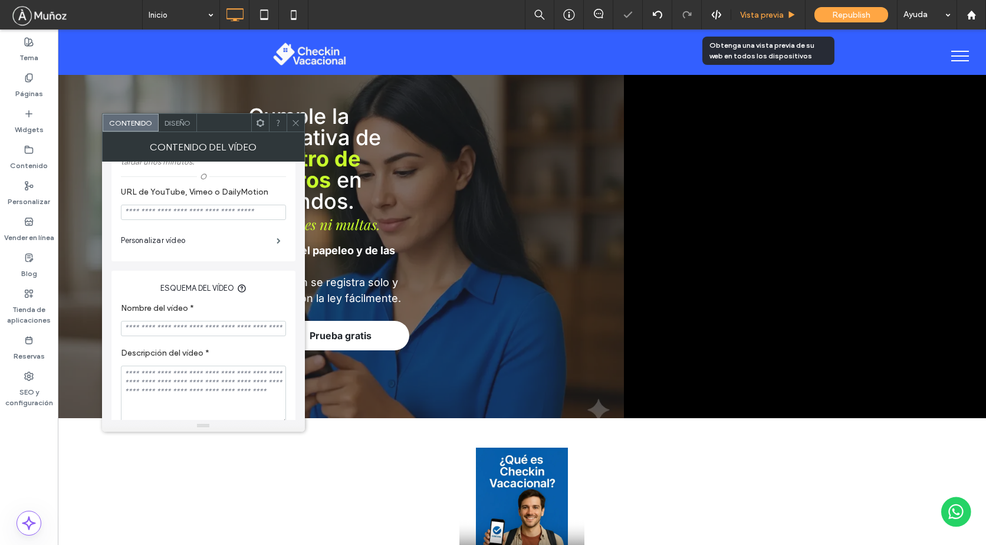
click at [773, 12] on span "Vista previa" at bounding box center [762, 15] width 44 height 10
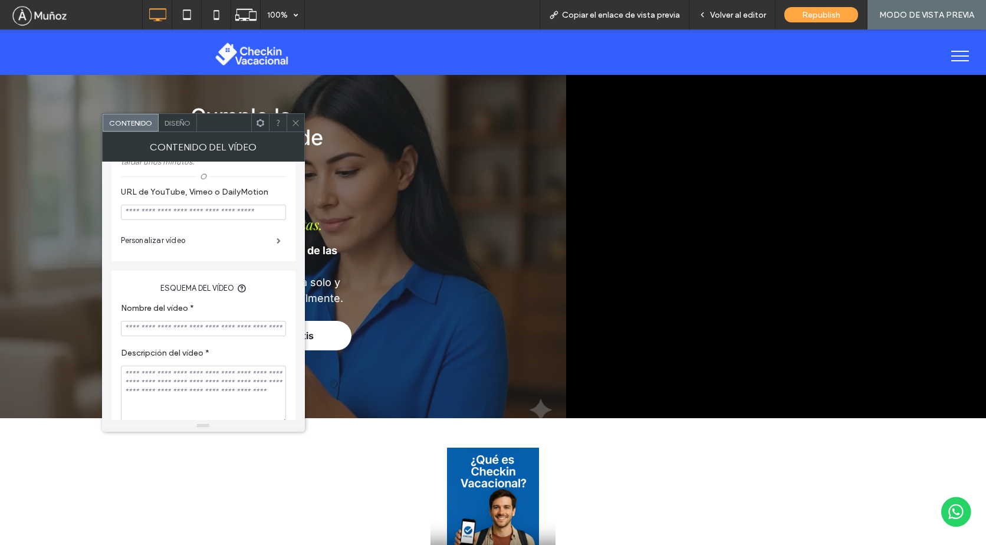
click at [294, 127] on span at bounding box center [295, 123] width 9 height 18
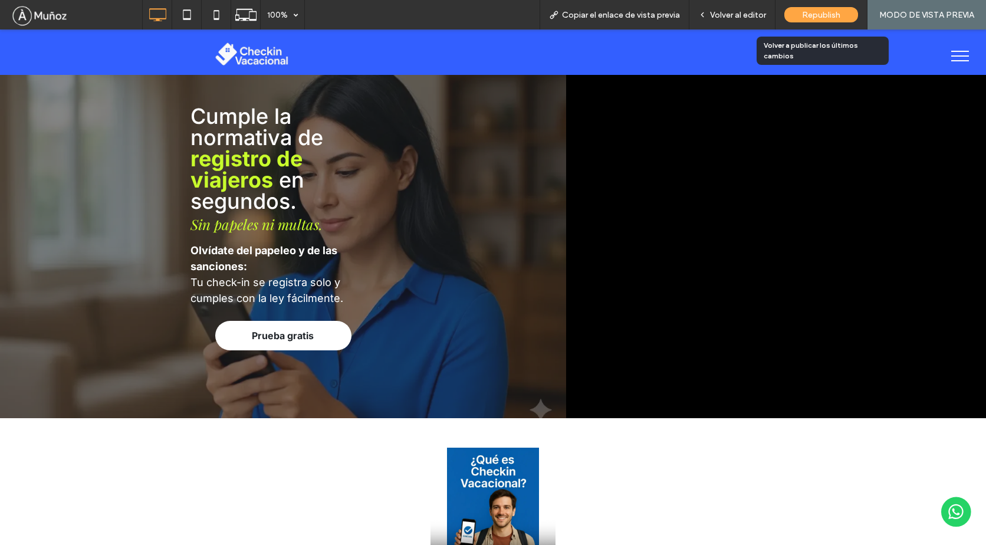
click at [830, 17] on span "Republish" at bounding box center [821, 15] width 38 height 10
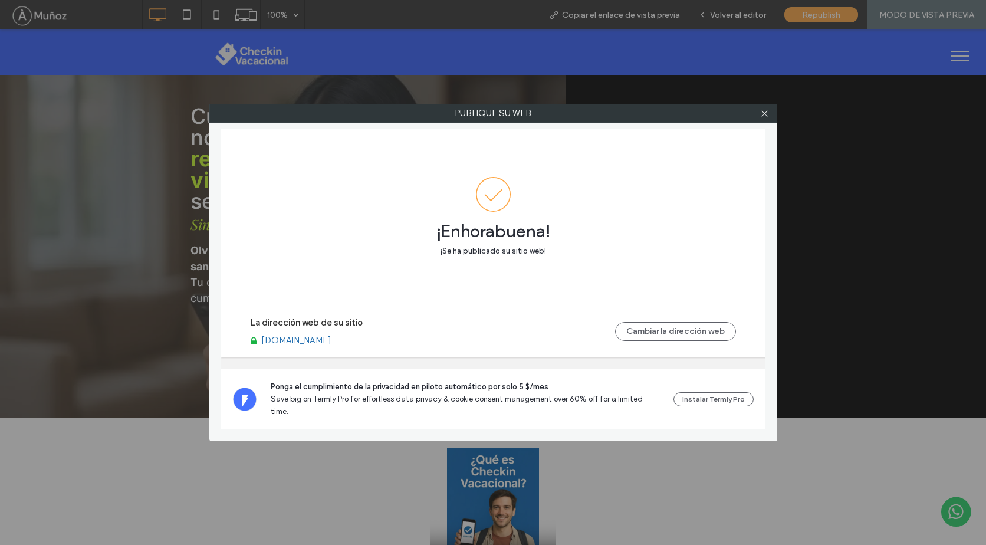
click at [304, 345] on link "[DOMAIN_NAME]" at bounding box center [296, 340] width 70 height 11
click at [767, 117] on icon at bounding box center [764, 113] width 9 height 9
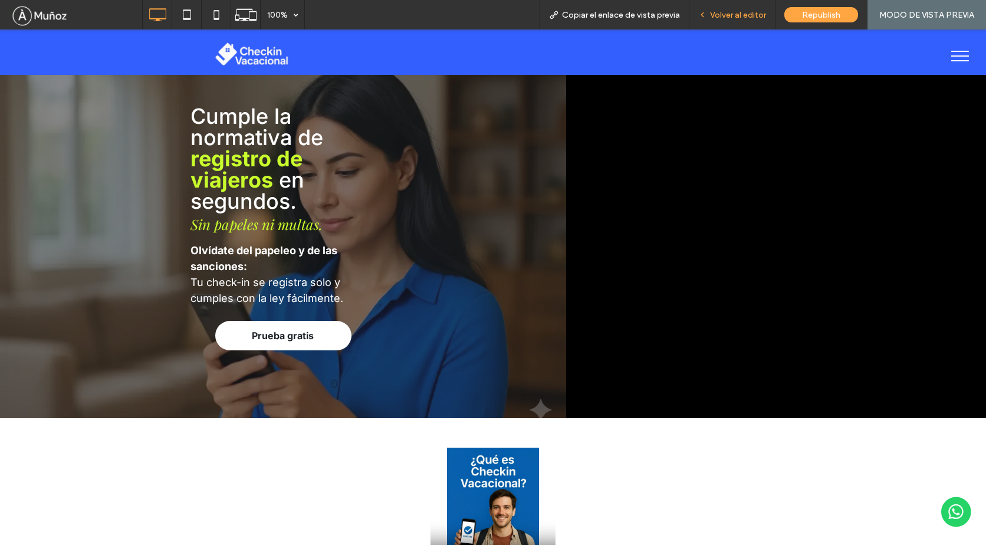
click at [738, 19] on span "Volver al editor" at bounding box center [738, 15] width 56 height 10
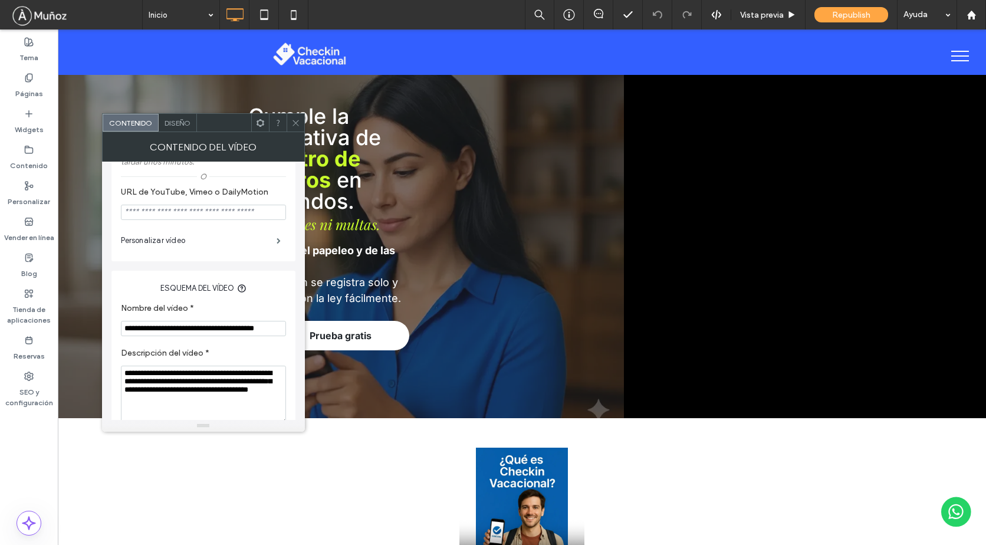
scroll to position [236, 0]
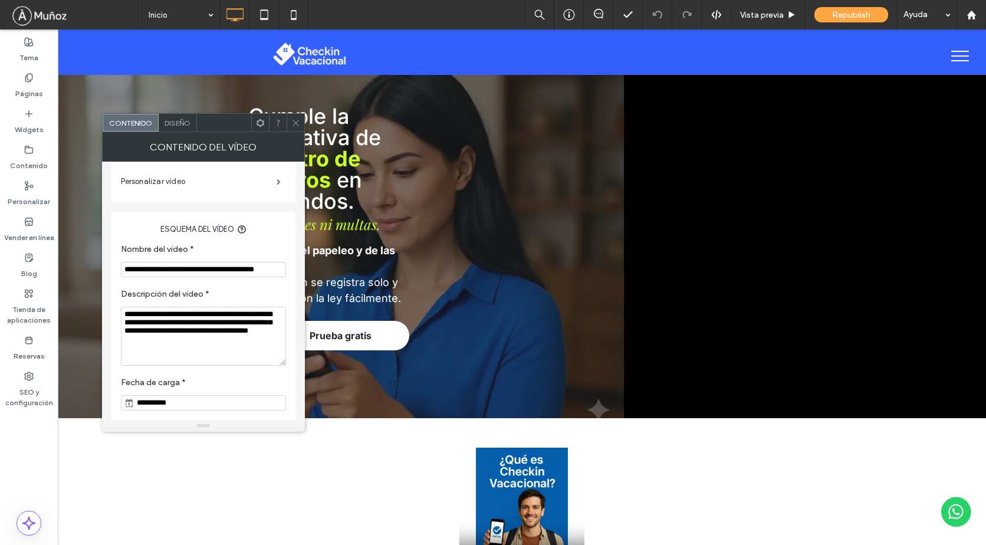
click at [291, 123] on icon at bounding box center [295, 122] width 9 height 9
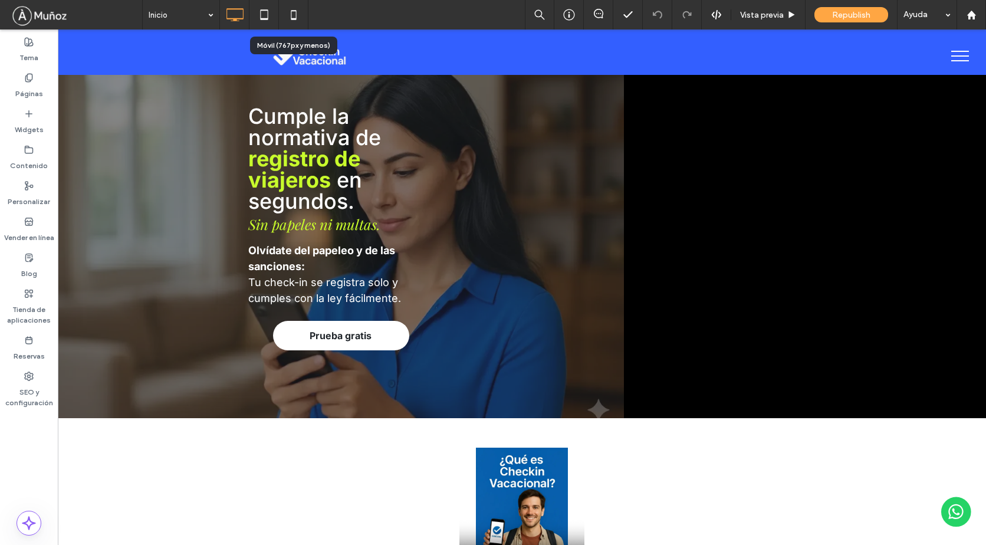
click at [288, 18] on icon at bounding box center [294, 15] width 24 height 24
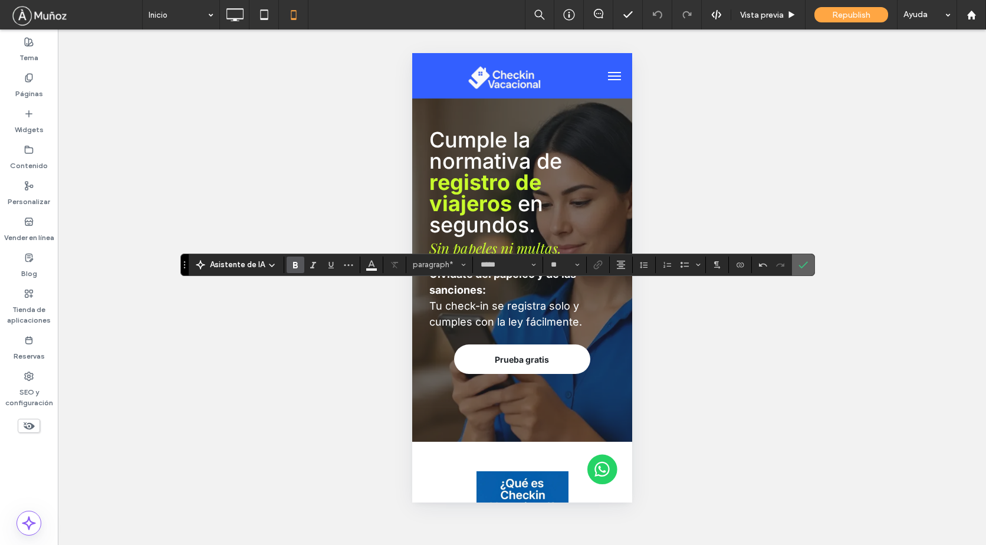
click at [804, 268] on icon "Confirmar" at bounding box center [802, 264] width 9 height 9
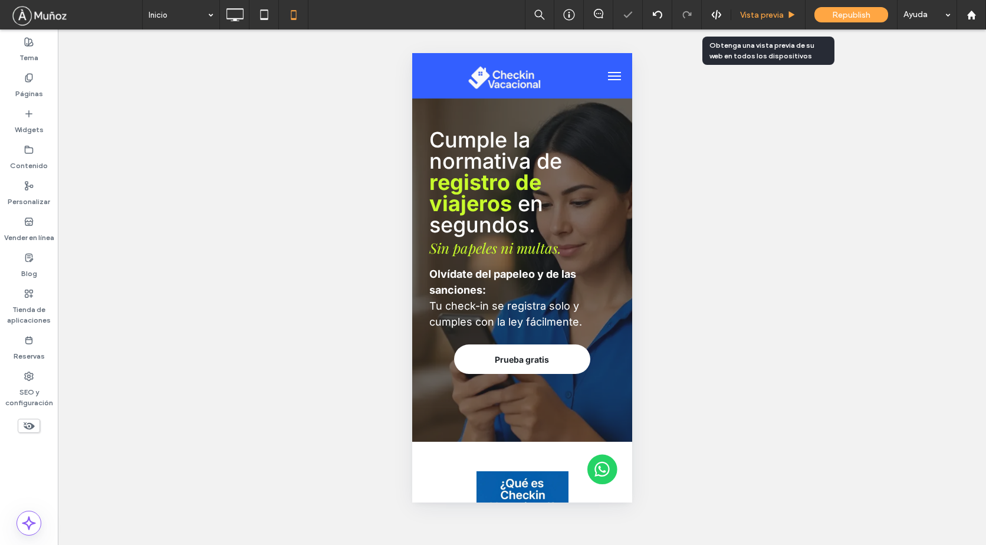
click at [762, 17] on span "Vista previa" at bounding box center [762, 15] width 44 height 10
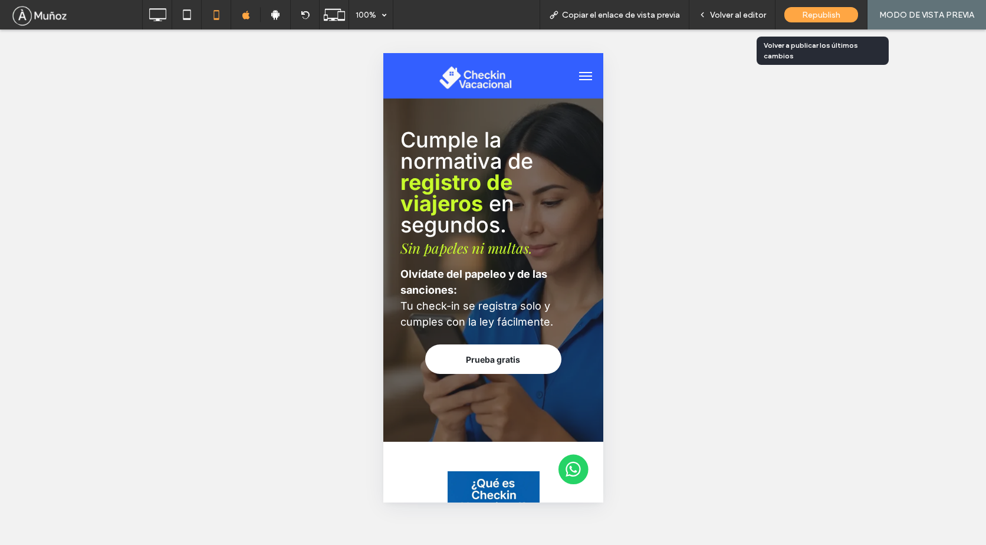
click at [805, 14] on span "Republish" at bounding box center [821, 15] width 38 height 10
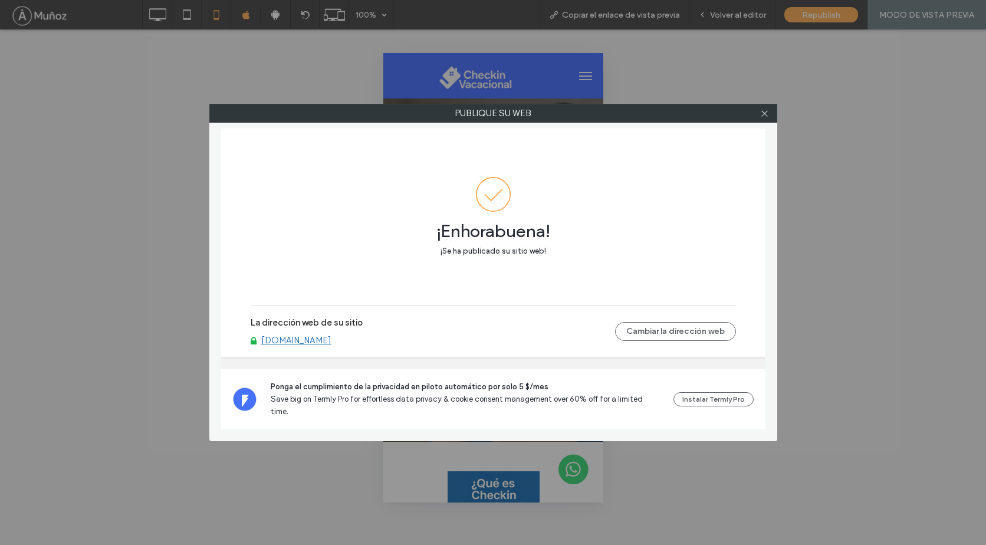
click at [331, 345] on link "[DOMAIN_NAME]" at bounding box center [296, 340] width 70 height 11
click at [766, 112] on use at bounding box center [764, 113] width 6 height 6
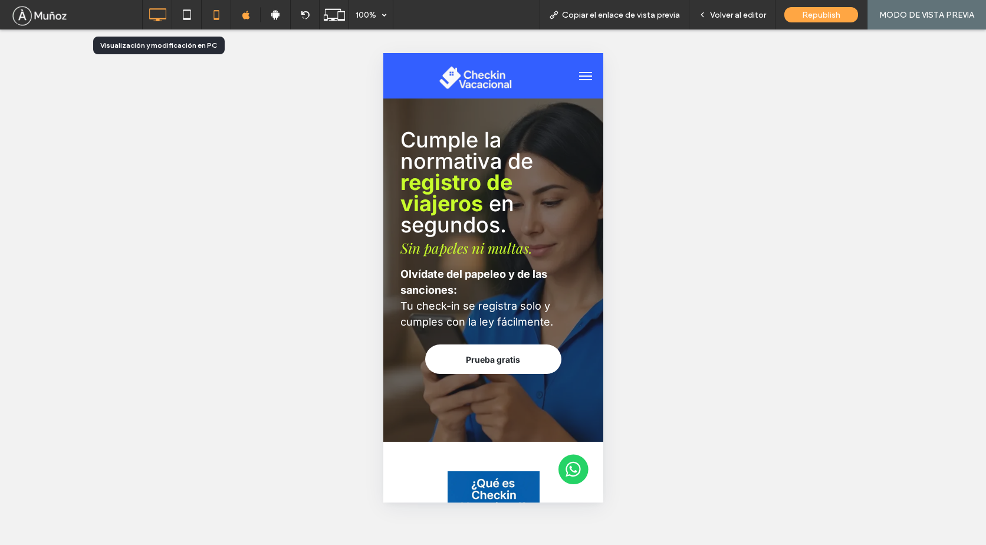
click at [163, 12] on icon at bounding box center [158, 15] width 24 height 24
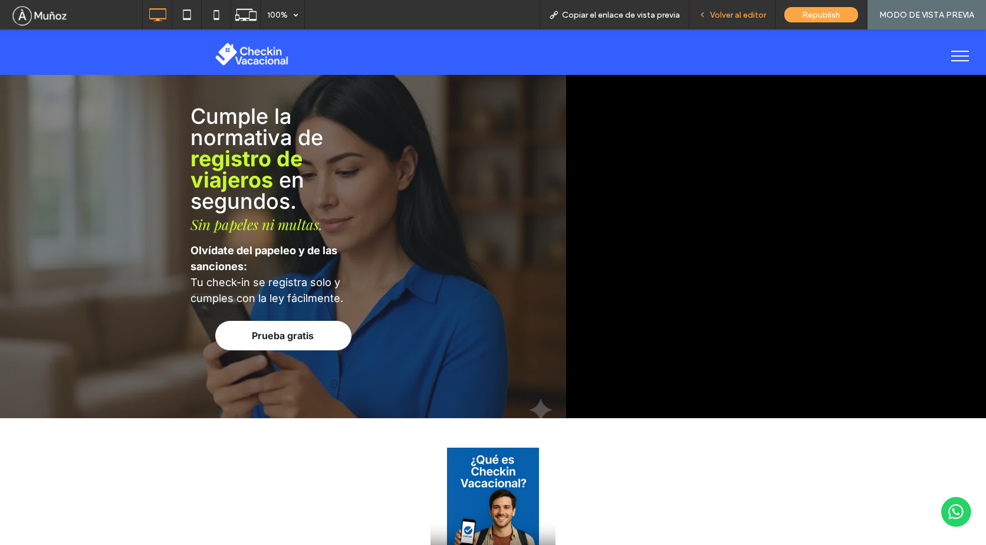
click at [733, 14] on span "Volver al editor" at bounding box center [738, 15] width 56 height 10
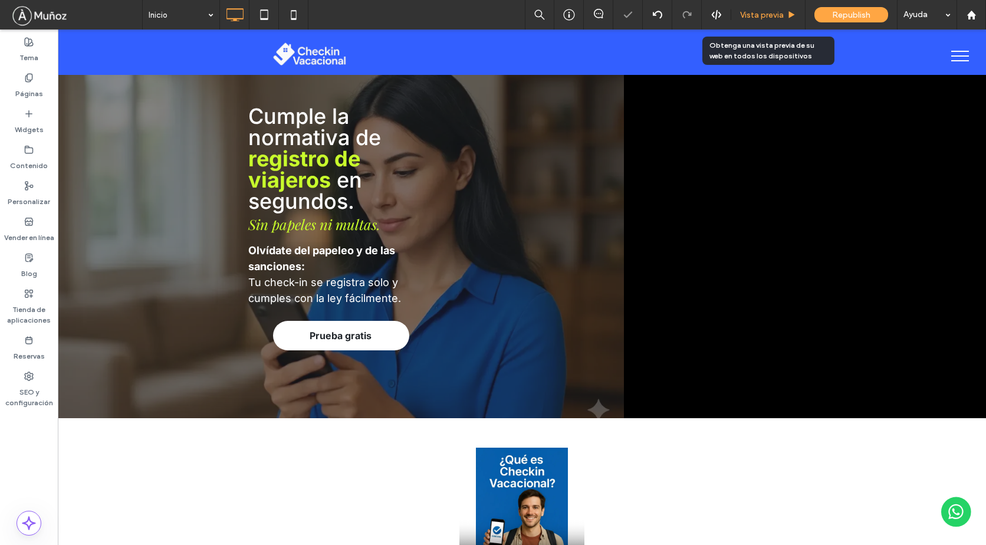
click at [767, 10] on span "Vista previa" at bounding box center [762, 15] width 44 height 10
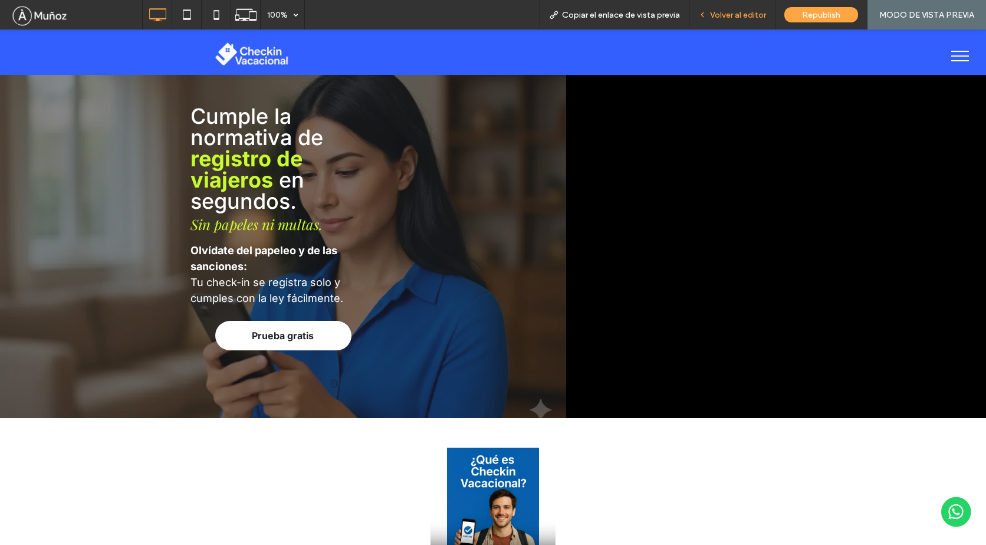
click at [738, 15] on span "Volver al editor" at bounding box center [738, 15] width 56 height 10
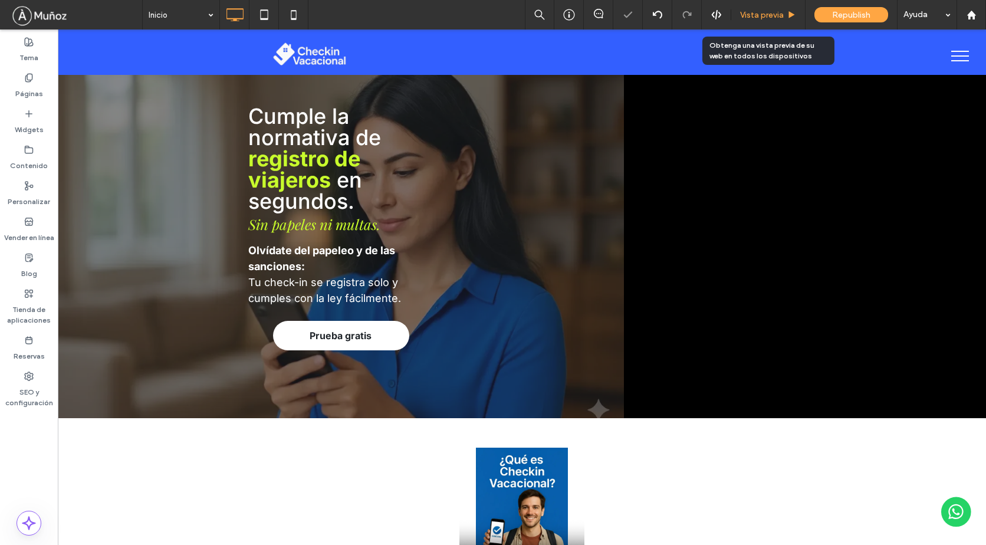
click at [763, 21] on div "Vista previa" at bounding box center [768, 14] width 74 height 29
click at [760, 18] on span "Vista previa" at bounding box center [762, 15] width 44 height 10
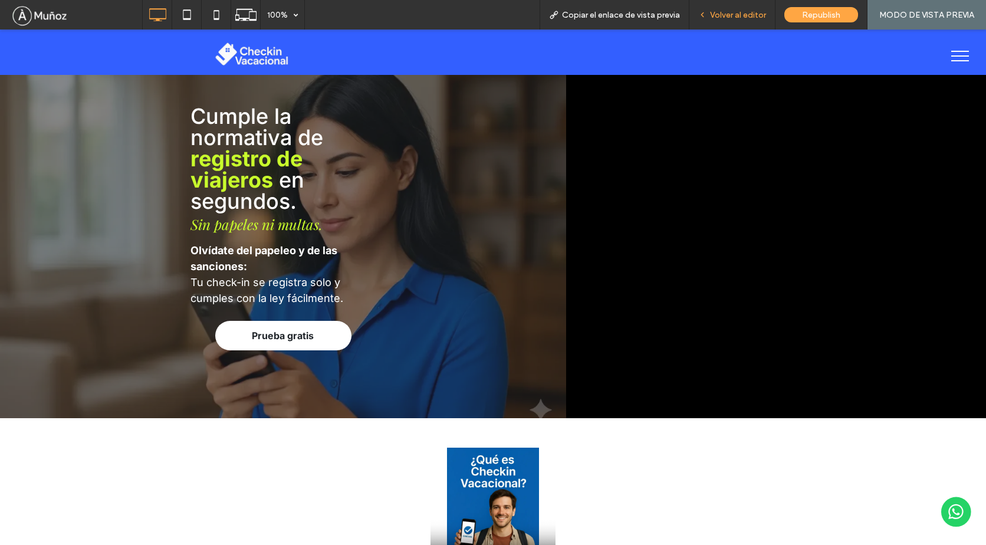
click at [743, 13] on span "Volver al editor" at bounding box center [738, 15] width 56 height 10
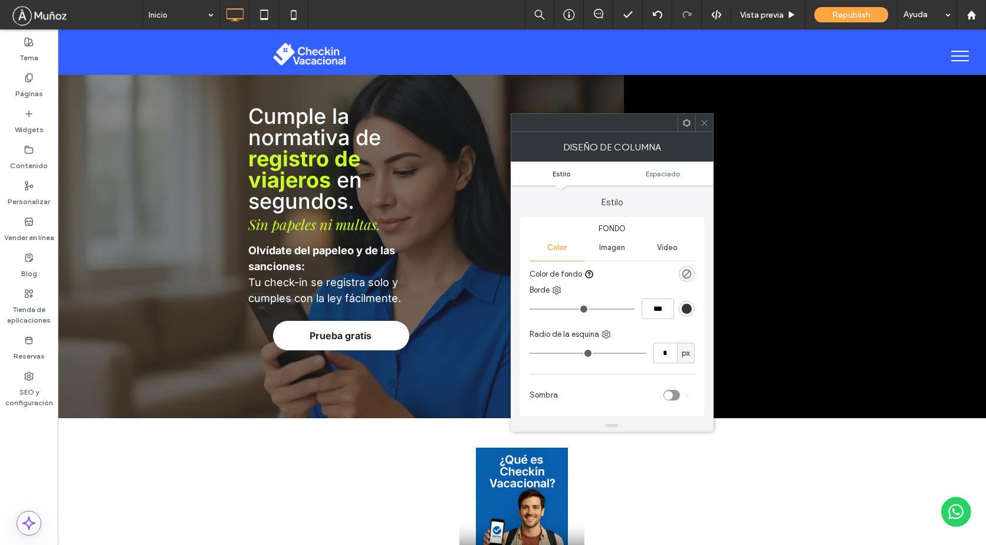
click at [704, 123] on use at bounding box center [704, 123] width 6 height 6
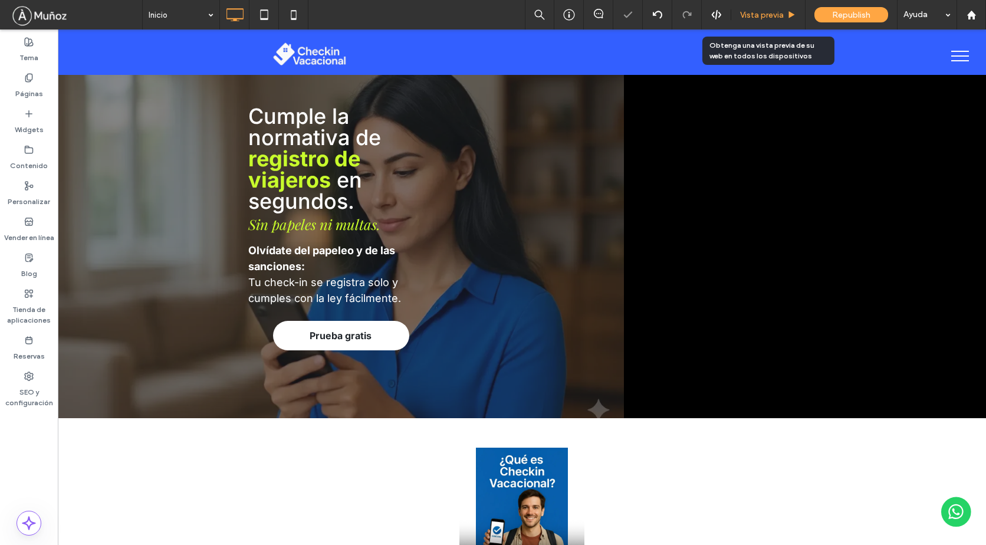
click at [763, 19] on span "Vista previa" at bounding box center [762, 15] width 44 height 10
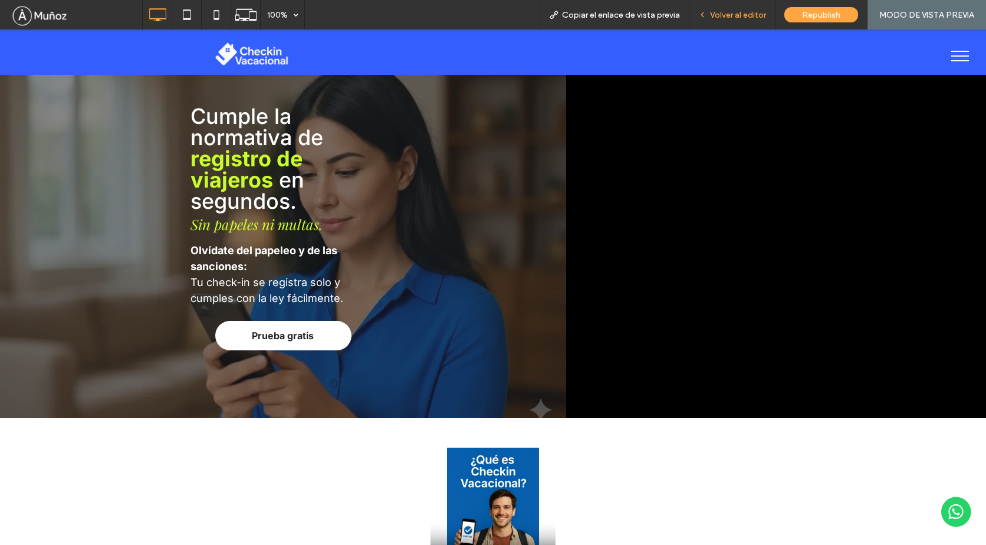
click at [723, 8] on div "Volver al editor" at bounding box center [732, 14] width 86 height 29
click at [726, 11] on span "Volver al editor" at bounding box center [738, 15] width 56 height 10
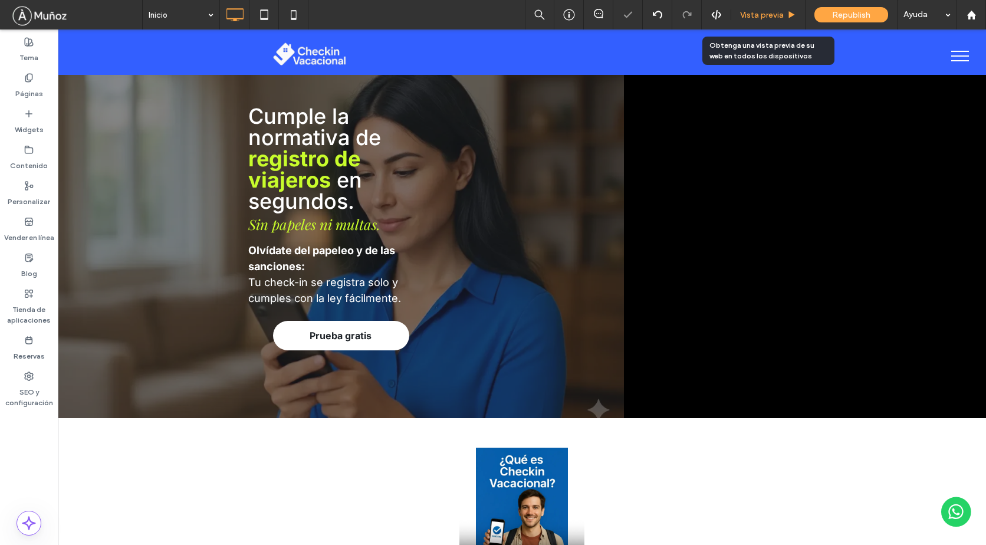
click at [759, 15] on span "Vista previa" at bounding box center [762, 15] width 44 height 10
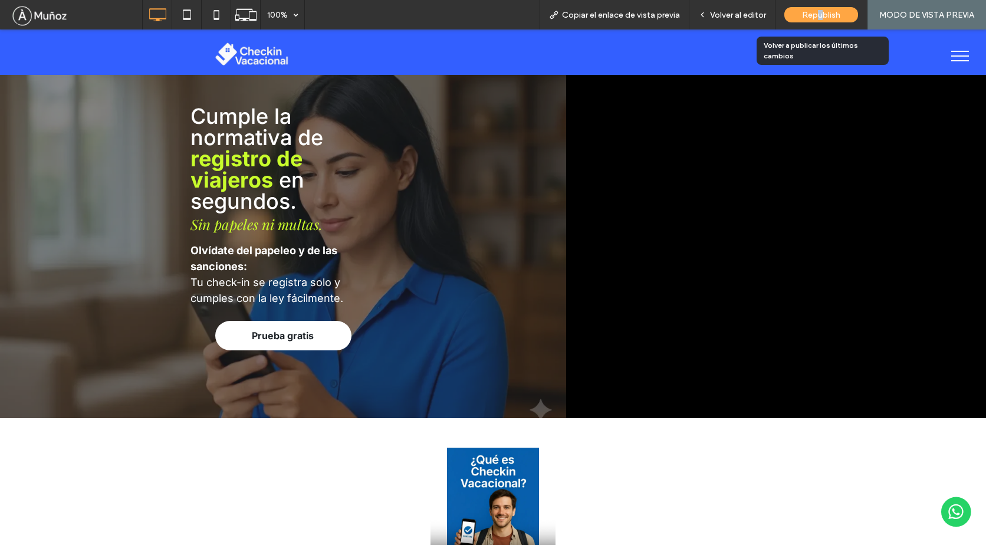
click at [822, 14] on span "Republish" at bounding box center [821, 15] width 38 height 10
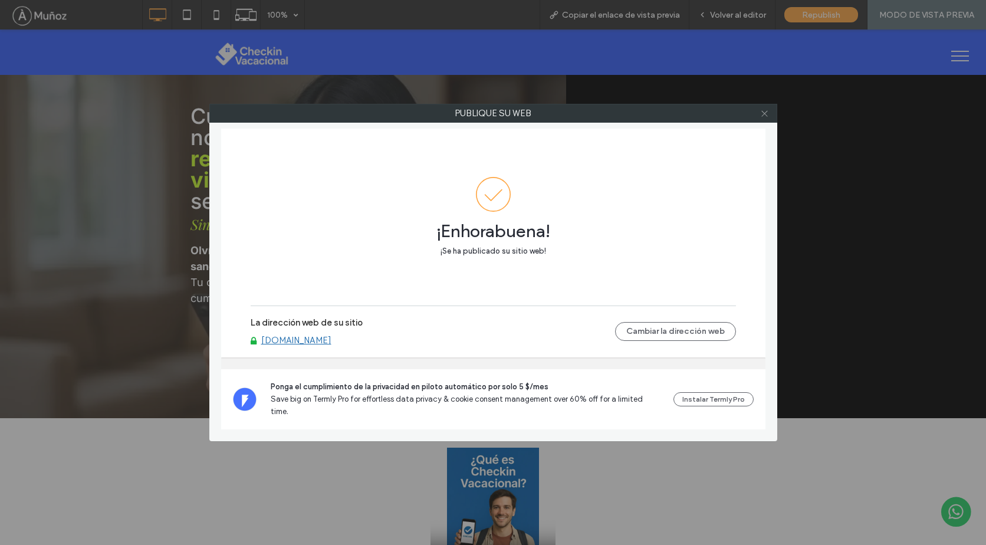
click at [765, 117] on icon at bounding box center [764, 113] width 9 height 9
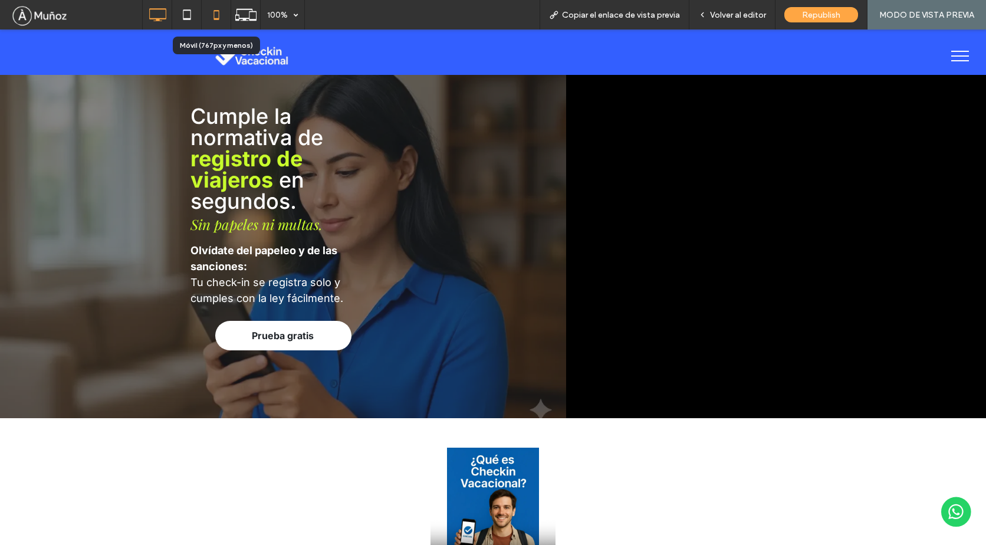
click at [221, 21] on icon at bounding box center [217, 15] width 24 height 24
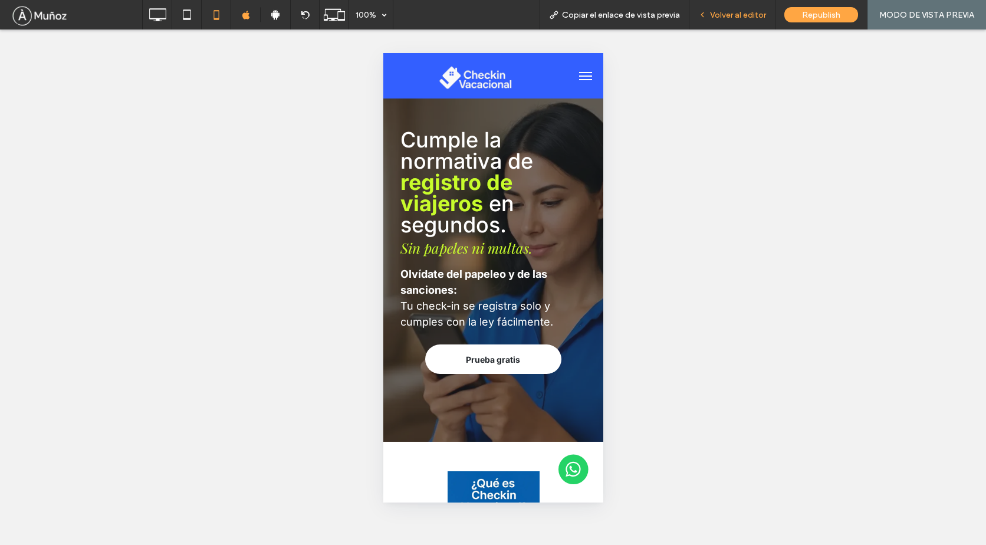
click at [727, 18] on span "Volver al editor" at bounding box center [738, 15] width 56 height 10
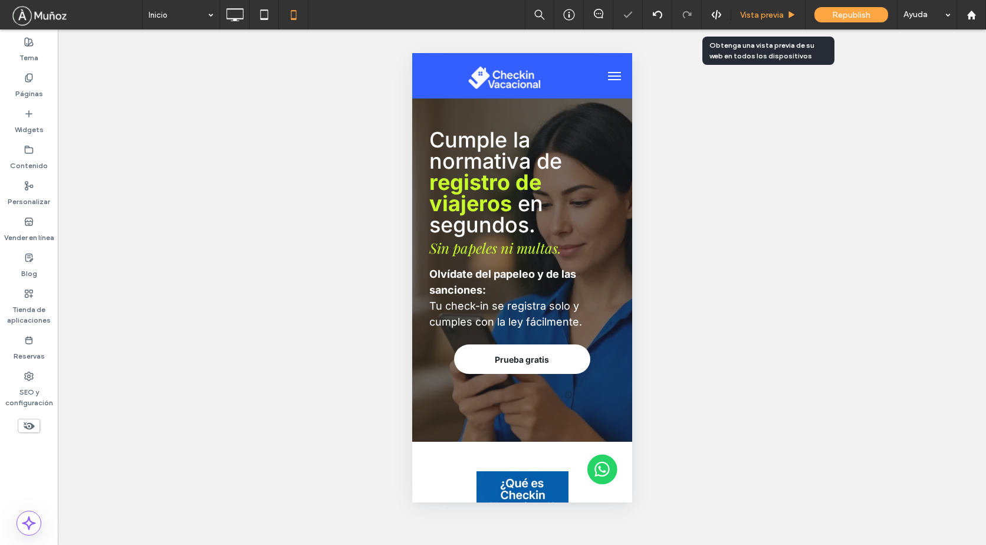
click at [754, 16] on span "Vista previa" at bounding box center [762, 15] width 44 height 10
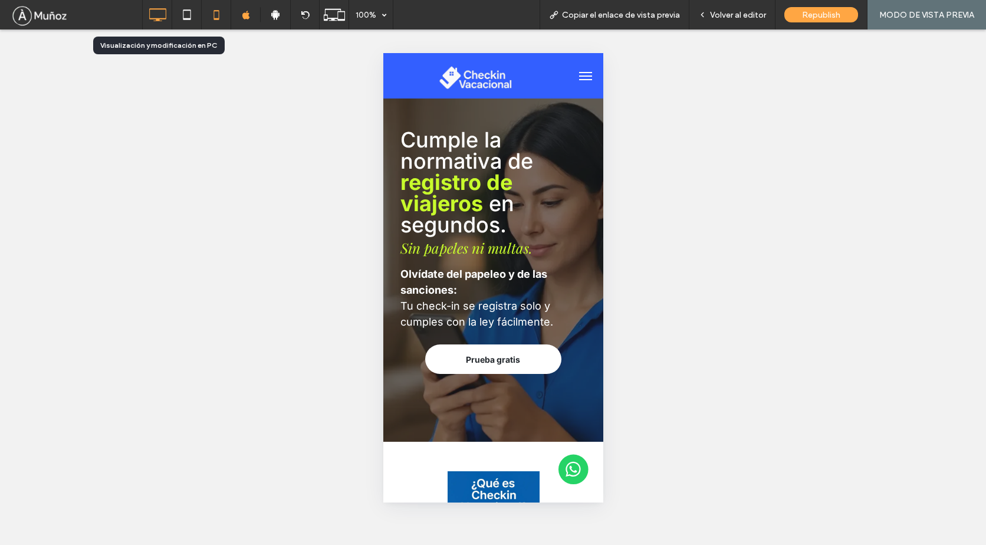
click at [160, 24] on icon at bounding box center [158, 15] width 24 height 24
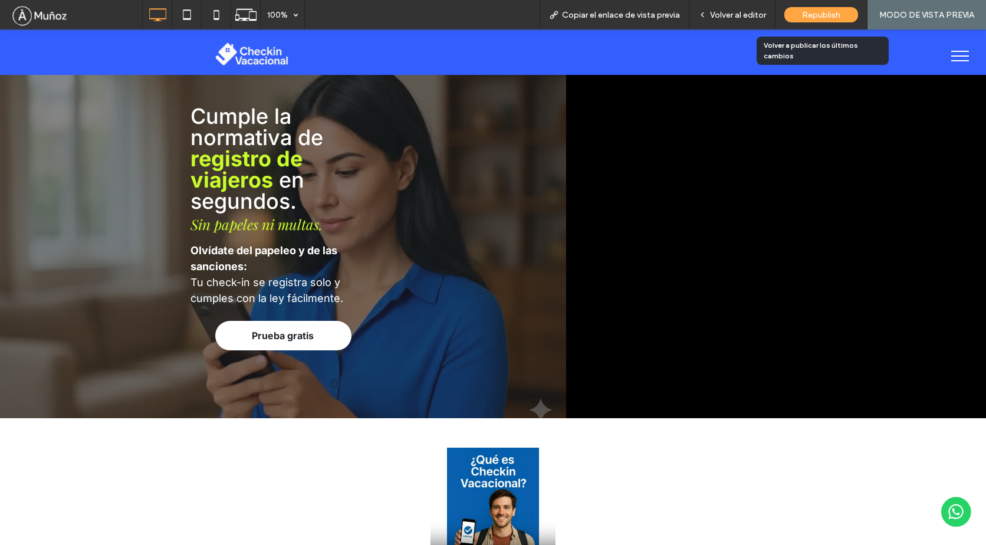
click at [831, 18] on span "Republish" at bounding box center [821, 15] width 38 height 10
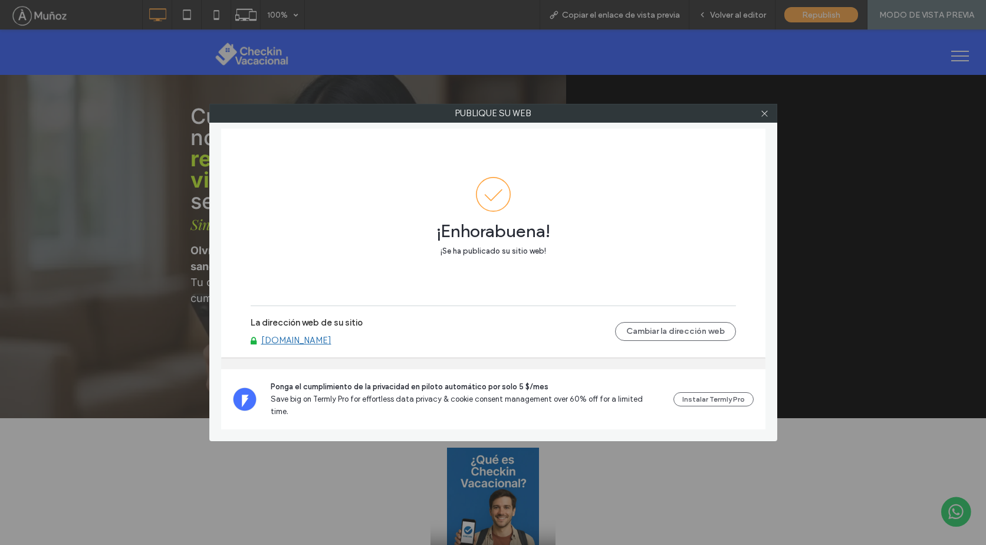
click at [304, 345] on link "[DOMAIN_NAME]" at bounding box center [296, 340] width 70 height 11
click at [763, 113] on icon at bounding box center [764, 113] width 9 height 9
